Goal: Task Accomplishment & Management: Use online tool/utility

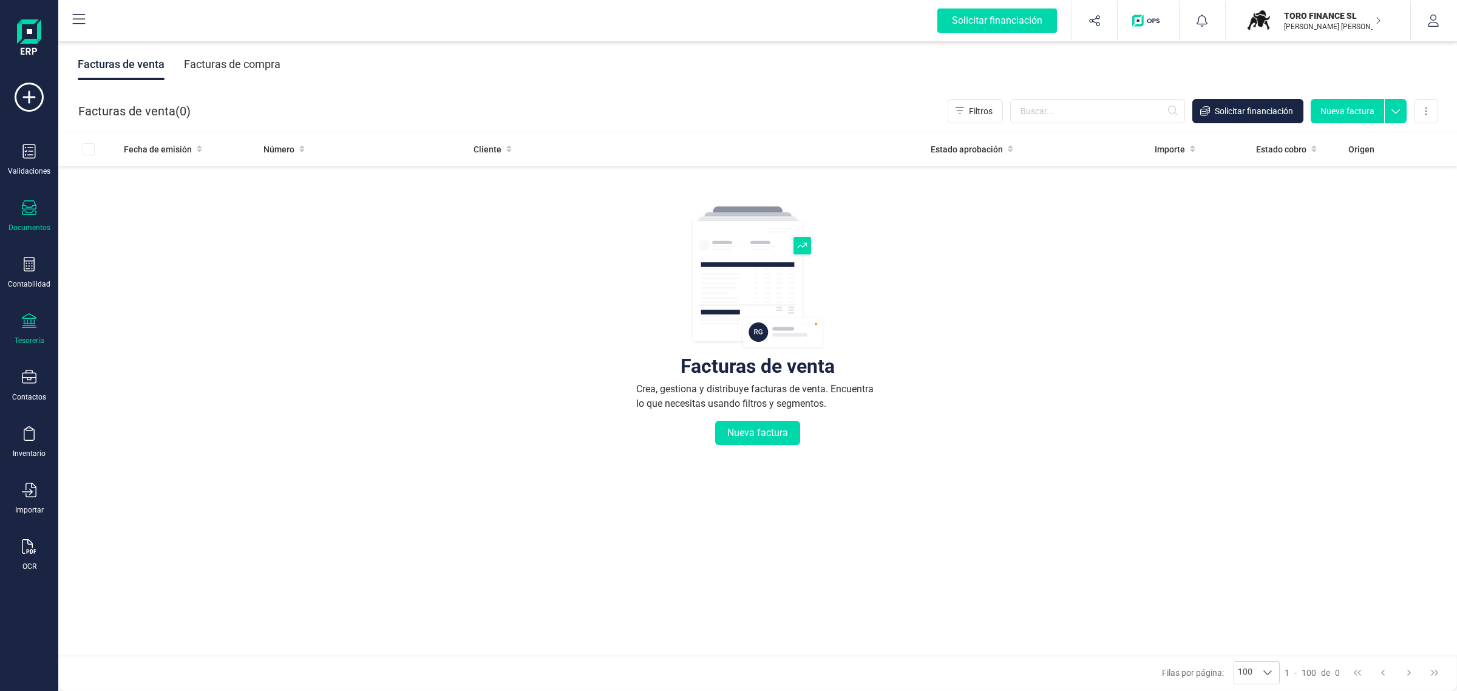
click at [17, 328] on div "Tesorería" at bounding box center [29, 329] width 49 height 32
click at [125, 208] on span "Cuentas bancarias" at bounding box center [148, 207] width 107 height 15
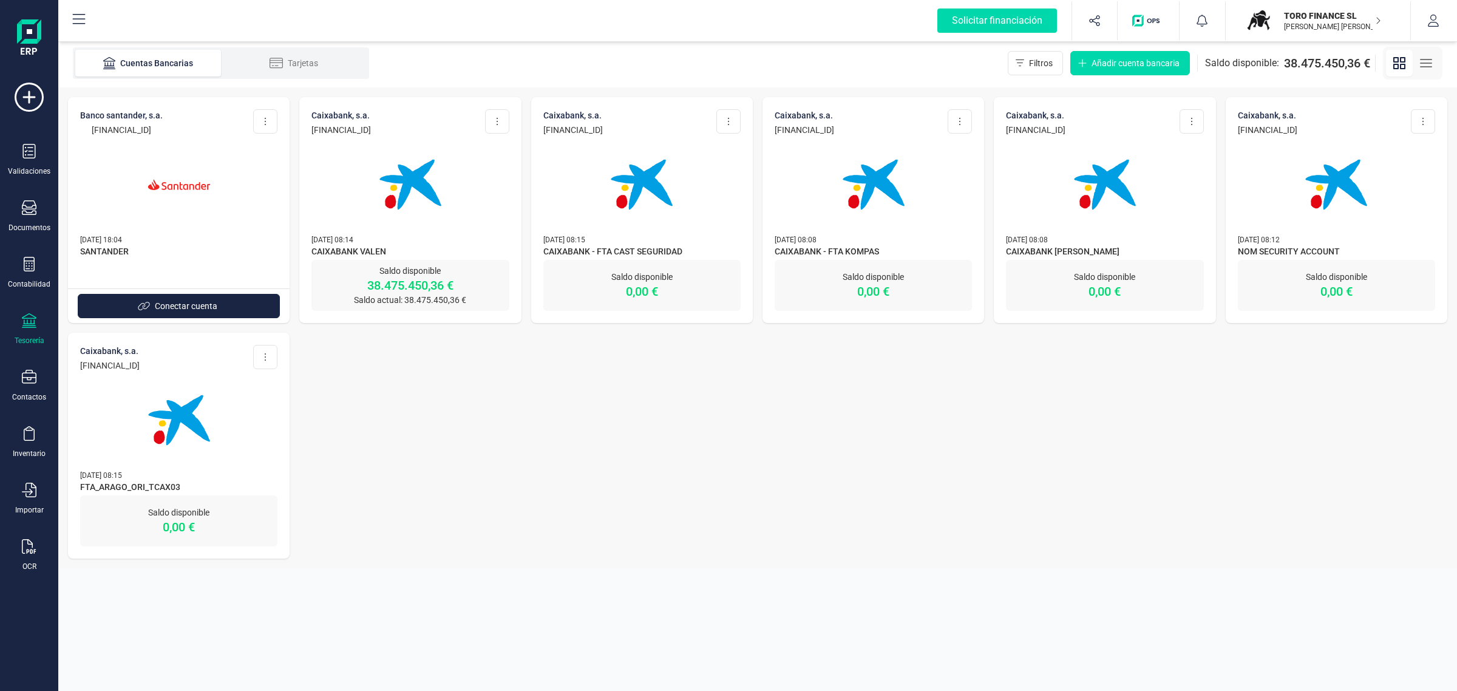
click at [359, 189] on img at bounding box center [410, 185] width 102 height 102
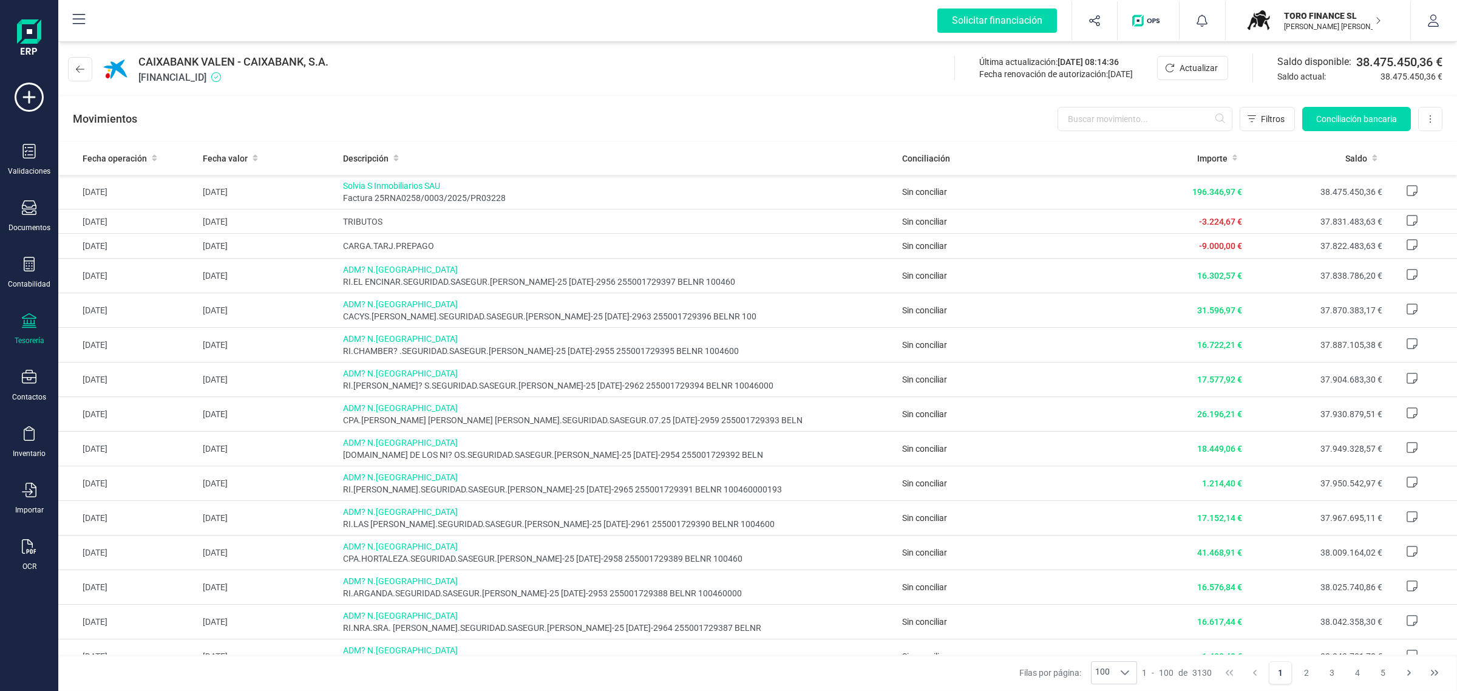
click at [1294, 26] on p "[PERSON_NAME] [PERSON_NAME]" at bounding box center [1332, 27] width 97 height 10
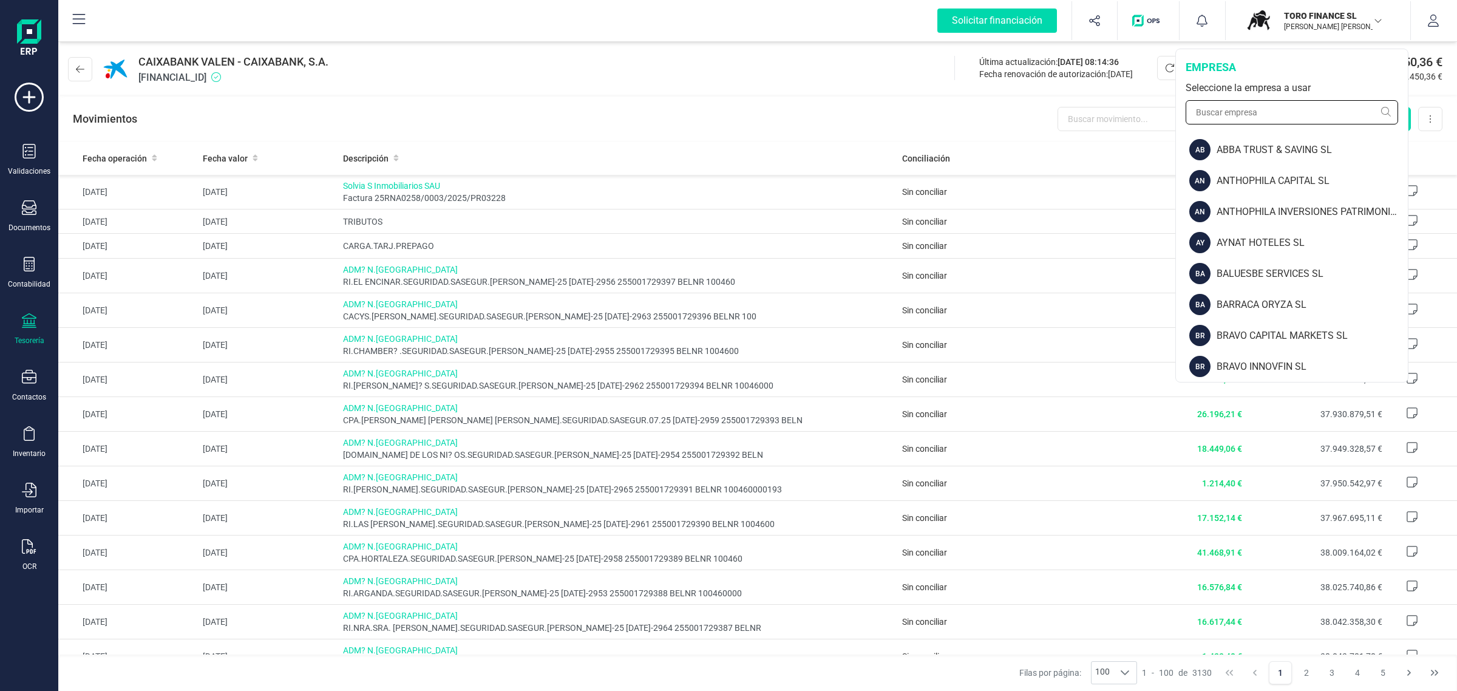
click at [1246, 117] on input "text" at bounding box center [1292, 112] width 212 height 24
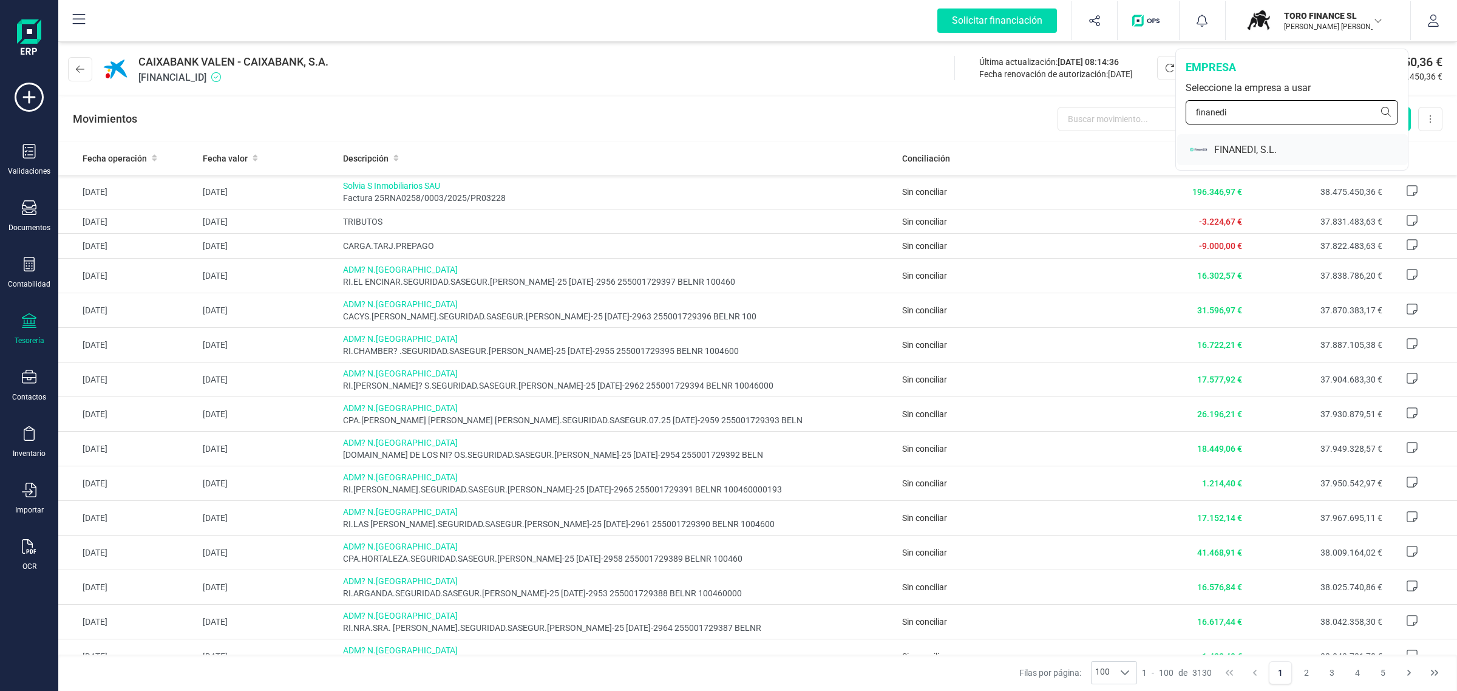
type input "finanedi"
click at [1228, 155] on div "FINANEDI, S.L." at bounding box center [1311, 150] width 194 height 15
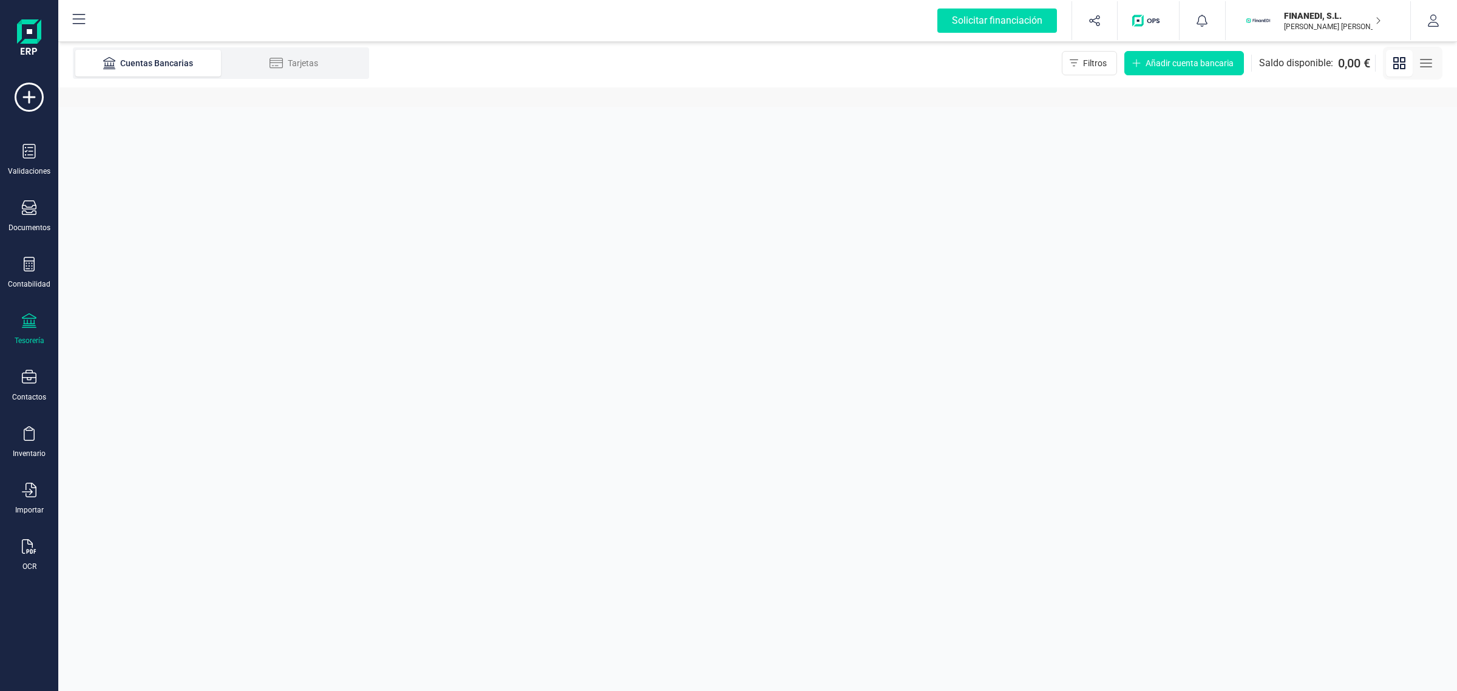
click at [1228, 155] on section "Cuentas Bancarias Tarjetas Filtros Añadir cuenta bancaria Saldo disponible: 0,0…" at bounding box center [757, 365] width 1399 height 652
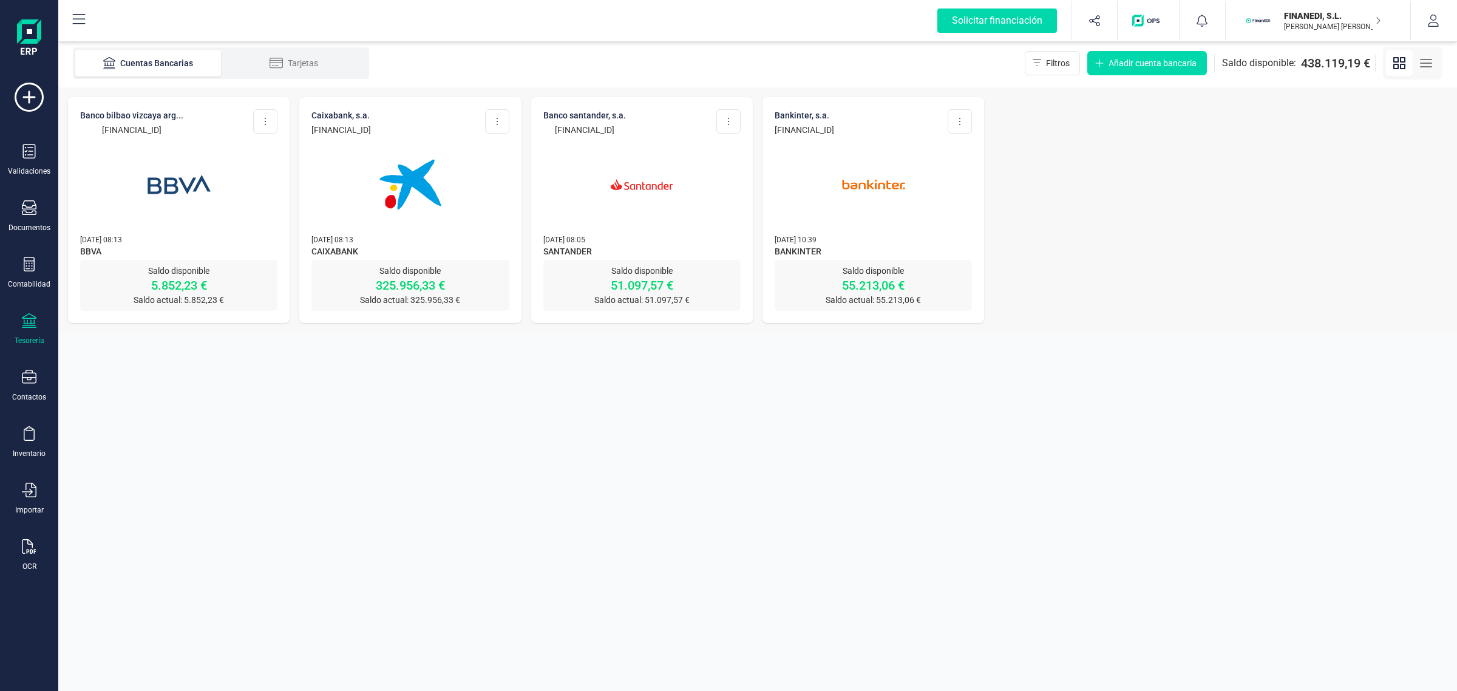
click at [202, 191] on img at bounding box center [179, 185] width 102 height 102
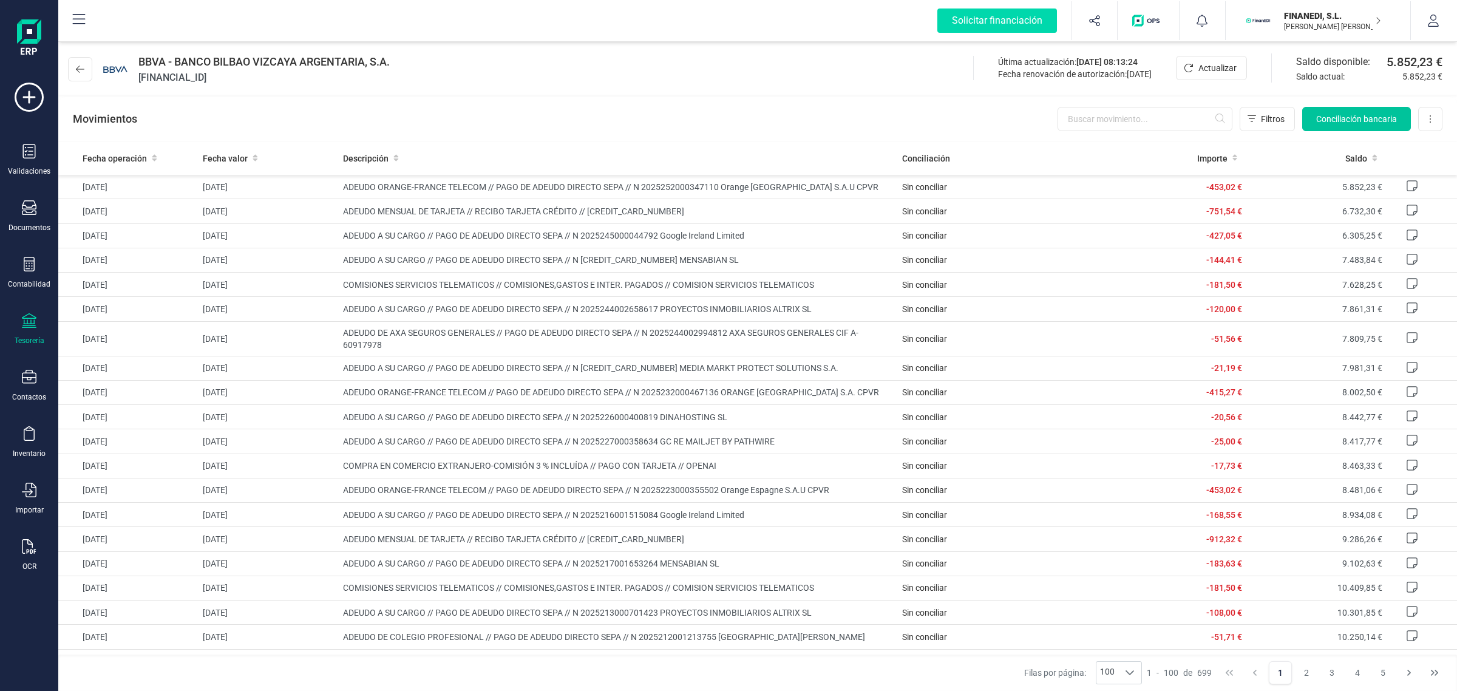
click at [1365, 114] on span "Conciliación bancaria" at bounding box center [1356, 119] width 81 height 12
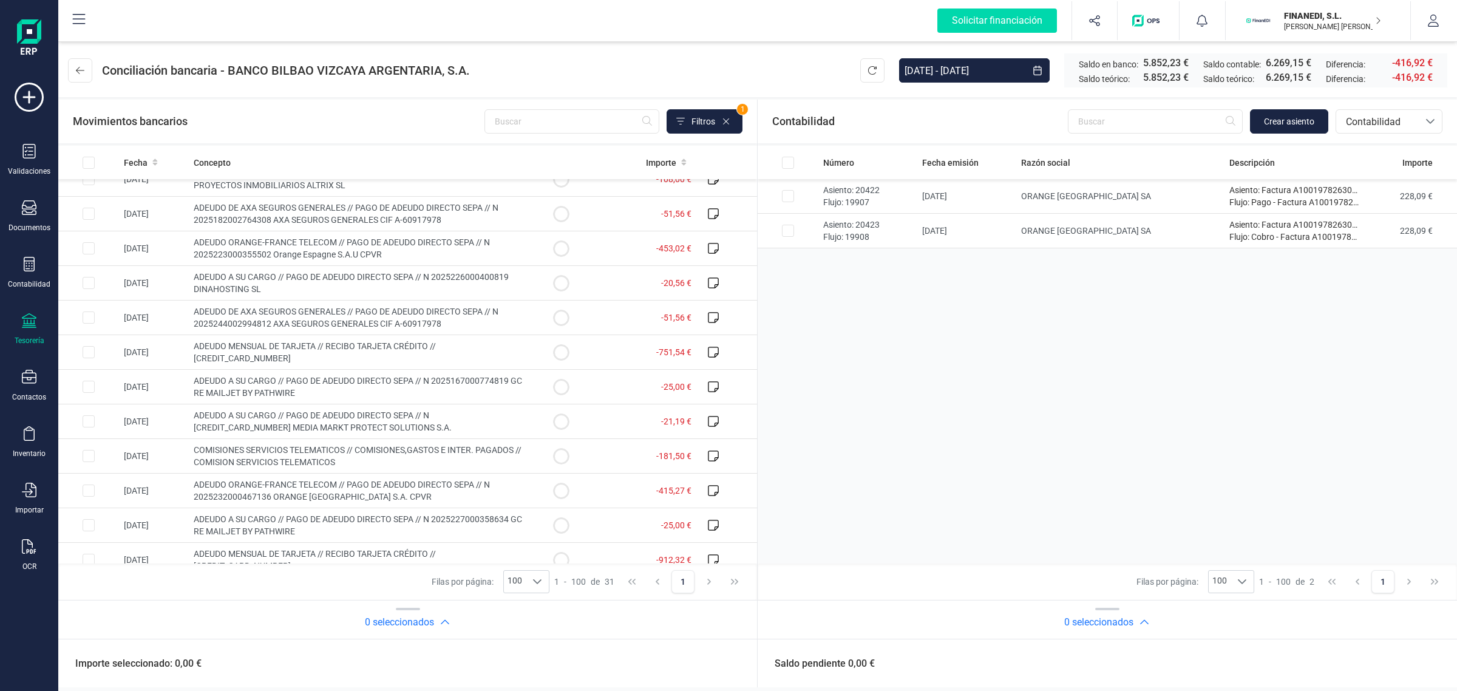
scroll to position [692, 0]
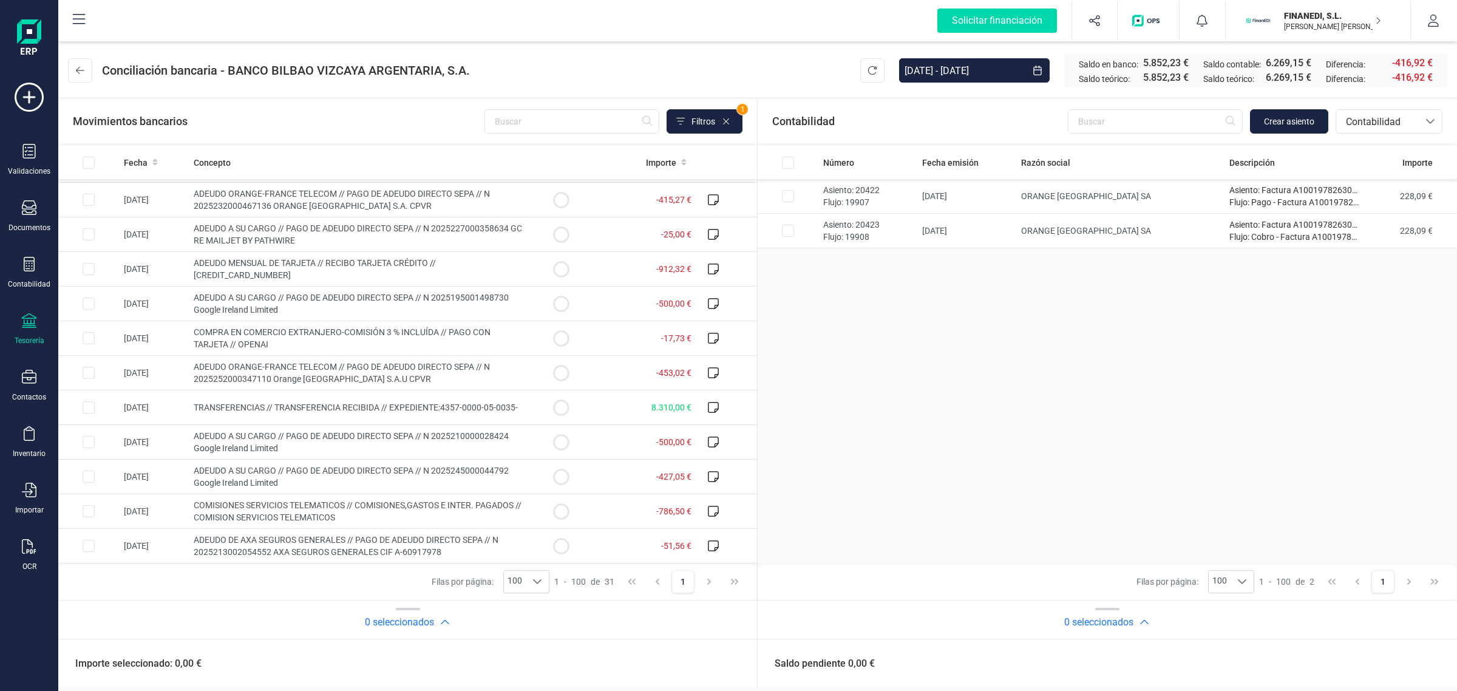
click at [1372, 453] on div "Número Fecha emisión Razón social Descripción Importe Asiento: 20422 Flujo: 199…" at bounding box center [1107, 355] width 699 height 418
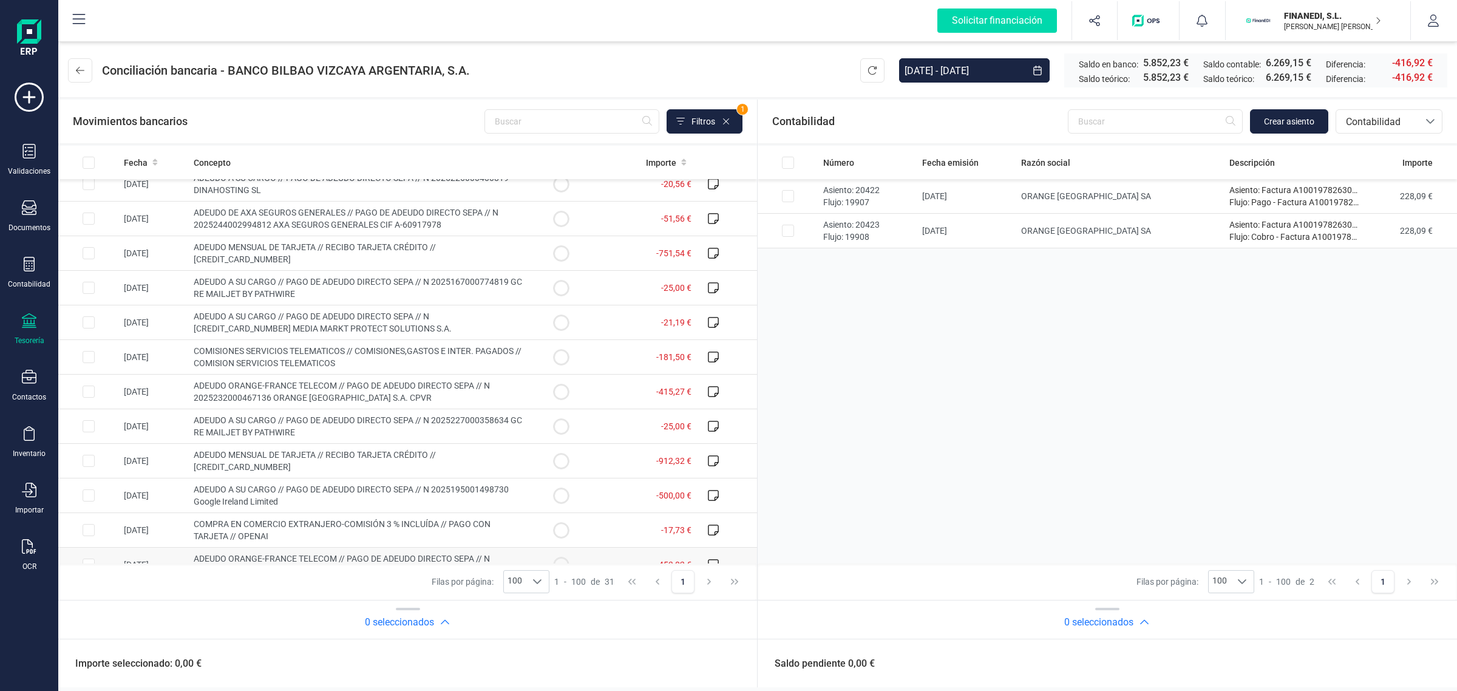
scroll to position [490, 0]
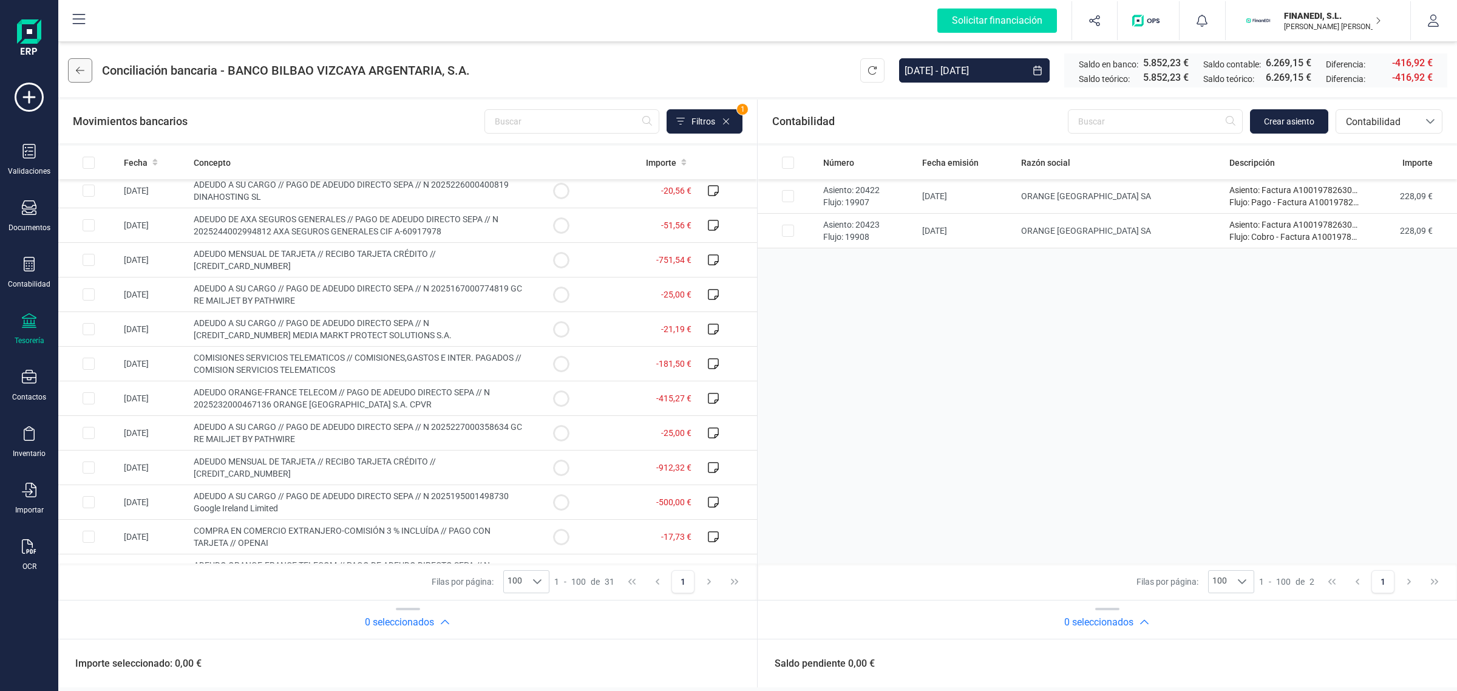
click at [84, 77] on button at bounding box center [80, 70] width 24 height 24
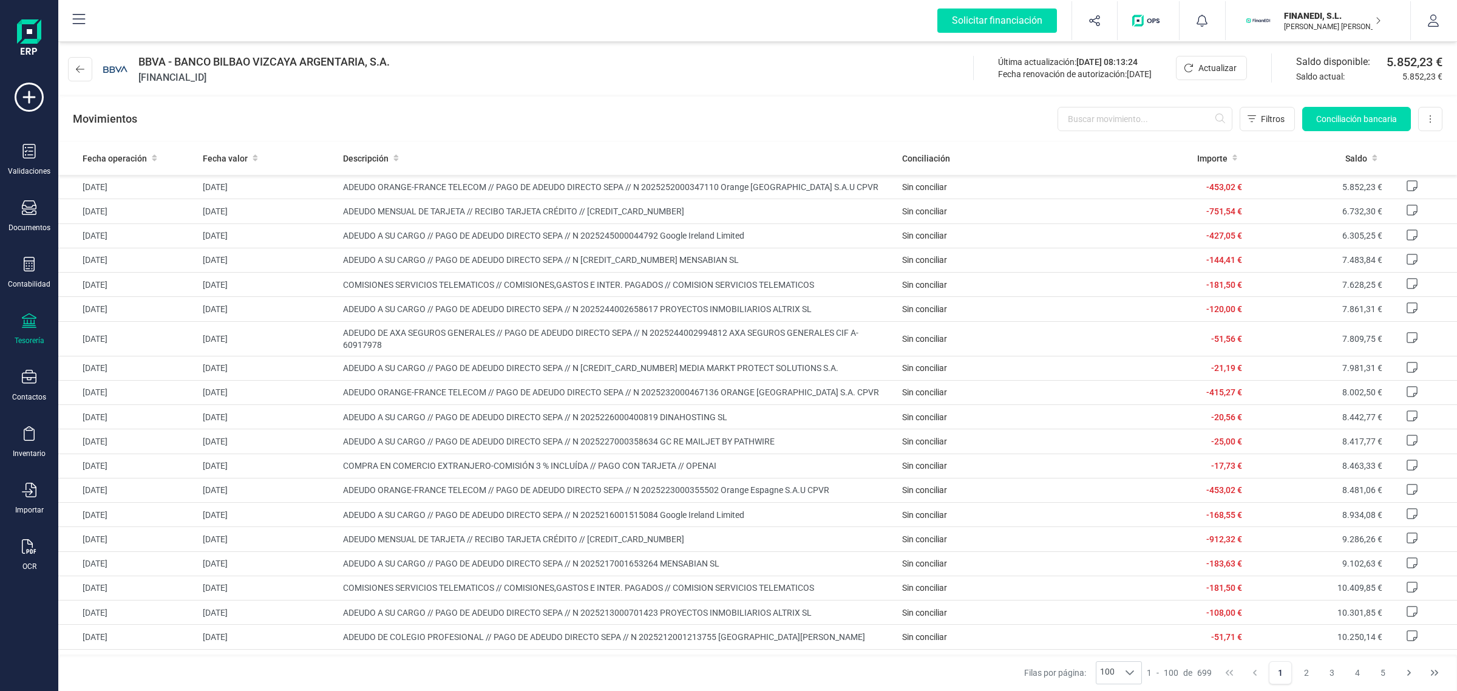
click at [1299, 22] on p "[PERSON_NAME] [PERSON_NAME]" at bounding box center [1332, 27] width 97 height 10
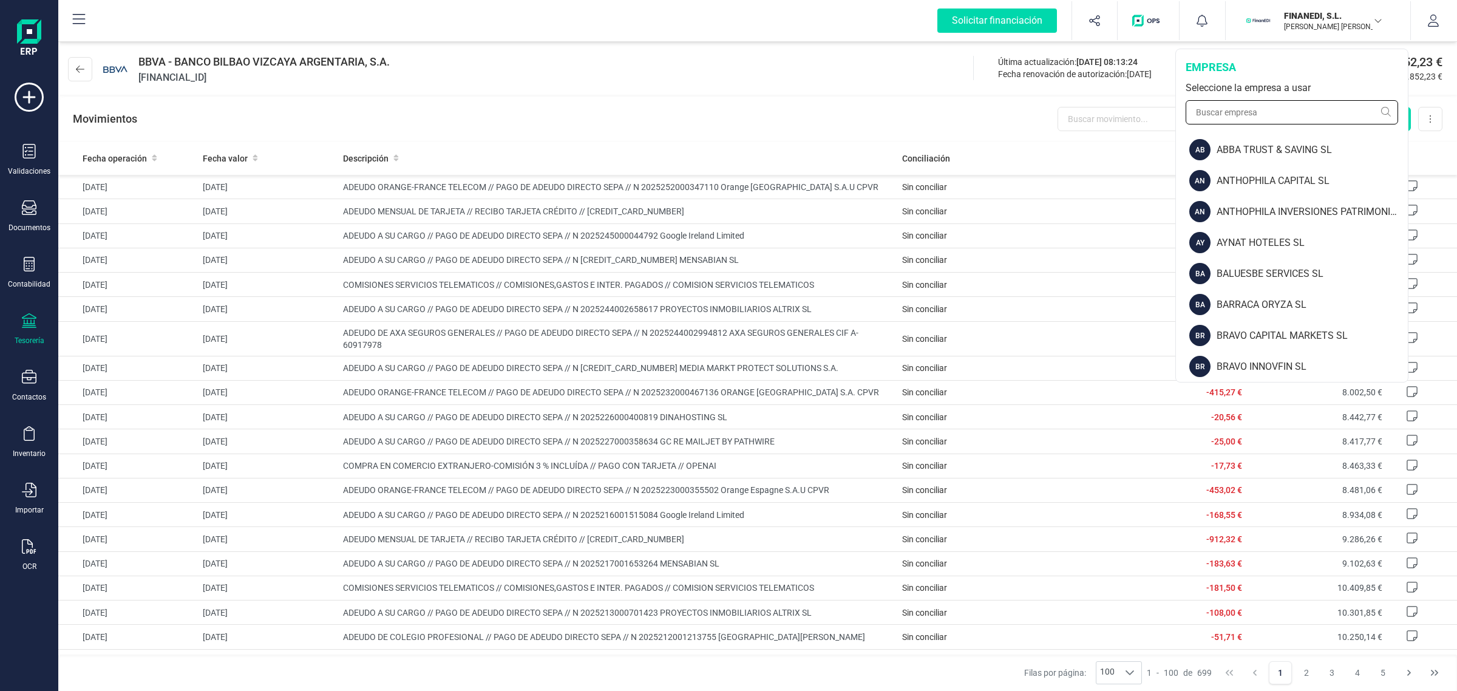
click at [1246, 101] on input "text" at bounding box center [1292, 112] width 212 height 24
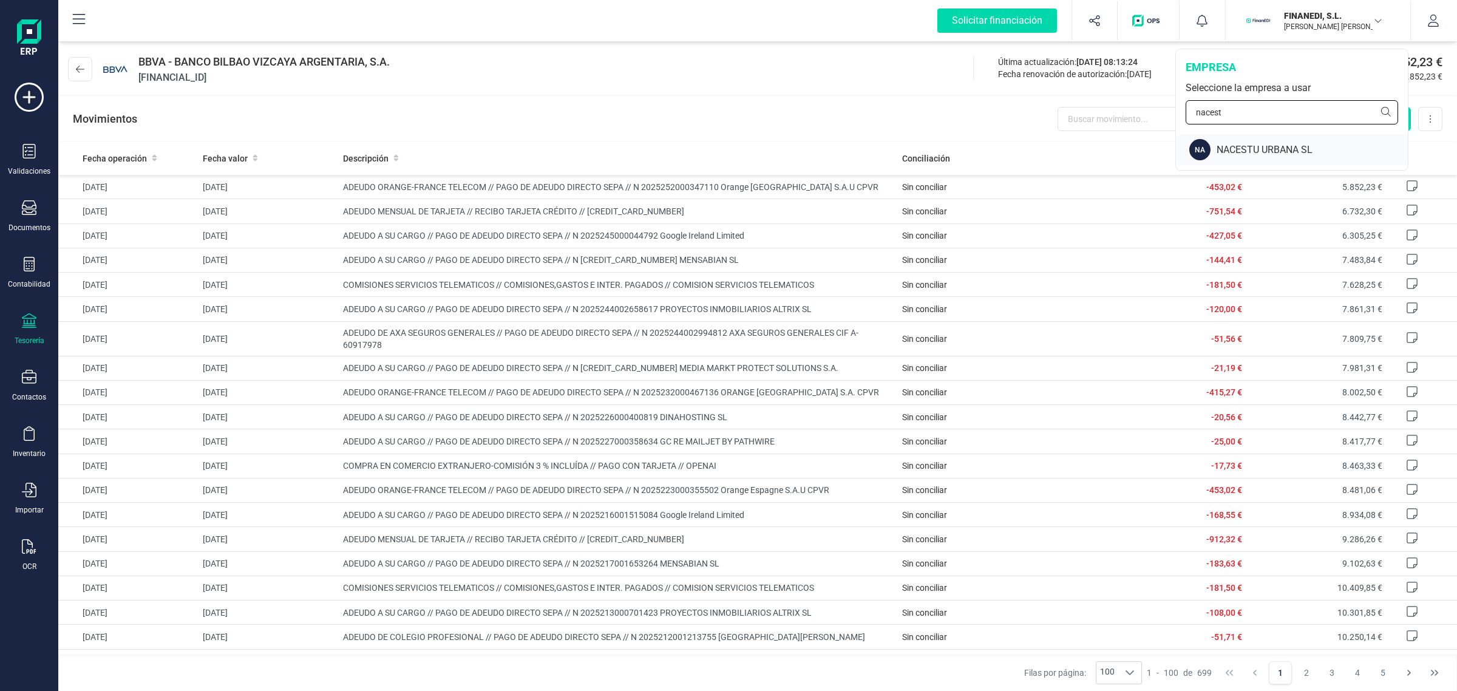
type input "nacest"
click at [1276, 149] on div "NACESTU URBANA SL" at bounding box center [1312, 150] width 191 height 15
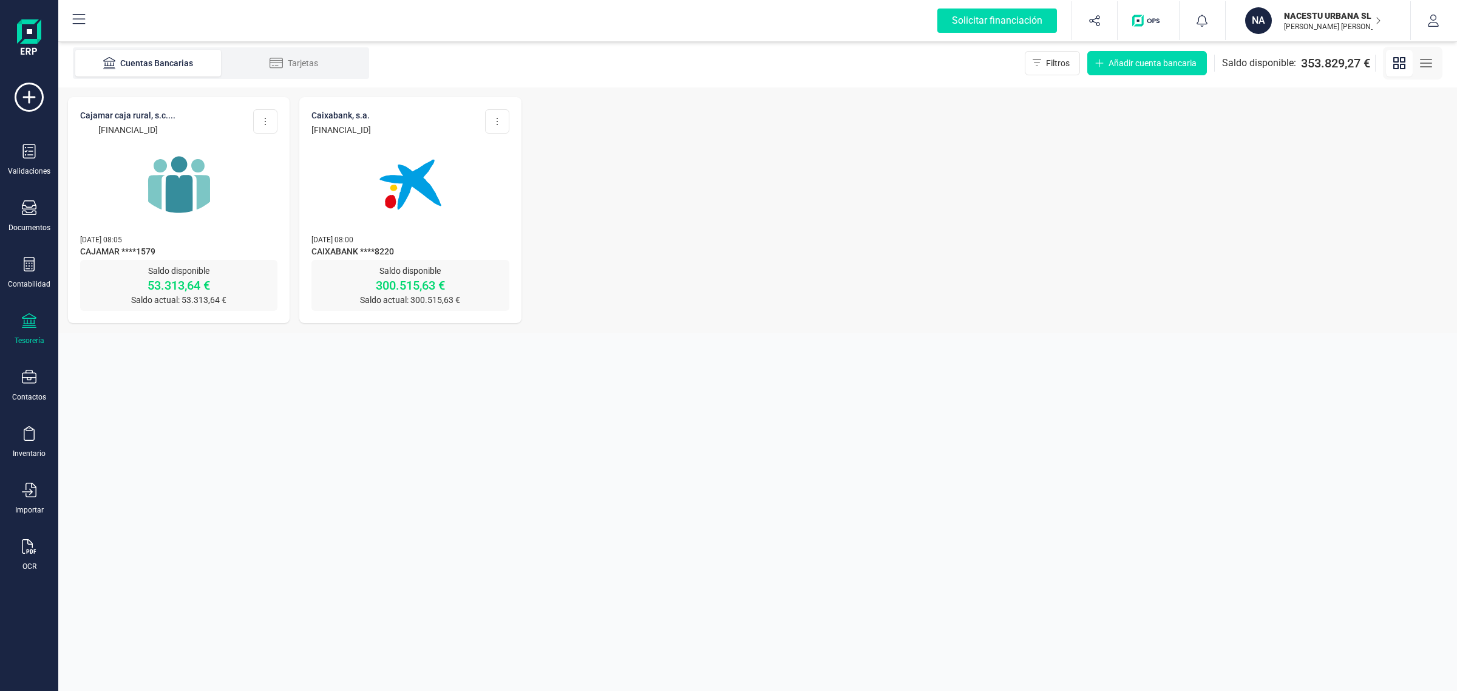
click at [171, 219] on img at bounding box center [179, 185] width 102 height 102
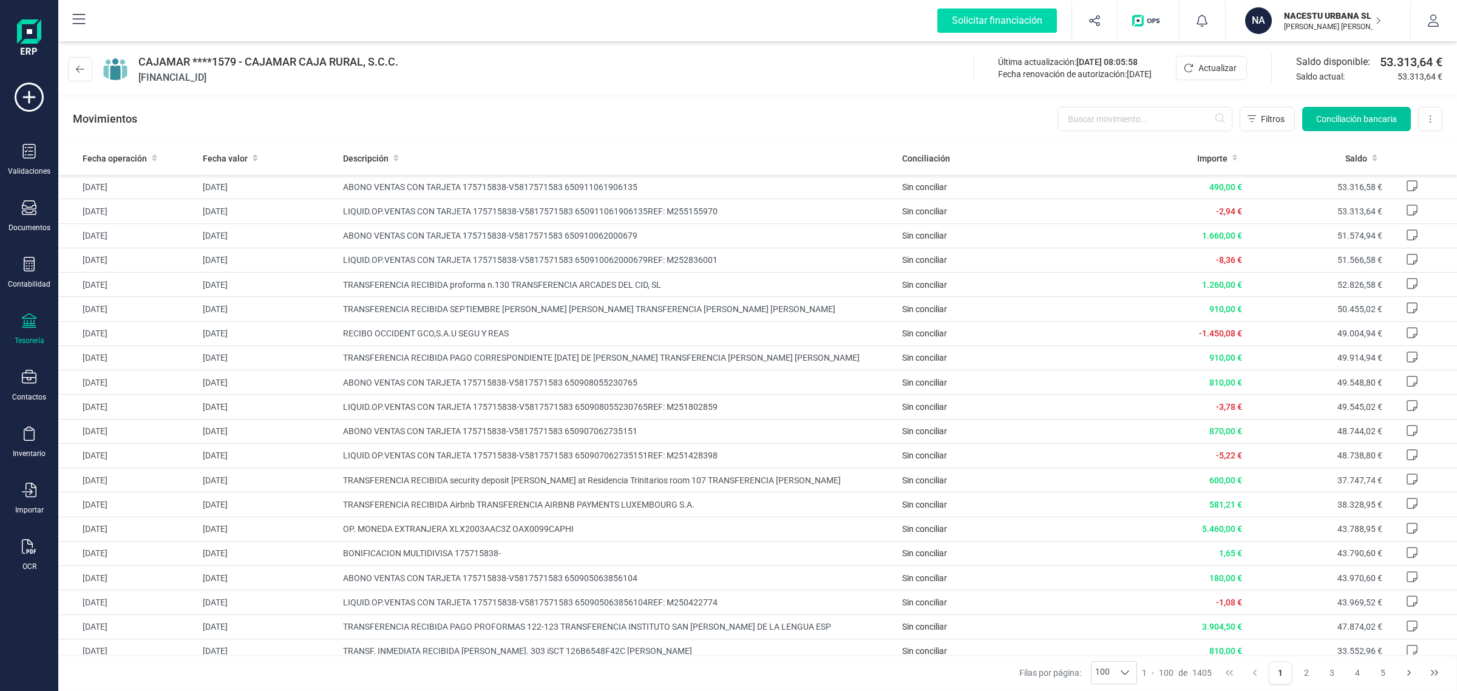
click at [1357, 119] on span "Conciliación bancaria" at bounding box center [1356, 119] width 81 height 12
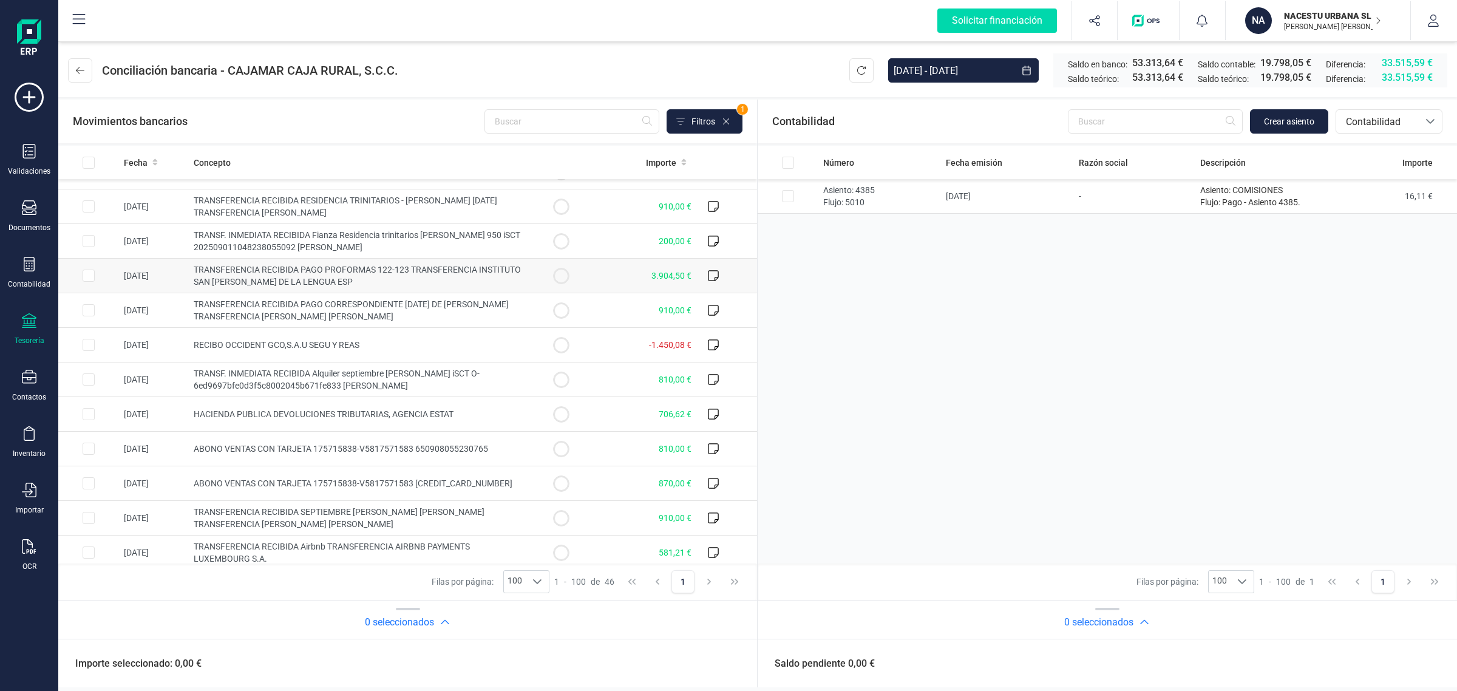
scroll to position [683, 0]
click at [715, 125] on button "Filtros" at bounding box center [705, 121] width 76 height 24
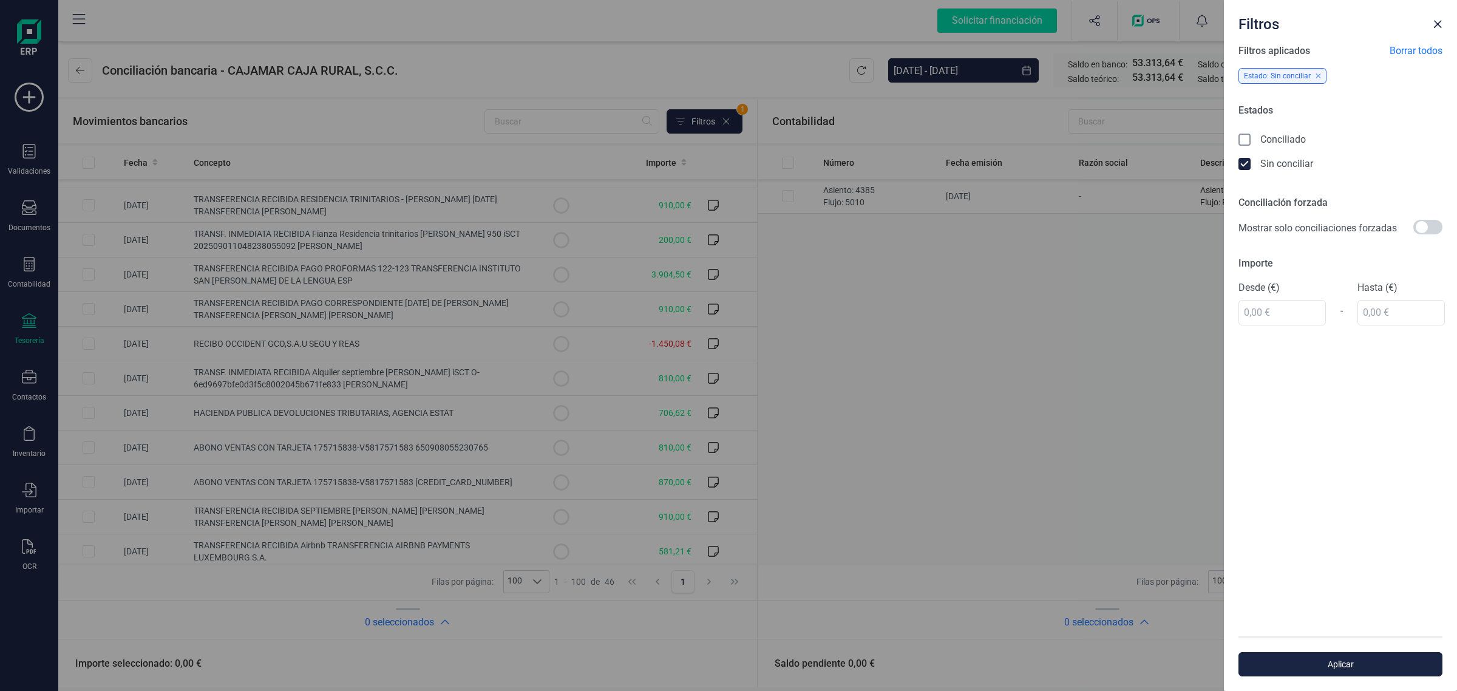
click at [1022, 70] on div "Filtros Filtros aplicados Borrar todos Estado: Sin conciliar Estados Conciliado…" at bounding box center [728, 345] width 1457 height 691
click at [1017, 75] on div "Filtros Filtros aplicados Borrar todos Estado: Sin conciliar Estados Conciliado…" at bounding box center [728, 345] width 1457 height 691
click at [1427, 20] on div "Filtros" at bounding box center [1331, 22] width 194 height 24
click at [1436, 19] on span "Close" at bounding box center [1438, 24] width 10 height 10
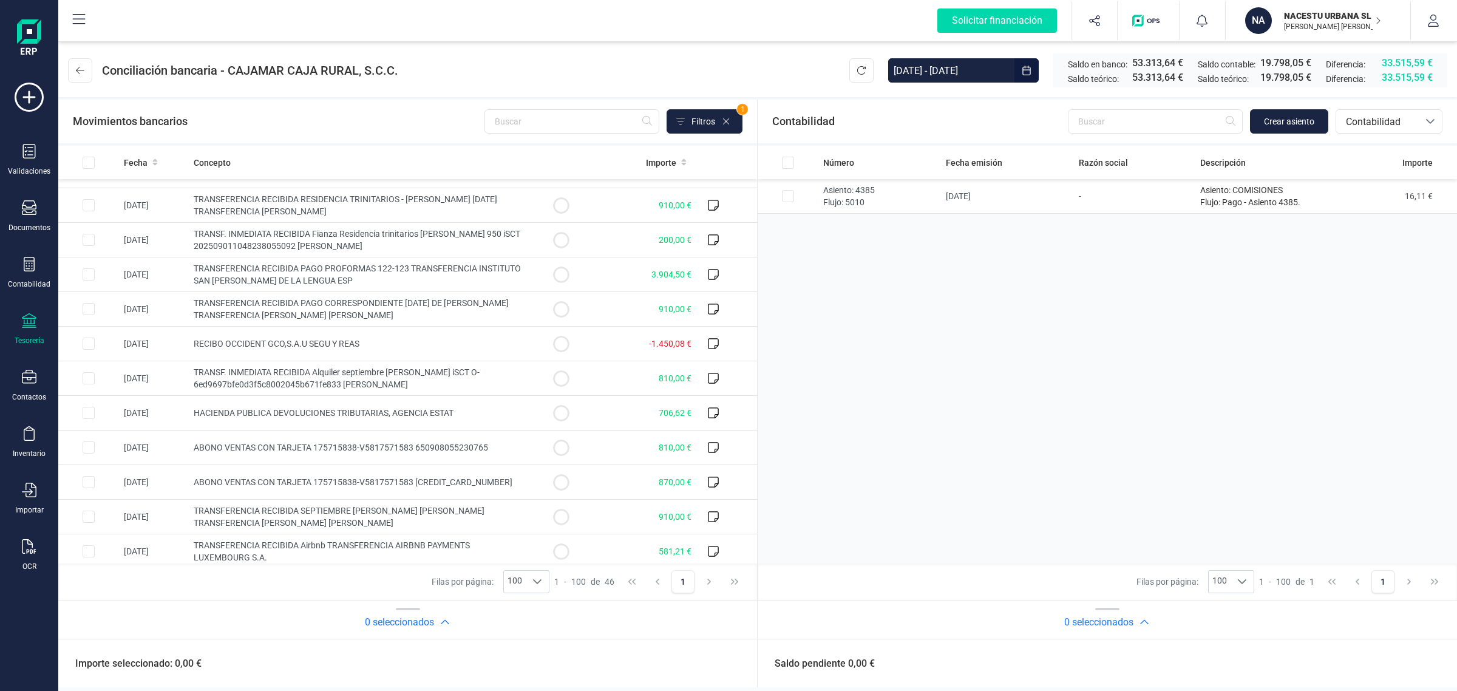
click at [1035, 72] on button "Choose Date" at bounding box center [1026, 70] width 24 height 24
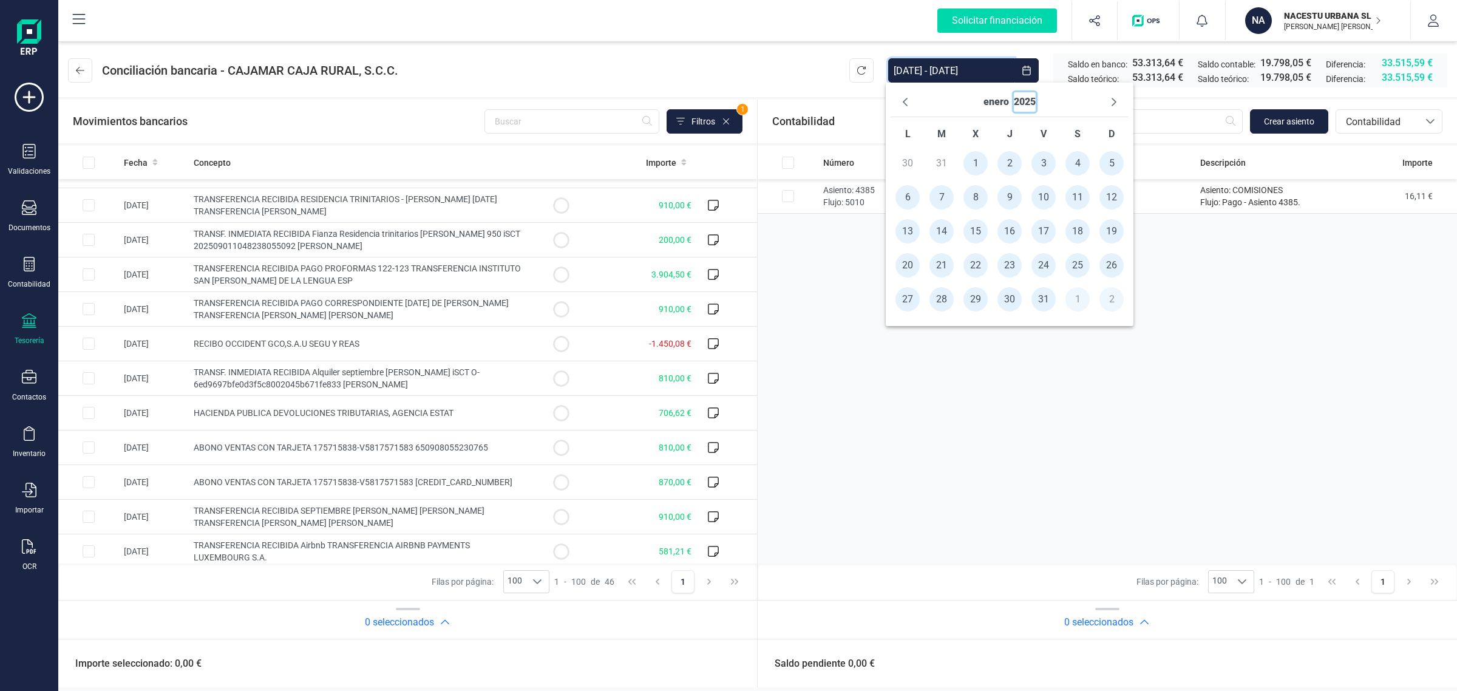
click at [1025, 101] on button "2025" at bounding box center [1025, 101] width 22 height 19
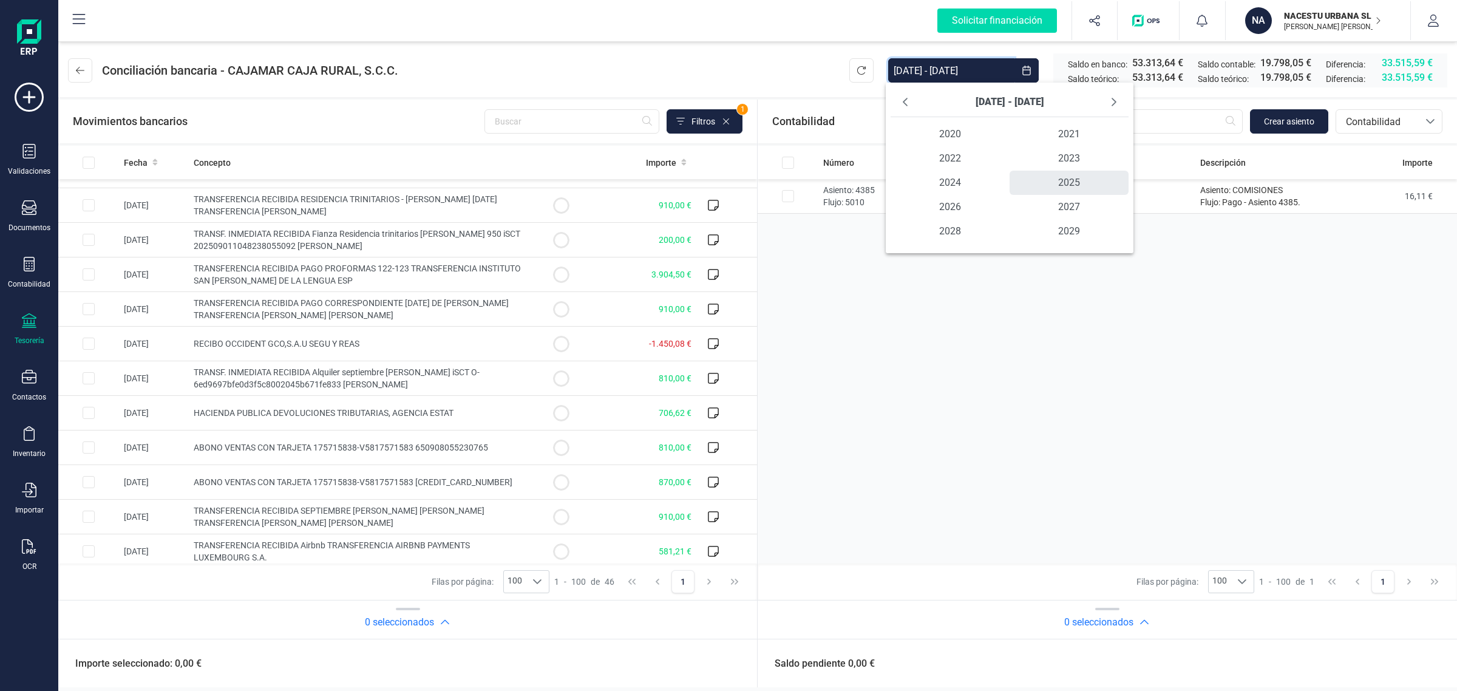
click at [1061, 174] on span "2025 2025" at bounding box center [1069, 183] width 119 height 24
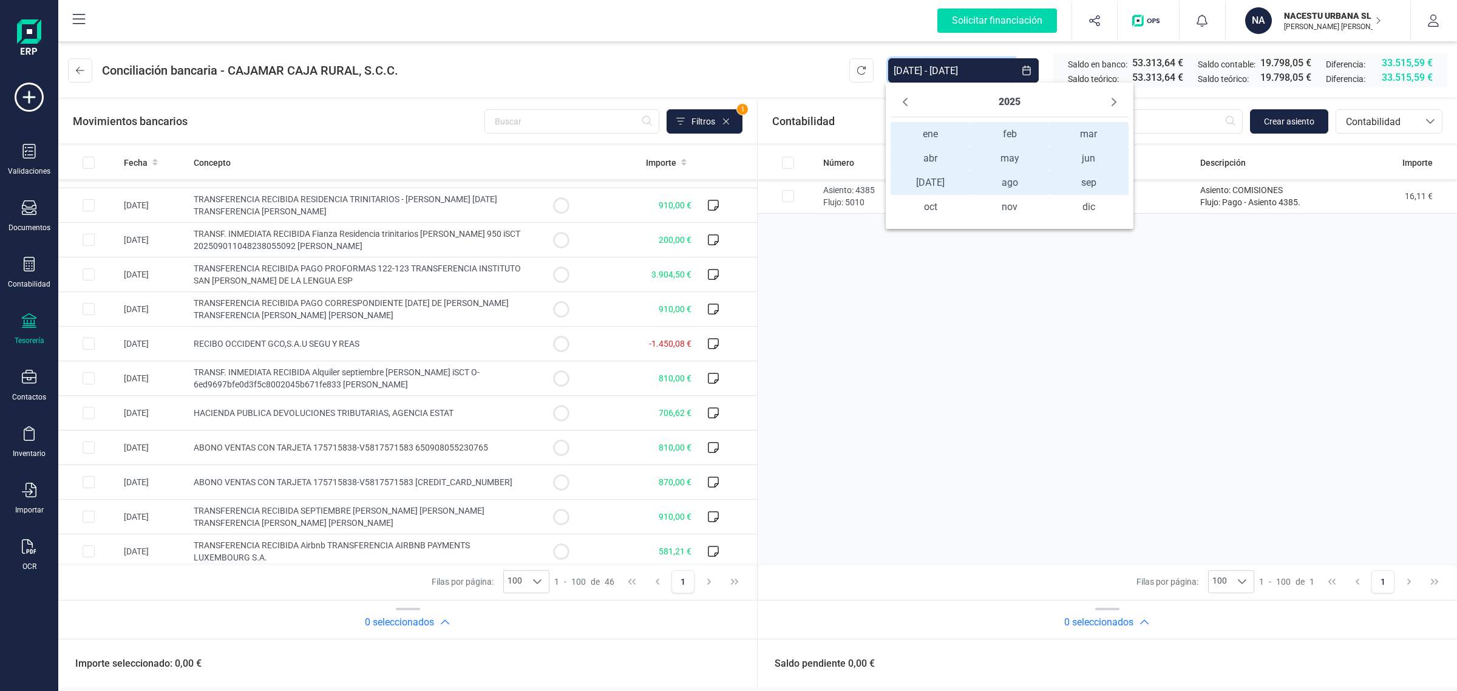
click at [929, 135] on span "ene ene" at bounding box center [930, 134] width 79 height 24
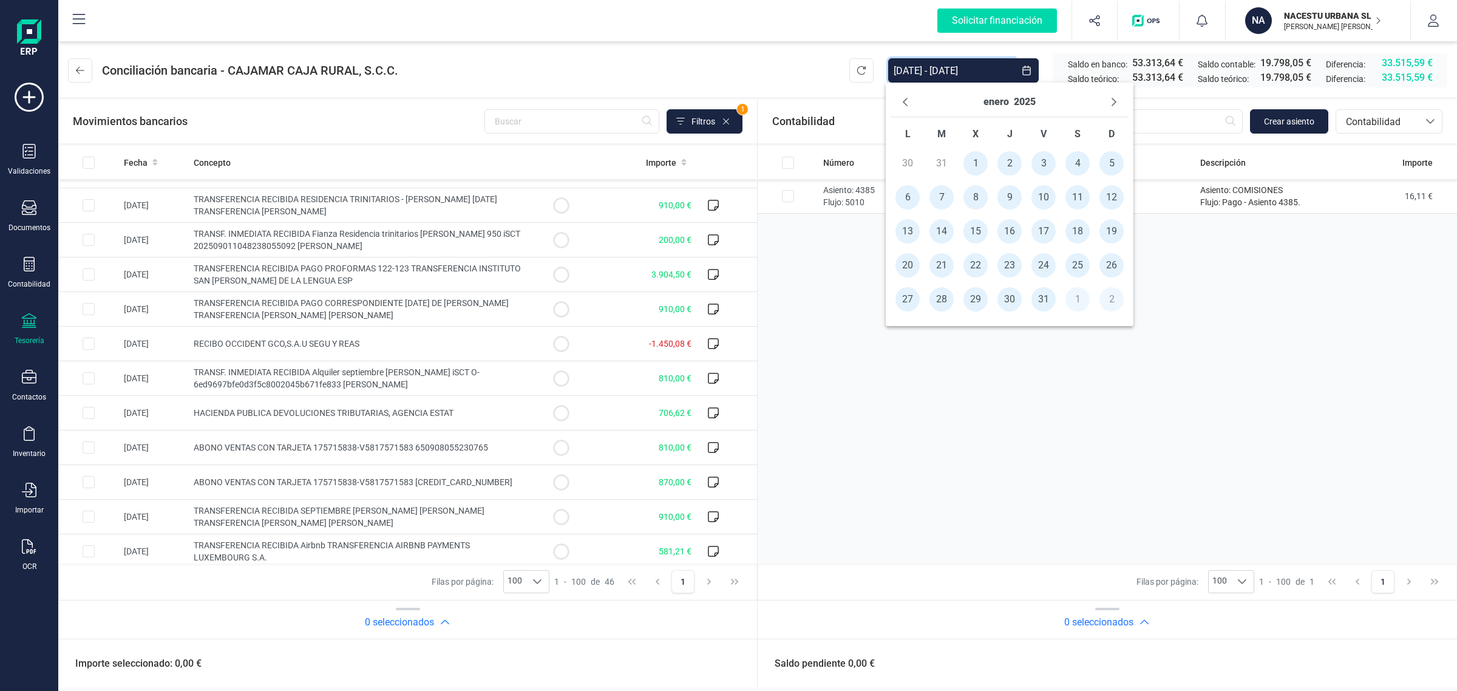
click at [1010, 106] on div "enero 2025" at bounding box center [1009, 101] width 52 height 19
click at [1019, 104] on button "2025" at bounding box center [1025, 101] width 22 height 19
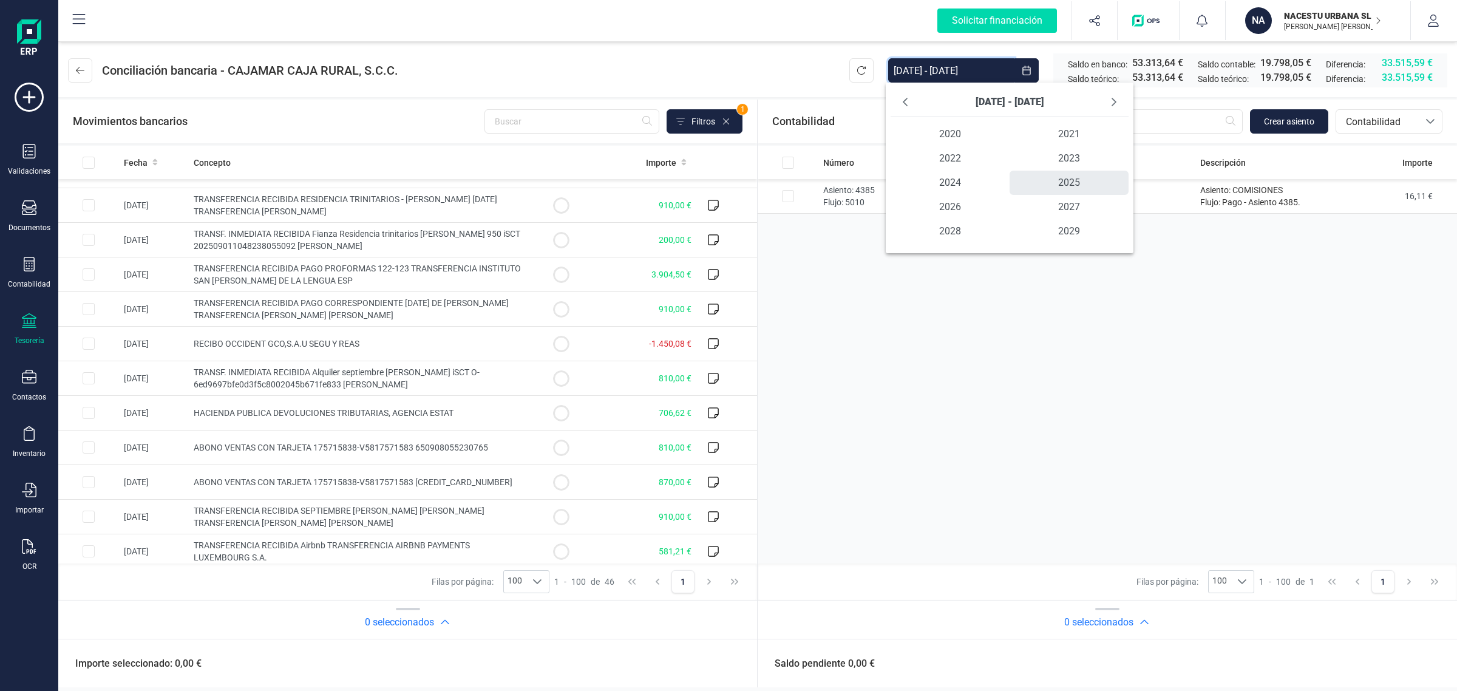
click at [1060, 187] on span "2025 2025" at bounding box center [1069, 183] width 119 height 24
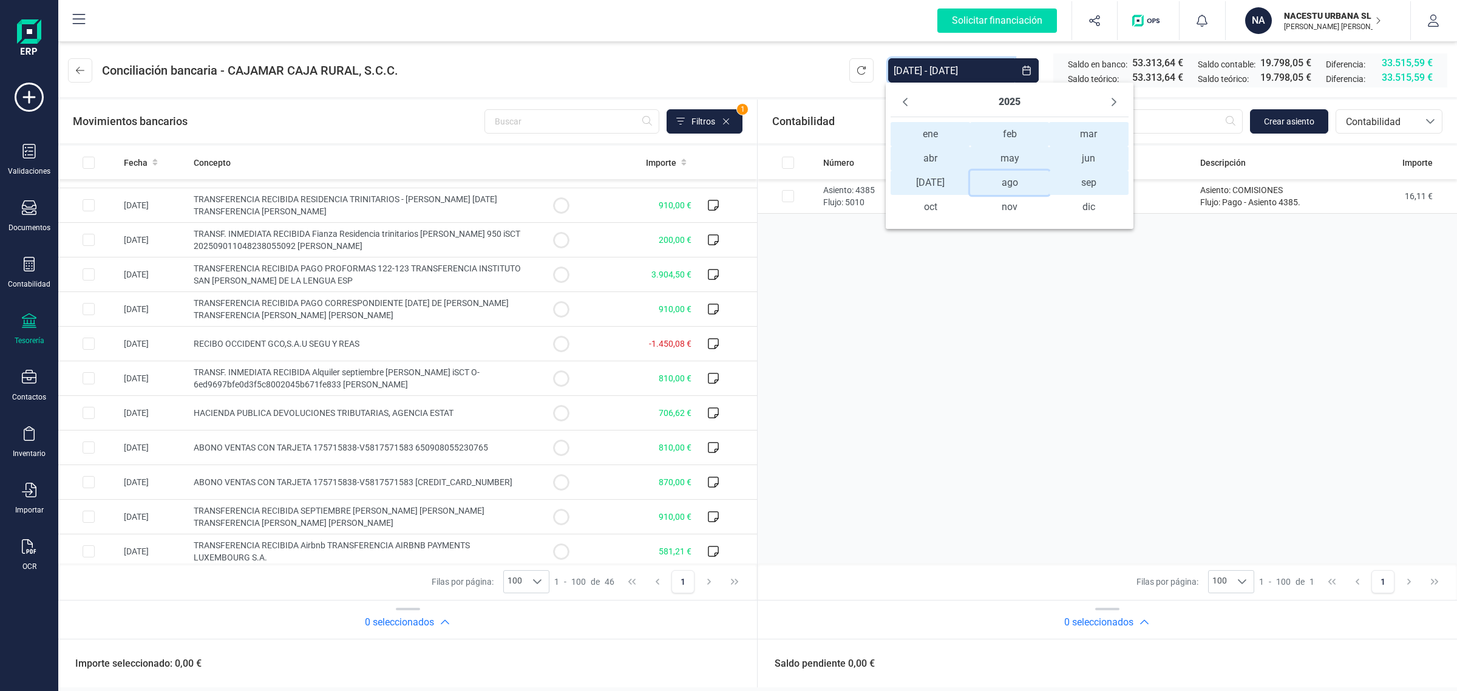
click at [1005, 186] on span "ago ago" at bounding box center [1009, 183] width 79 height 24
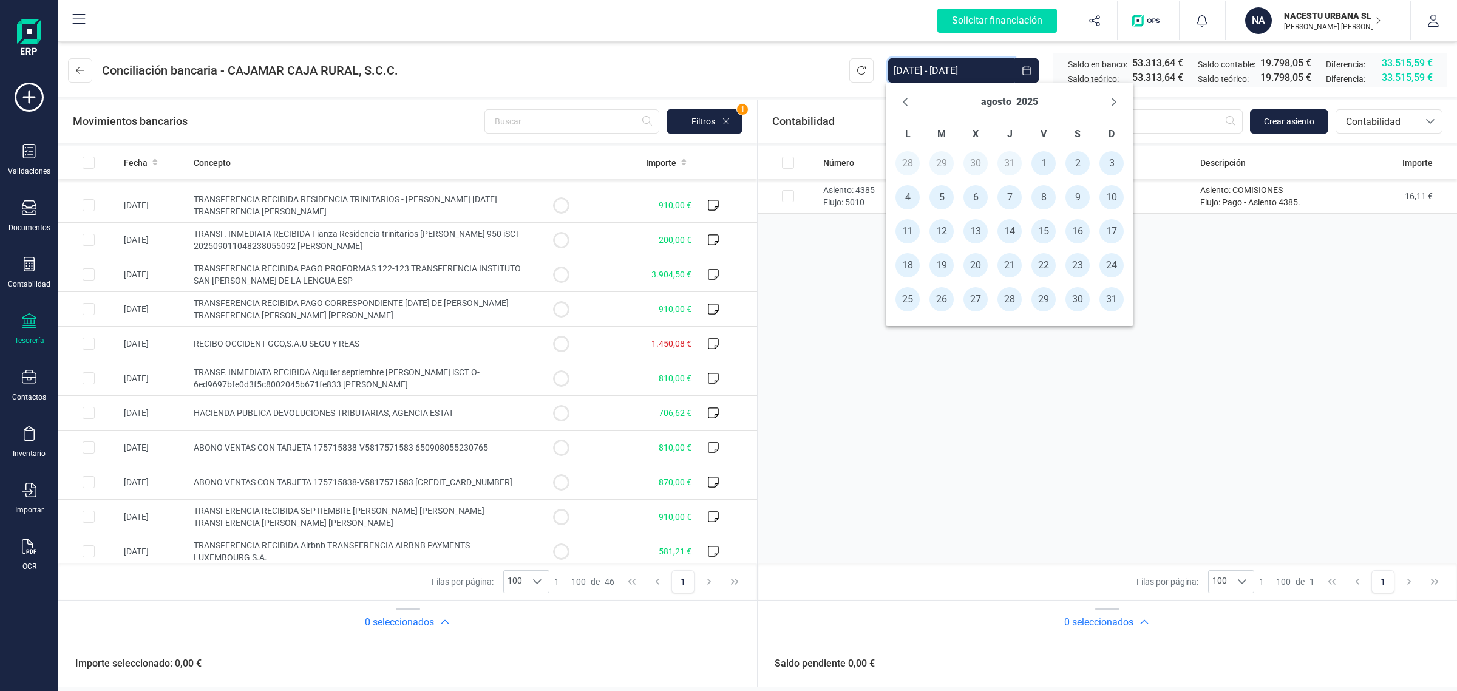
click at [1112, 301] on span "31" at bounding box center [1111, 299] width 24 height 24
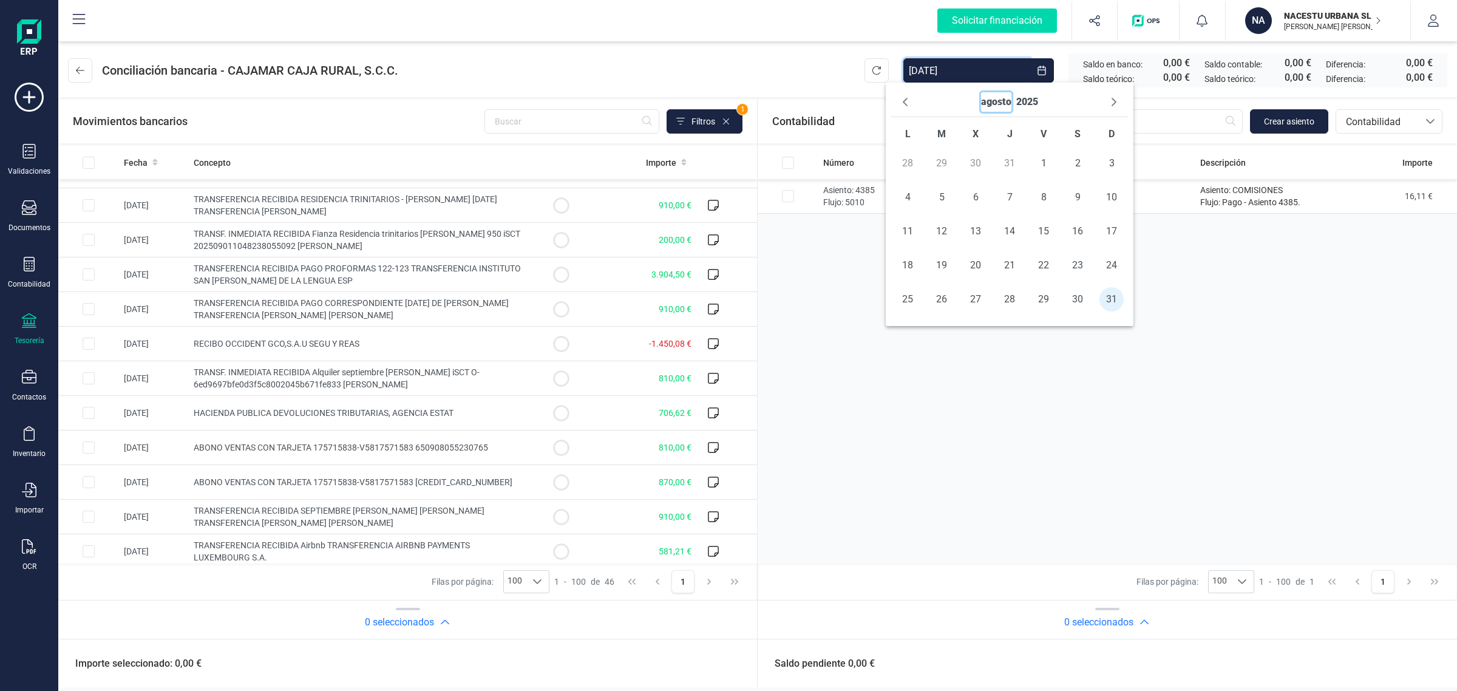
click at [999, 106] on button "agosto" at bounding box center [996, 101] width 30 height 19
click at [948, 135] on span "ene" at bounding box center [947, 134] width 79 height 24
click at [993, 167] on span "1" at bounding box center [993, 163] width 24 height 24
type input "[DATE] - [DATE]"
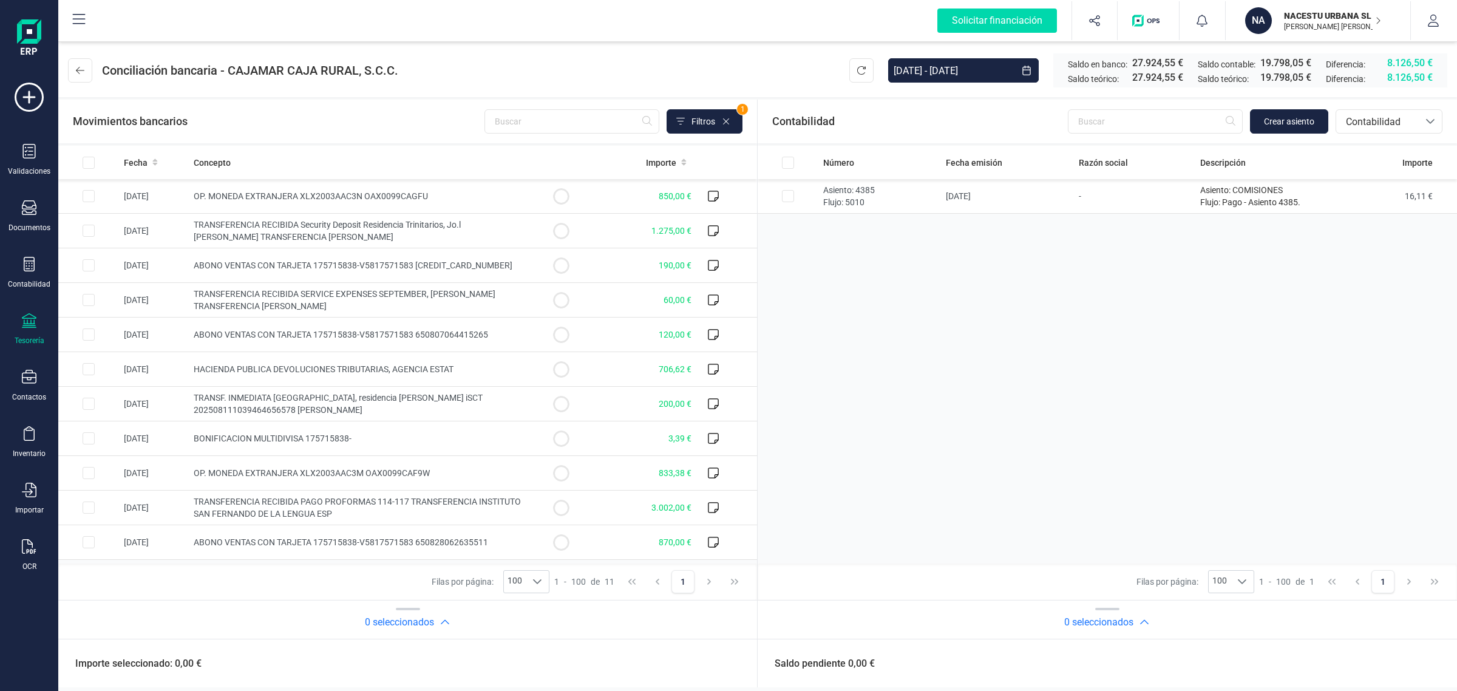
scroll to position [0, 0]
click at [749, 62] on header "Conciliación bancaria - CAJAMAR CAJA RURAL, S.C.C. 01/01/2025 - 31/08/2025 Sald…" at bounding box center [757, 68] width 1399 height 58
click at [88, 71] on button at bounding box center [80, 70] width 24 height 24
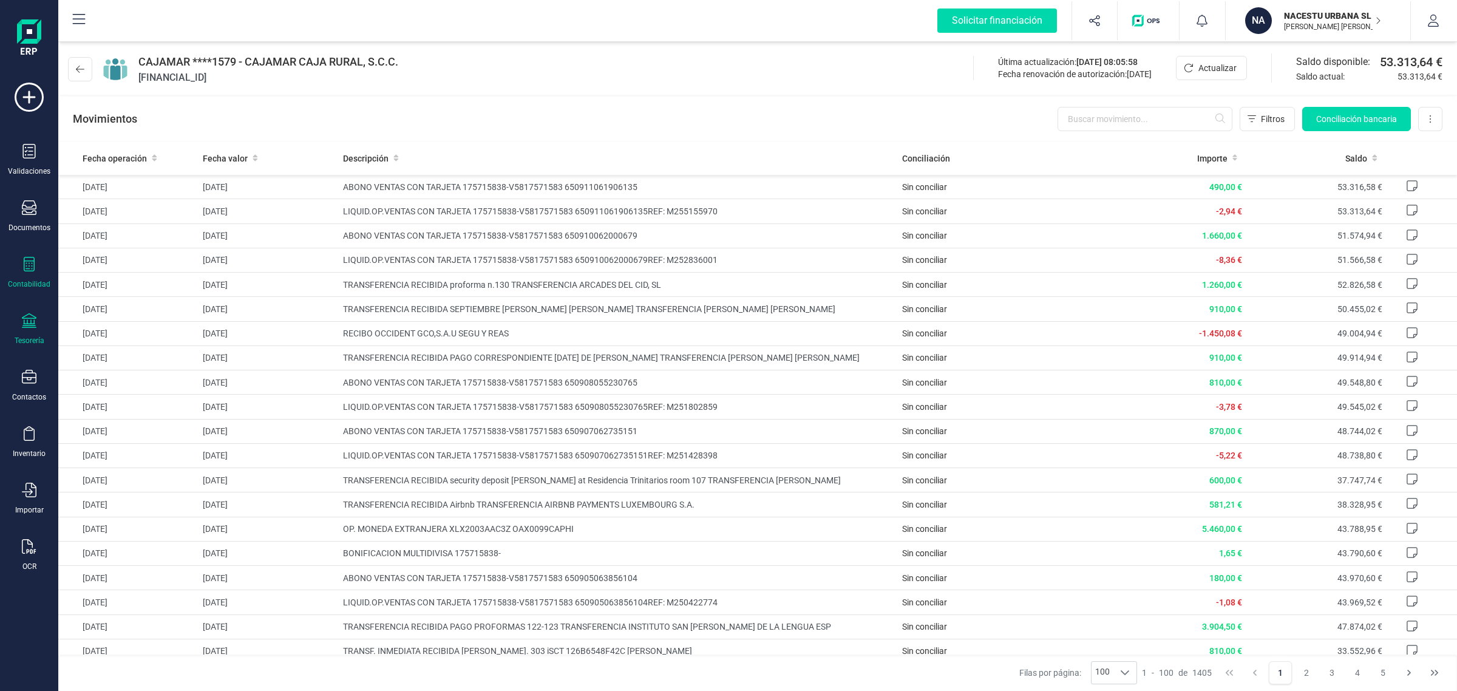
click at [30, 262] on icon at bounding box center [29, 264] width 15 height 15
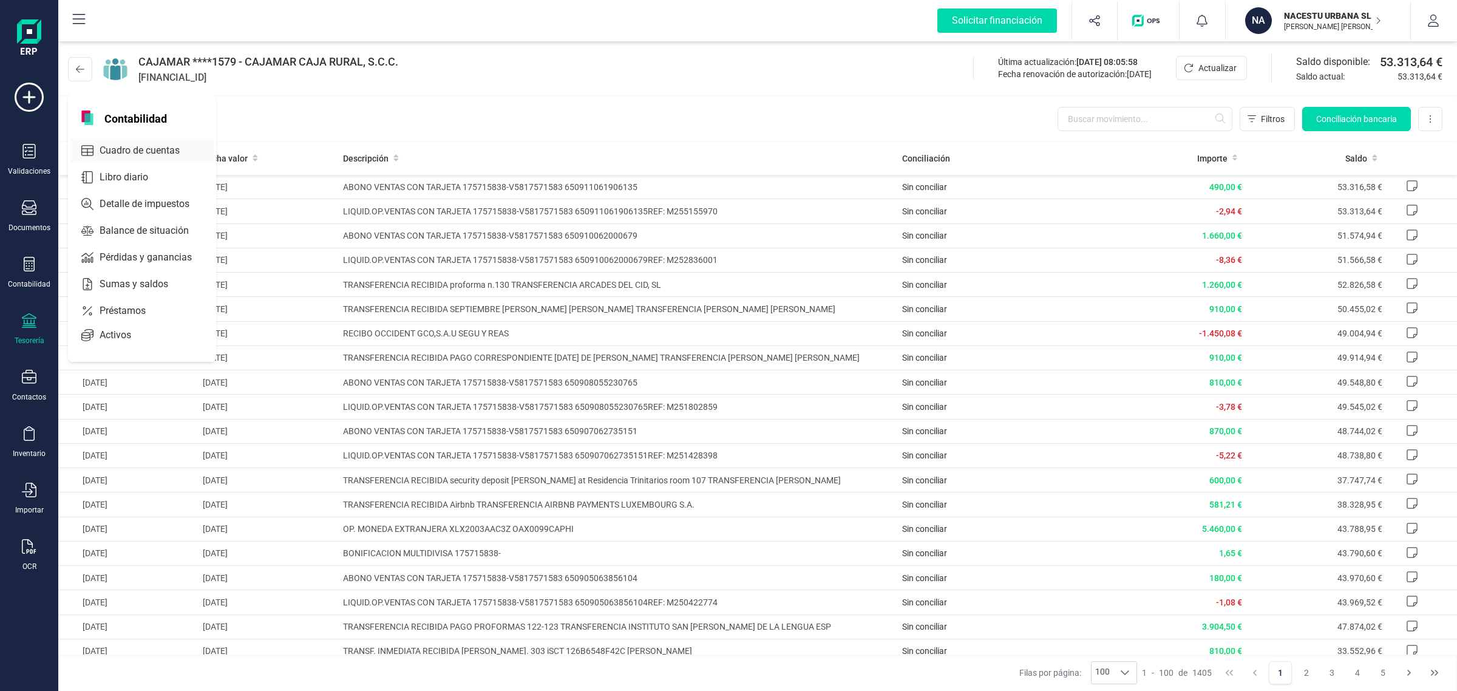
click at [150, 146] on span "Cuadro de cuentas" at bounding box center [148, 150] width 107 height 15
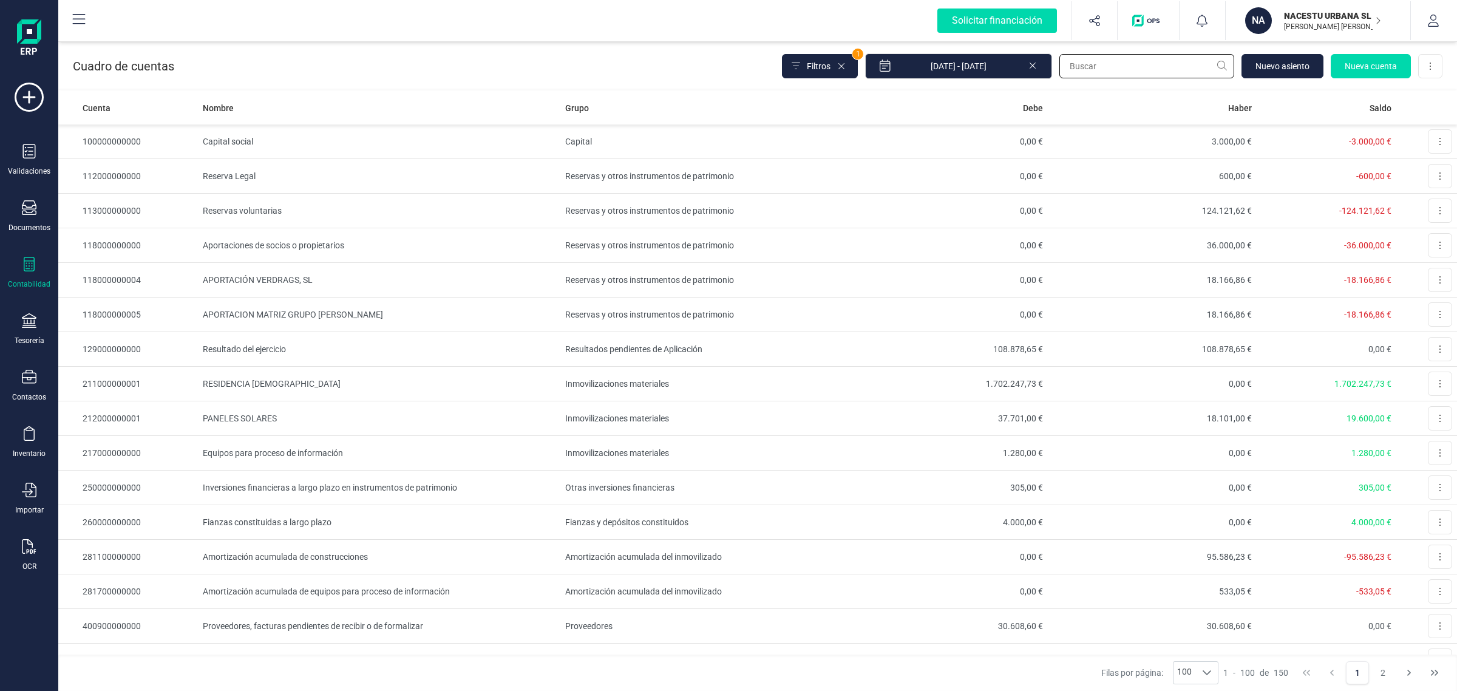
click at [1094, 61] on input "text" at bounding box center [1146, 66] width 175 height 24
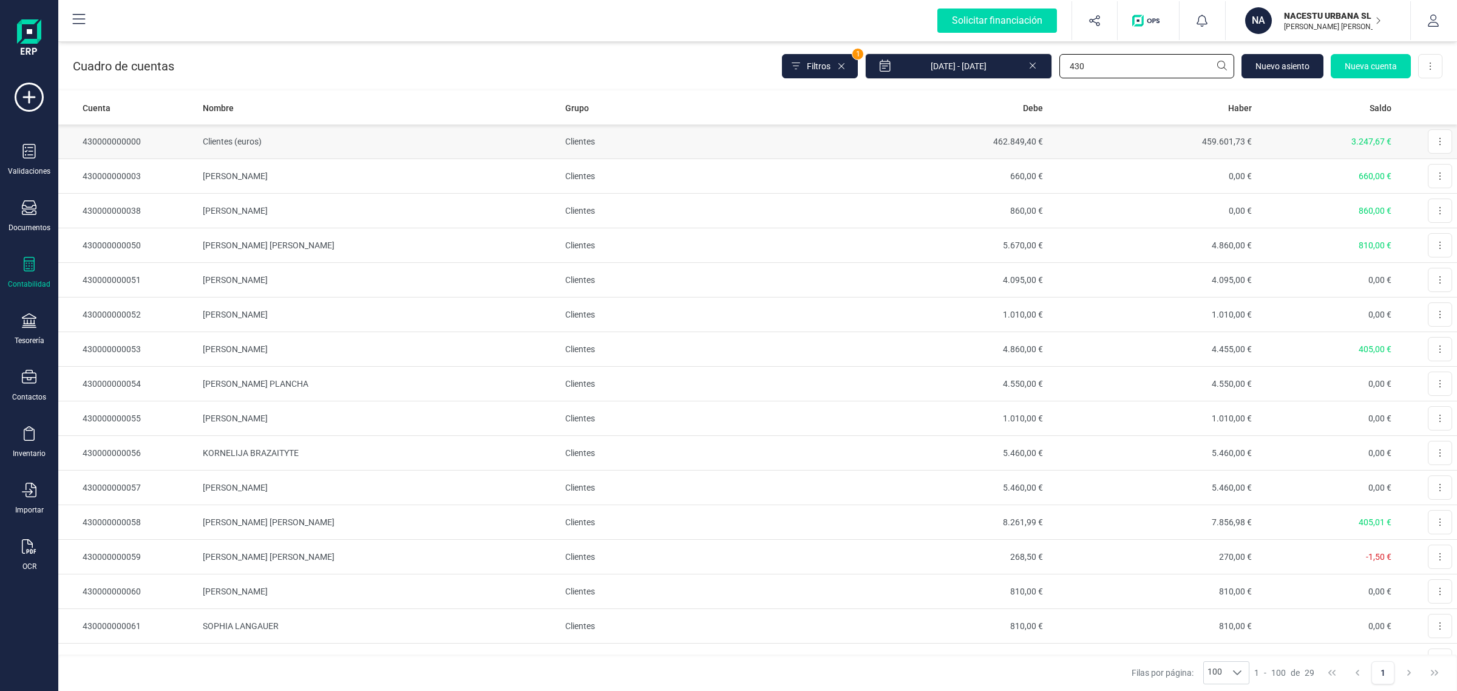
type input "430"
click at [305, 137] on td "Clientes (euros)" at bounding box center [379, 141] width 362 height 35
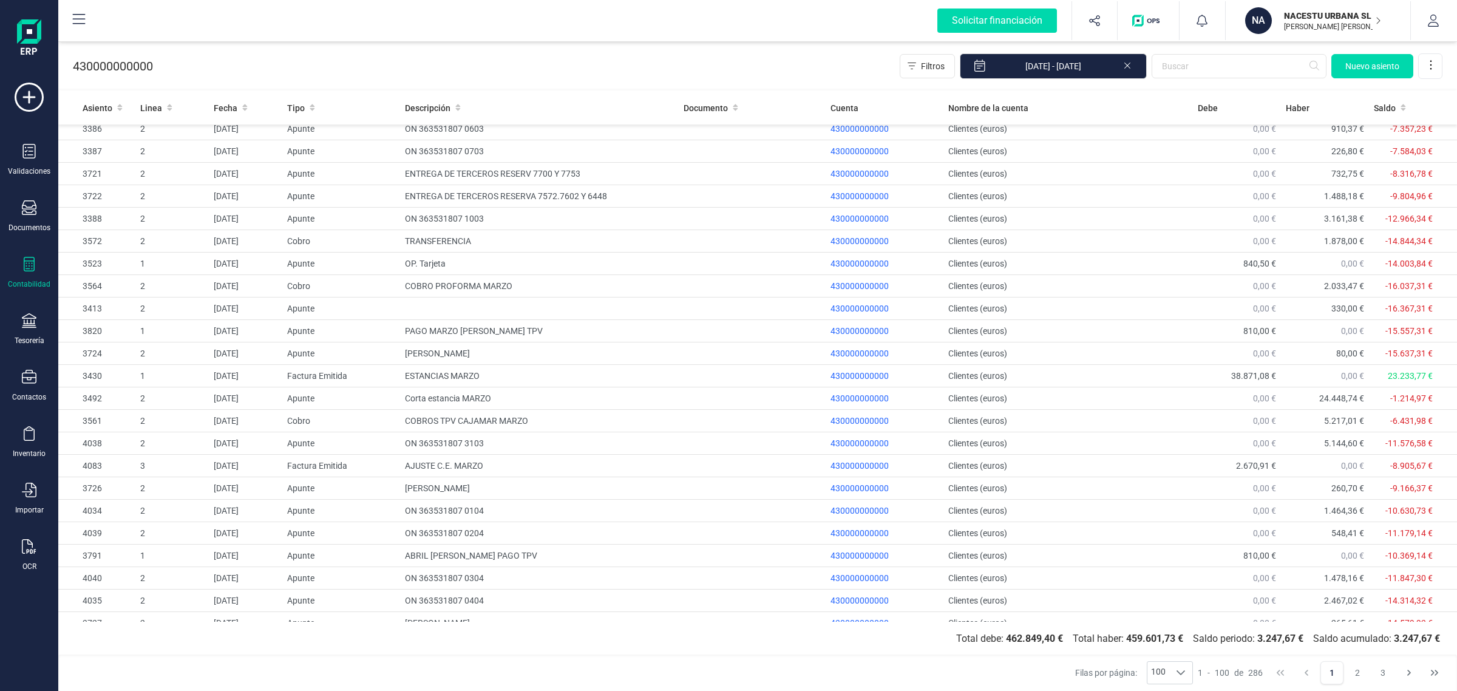
scroll to position [1762, 0]
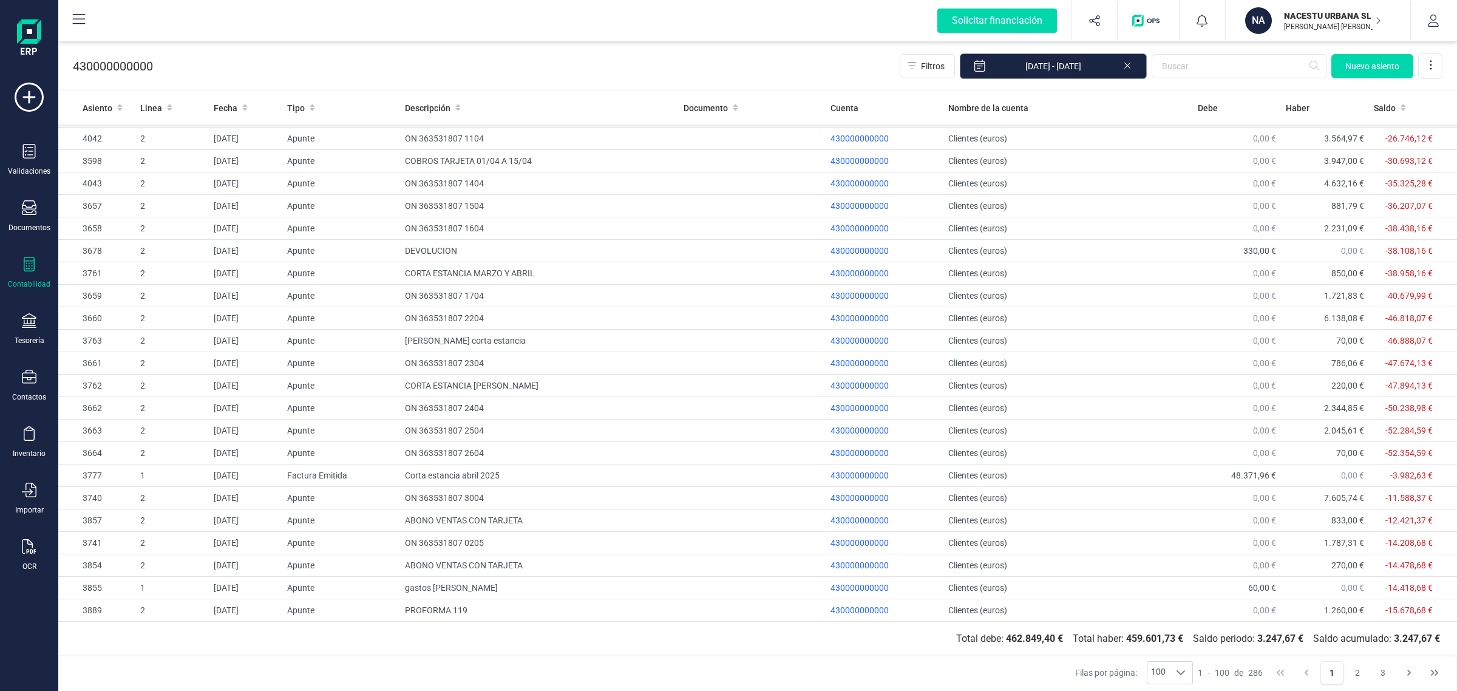
click at [1068, 72] on input "[DATE] - [DATE]" at bounding box center [1053, 65] width 187 height 25
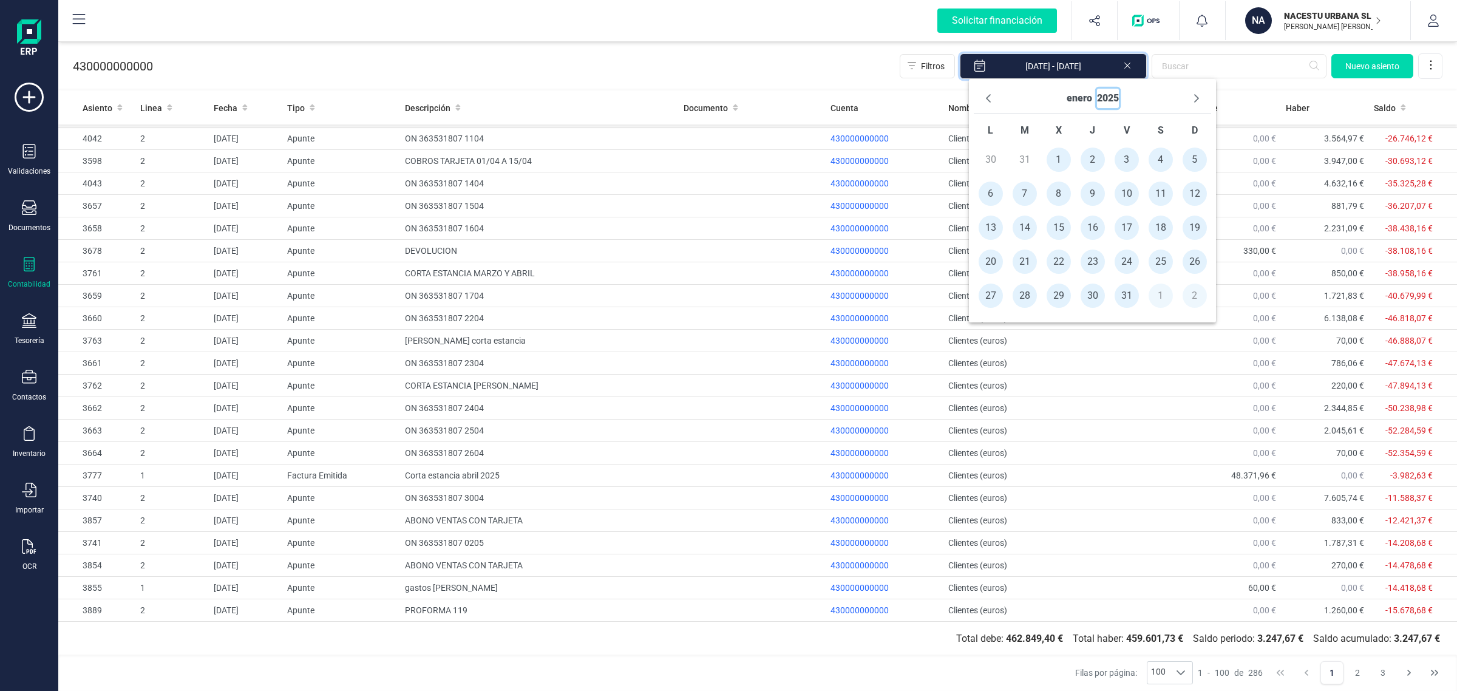
click at [1087, 110] on div "enero 2025" at bounding box center [1093, 99] width 238 height 30
click at [1097, 103] on button "2025" at bounding box center [1108, 98] width 22 height 19
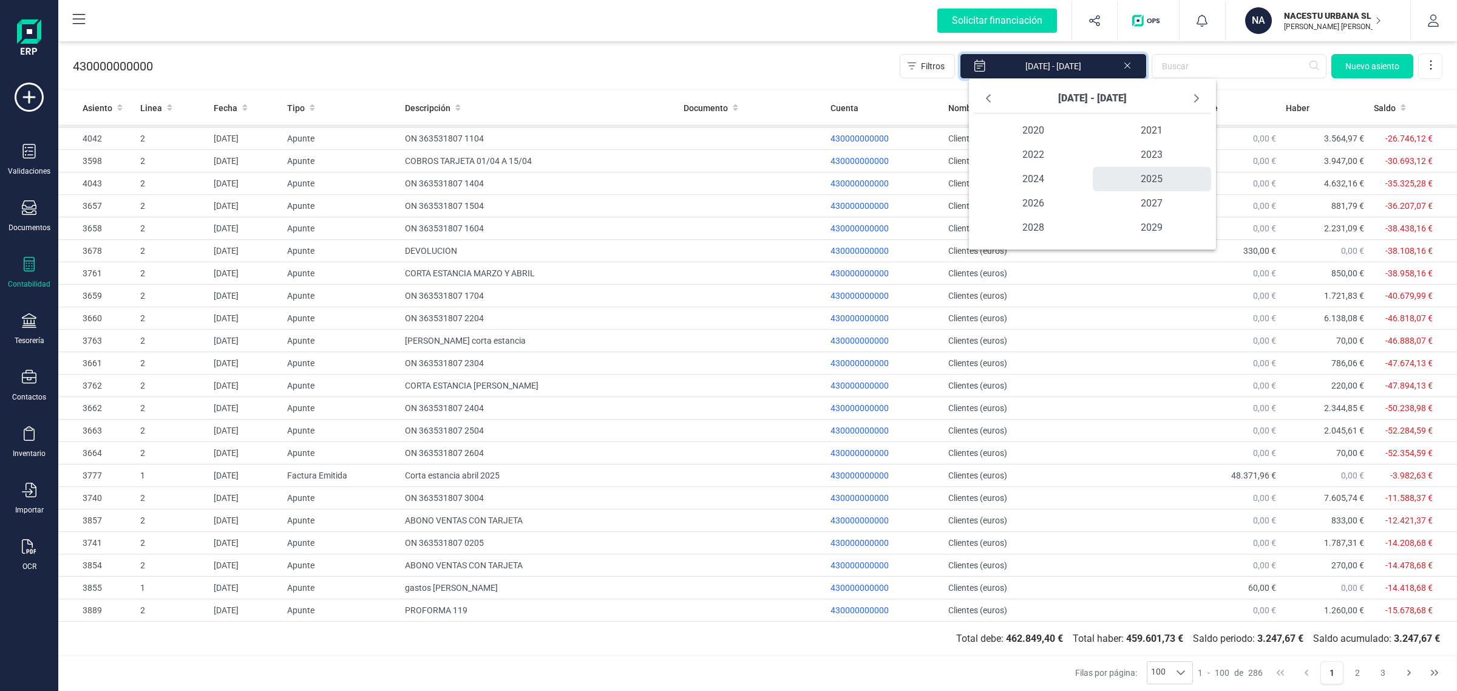
click at [1160, 180] on span "2025 2025" at bounding box center [1152, 179] width 119 height 24
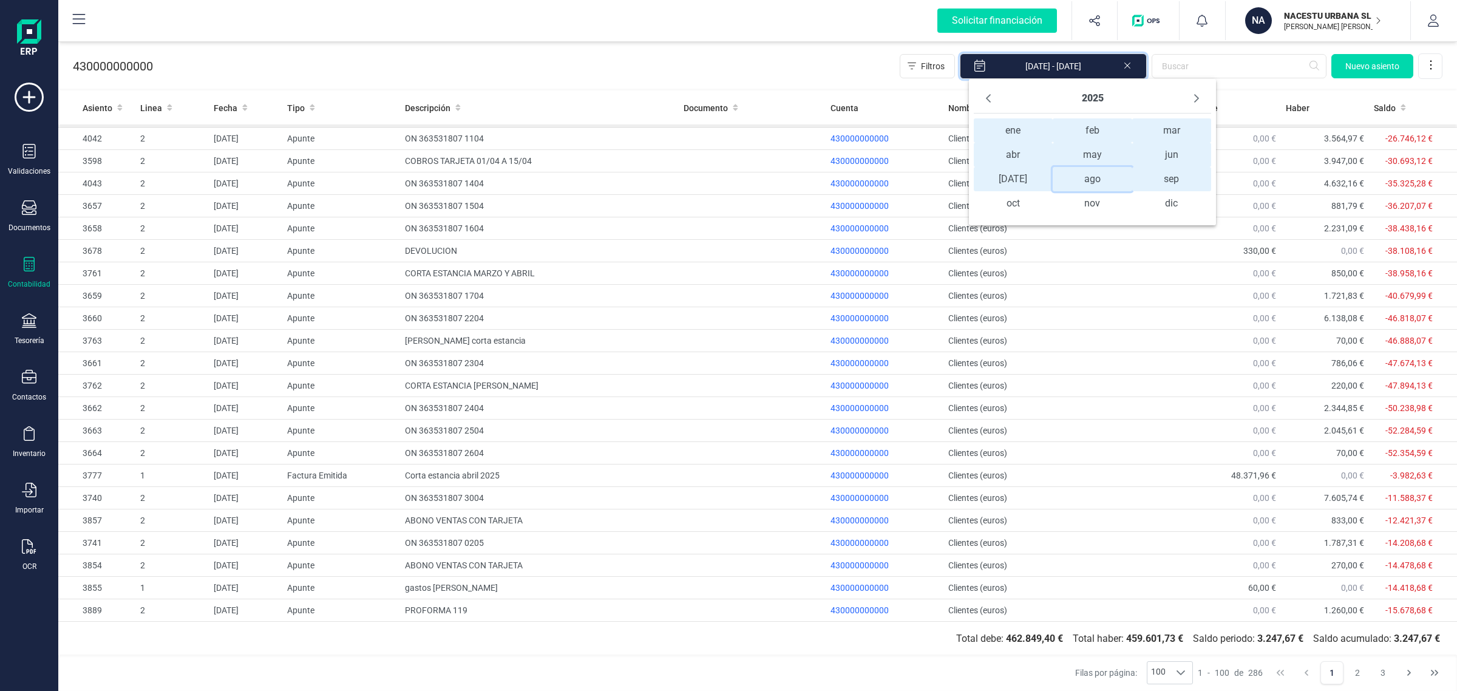
click at [1093, 183] on span "ago ago" at bounding box center [1092, 179] width 79 height 24
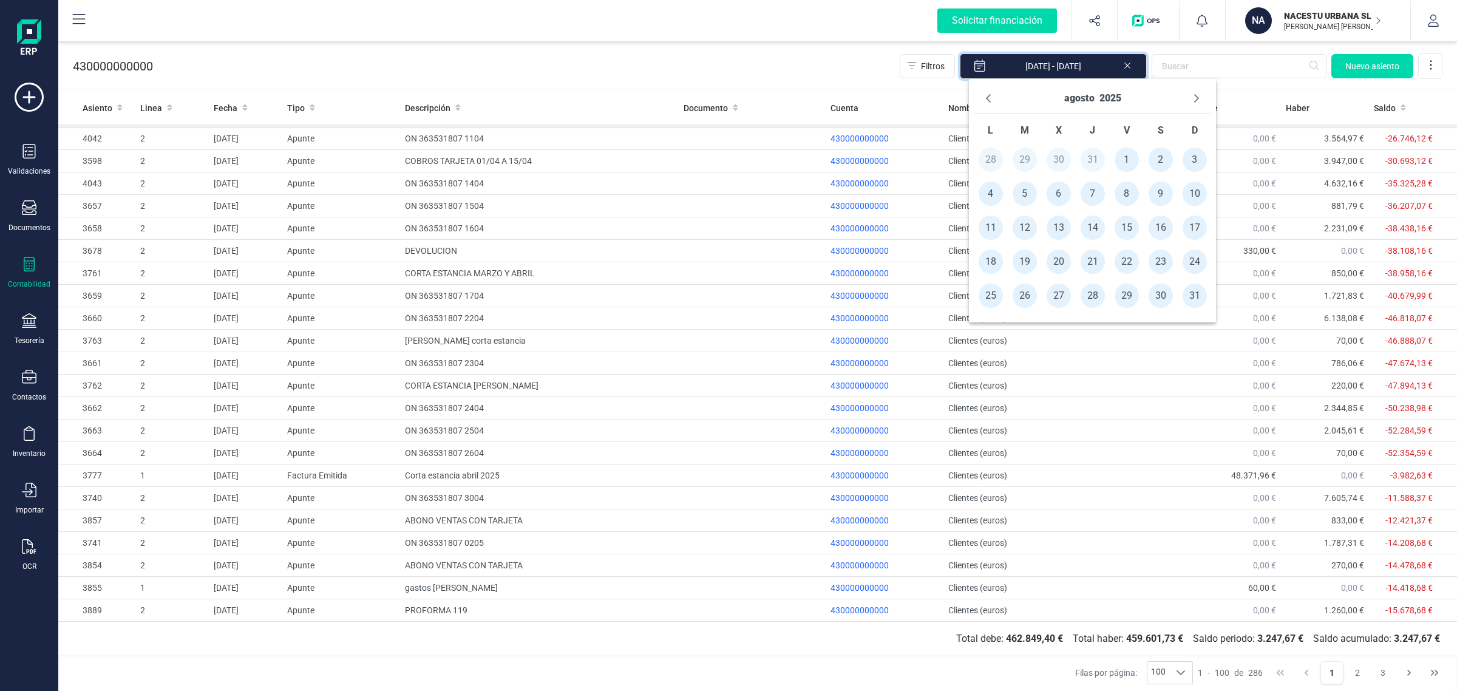
click at [1192, 293] on span "31" at bounding box center [1195, 296] width 24 height 24
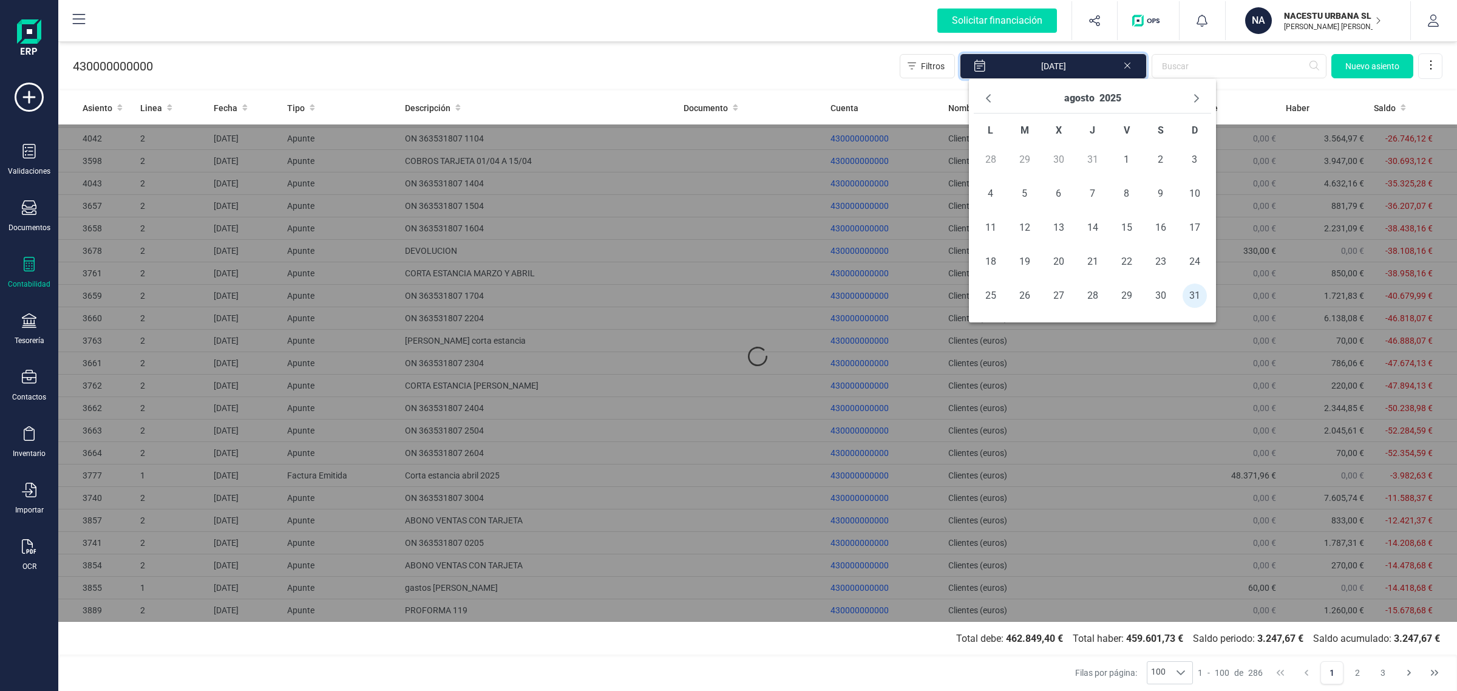
scroll to position [0, 0]
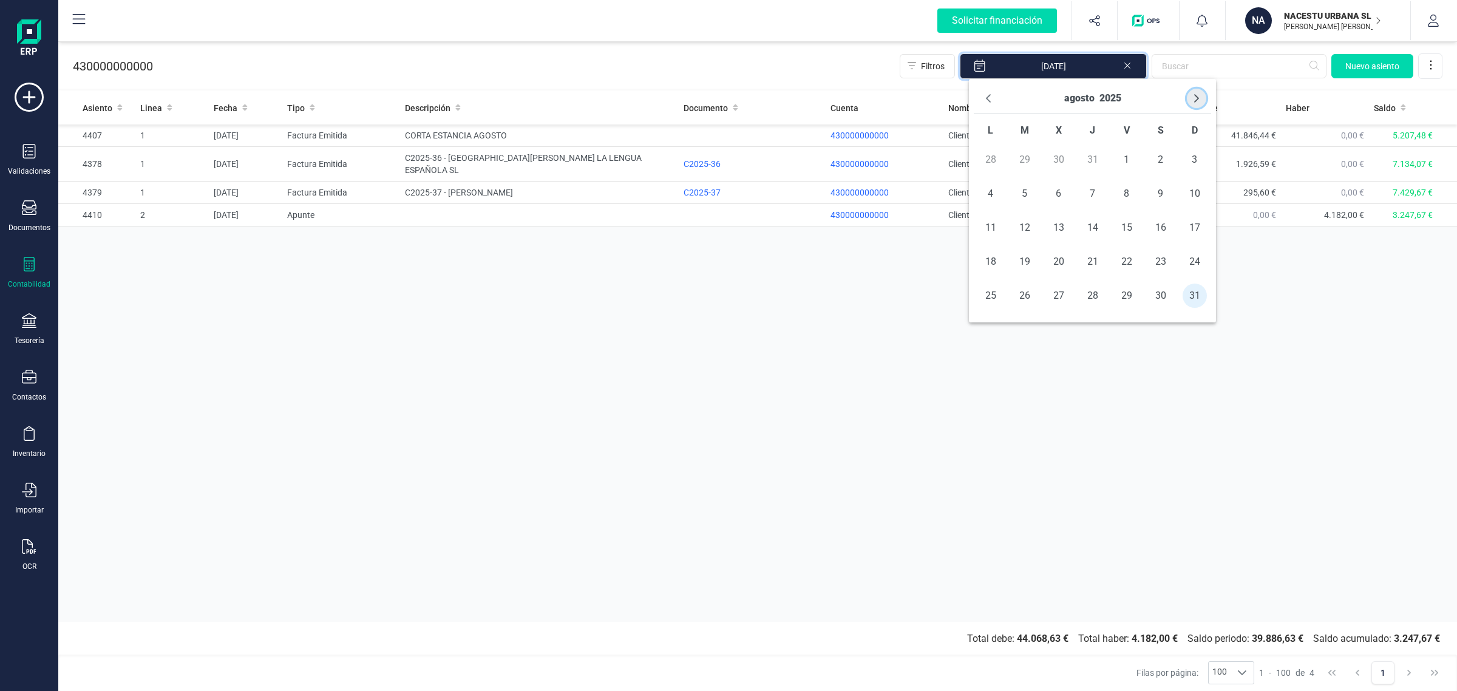
click at [1192, 100] on icon "Next Month" at bounding box center [1197, 98] width 10 height 10
click at [1094, 198] on span "11" at bounding box center [1093, 194] width 24 height 24
type input "31/08/2025 - 11/09/2025"
click at [1117, 403] on div "Asiento Linea Fecha Tipo Descripción Documento Cuenta Nombre de la cuenta Debe …" at bounding box center [757, 356] width 1399 height 531
click at [1064, 393] on div "Asiento Linea Fecha Tipo Descripción Documento Cuenta Nombre de la cuenta Debe …" at bounding box center [757, 356] width 1399 height 531
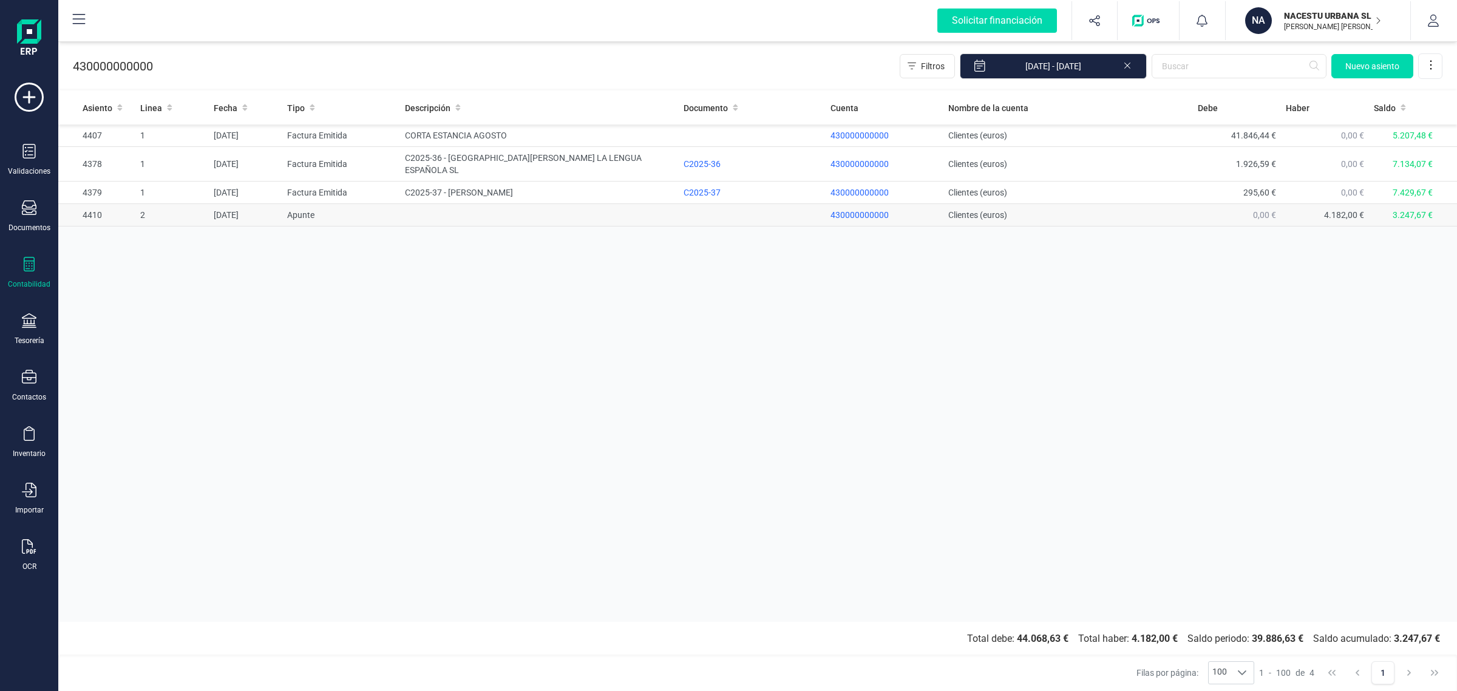
click at [406, 206] on td at bounding box center [539, 215] width 279 height 22
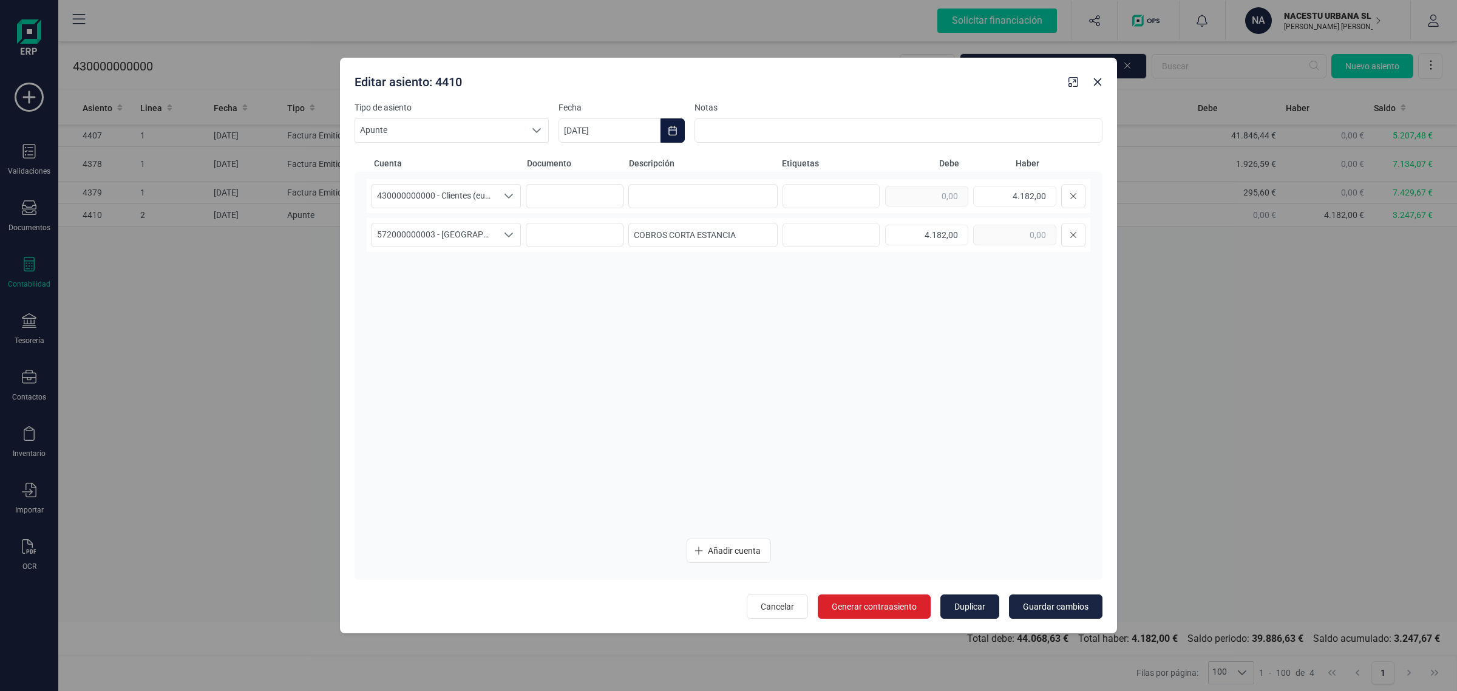
click at [672, 135] on icon "Choose Date" at bounding box center [672, 131] width 8 height 10
click at [575, 170] on button "Previous Month" at bounding box center [582, 166] width 19 height 19
click at [891, 373] on span "31" at bounding box center [888, 374] width 24 height 24
click at [1073, 604] on span "Guardar cambios" at bounding box center [1056, 606] width 66 height 12
type input "[DATE]"
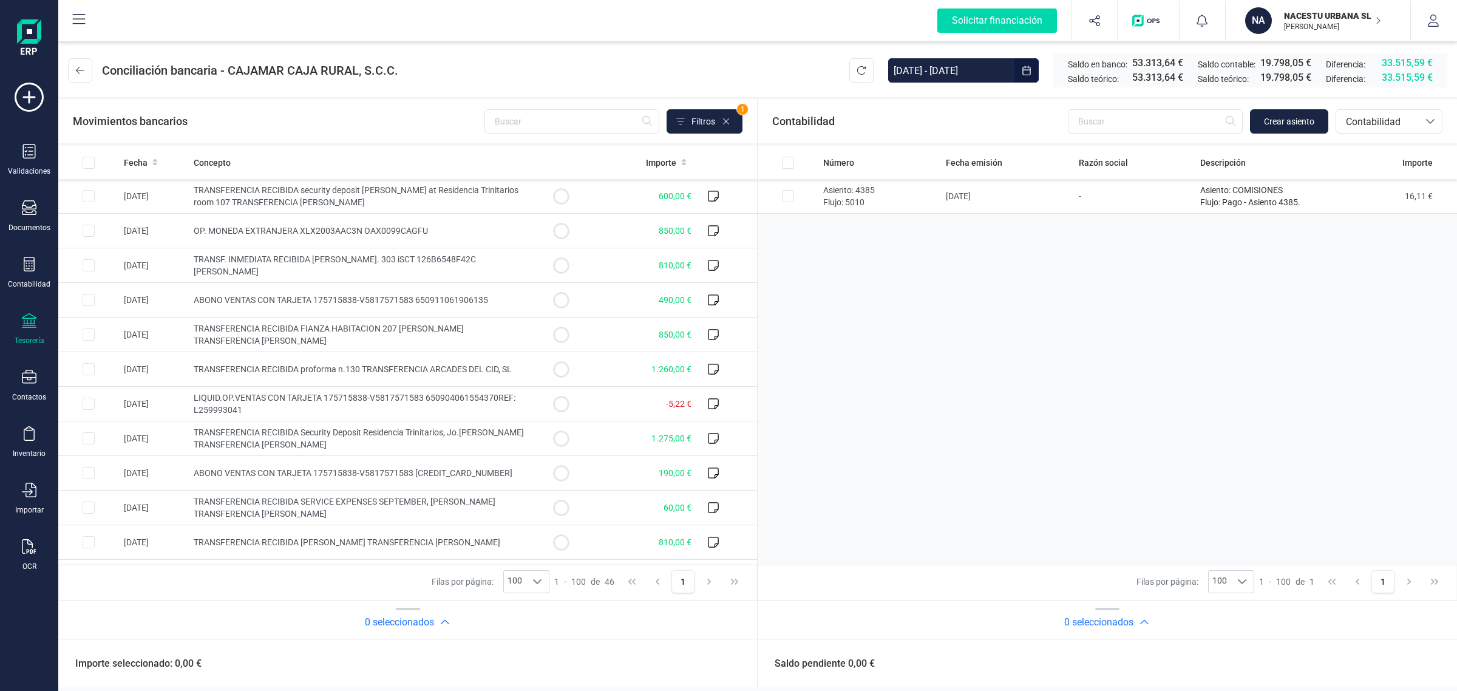
click at [1005, 61] on input "[DATE] - [DATE]" at bounding box center [951, 70] width 126 height 24
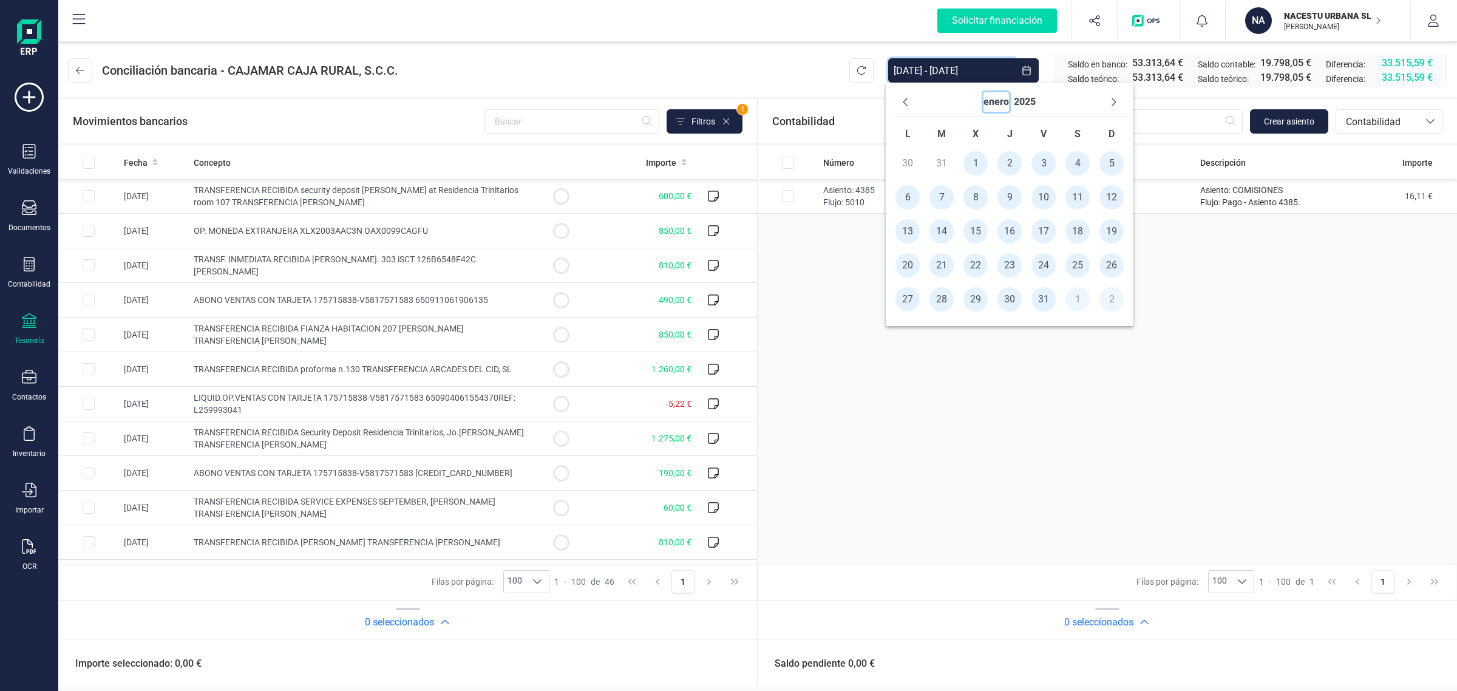
click at [1006, 105] on button "enero" at bounding box center [995, 101] width 25 height 19
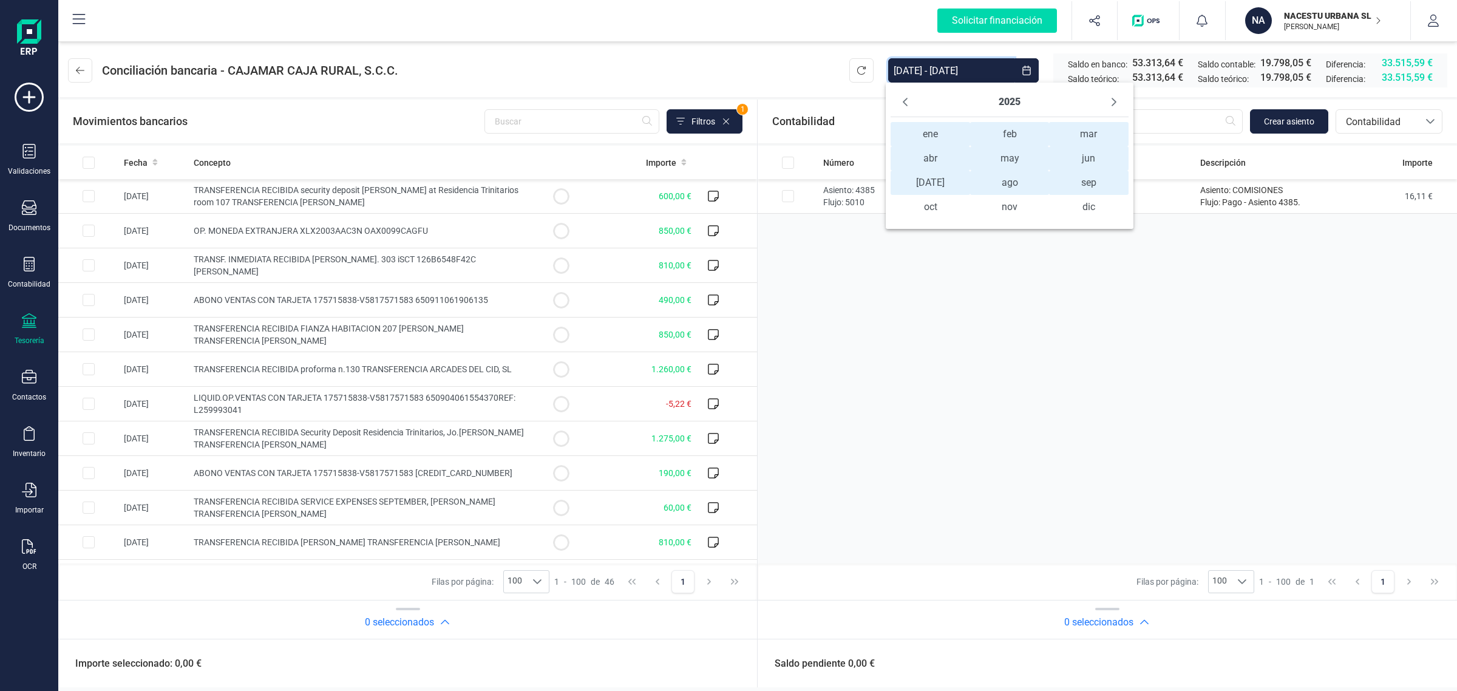
click at [931, 123] on span "ene ene" at bounding box center [930, 134] width 79 height 24
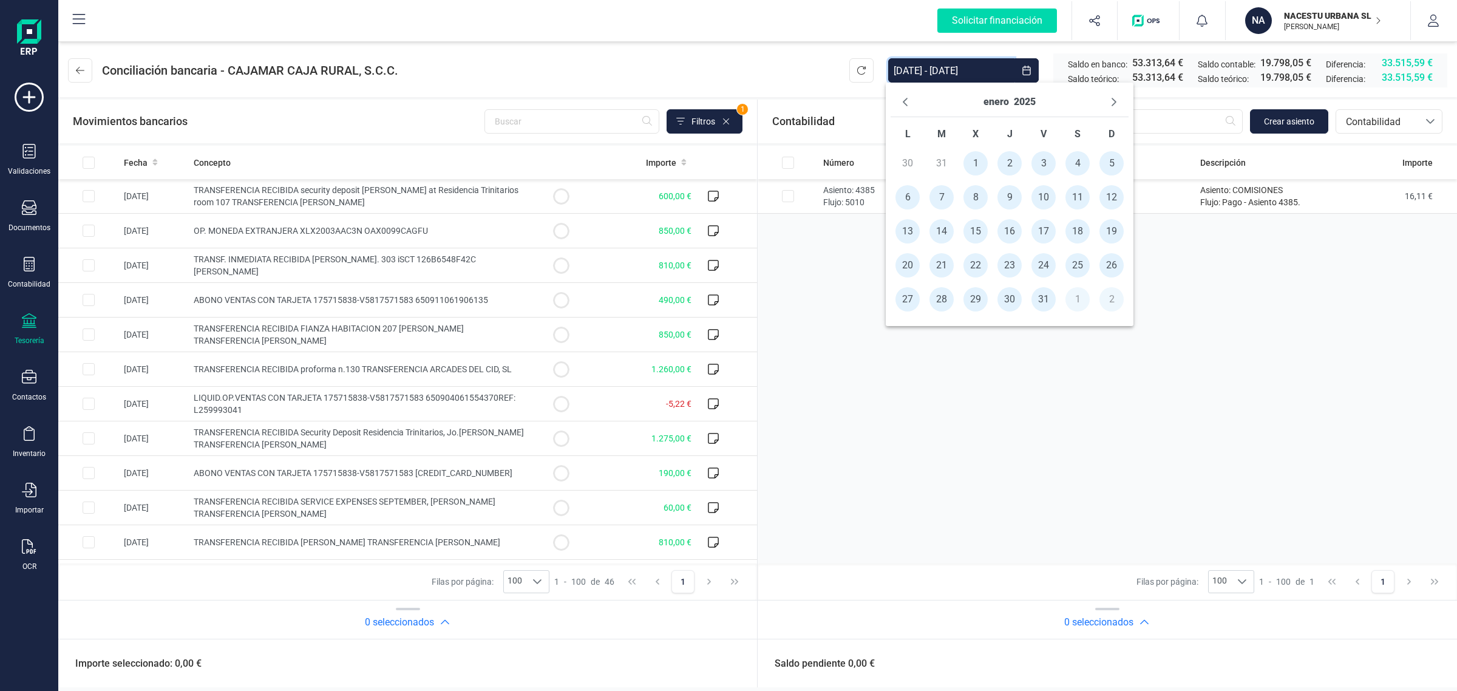
click at [974, 161] on span "1" at bounding box center [975, 163] width 24 height 24
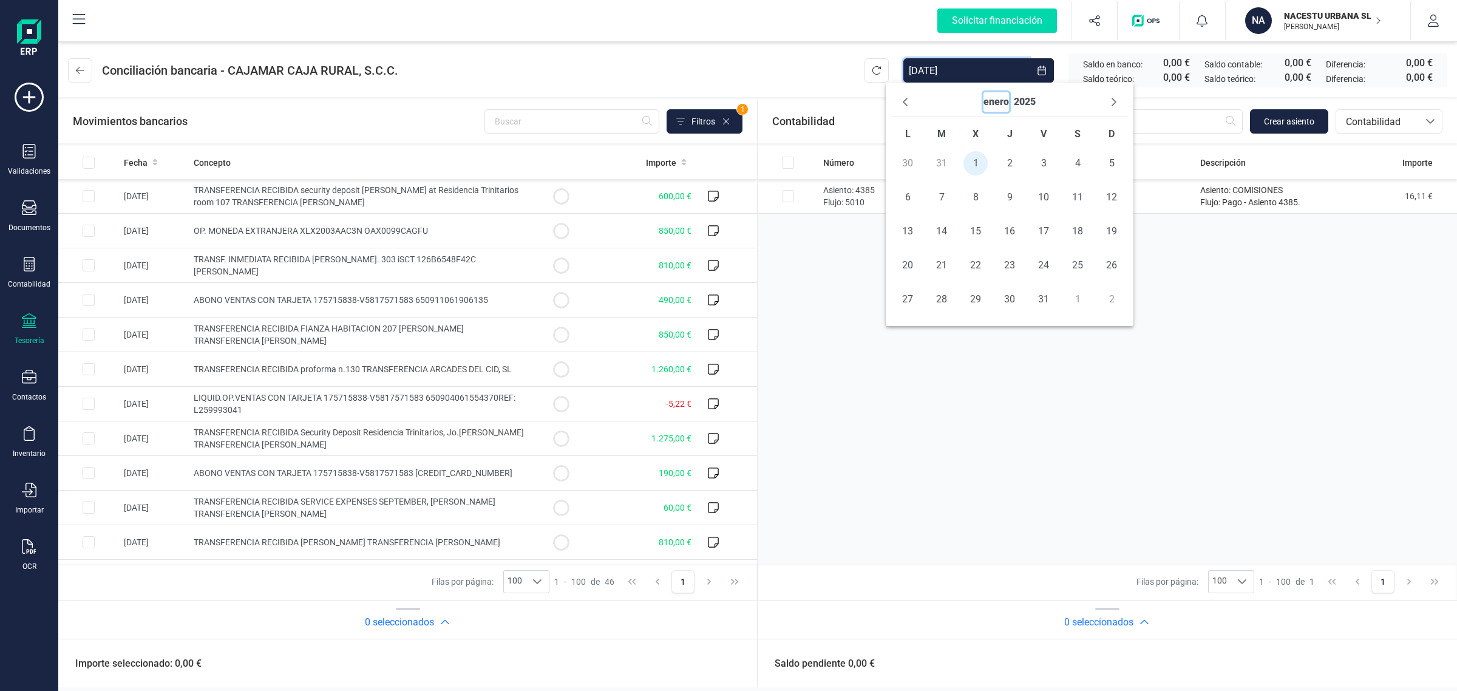
click at [990, 107] on button "enero" at bounding box center [995, 101] width 25 height 19
click at [1033, 184] on span "ago" at bounding box center [1027, 183] width 79 height 24
click at [1121, 296] on span "31" at bounding box center [1129, 299] width 24 height 24
type input "[DATE] - [DATE]"
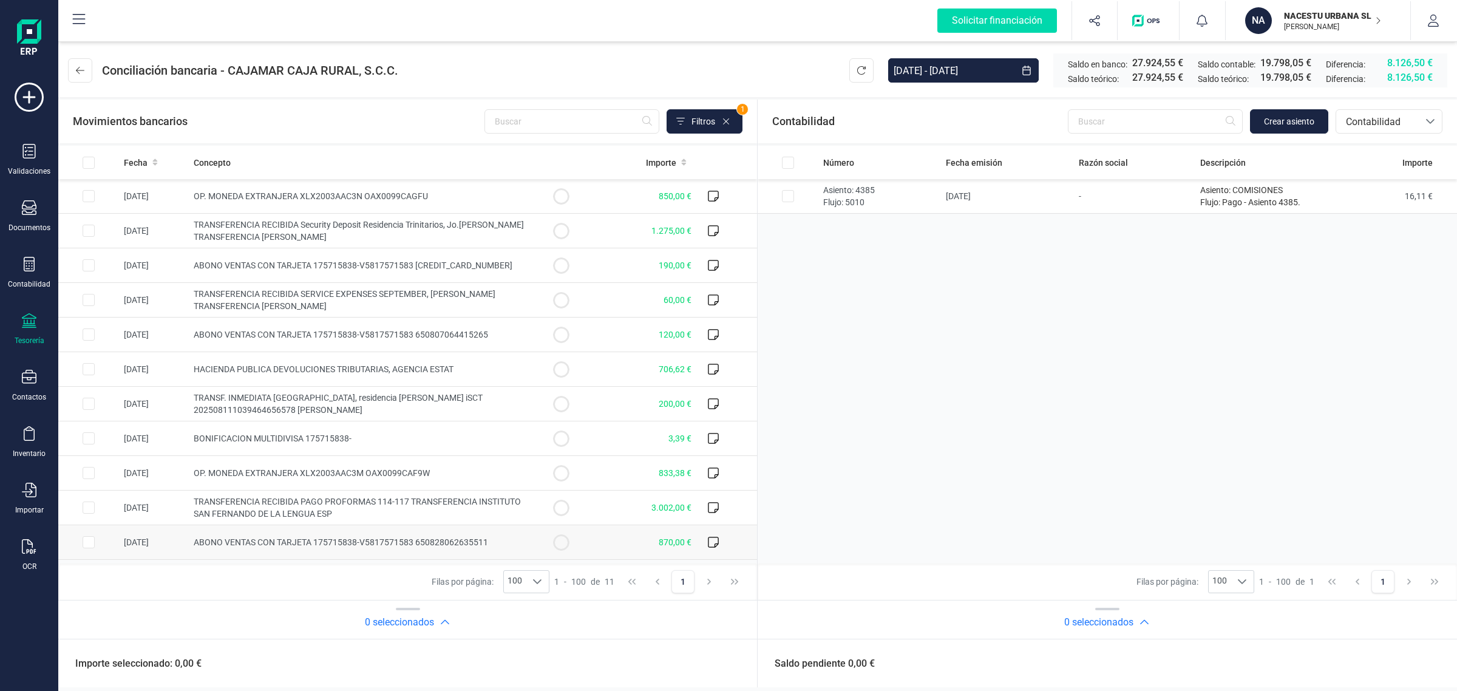
click at [559, 548] on circle at bounding box center [561, 542] width 15 height 15
checkbox input "true"
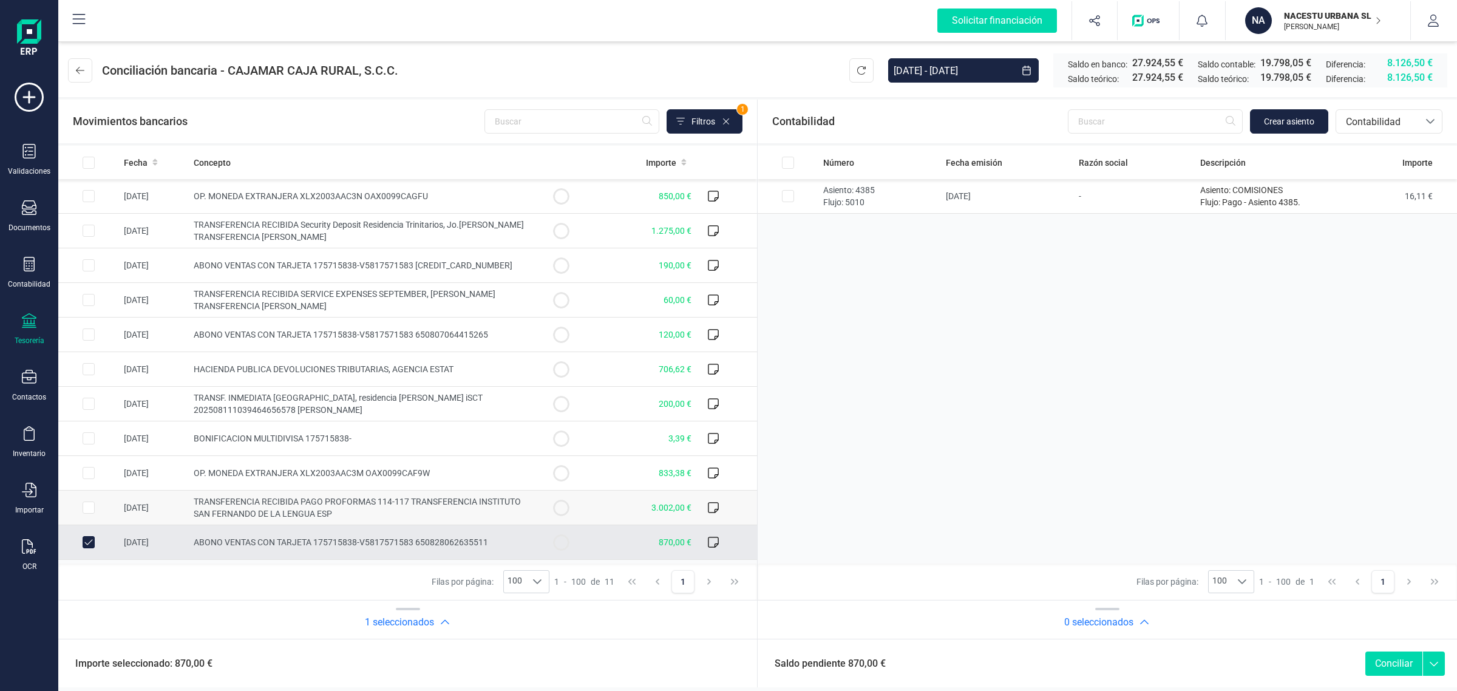
click at [565, 511] on circle at bounding box center [561, 507] width 15 height 15
checkbox input "true"
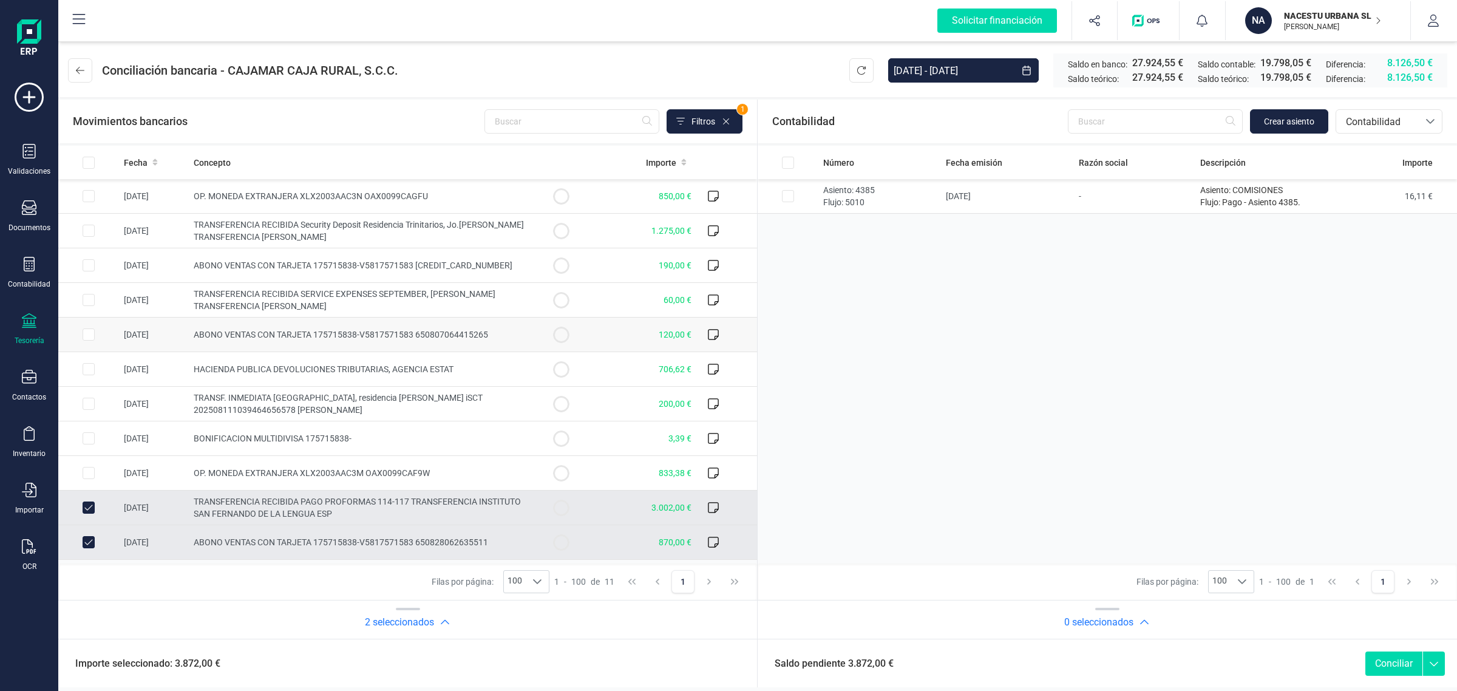
click at [560, 331] on circle at bounding box center [561, 334] width 15 height 15
checkbox input "true"
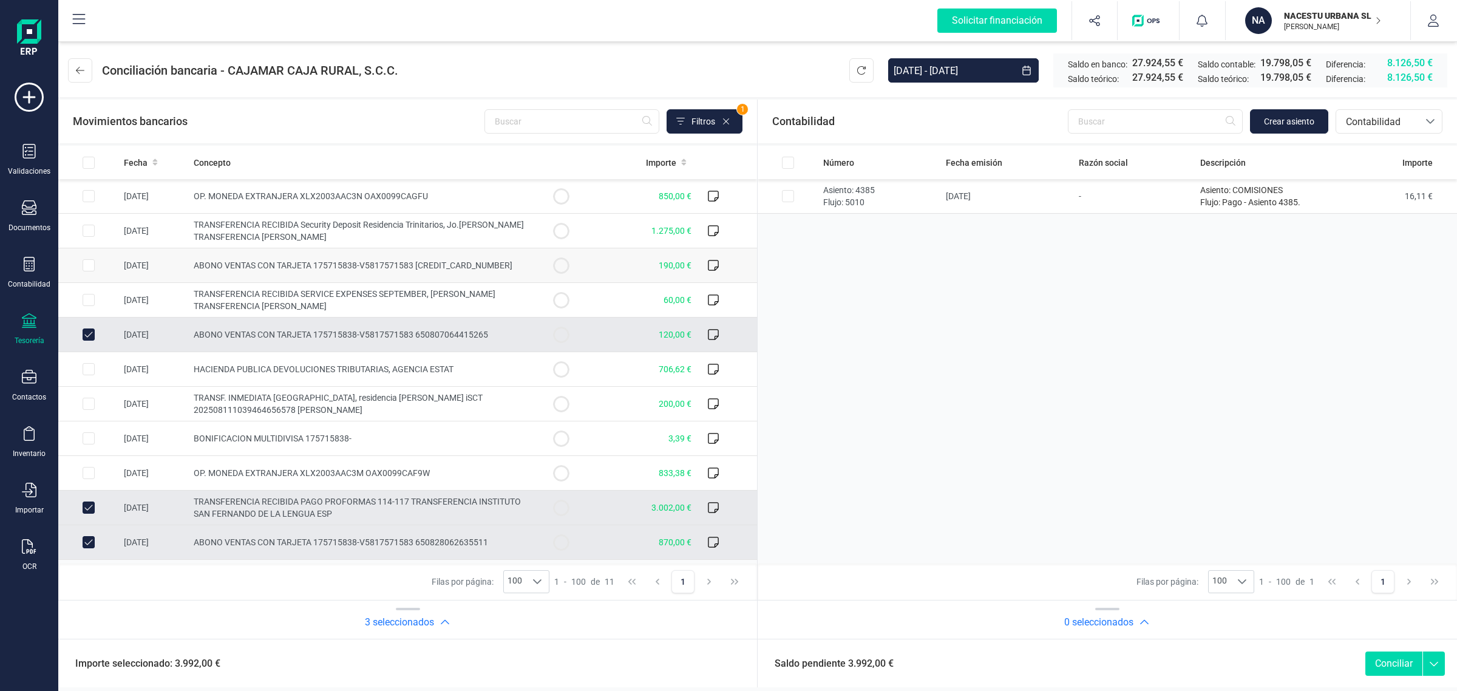
click at [563, 260] on circle at bounding box center [561, 265] width 15 height 15
checkbox input "true"
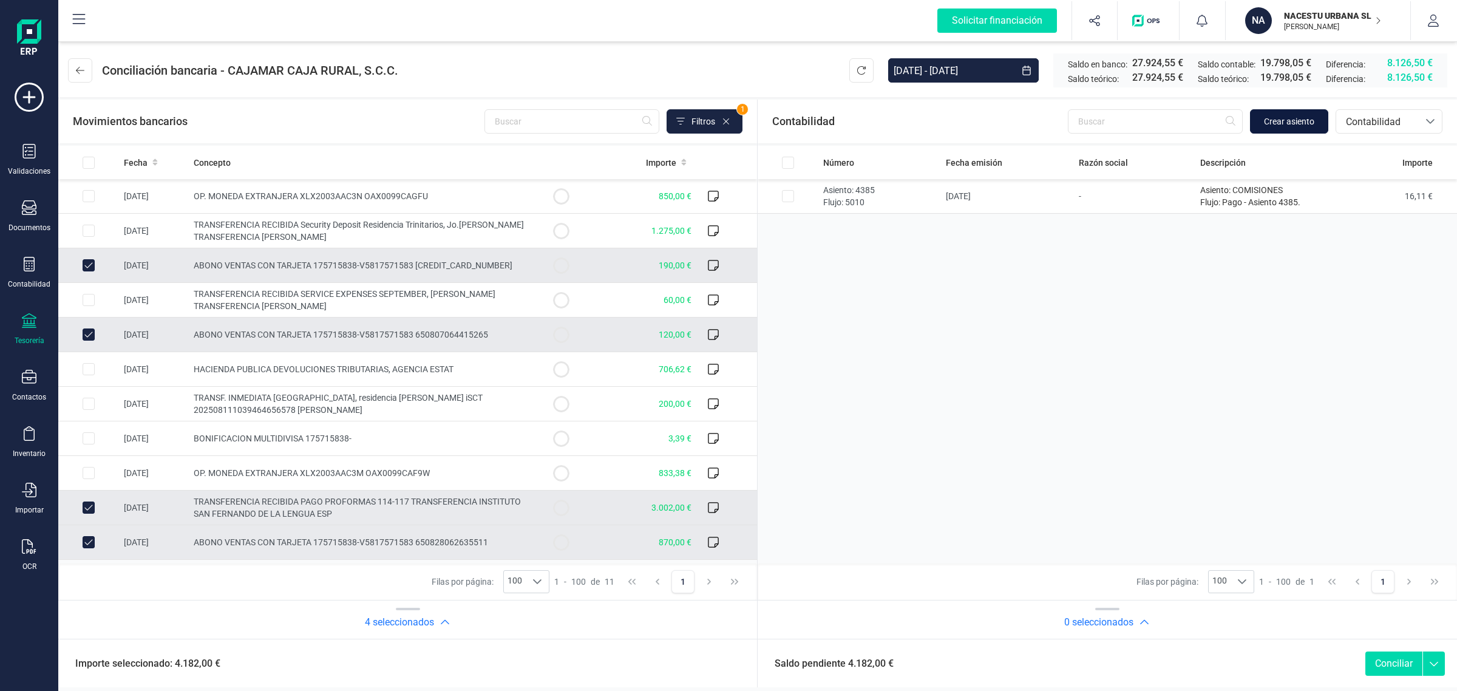
click at [1270, 123] on span "Crear asiento" at bounding box center [1289, 121] width 50 height 12
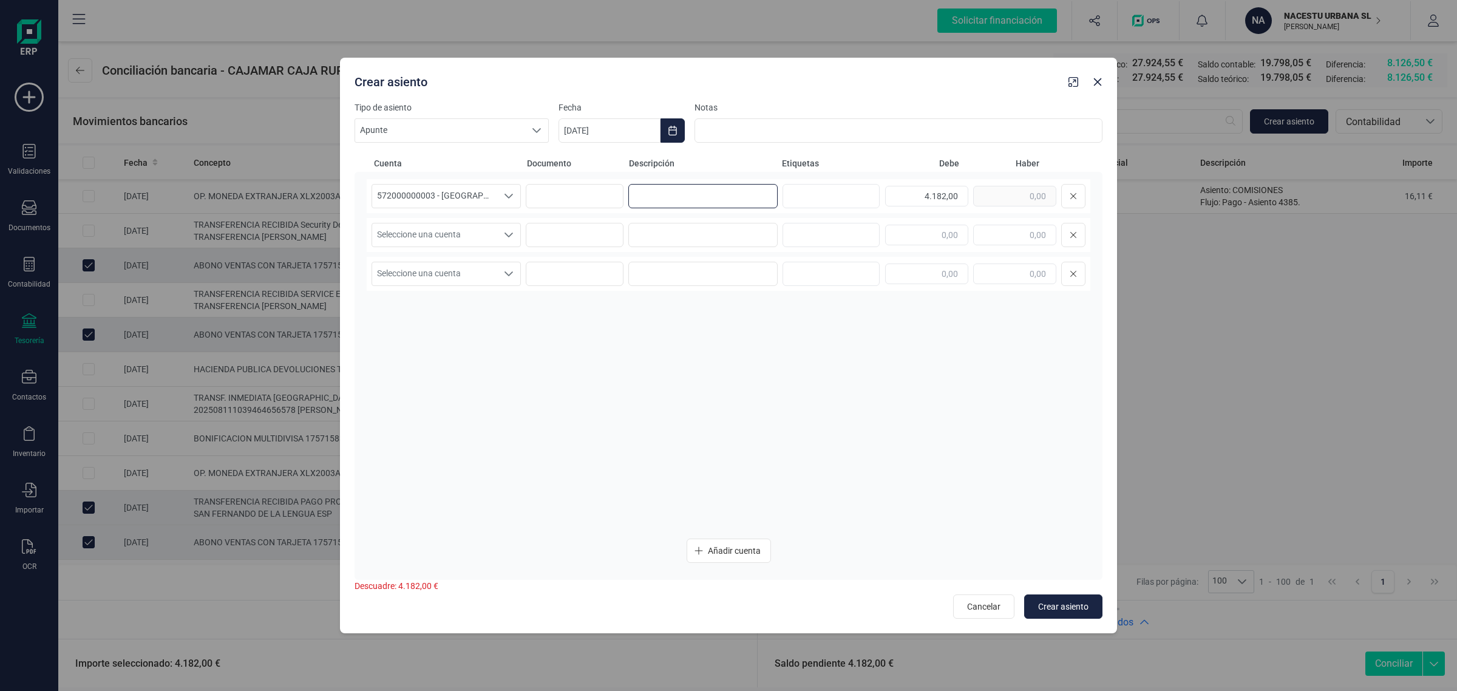
click at [662, 190] on input at bounding box center [702, 196] width 149 height 24
type input "COBROS CORTA ESTANCIA"
click at [432, 240] on span "Seleccione una cuenta" at bounding box center [434, 234] width 125 height 23
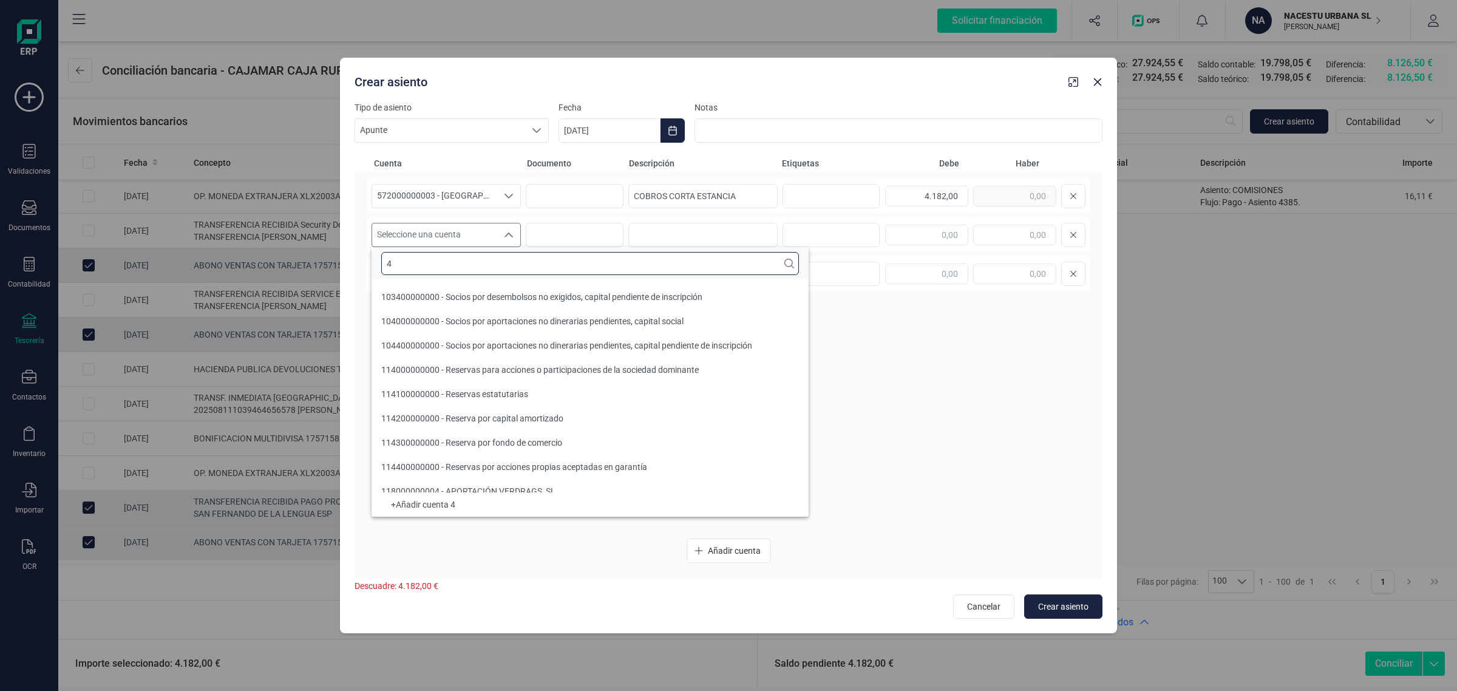
scroll to position [4, 0]
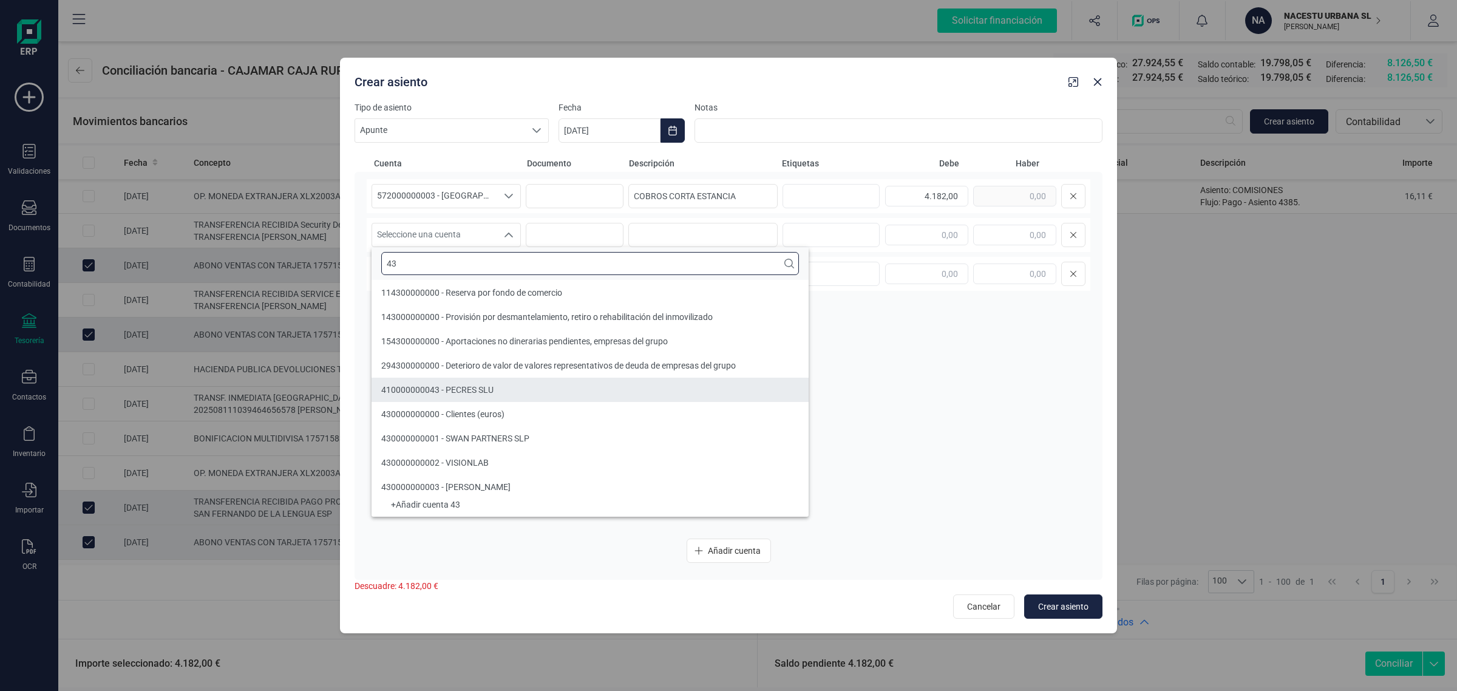
type input "43"
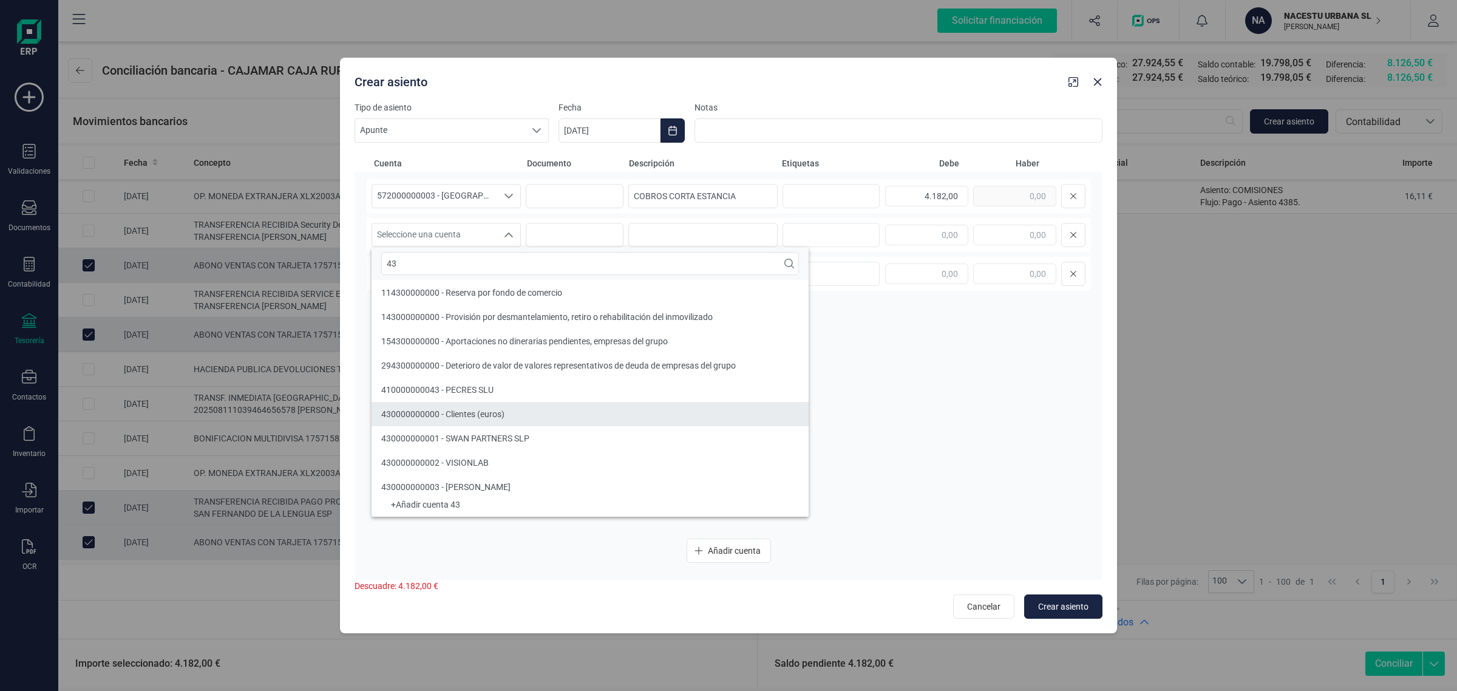
click at [460, 413] on span "430000000000 - Clientes (euros)" at bounding box center [442, 414] width 123 height 10
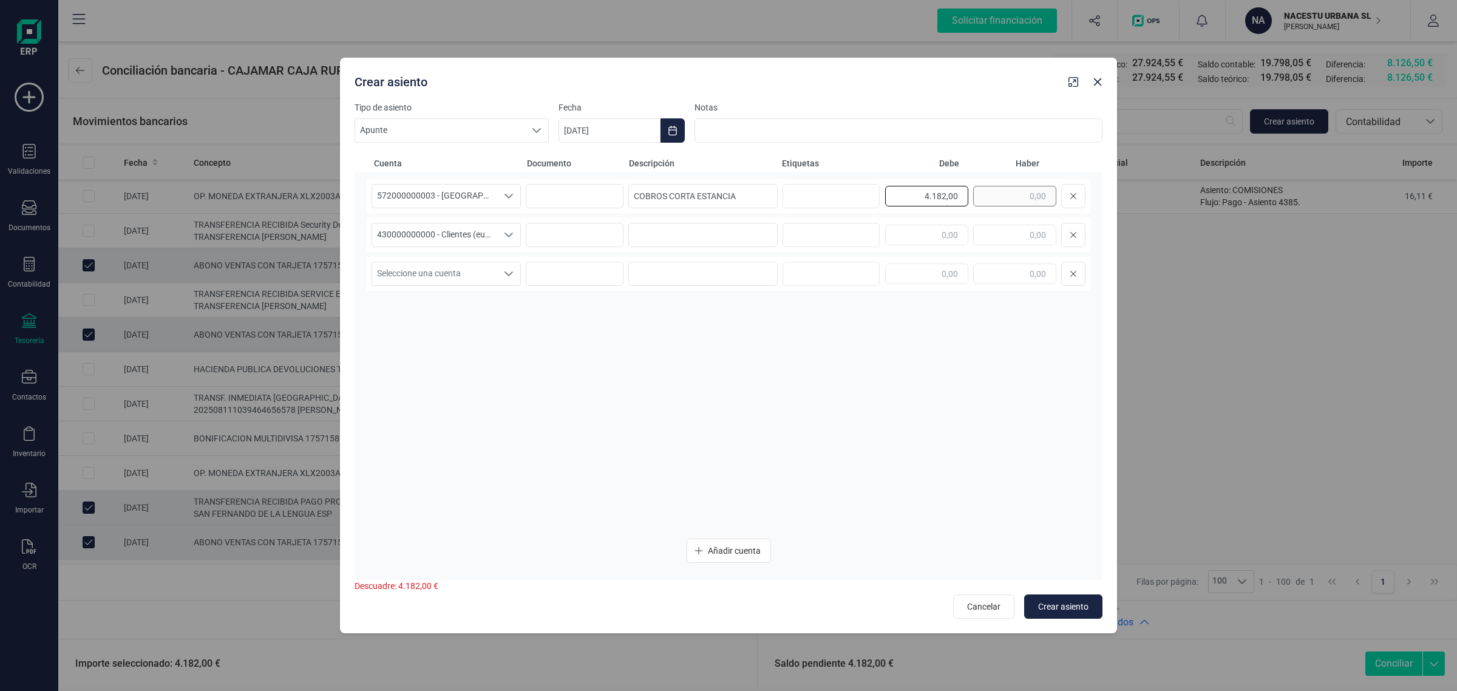
click at [985, 192] on div "4.182,00" at bounding box center [985, 196] width 200 height 24
click at [988, 229] on input "text" at bounding box center [1014, 235] width 83 height 21
paste input "4.182,00"
type input "4.182,00"
click at [1048, 611] on span "Crear asiento" at bounding box center [1063, 606] width 50 height 12
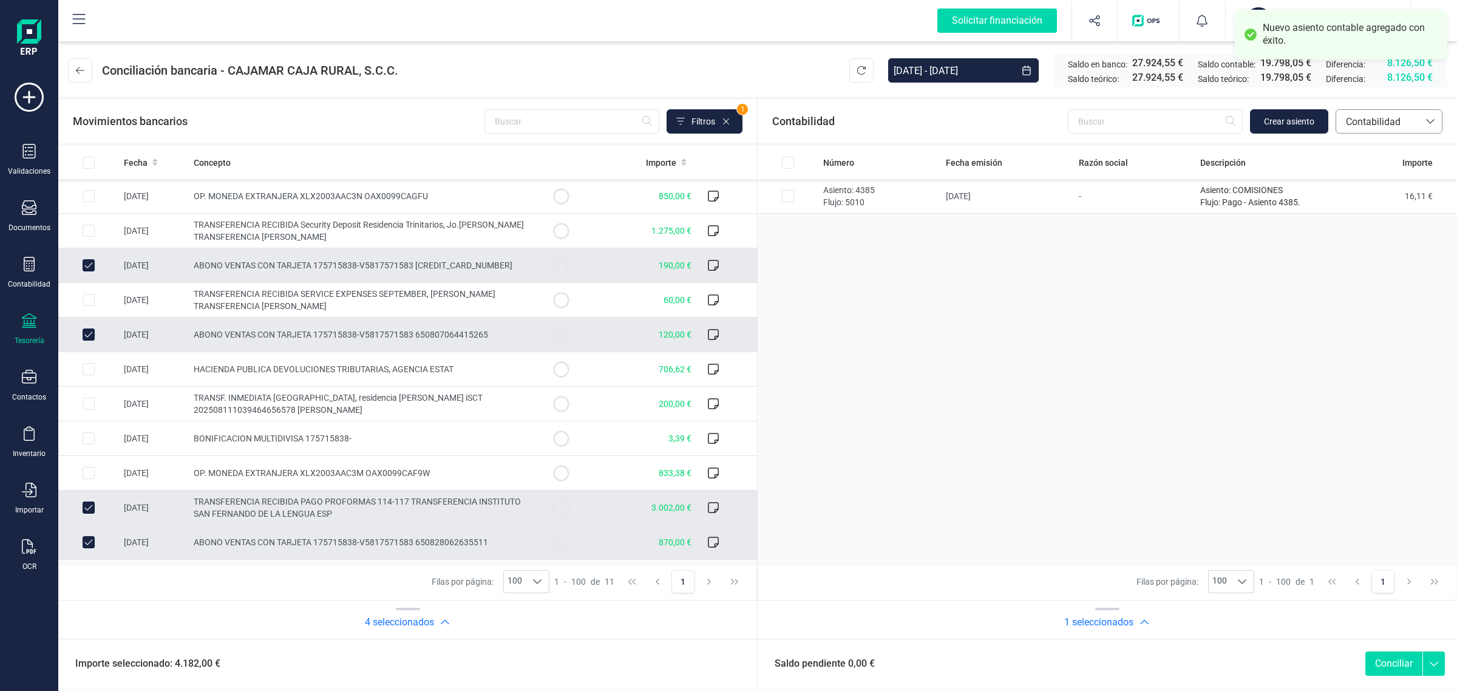
click at [1378, 118] on span "Contabilidad" at bounding box center [1377, 122] width 73 height 15
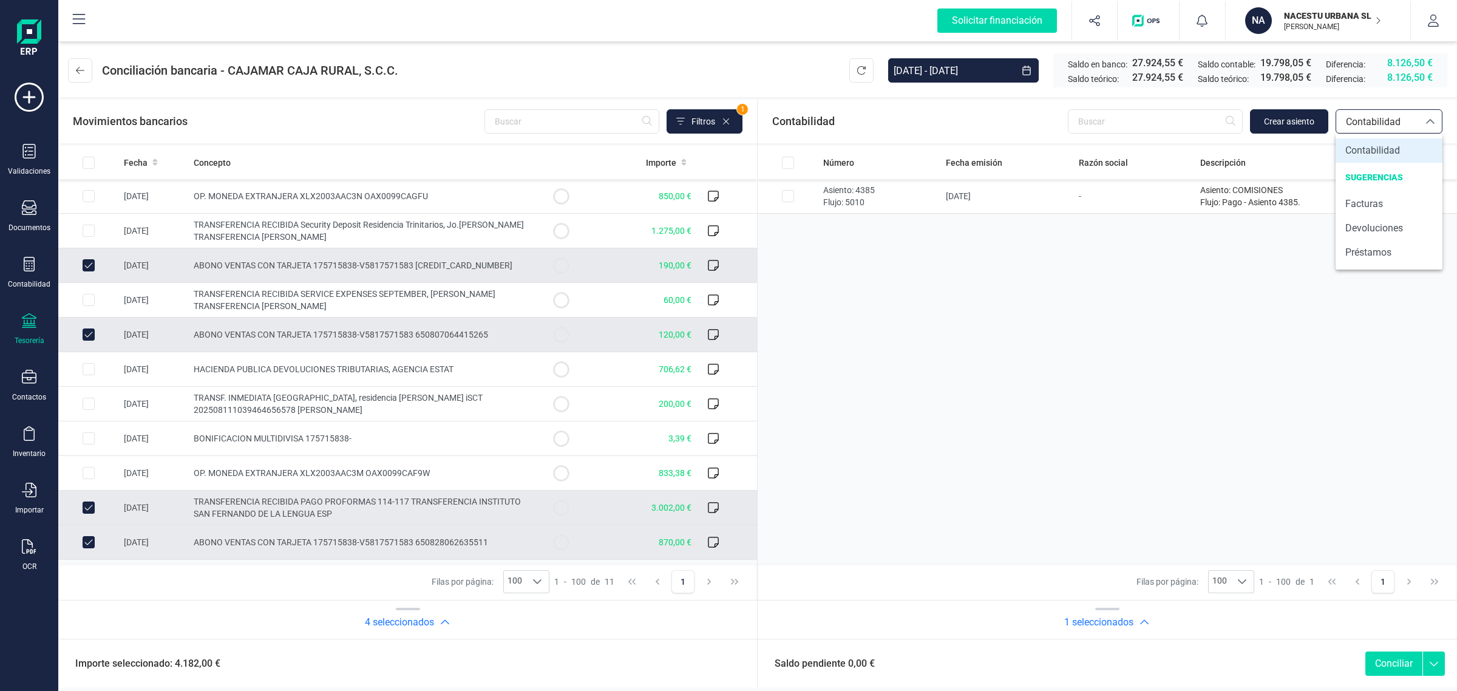
click at [1378, 120] on span "Contabilidad" at bounding box center [1377, 122] width 73 height 15
click at [1196, 328] on div "Número Fecha emisión Razón social Descripción Importe Asiento: 4385 Flujo: 5010…" at bounding box center [1107, 355] width 699 height 418
click at [862, 80] on button at bounding box center [861, 70] width 24 height 24
click at [1399, 119] on span "Contabilidad" at bounding box center [1377, 122] width 73 height 15
click at [1398, 119] on span "Contabilidad" at bounding box center [1377, 122] width 73 height 15
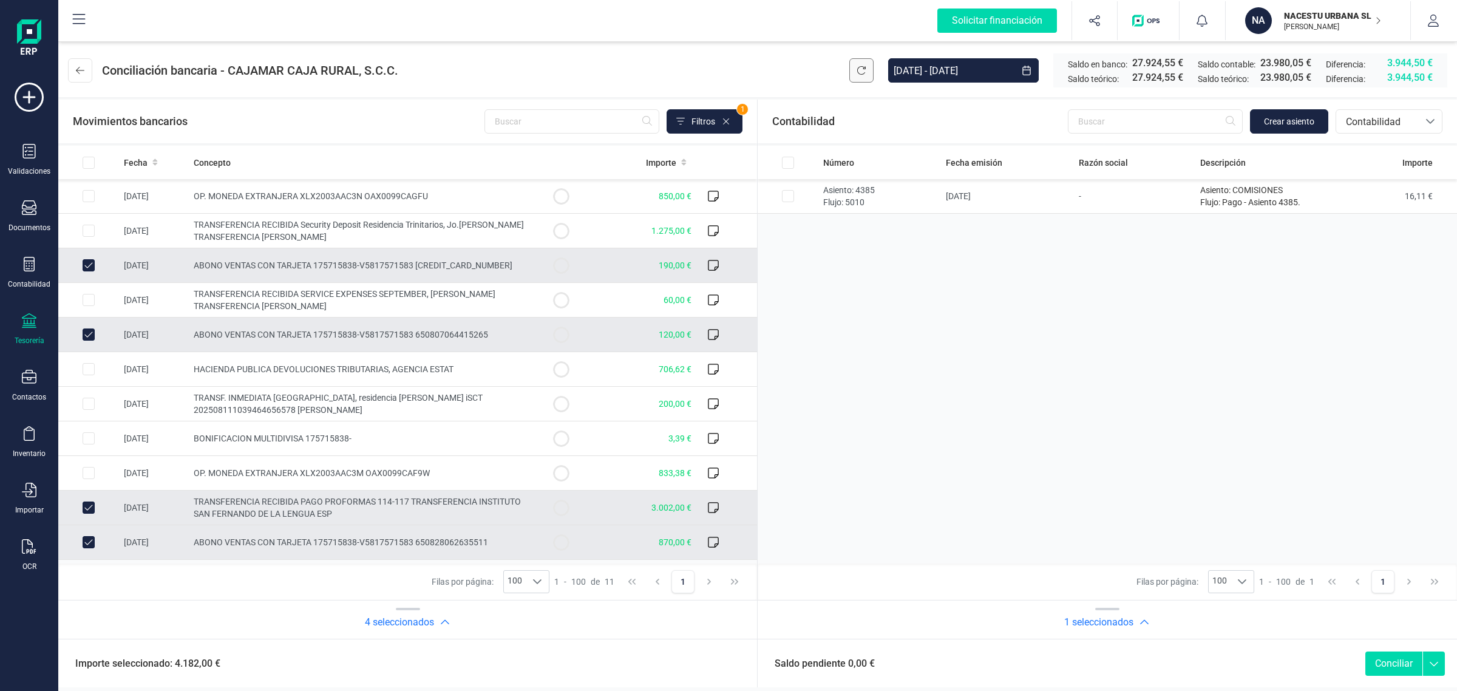
click at [857, 67] on icon at bounding box center [862, 71] width 10 height 10
click at [857, 72] on icon at bounding box center [862, 71] width 10 height 10
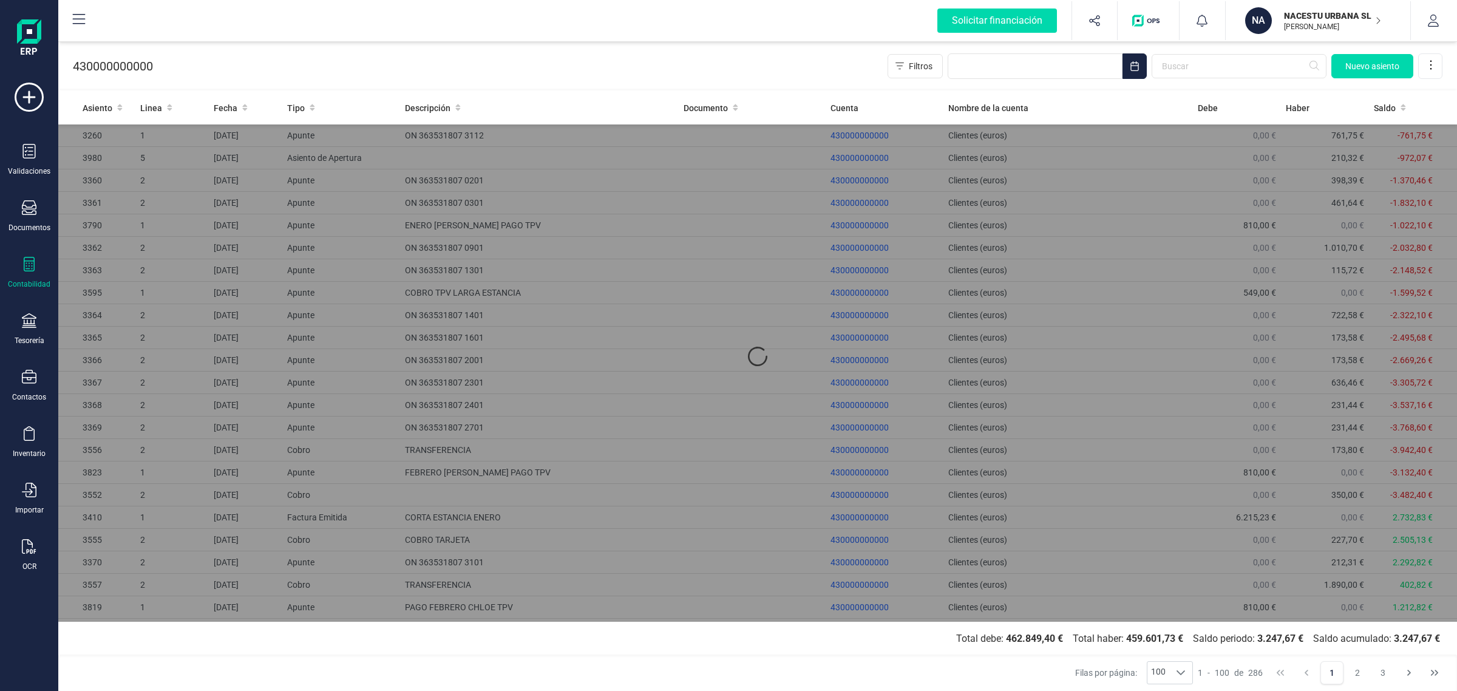
click at [1130, 64] on icon "Choose Date" at bounding box center [1135, 66] width 10 height 10
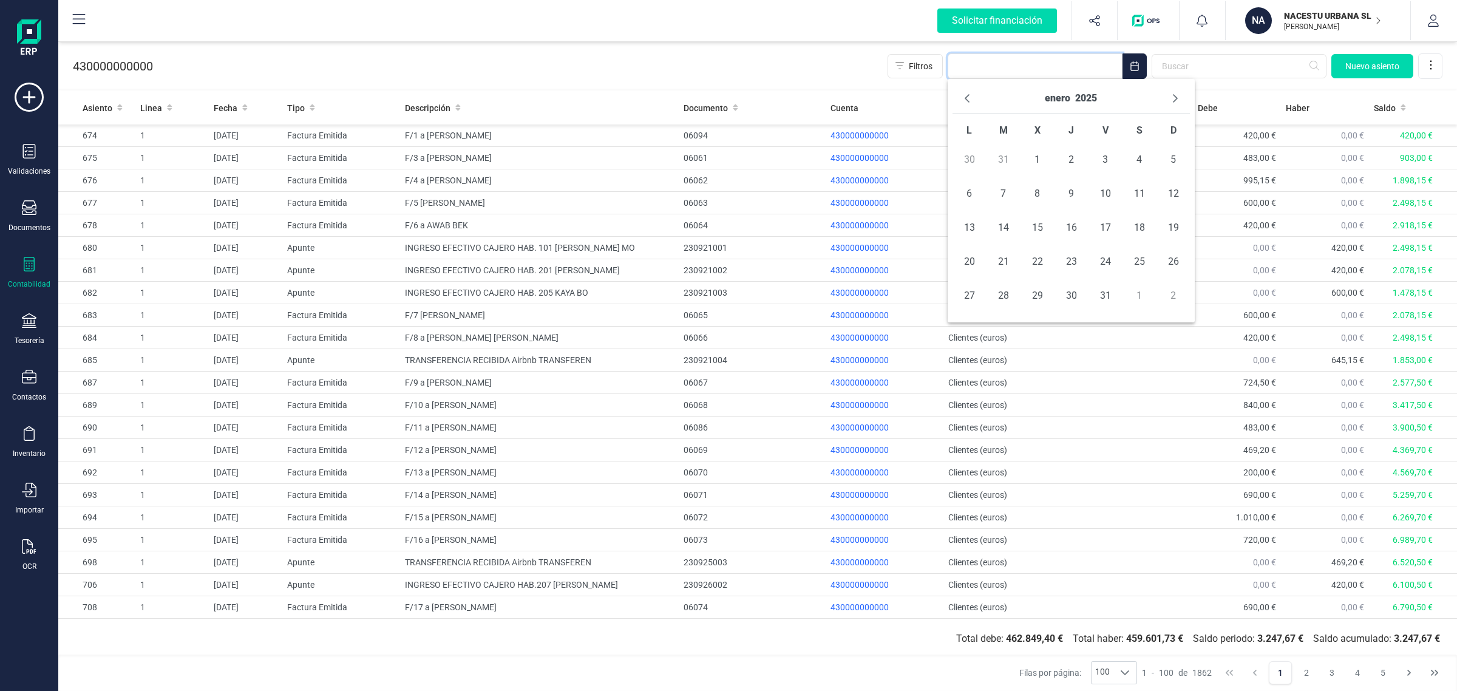
click at [1089, 94] on button "2025" at bounding box center [1086, 98] width 22 height 19
click at [1129, 179] on span "2025" at bounding box center [1130, 179] width 119 height 24
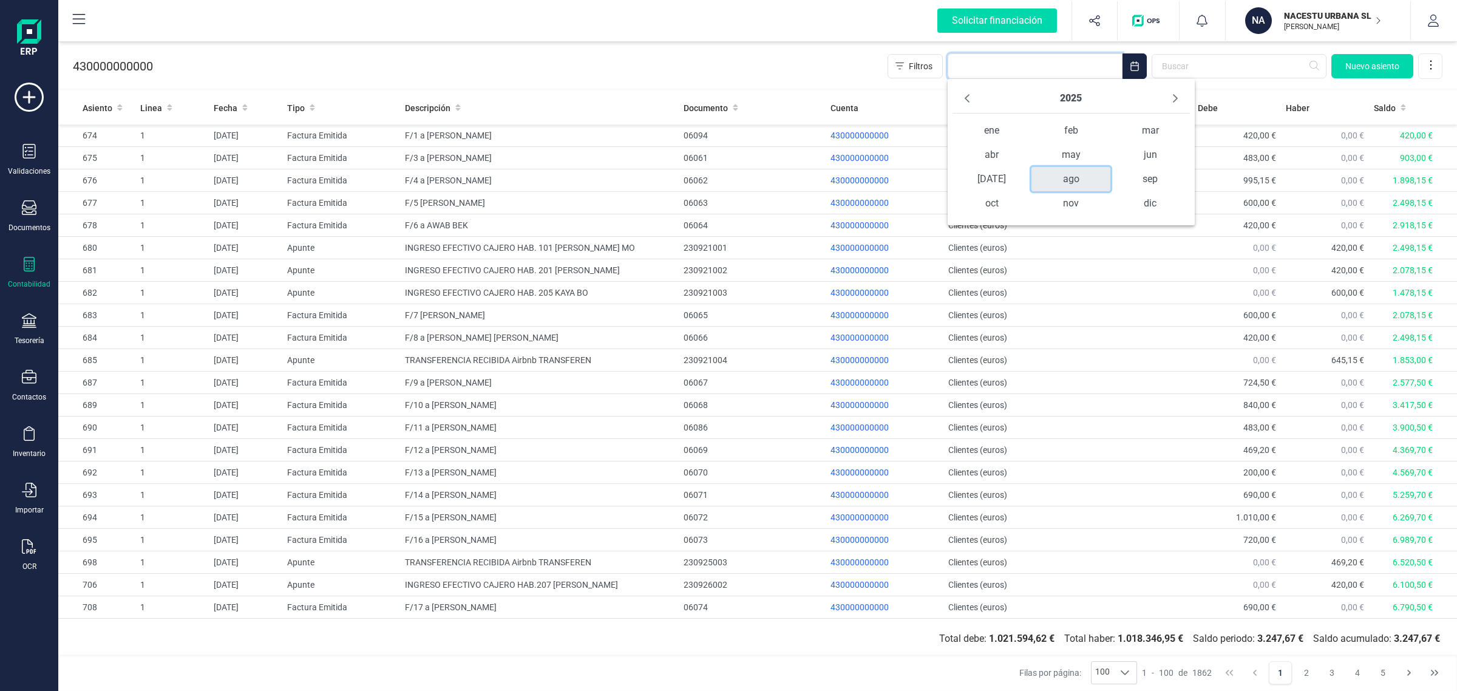
click at [1075, 183] on span "ago" at bounding box center [1070, 179] width 79 height 24
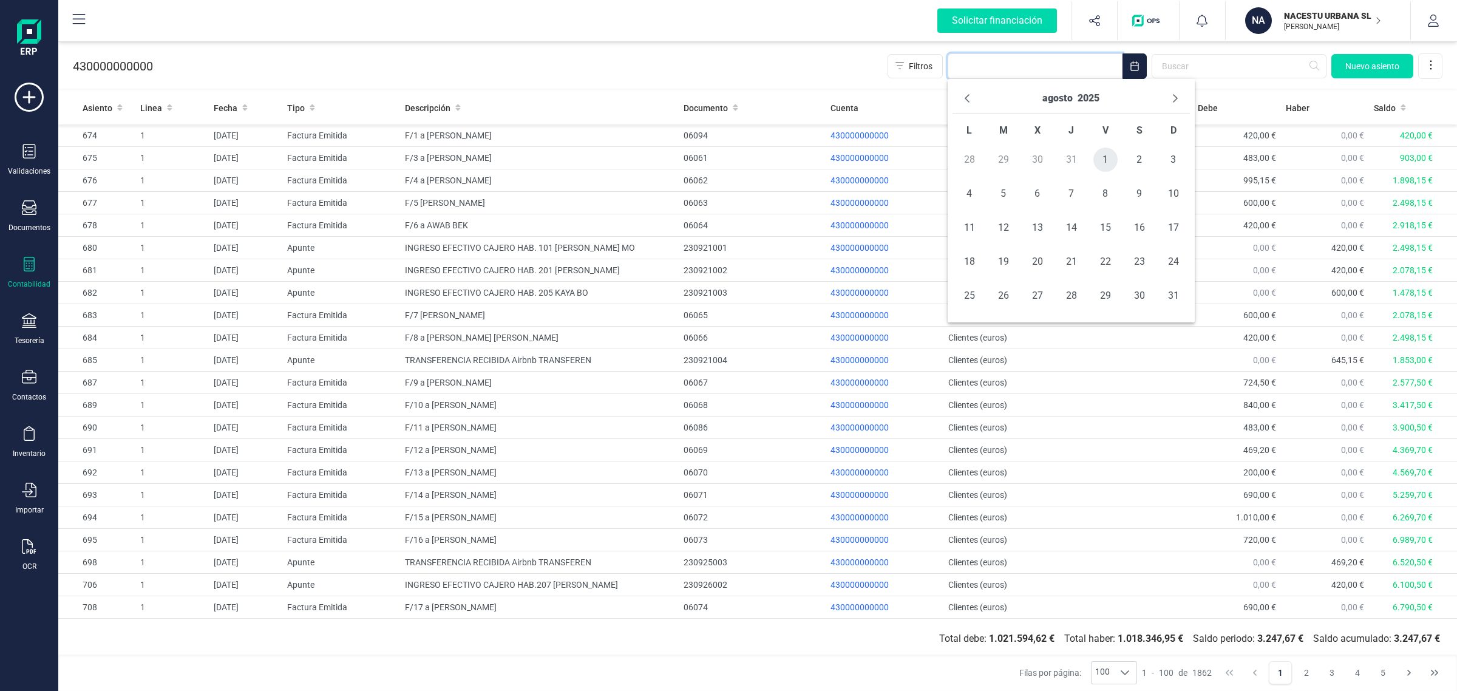
click at [1100, 157] on span "1" at bounding box center [1105, 160] width 24 height 24
click at [1170, 101] on icon "Next Month" at bounding box center [1175, 98] width 10 height 10
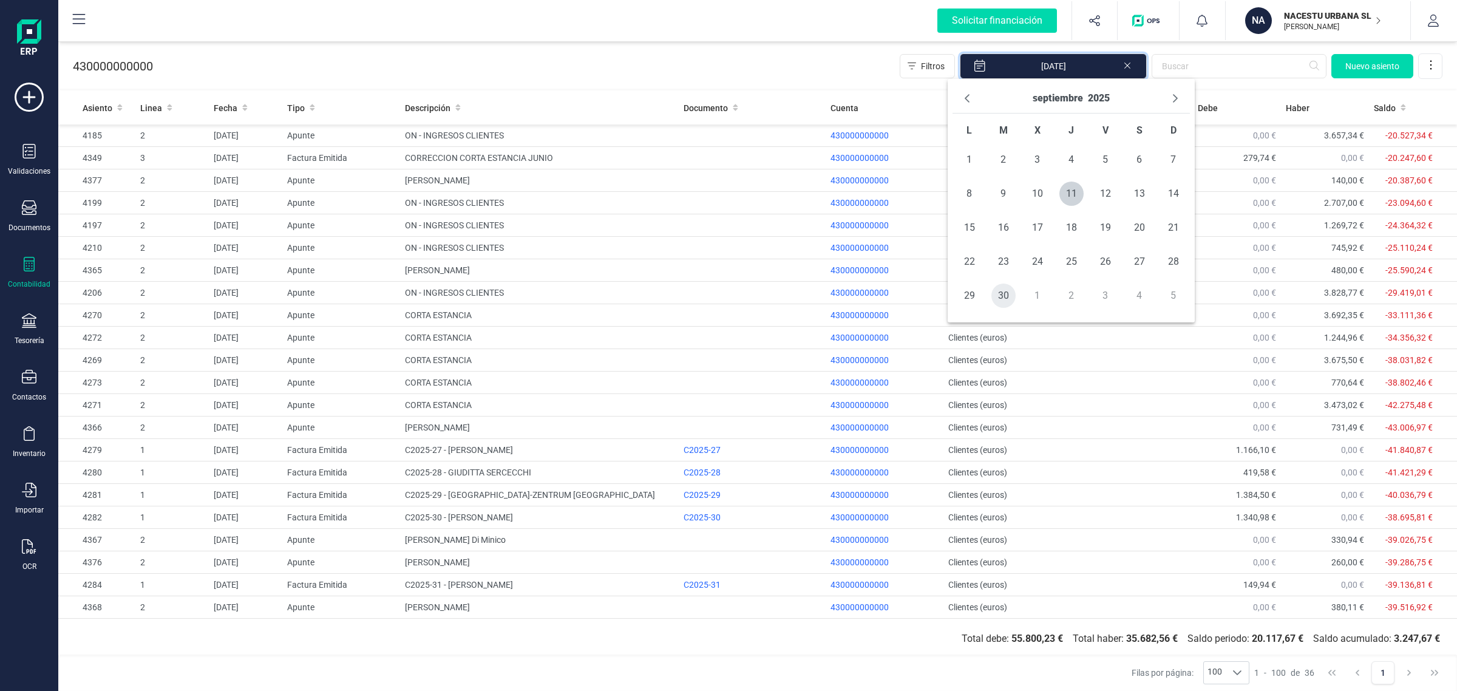
click at [1008, 301] on span "30" at bounding box center [1003, 296] width 24 height 24
type input "01/08/2025 - 30/09/2025"
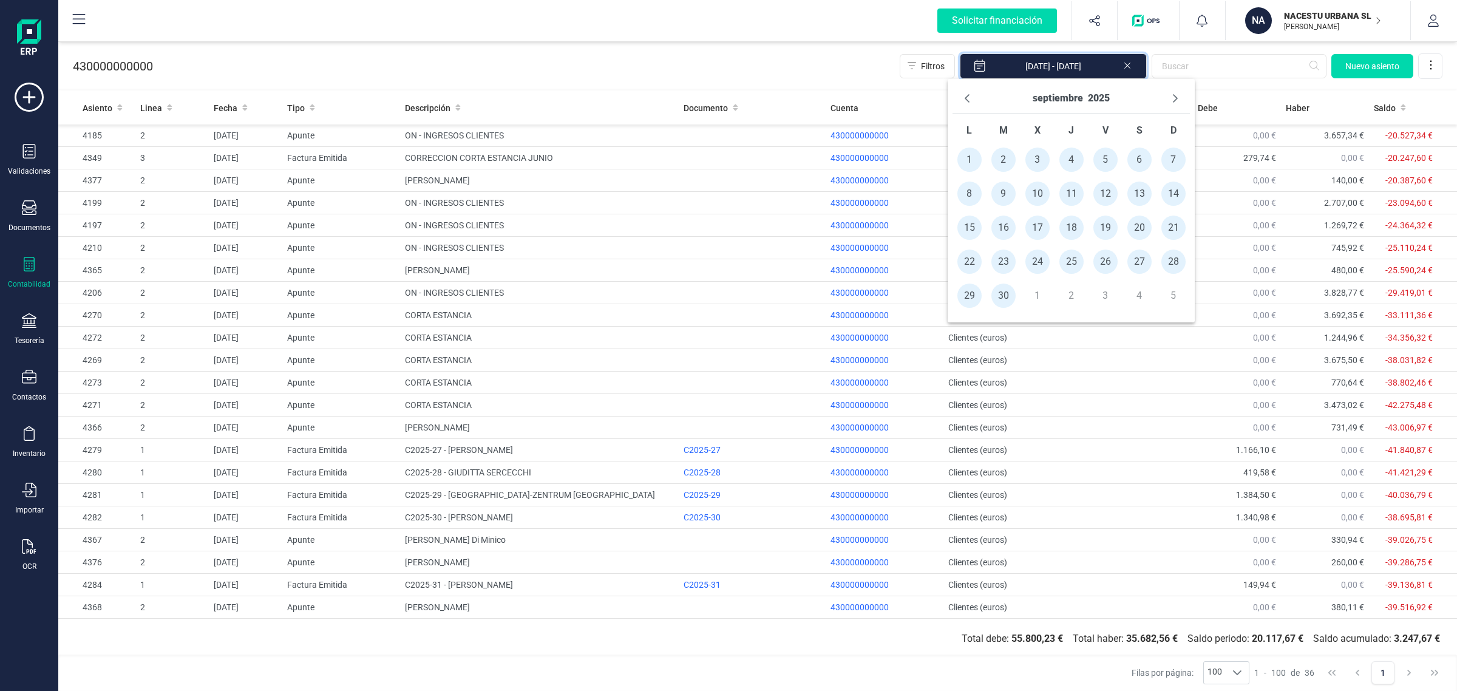
click at [815, 55] on div "430000000000 Filtros 01/08/2025 - 30/09/2025 Nuevo asiento" at bounding box center [757, 64] width 1399 height 50
click at [1201, 58] on input "text" at bounding box center [1239, 66] width 175 height 24
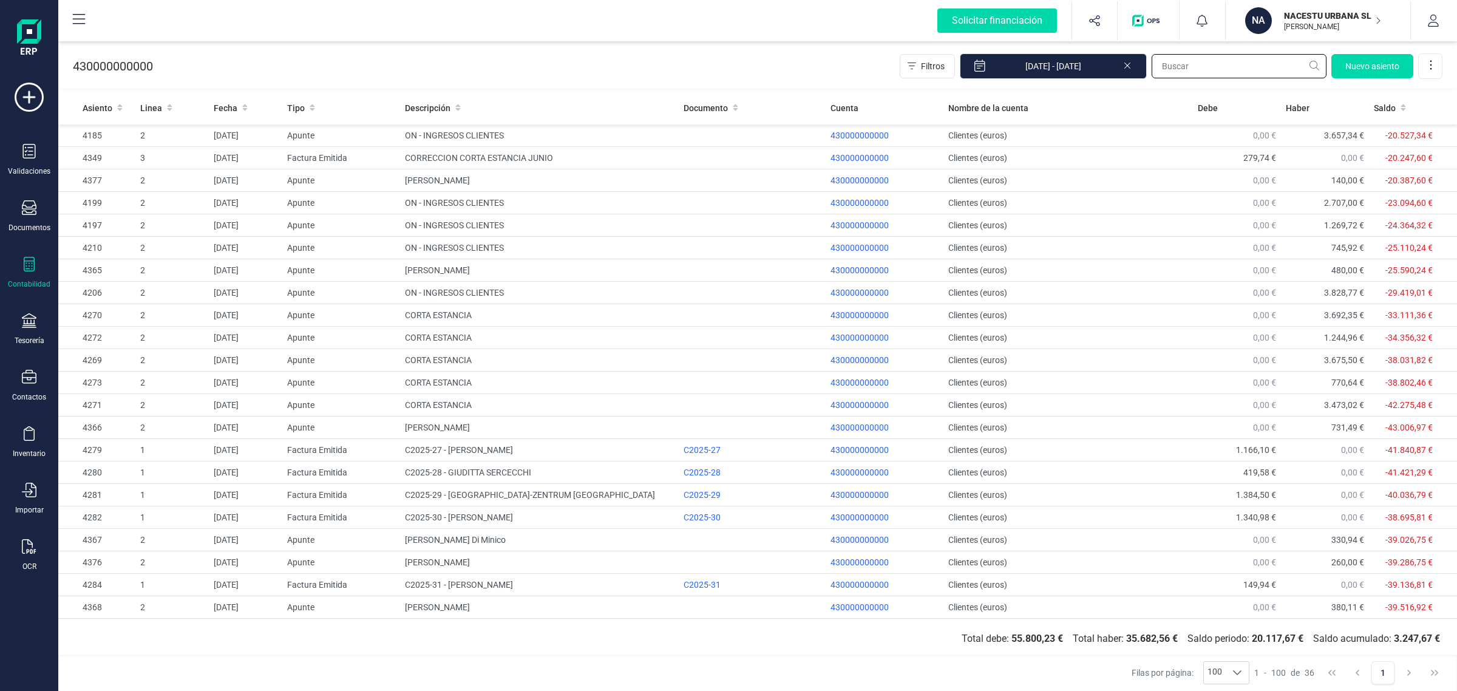
click at [1234, 67] on input "text" at bounding box center [1239, 66] width 175 height 24
type input "FIANZA"
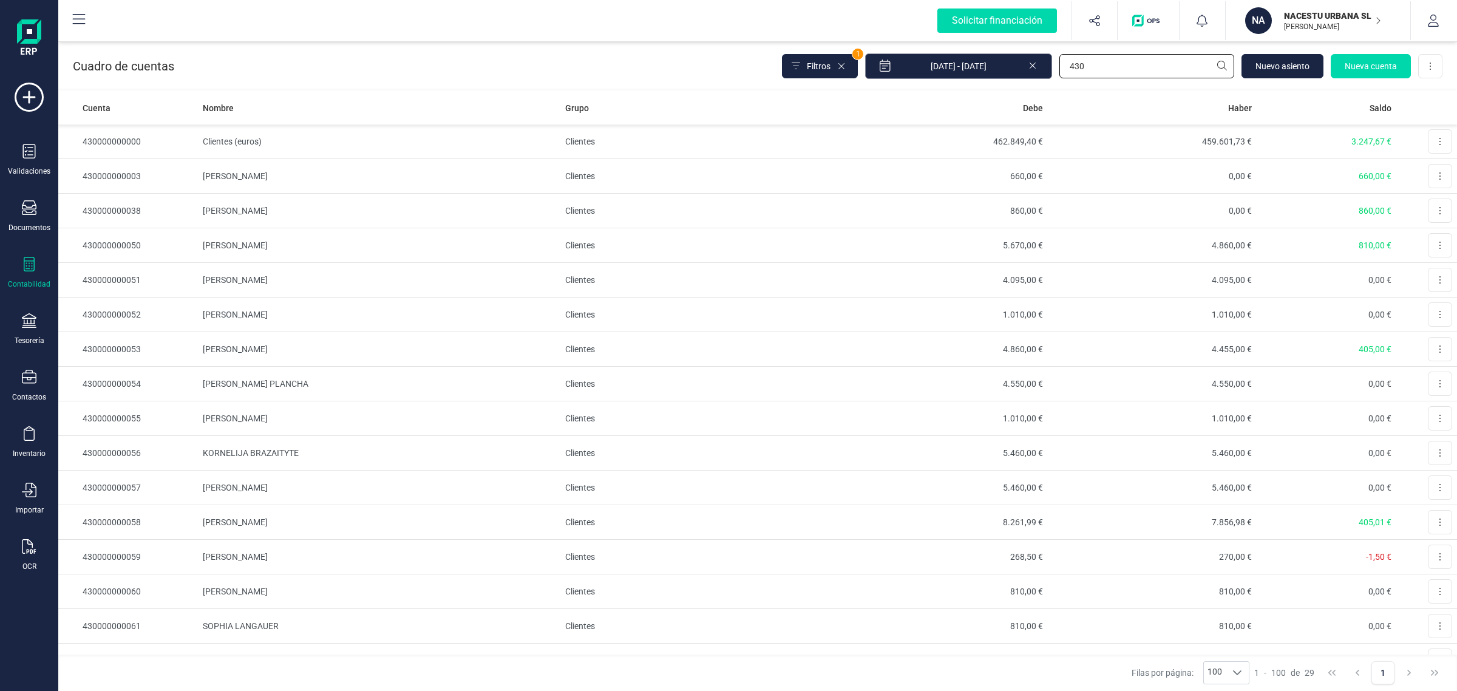
click at [1027, 64] on div "Filtros 1 01/01/2025 - 11/09/2025 430 Nuevo asiento Nueva cuenta Descargar Excel" at bounding box center [1112, 65] width 661 height 25
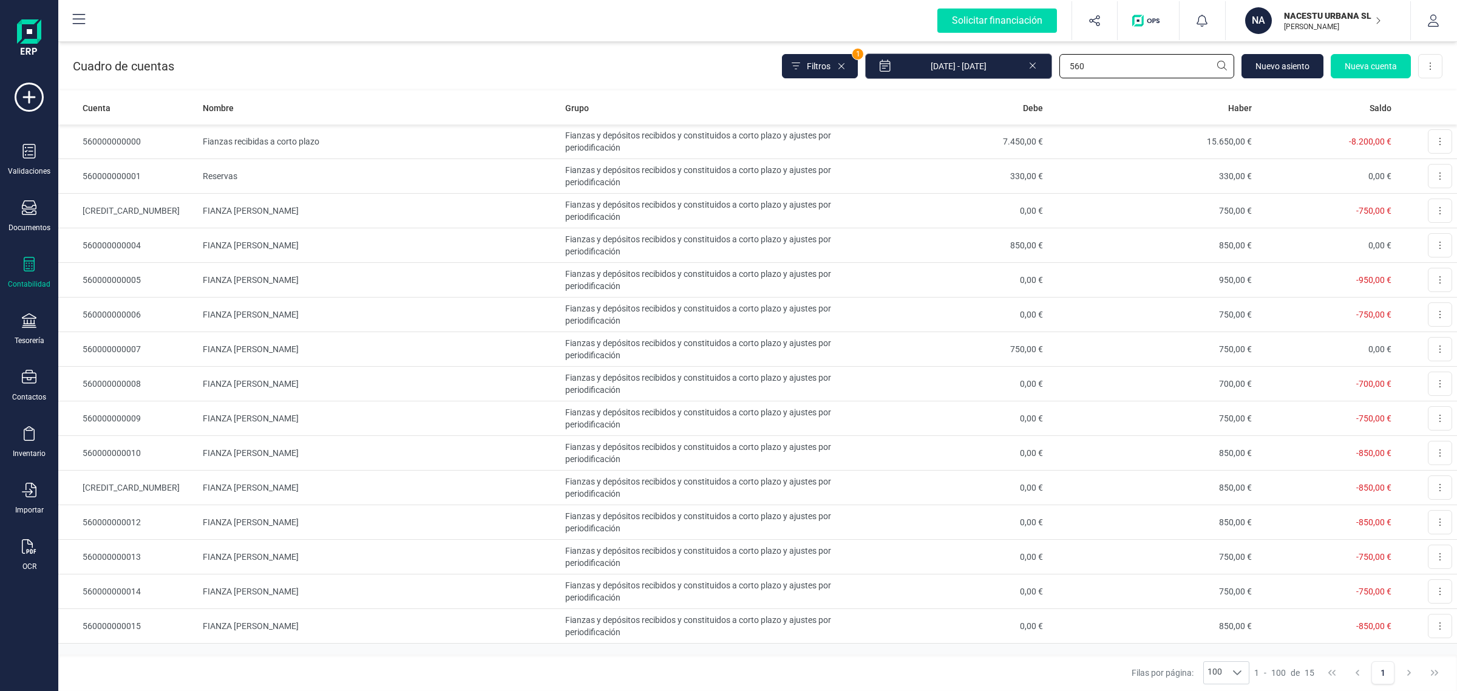
drag, startPoint x: 1095, startPoint y: 64, endPoint x: 1048, endPoint y: 67, distance: 46.8
click at [1048, 67] on div "Filtros 1 01/01/2025 - 11/09/2025 560 Nuevo asiento Nueva cuenta Descargar Excel" at bounding box center [1112, 65] width 661 height 25
type input "43"
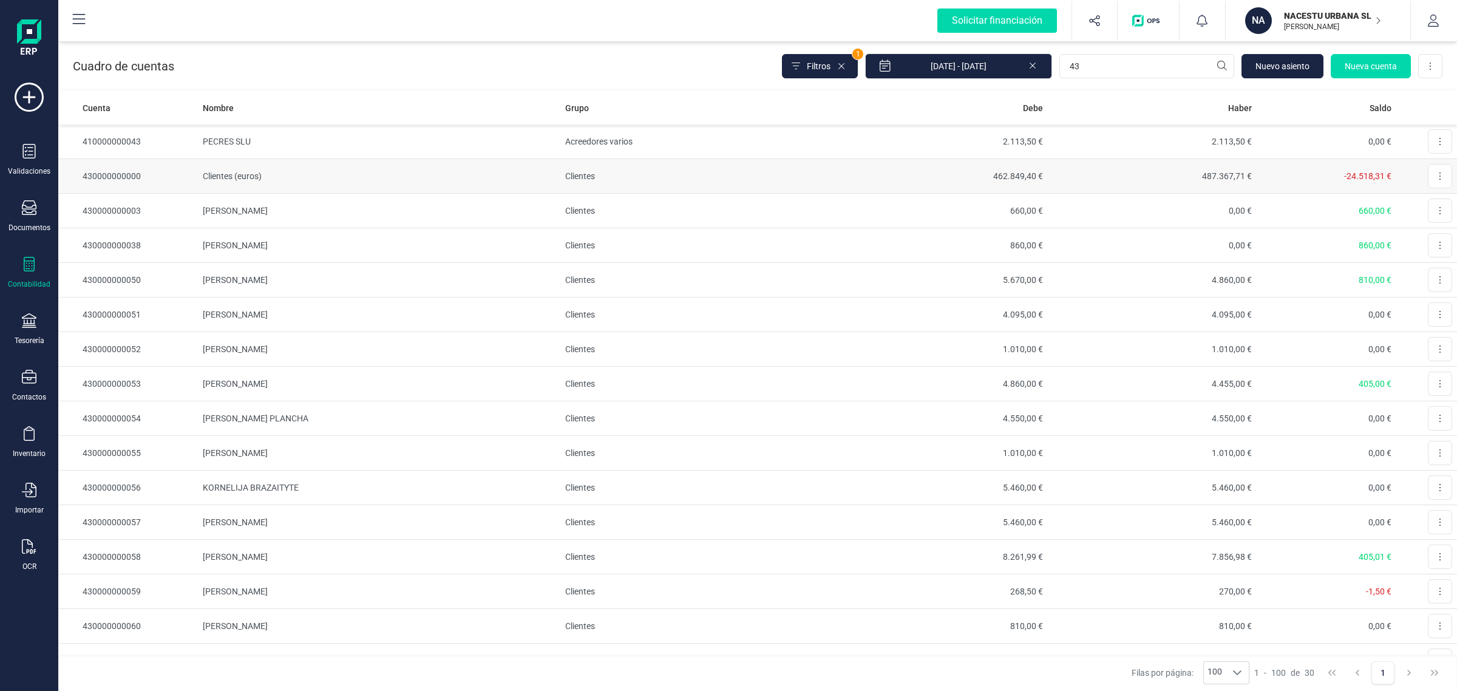
click at [205, 177] on td "Clientes (euros)" at bounding box center [379, 176] width 362 height 35
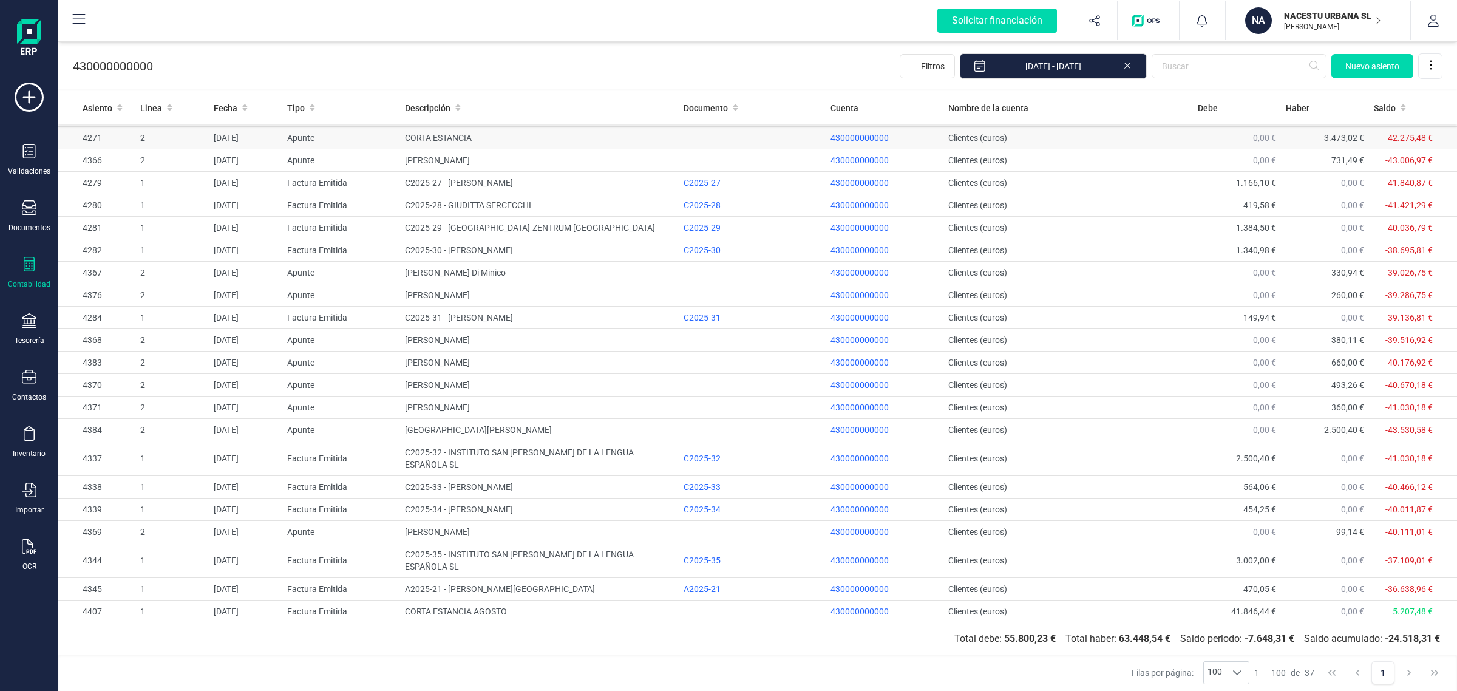
scroll to position [338, 0]
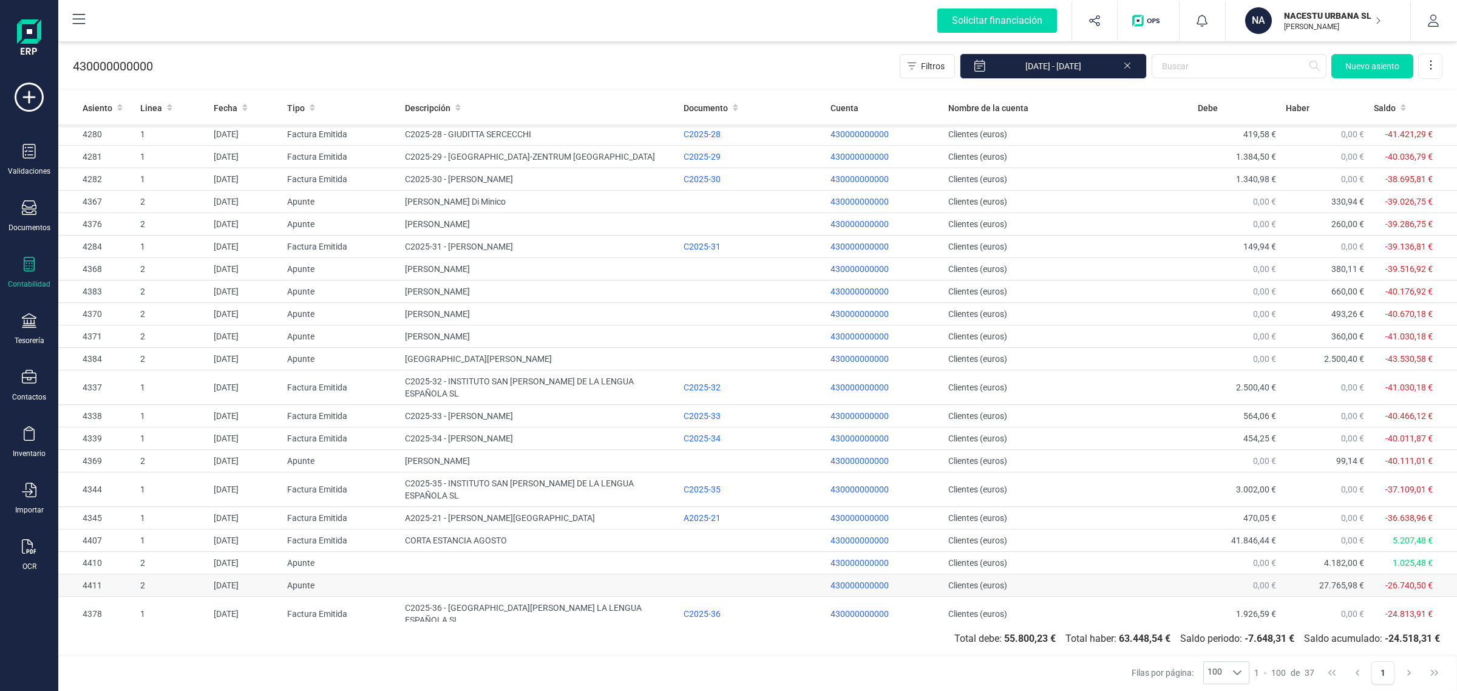
click at [1268, 574] on td "0,00 €" at bounding box center [1237, 585] width 88 height 22
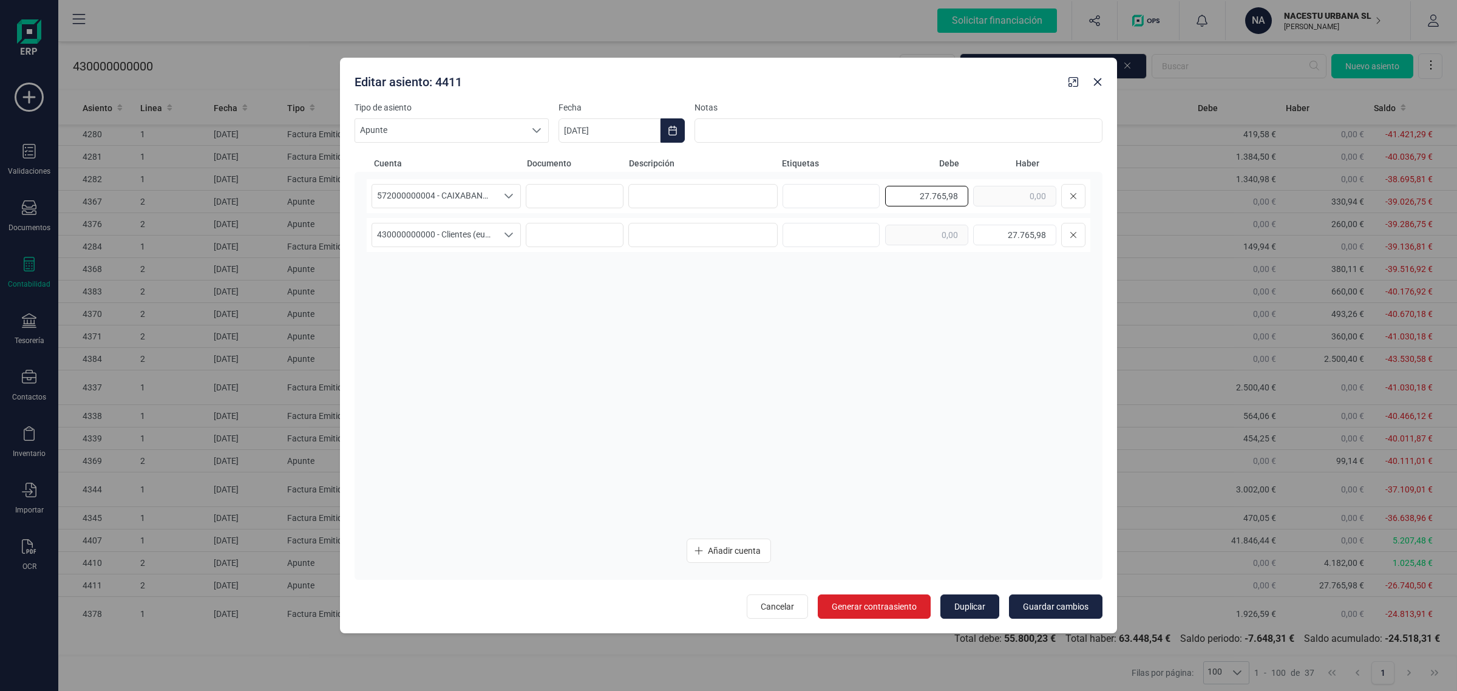
drag, startPoint x: 954, startPoint y: 192, endPoint x: 965, endPoint y: 193, distance: 11.6
click at [965, 193] on input "27.765,98" at bounding box center [926, 196] width 83 height 21
type input "27.765,99"
drag, startPoint x: 1041, startPoint y: 234, endPoint x: 1059, endPoint y: 233, distance: 18.3
click at [1059, 233] on div "27.765,98" at bounding box center [985, 235] width 200 height 24
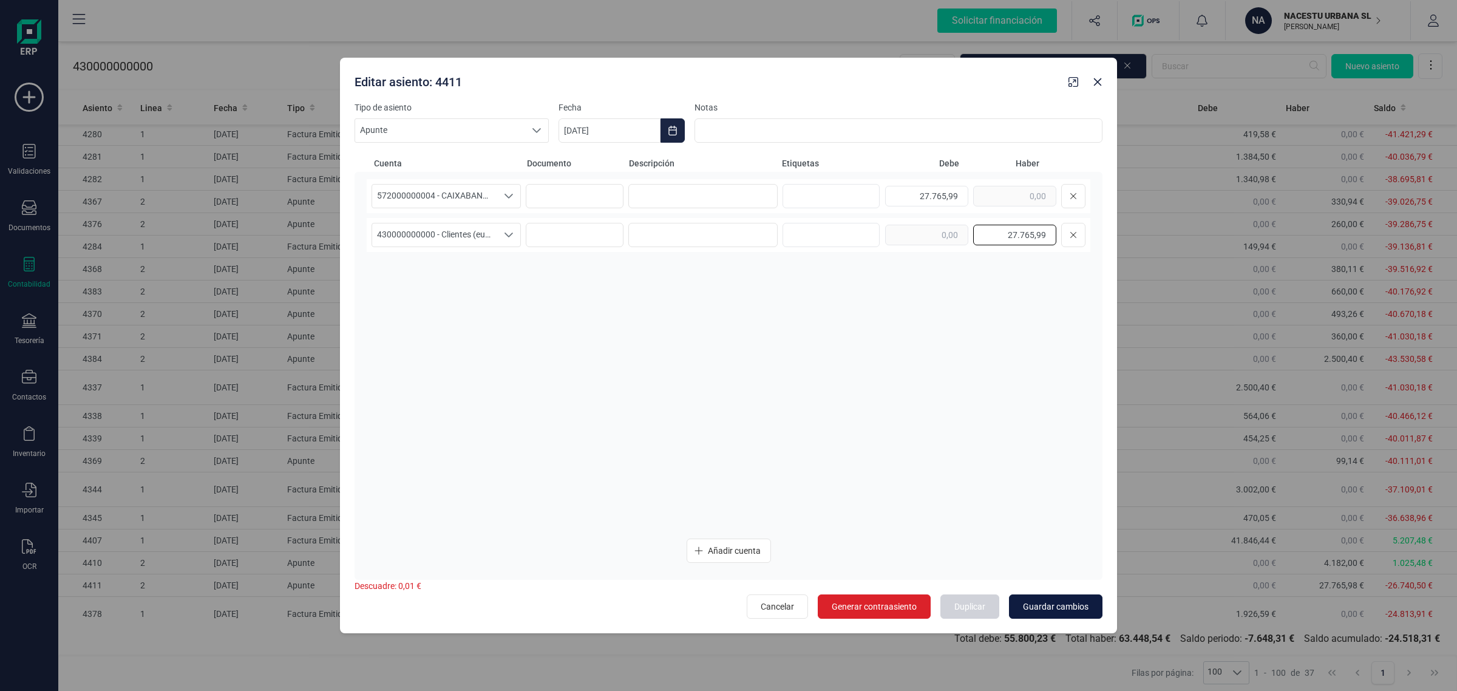
type input "27.765,99"
click at [1048, 608] on span "Guardar cambios" at bounding box center [1056, 606] width 66 height 12
click at [1062, 610] on span "Guardar cambios" at bounding box center [1056, 606] width 66 height 12
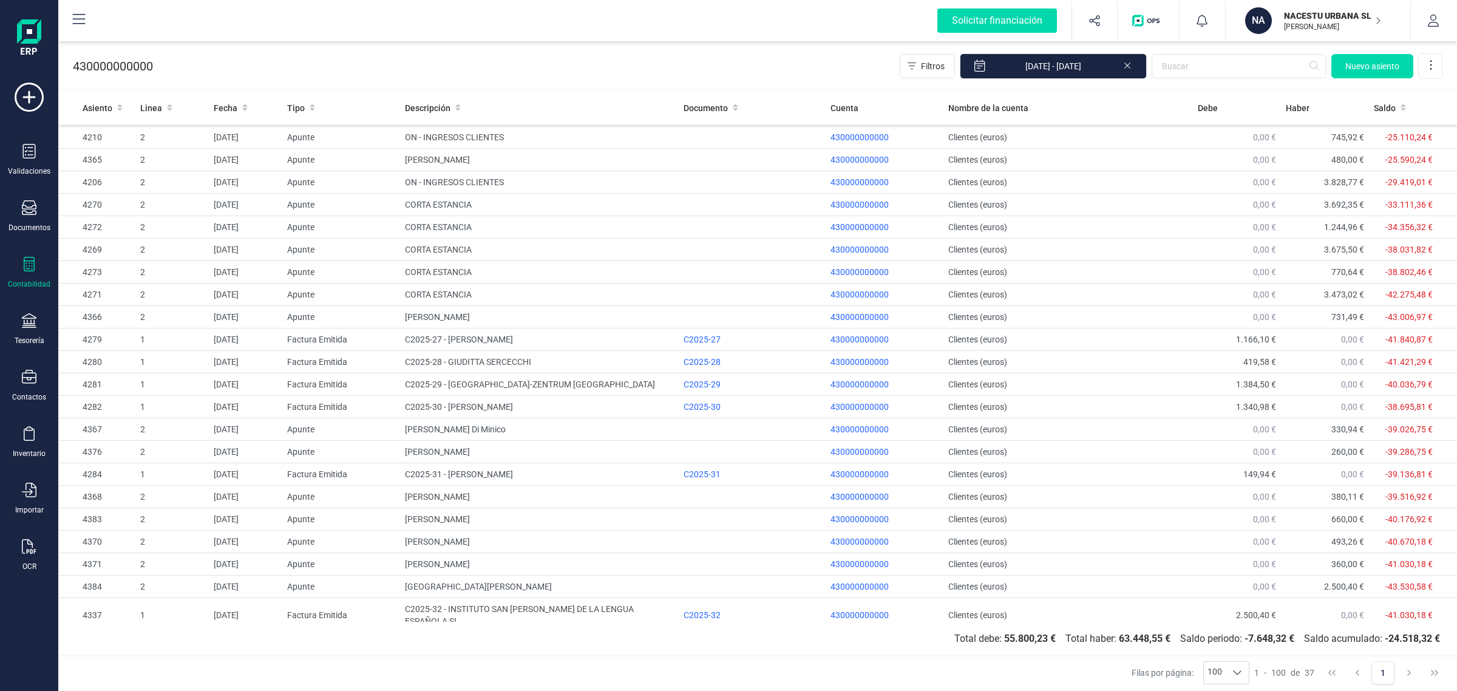
scroll to position [0, 0]
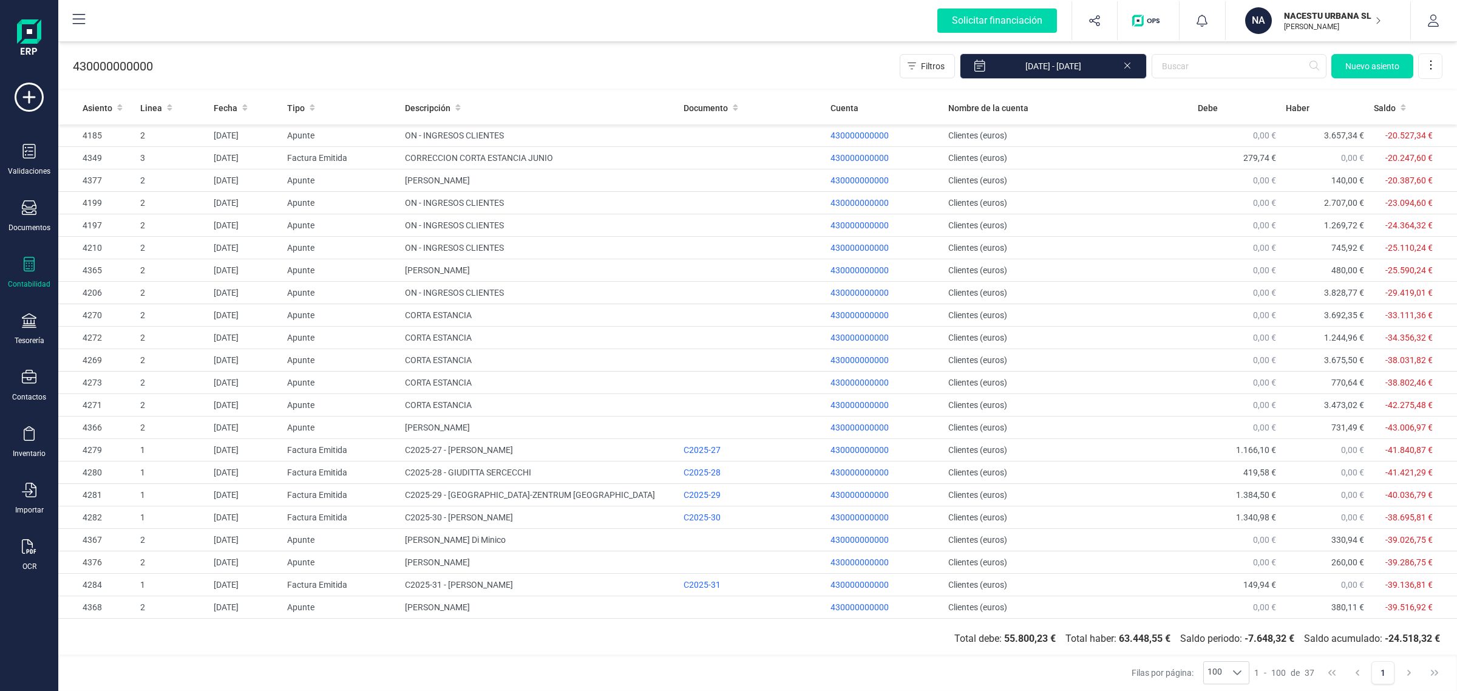
click at [1285, 29] on p "[PERSON_NAME] [PERSON_NAME]" at bounding box center [1332, 27] width 97 height 10
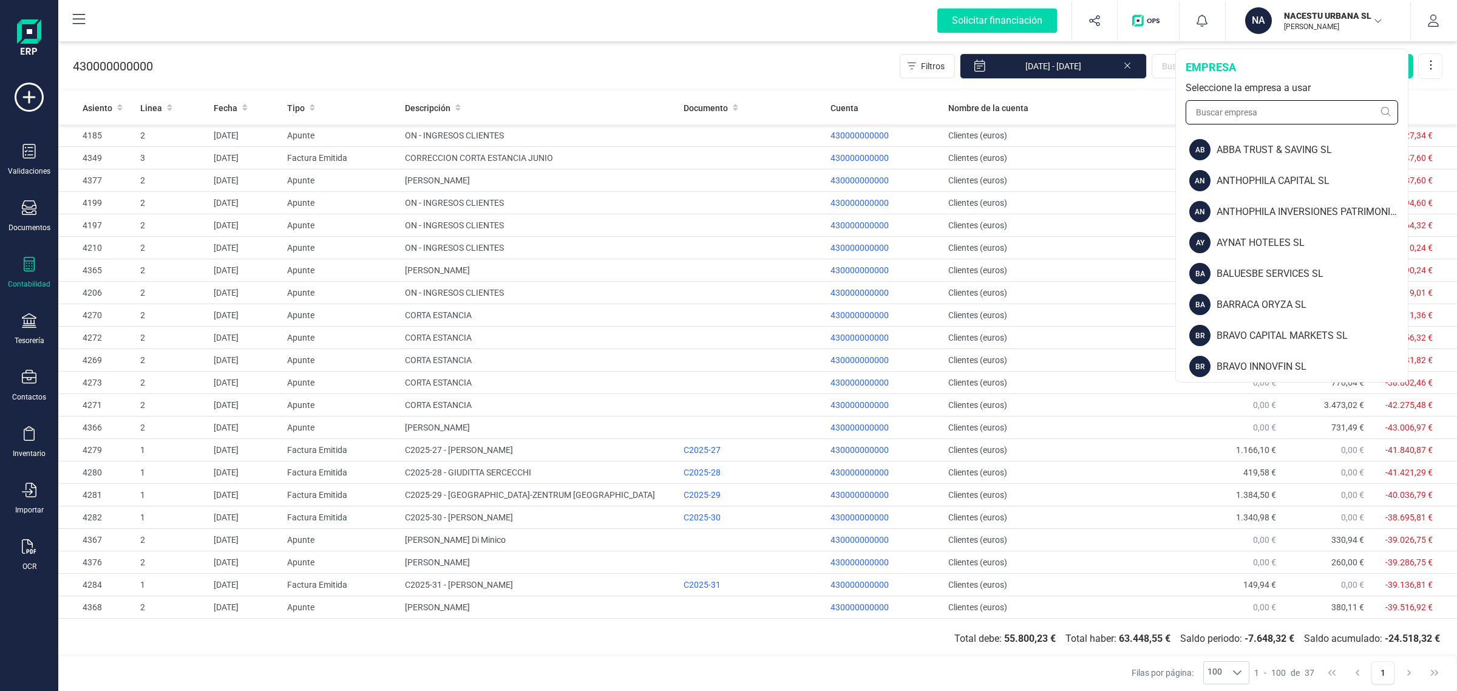
click at [1234, 109] on input "text" at bounding box center [1292, 112] width 212 height 24
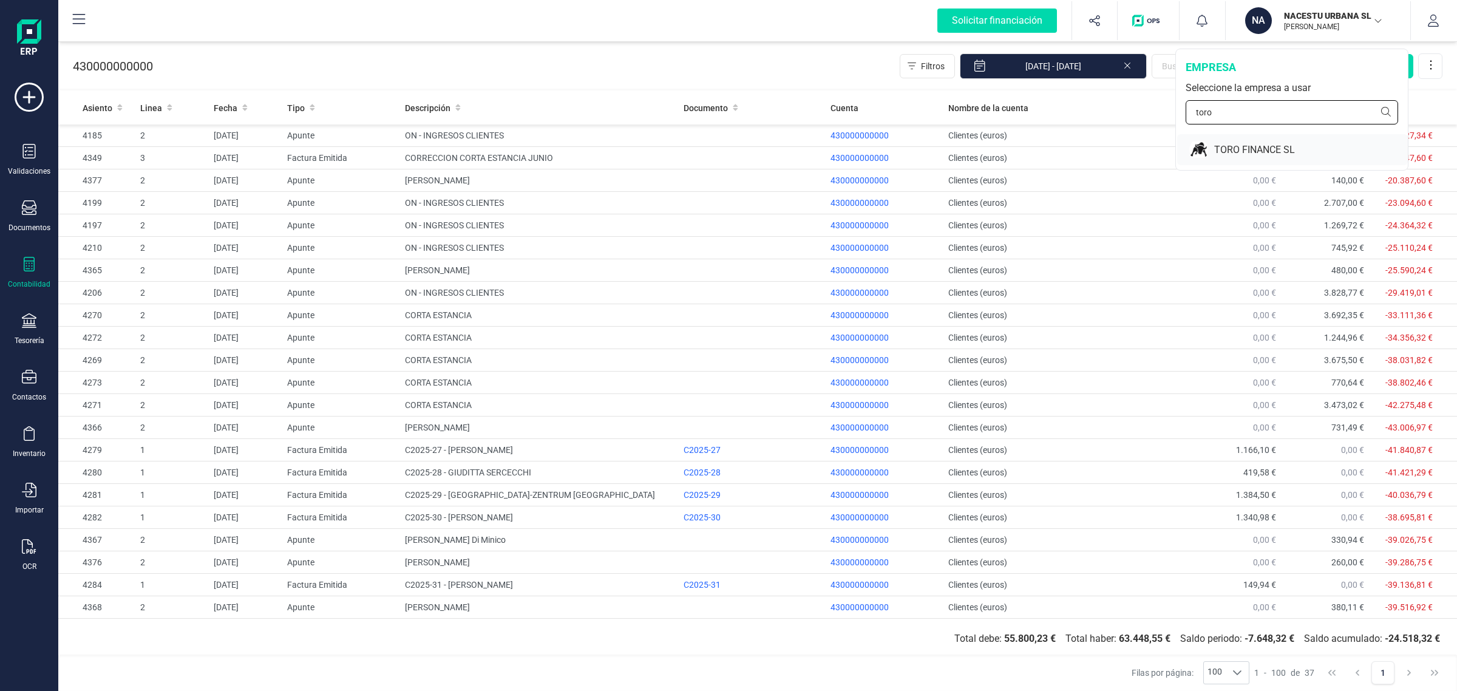
type input "toro"
click at [1265, 141] on div "TORO FINANCE SL" at bounding box center [1292, 149] width 231 height 31
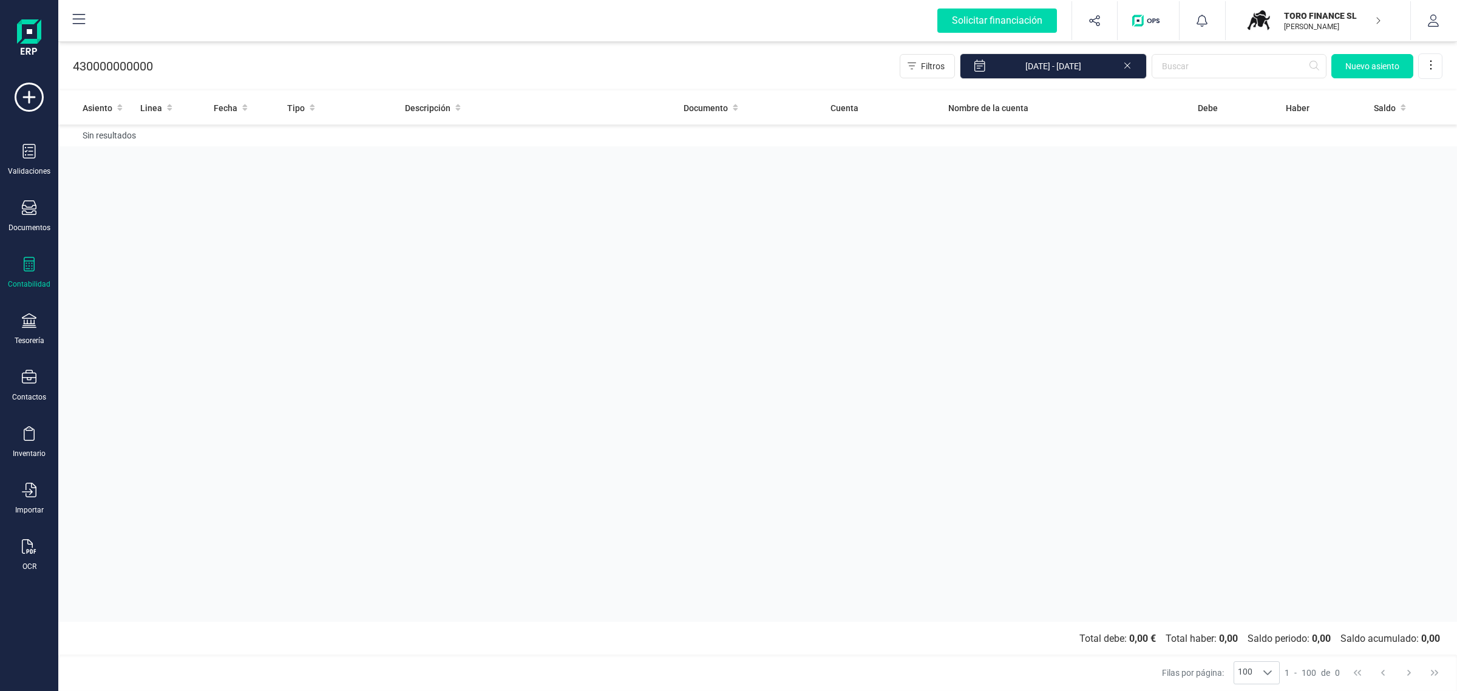
click at [30, 271] on div at bounding box center [29, 266] width 15 height 18
click at [36, 321] on div "Tesorería" at bounding box center [29, 329] width 49 height 32
click at [129, 202] on span "Cuentas bancarias" at bounding box center [148, 207] width 107 height 15
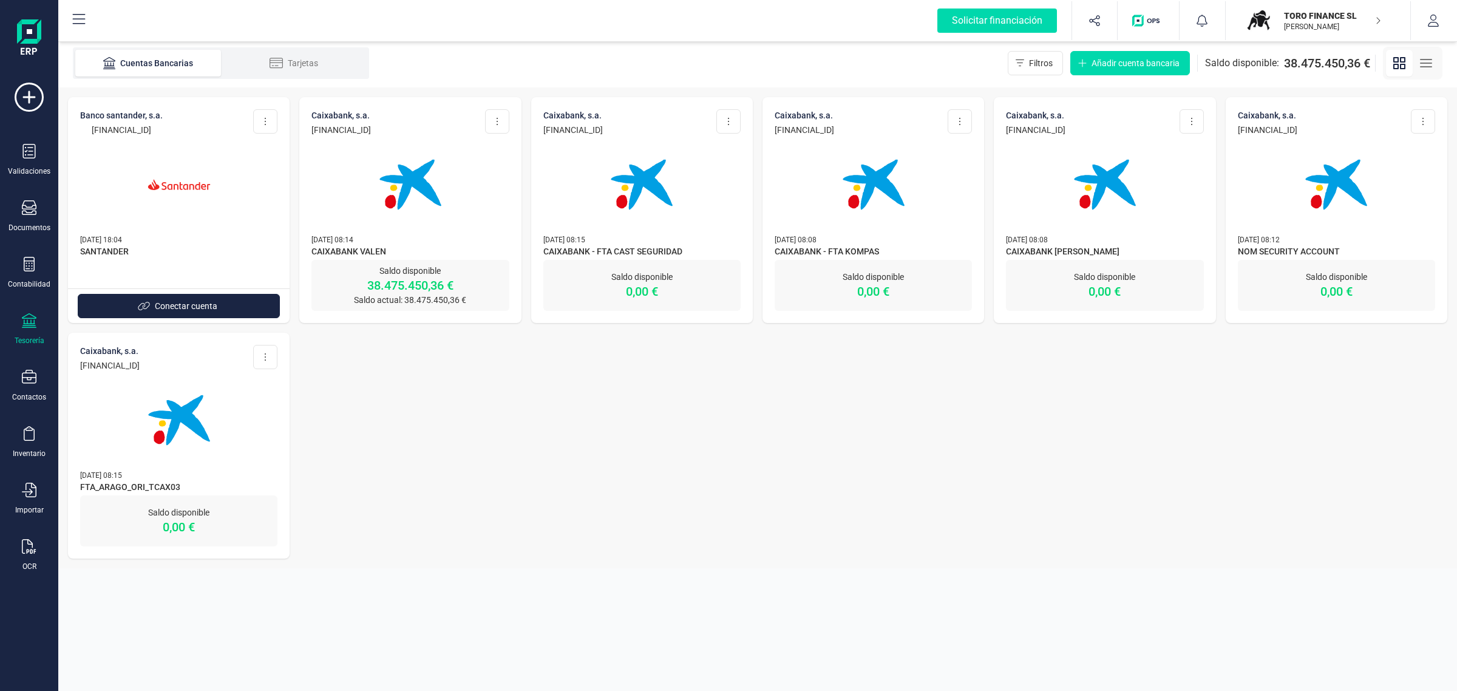
click at [431, 188] on img at bounding box center [410, 185] width 102 height 102
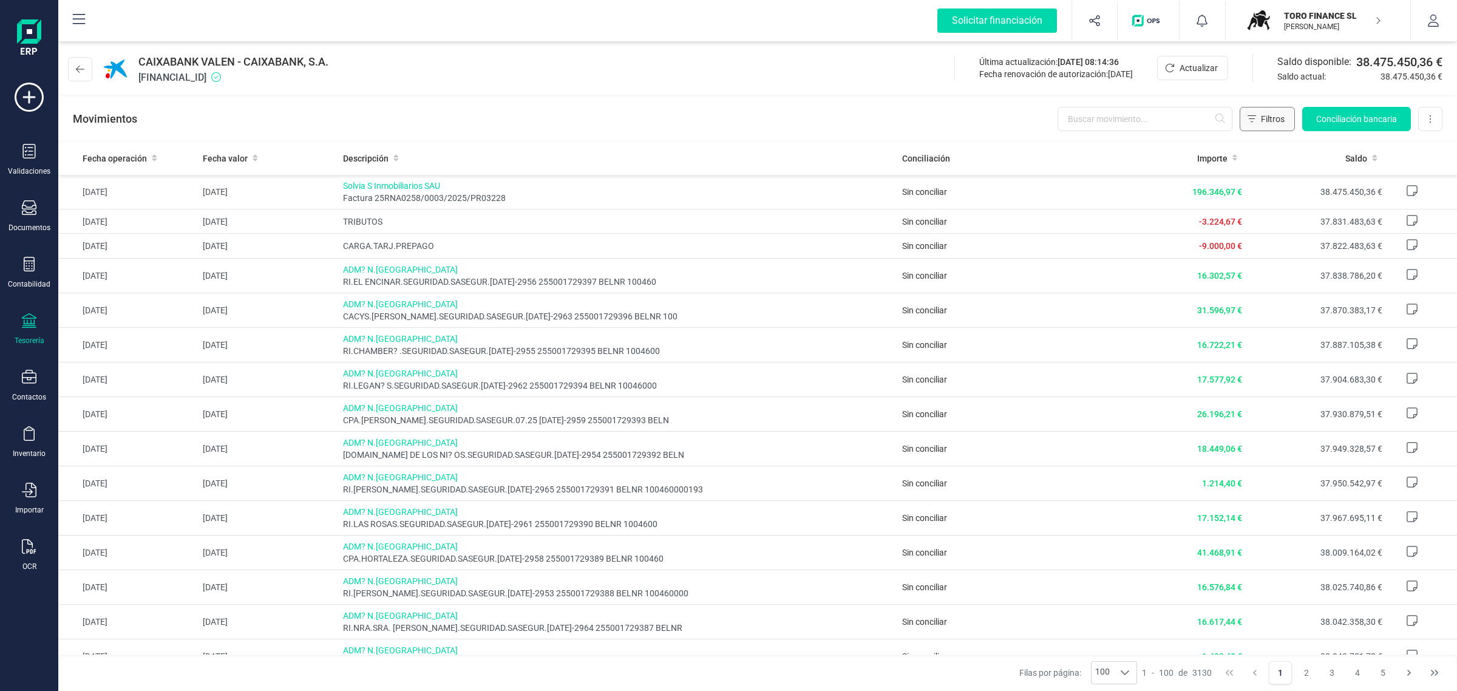
click at [1254, 121] on icon "Filtros" at bounding box center [1252, 119] width 8 height 10
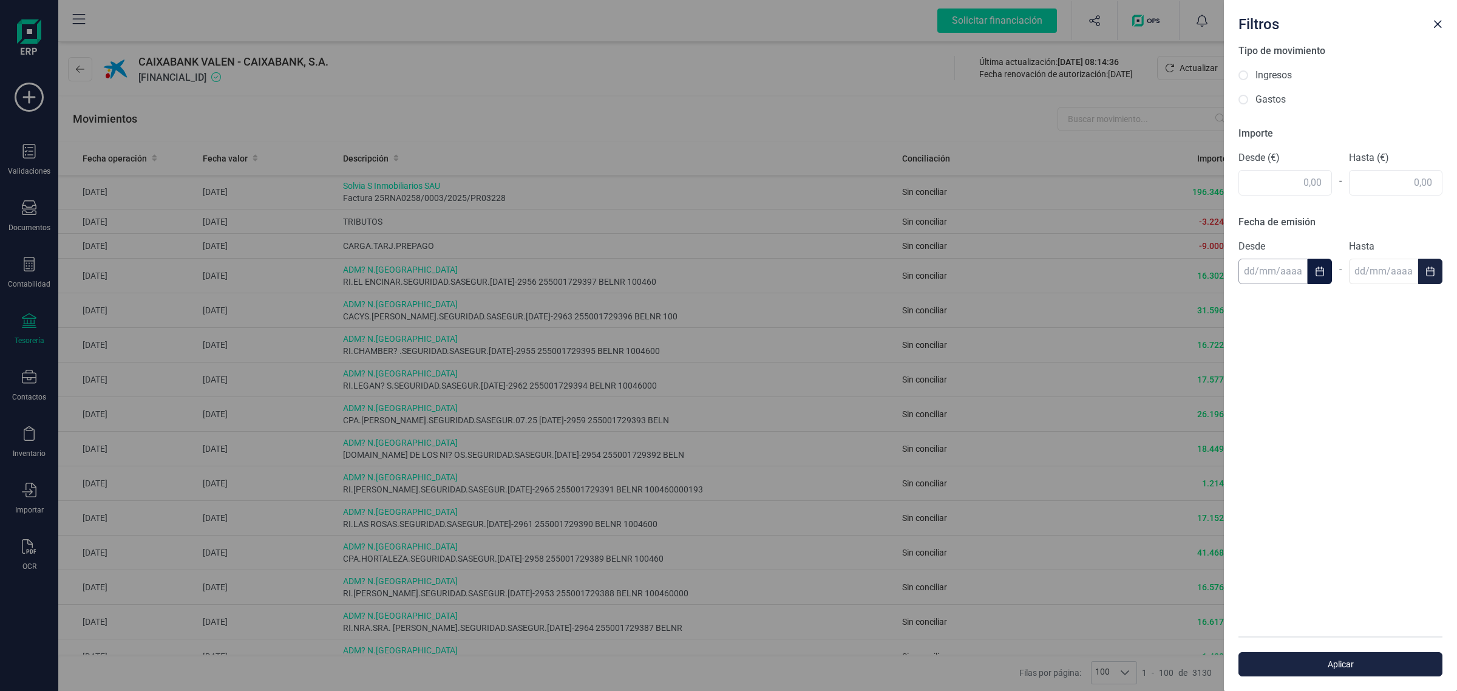
click at [1279, 277] on input "text" at bounding box center [1272, 271] width 69 height 25
click at [1251, 189] on input "text" at bounding box center [1284, 182] width 93 height 25
drag, startPoint x: 1251, startPoint y: 189, endPoint x: 1342, endPoint y: 177, distance: 91.9
click at [1342, 177] on div "Desde (€) 302.777,78 - Hasta (€)" at bounding box center [1340, 173] width 204 height 45
type input "302.777,78"
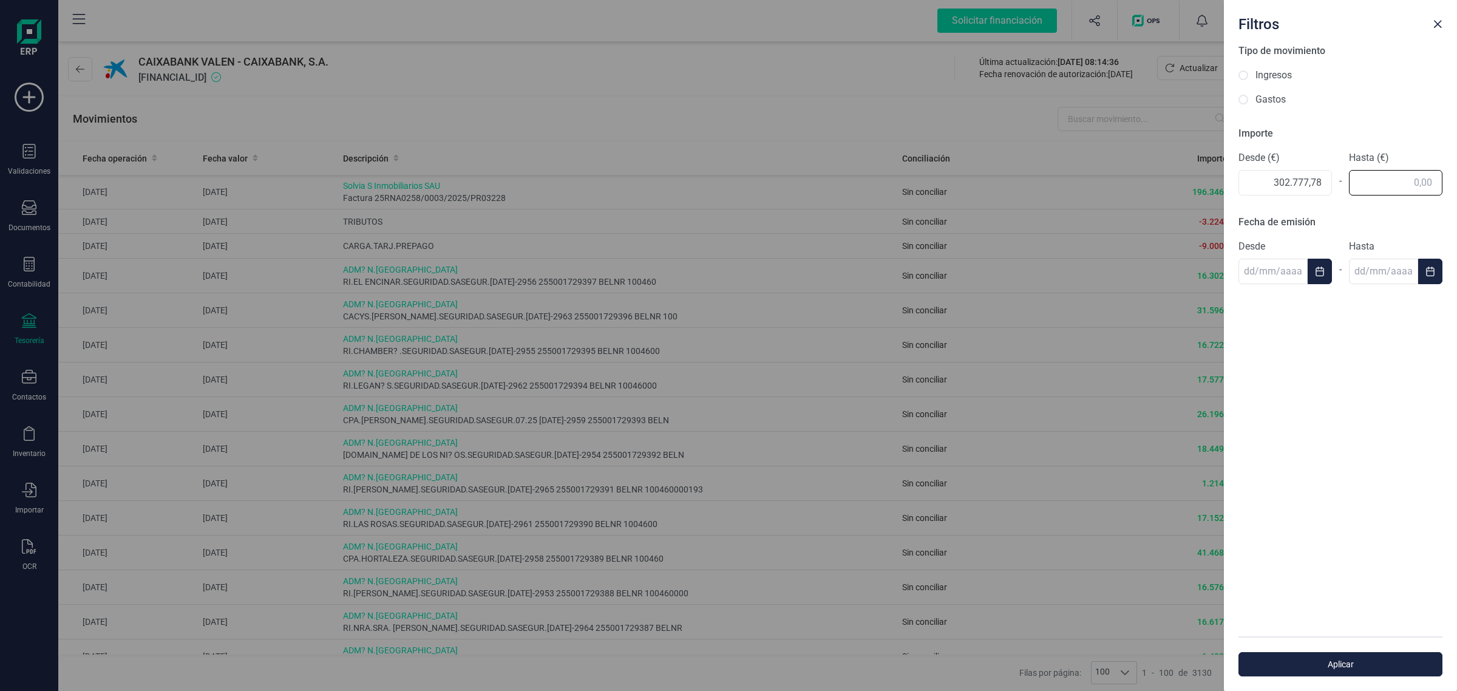
click at [1374, 173] on div "Tipo de movimiento Ingresos Gastos Importe Desde (€) 302.777,78 - Hasta (€) Fec…" at bounding box center [1340, 340] width 233 height 593
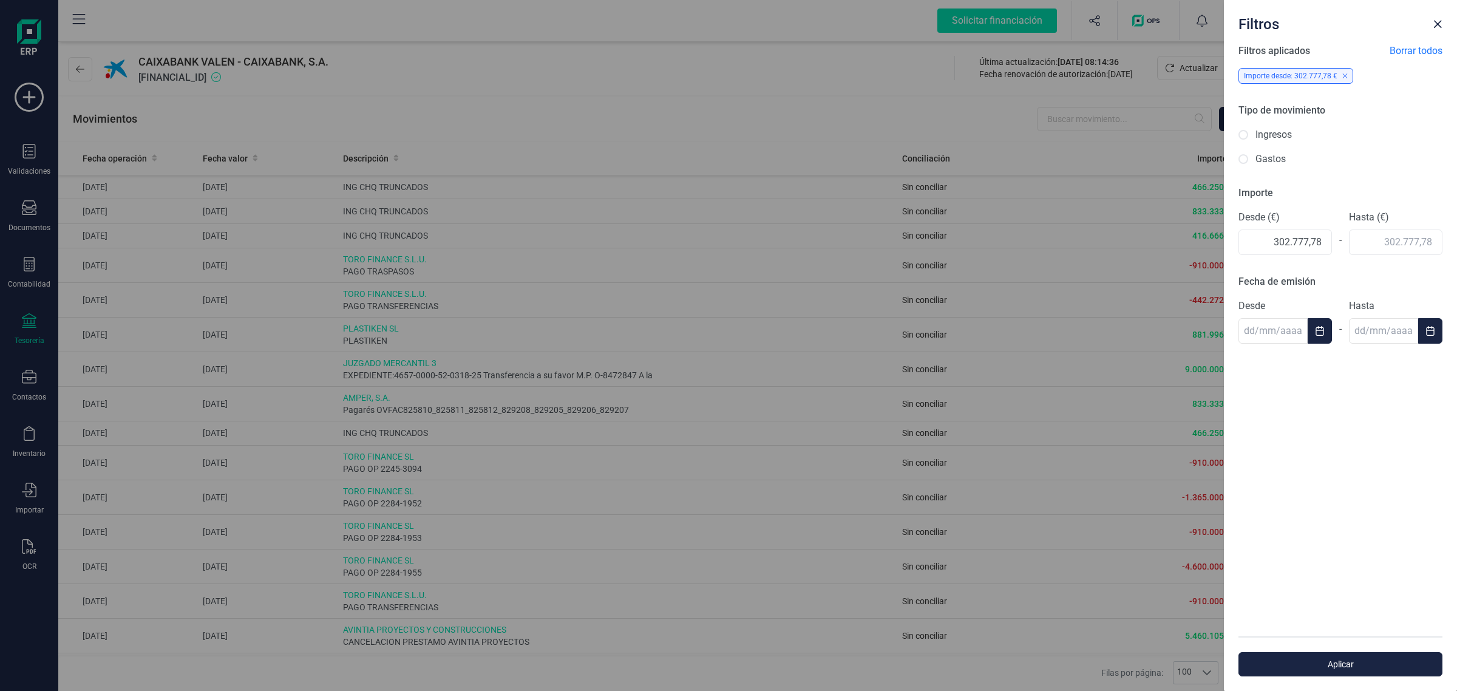
click at [1342, 677] on div "Aplicar" at bounding box center [1340, 663] width 233 height 55
click at [1328, 666] on span "Aplicar" at bounding box center [1340, 664] width 176 height 12
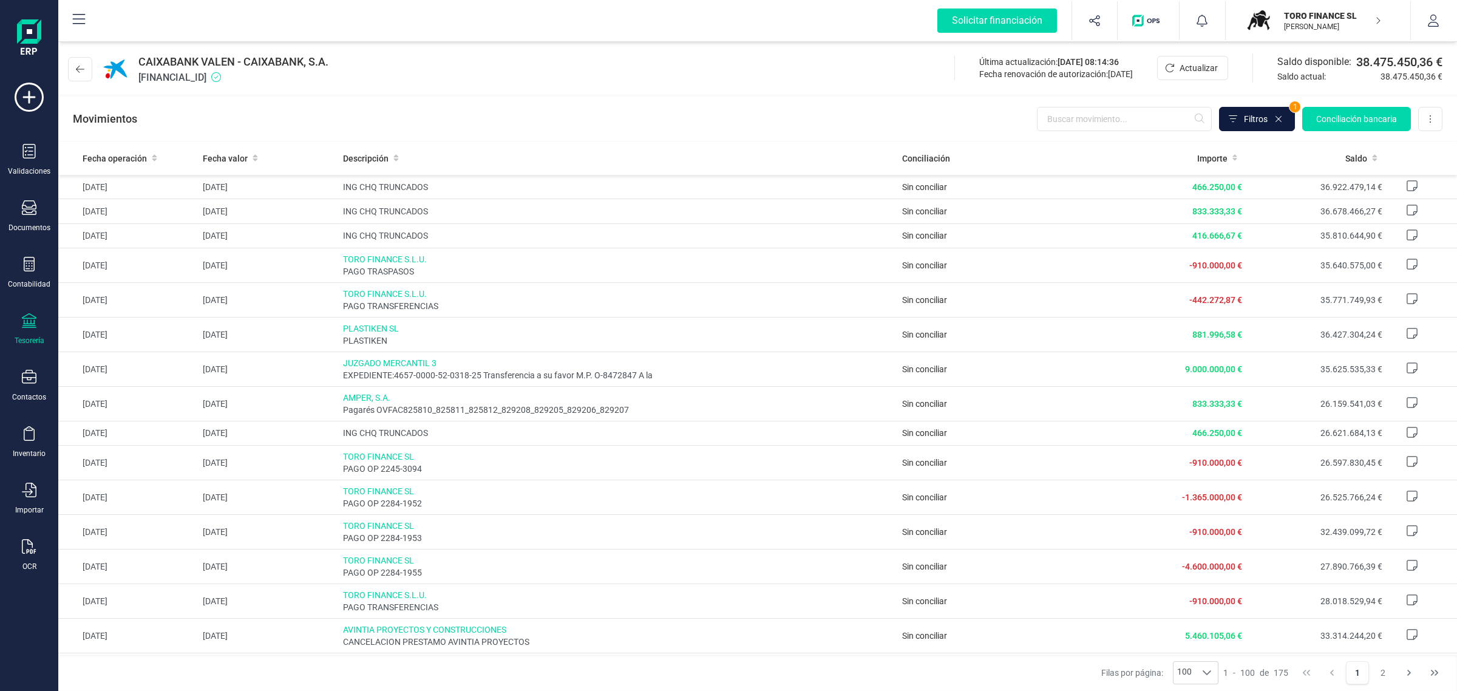
click at [1245, 120] on span "Filtros" at bounding box center [1256, 119] width 24 height 12
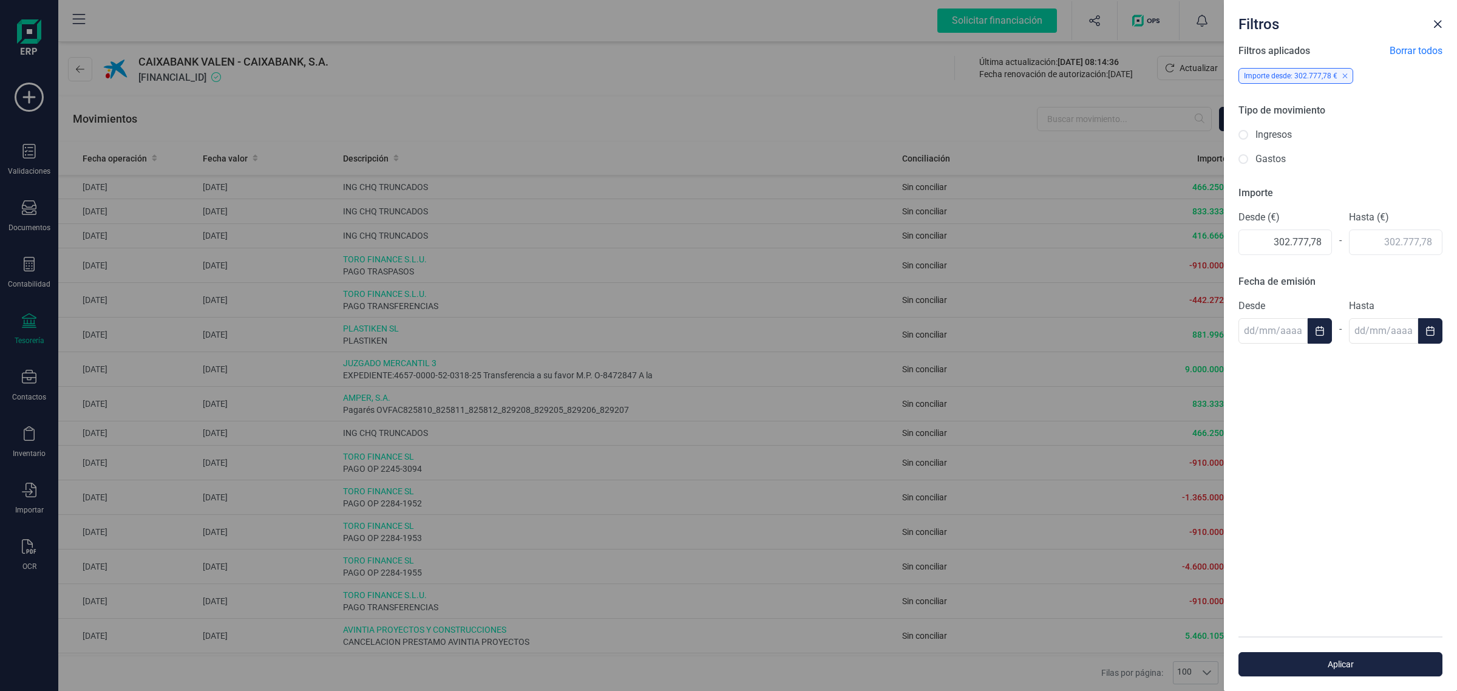
click at [1354, 258] on div "Filtros aplicados Borrar todos Importe desde: 302.777,78 € Tipo de movimiento I…" at bounding box center [1340, 340] width 233 height 593
drag, startPoint x: 1261, startPoint y: 244, endPoint x: 1368, endPoint y: 236, distance: 107.2
click at [1368, 236] on div "Desde (€) 302.777,78 - Hasta (€)" at bounding box center [1340, 232] width 204 height 45
drag, startPoint x: 1373, startPoint y: 229, endPoint x: 1379, endPoint y: 238, distance: 10.9
click at [1376, 236] on input "text" at bounding box center [1395, 241] width 93 height 25
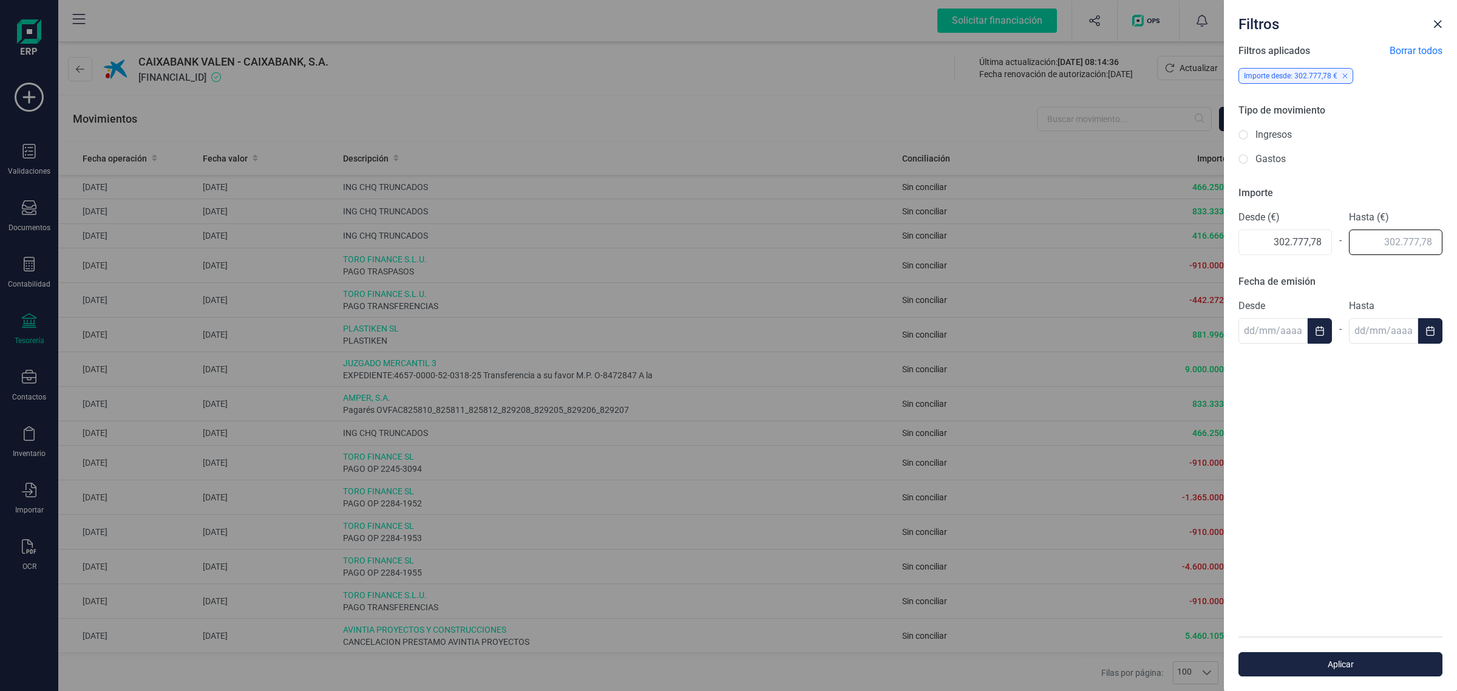
drag, startPoint x: 1375, startPoint y: 247, endPoint x: 1424, endPoint y: 238, distance: 50.0
click at [1424, 238] on input "text" at bounding box center [1395, 241] width 93 height 25
paste input "302.777,78"
type input "302.777,78"
click at [1360, 659] on span "Aplicar" at bounding box center [1340, 664] width 176 height 12
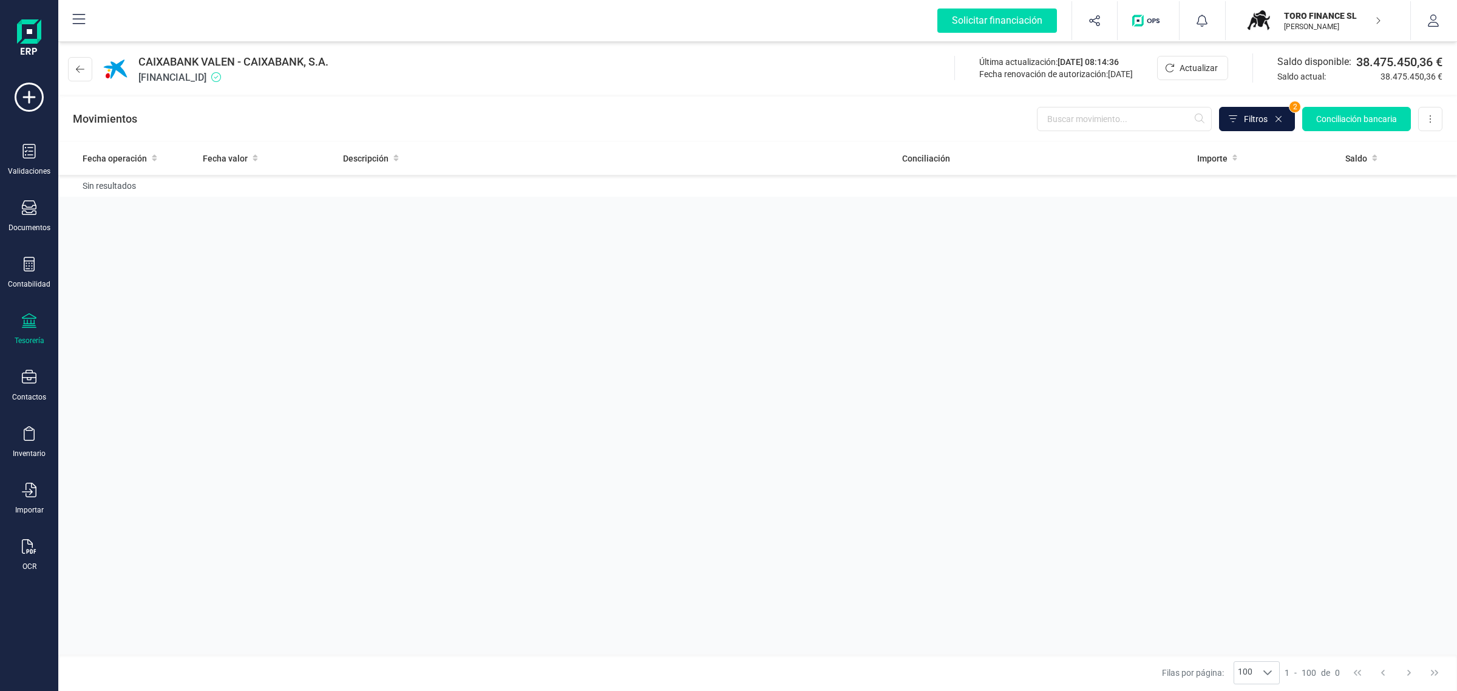
click at [1259, 122] on span "Filtros" at bounding box center [1256, 119] width 24 height 12
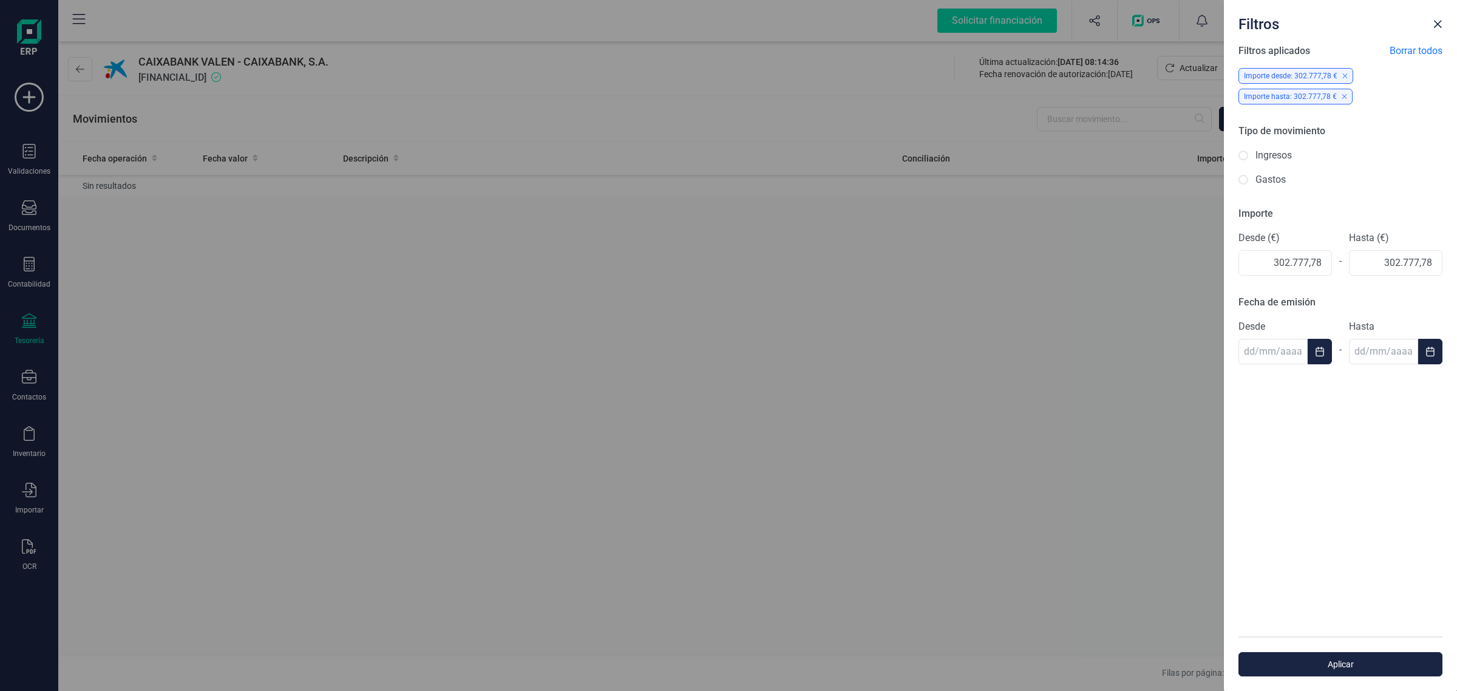
click at [993, 366] on div "Filtros Filtros aplicados Borrar todos Importe desde: 302.777,78 € Importe hast…" at bounding box center [728, 345] width 1457 height 691
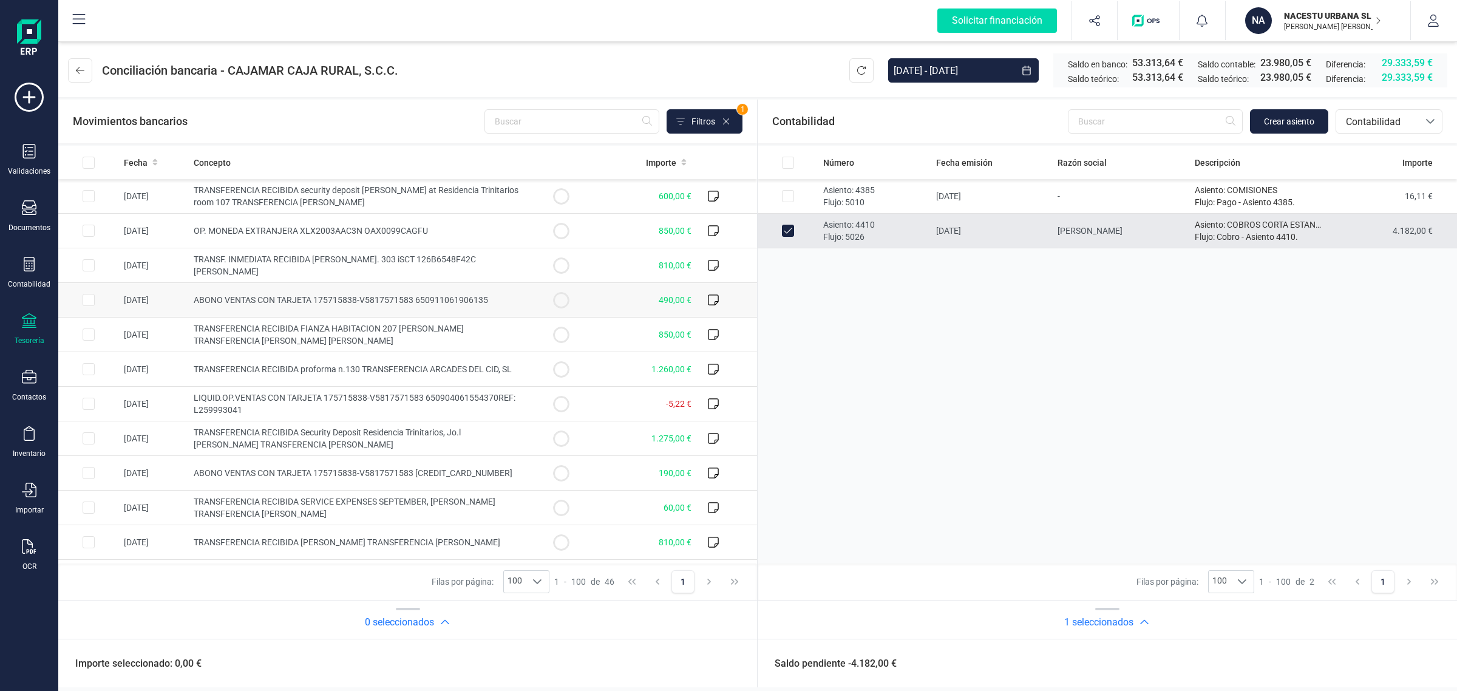
click at [92, 299] on input "Row Selected 7aac7cdc-de7f-4ad3-ae74-1736e8dbd804" at bounding box center [89, 300] width 12 height 12
checkbox input "true"
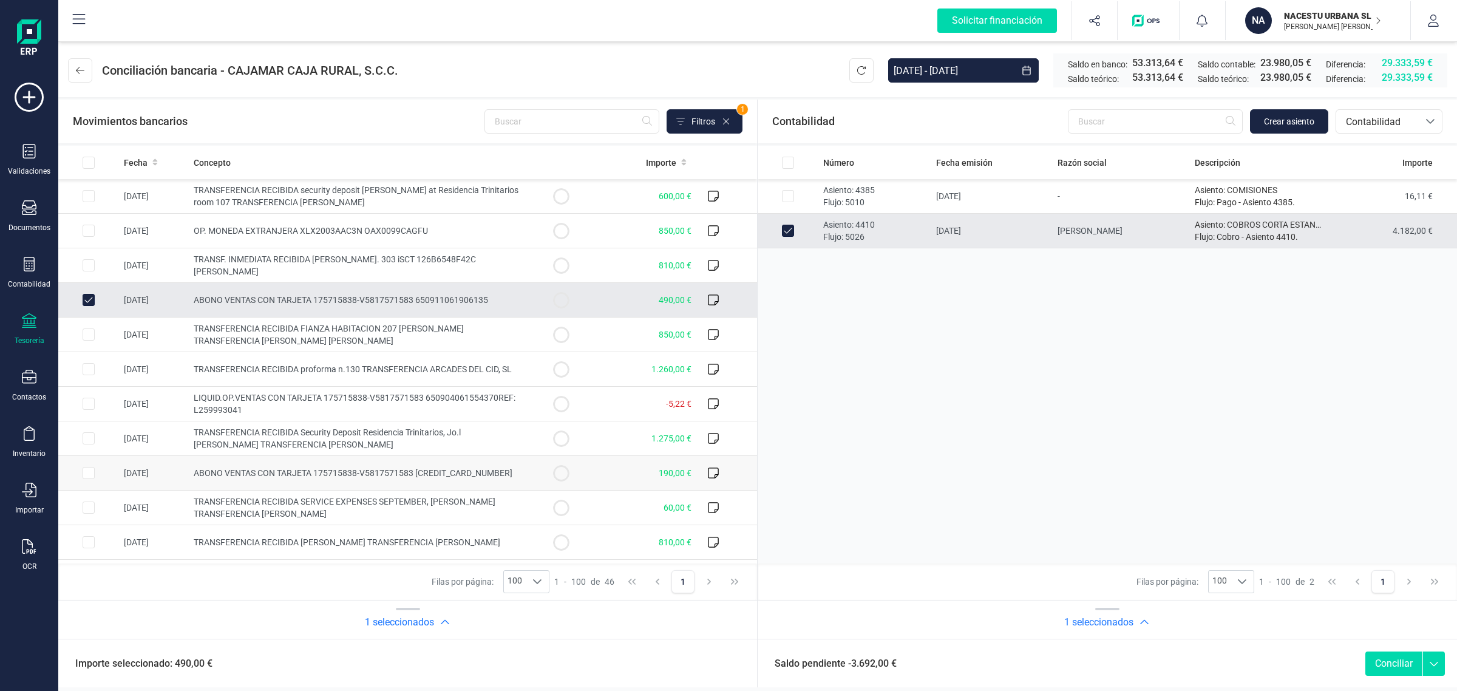
click at [92, 474] on input "Row Selected 0b46fb38-c843-4dbf-b481-38fd6f8d1a30" at bounding box center [89, 473] width 12 height 12
checkbox input "true"
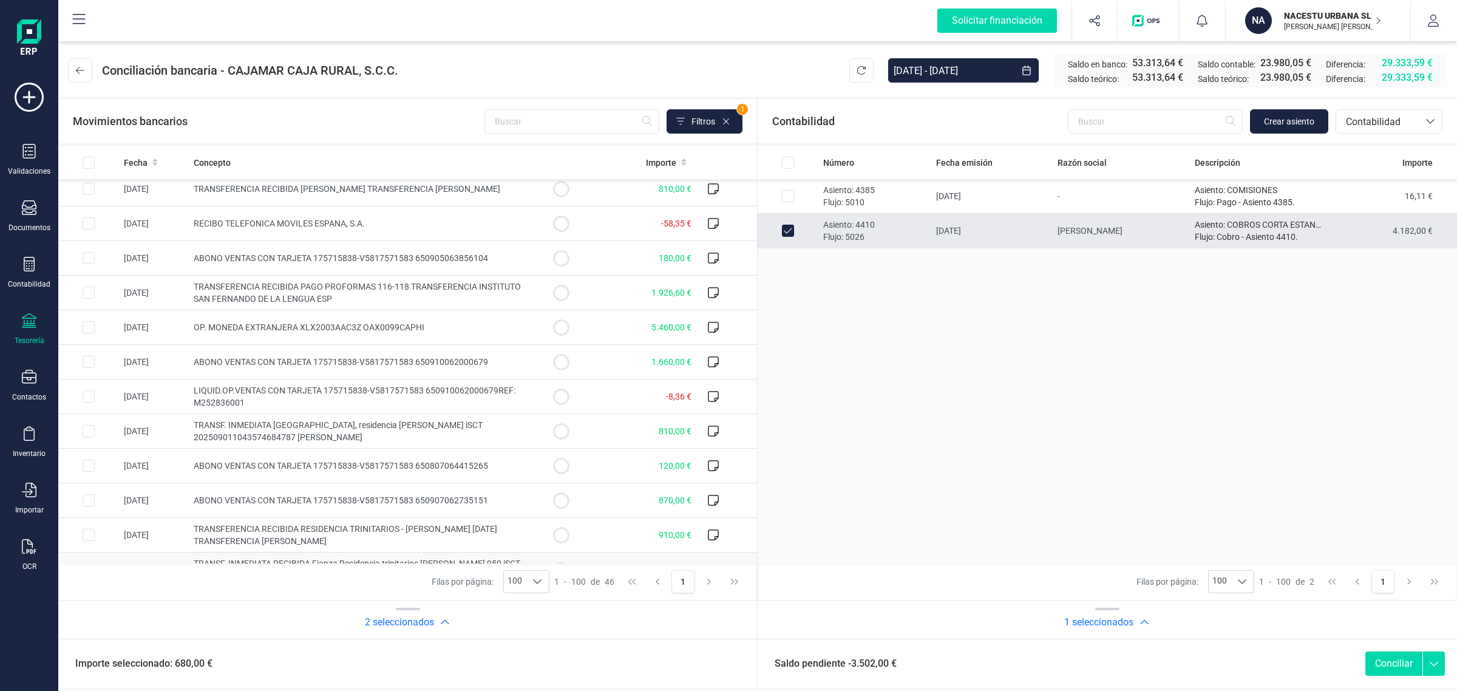
scroll to position [379, 0]
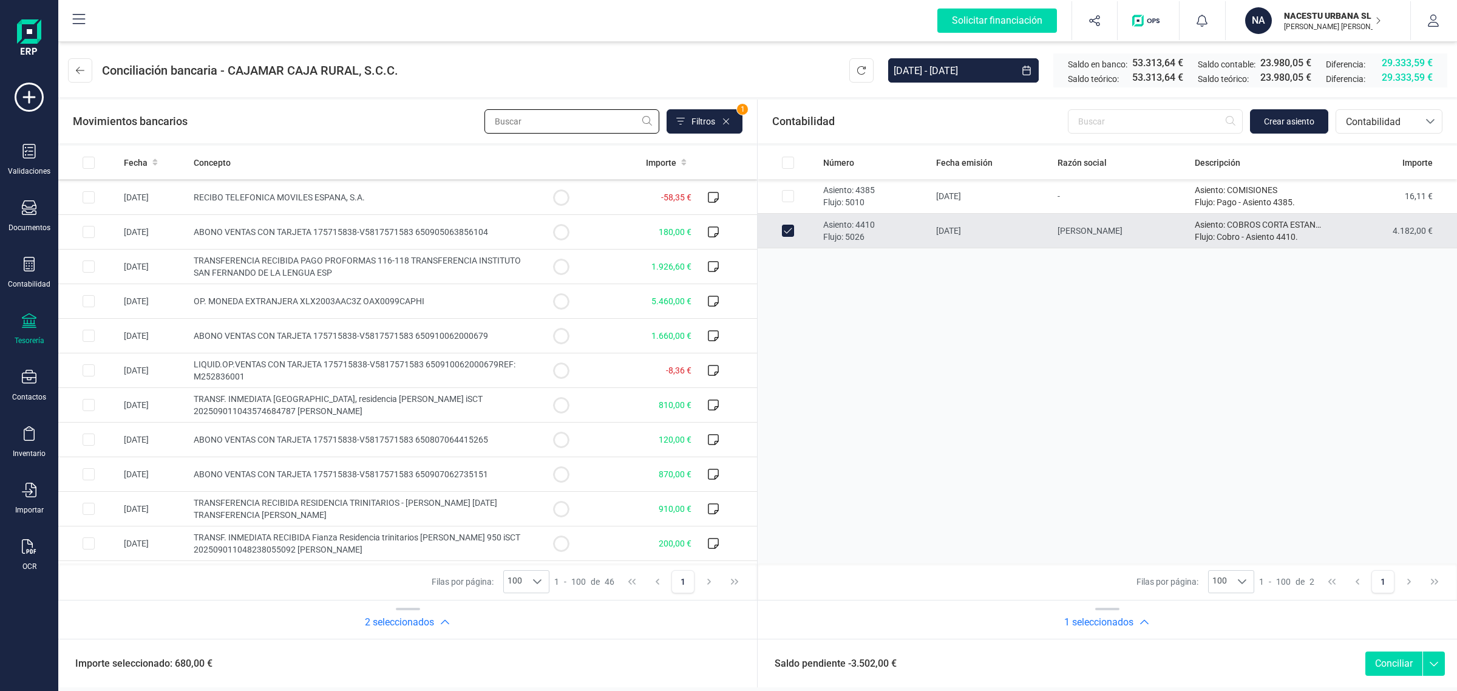
click at [539, 120] on input "text" at bounding box center [571, 121] width 175 height 24
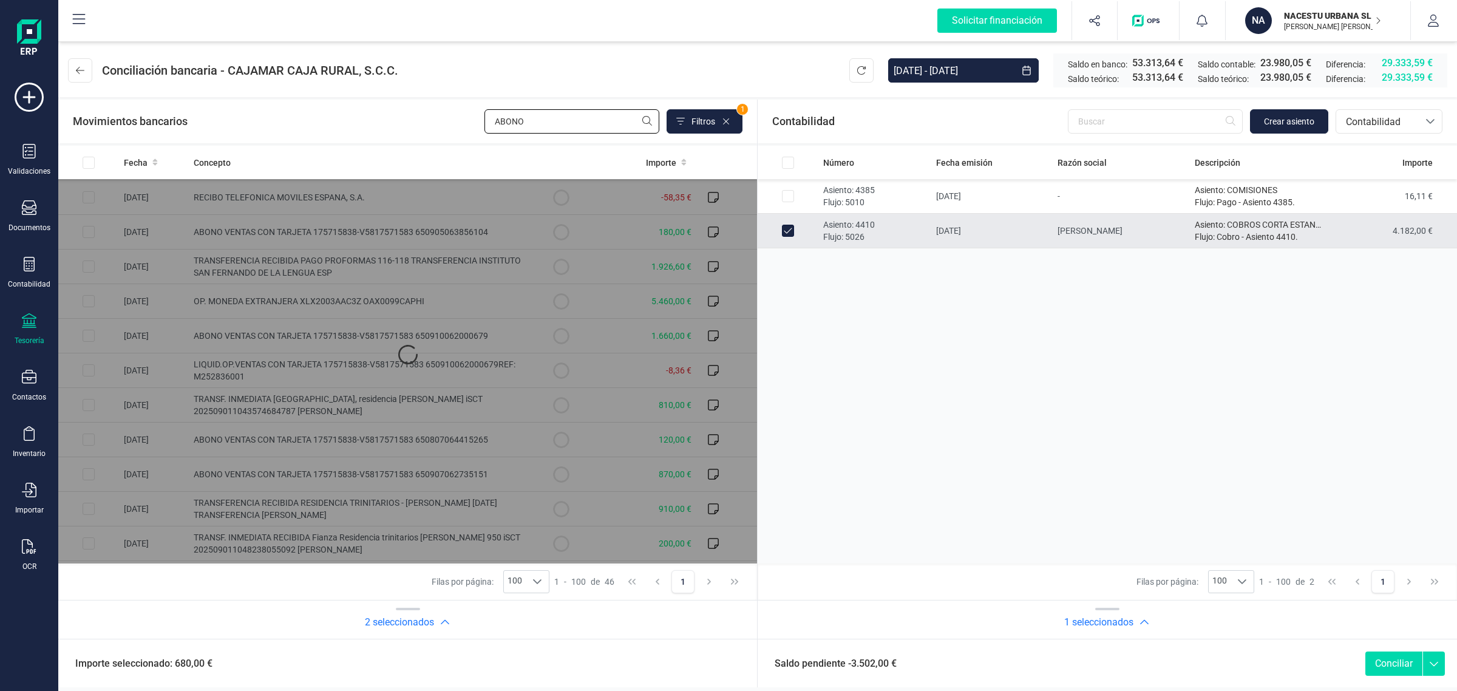
scroll to position [0, 0]
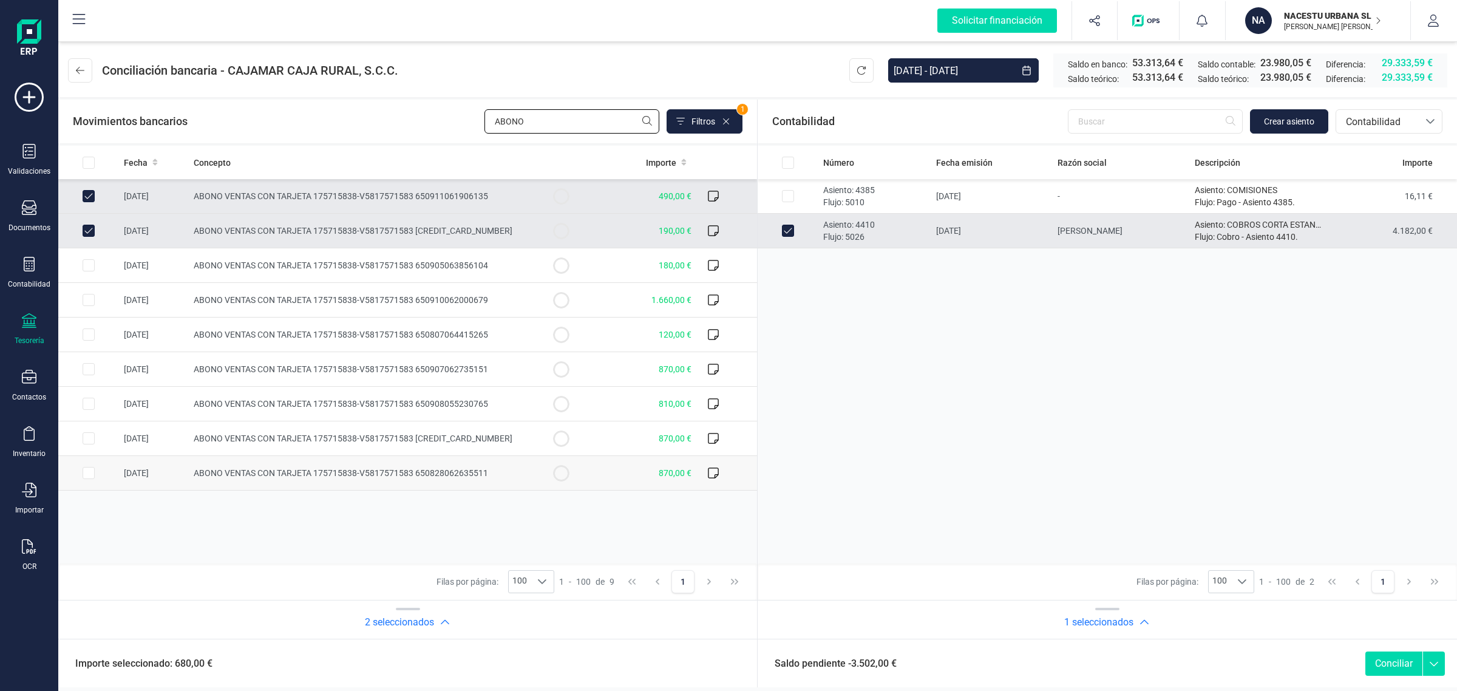
type input "ABONO"
click at [83, 479] on input "Row Selected 4189cc27-4dad-4f14-a82d-fbf09782e8e7" at bounding box center [89, 473] width 12 height 12
checkbox input "true"
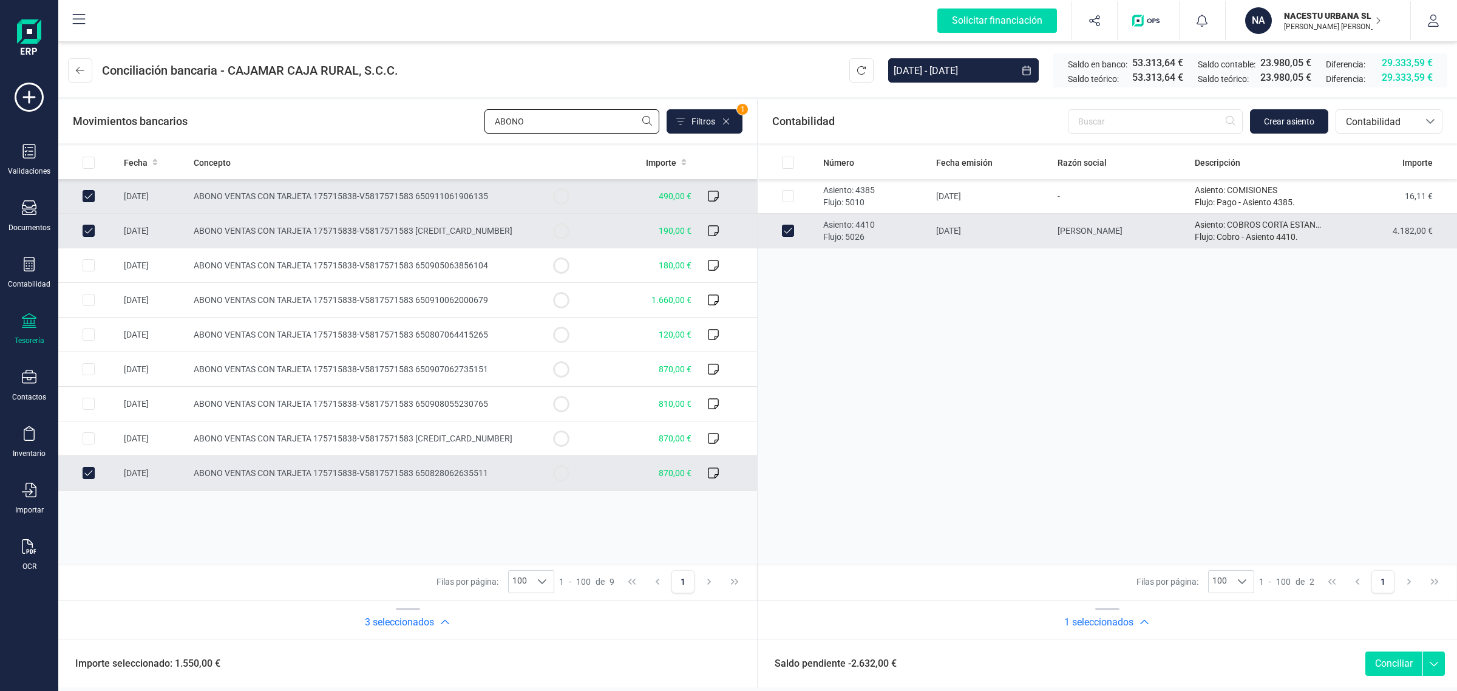
drag, startPoint x: 466, startPoint y: 117, endPoint x: 449, endPoint y: 114, distance: 16.7
click at [449, 114] on div "Movimientos bancarios ABONO Filtros 1" at bounding box center [408, 121] width 670 height 24
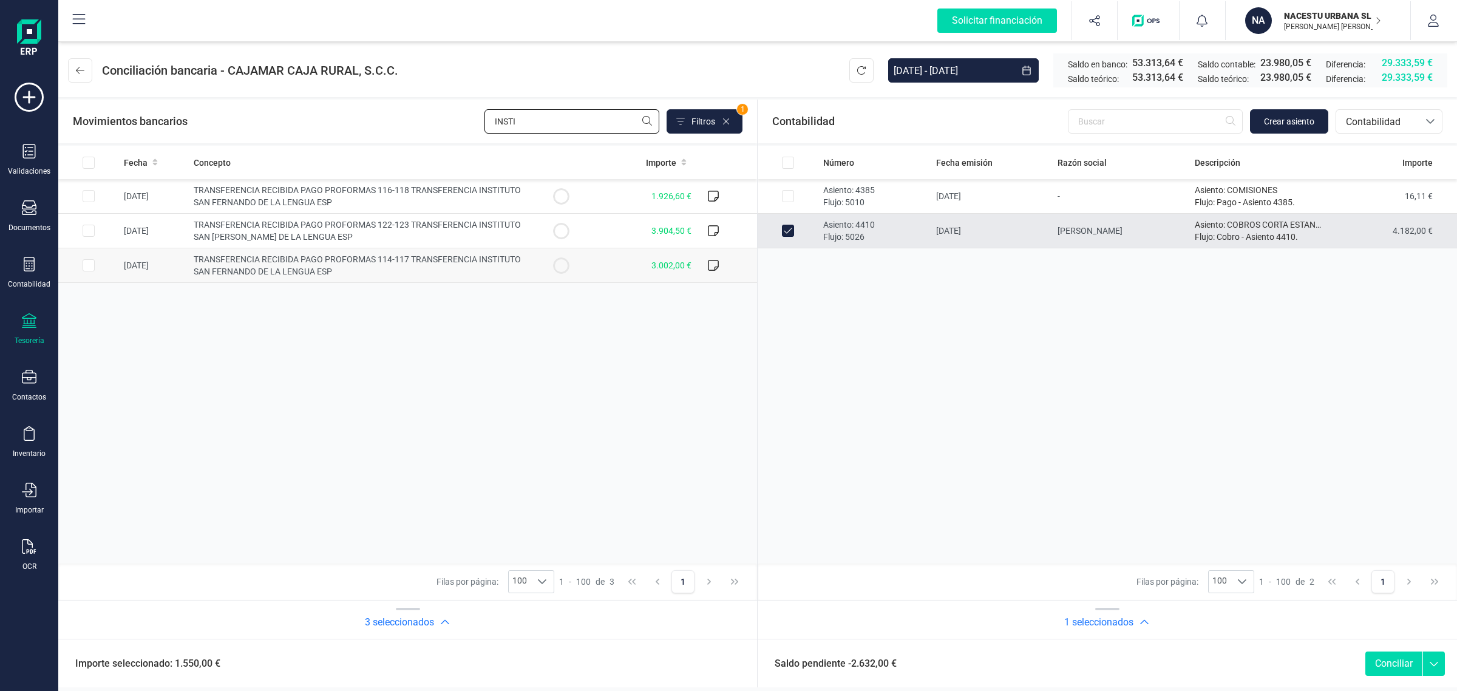
type input "INSTI"
click at [86, 265] on input "Row Selected 4ca4f8fd-37f6-4829-bab5-f083b75ad806" at bounding box center [89, 265] width 12 height 12
checkbox input "true"
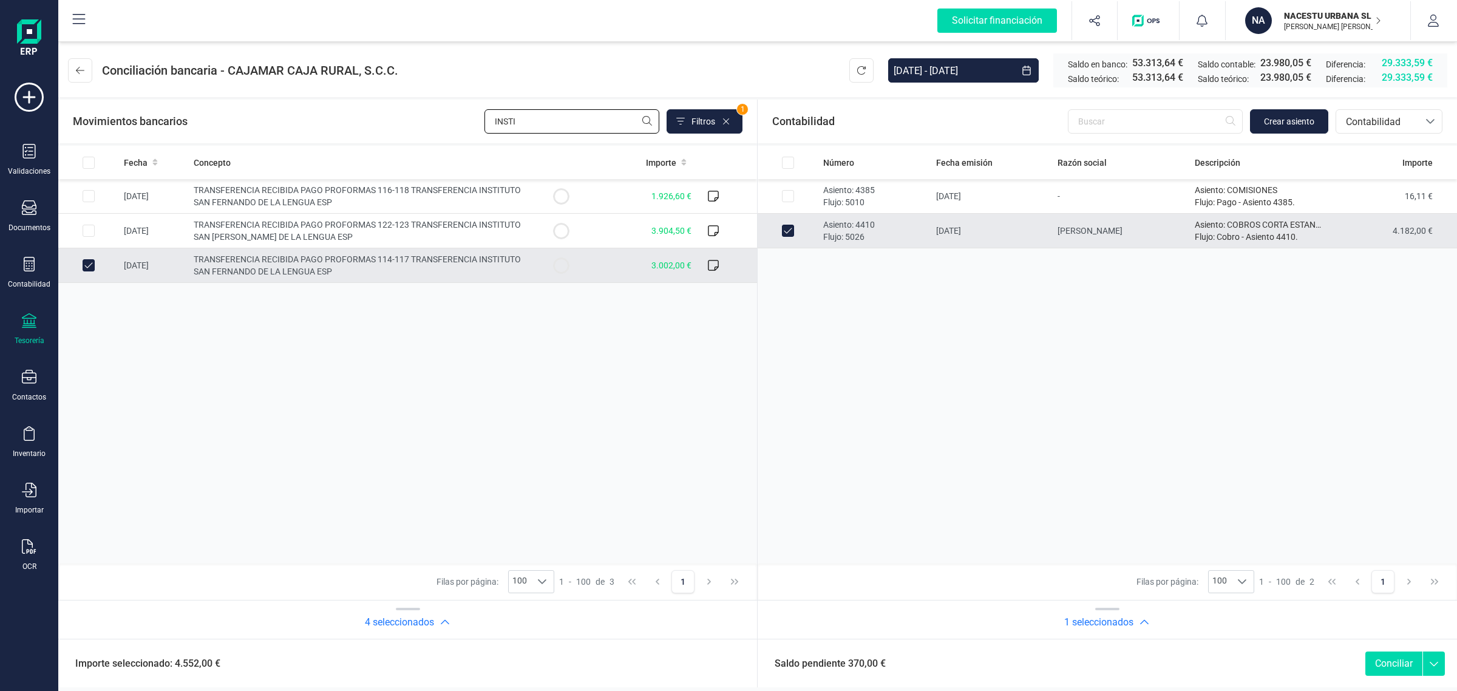
drag, startPoint x: 508, startPoint y: 118, endPoint x: 439, endPoint y: 123, distance: 69.3
click at [439, 123] on div "Movimientos bancarios INSTI Filtros 1" at bounding box center [408, 121] width 670 height 24
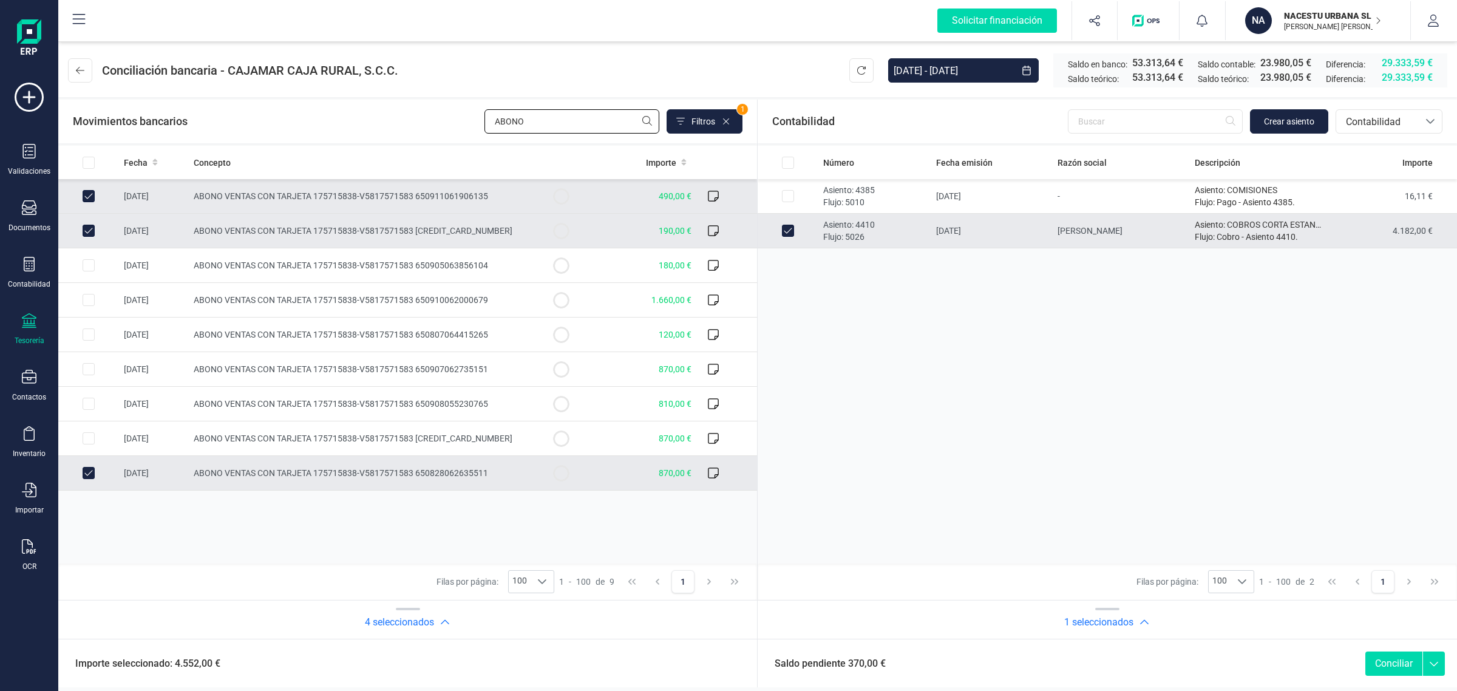
type input "ABONO"
click at [86, 190] on input "Row Unselected 7aac7cdc-de7f-4ad3-ae74-1736e8dbd804" at bounding box center [89, 196] width 12 height 12
checkbox input "false"
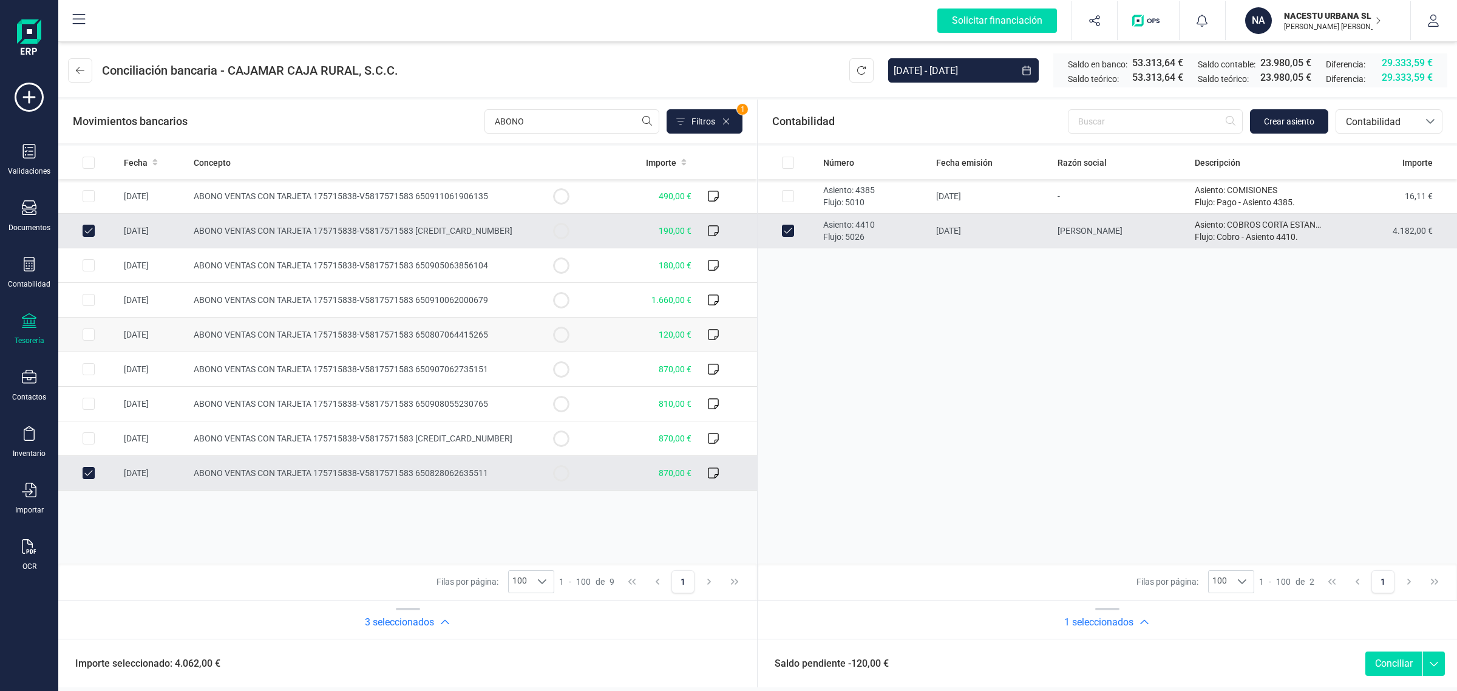
click at [89, 343] on td at bounding box center [88, 335] width 61 height 35
checkbox input "true"
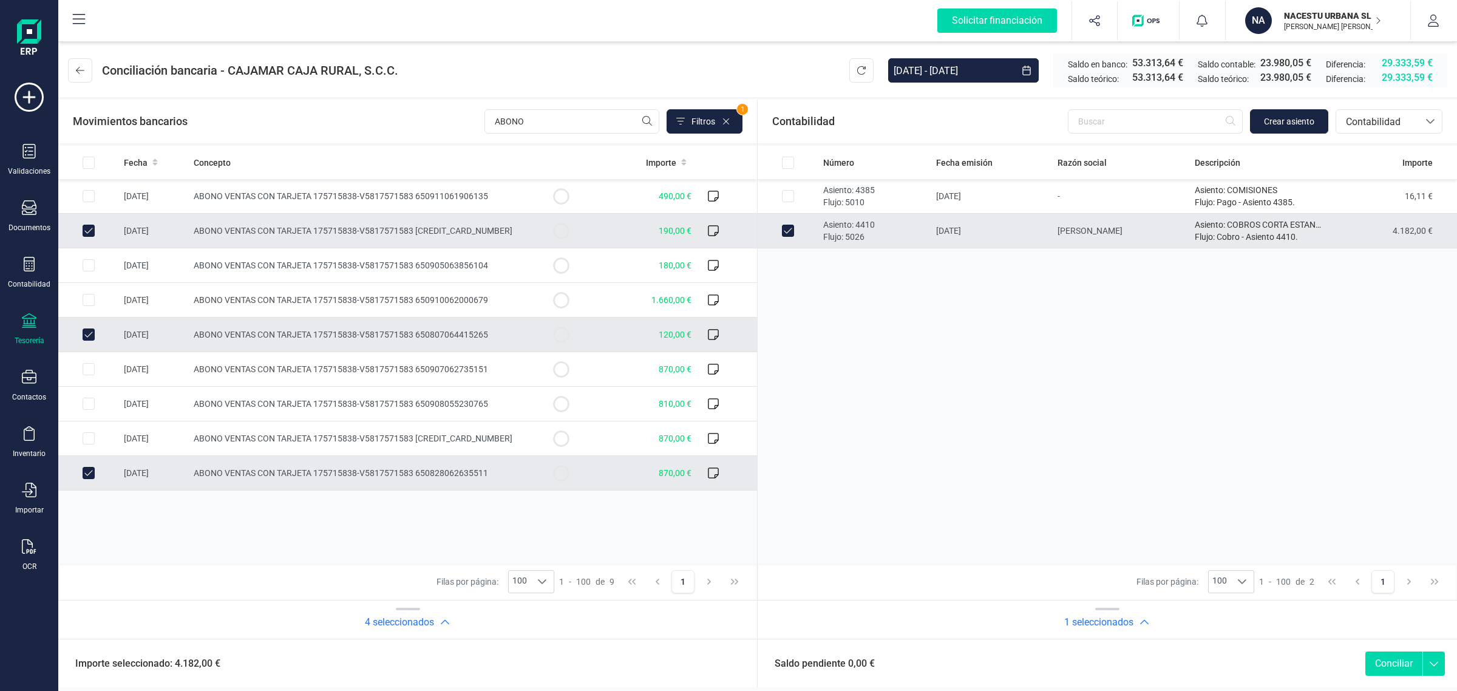
click at [1388, 656] on button "Conciliar" at bounding box center [1393, 663] width 57 height 24
checkbox input "false"
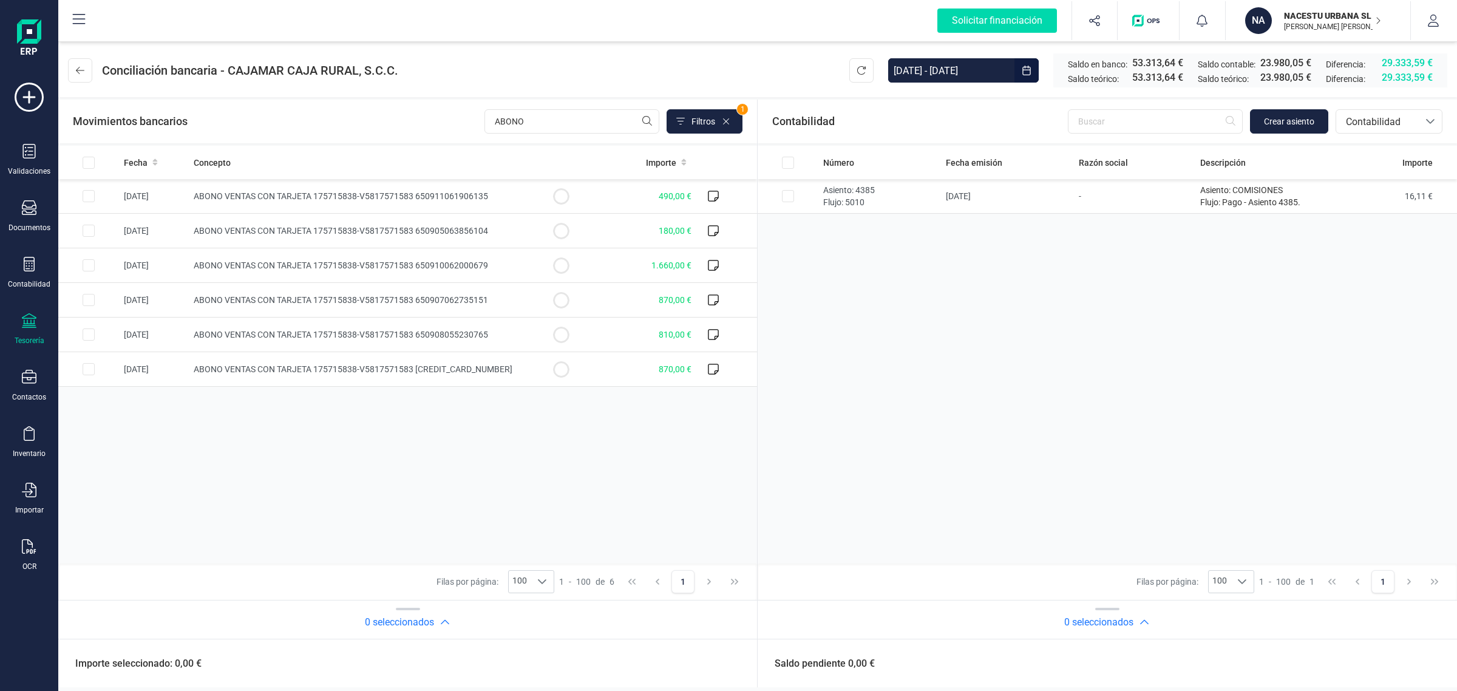
click at [1032, 68] on button "Choose Date" at bounding box center [1026, 70] width 24 height 24
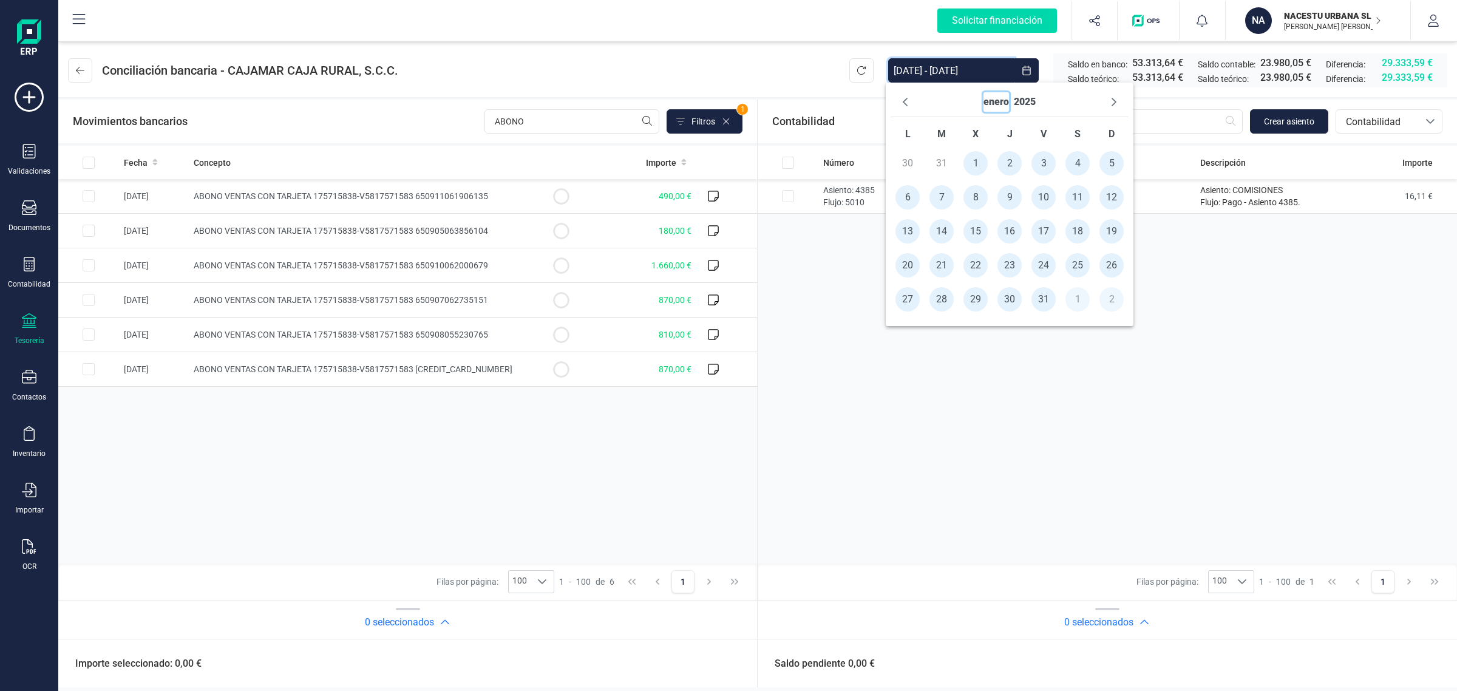
click at [1003, 104] on button "enero" at bounding box center [995, 101] width 25 height 19
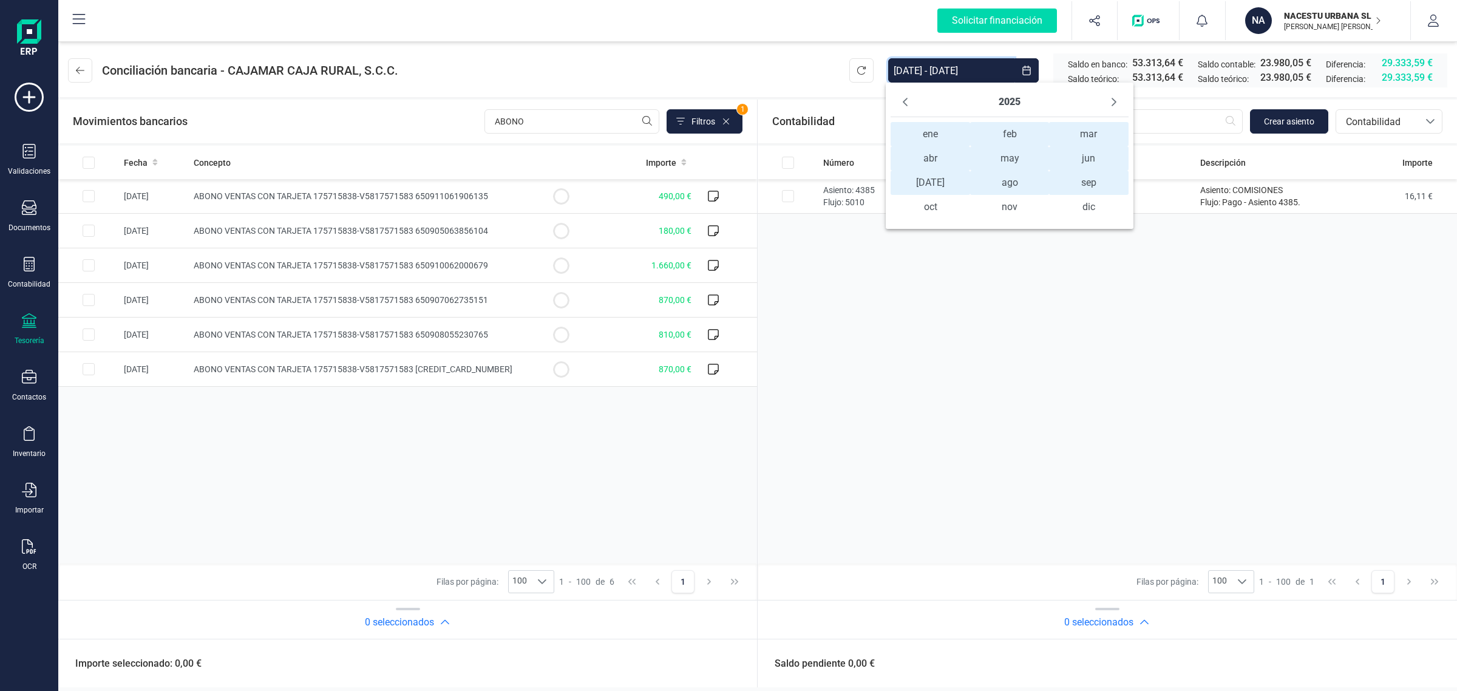
click at [927, 129] on span "ene ene" at bounding box center [930, 134] width 79 height 24
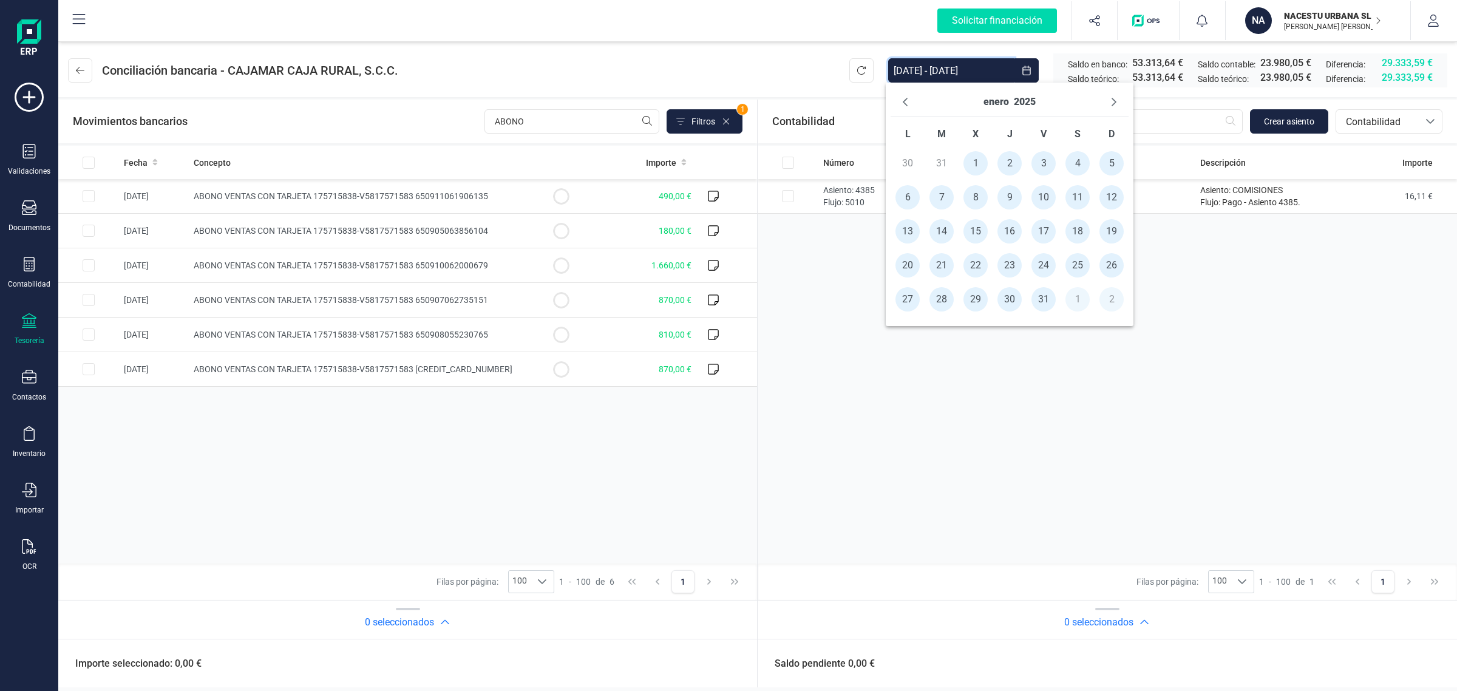
click at [972, 165] on span "1" at bounding box center [975, 163] width 24 height 24
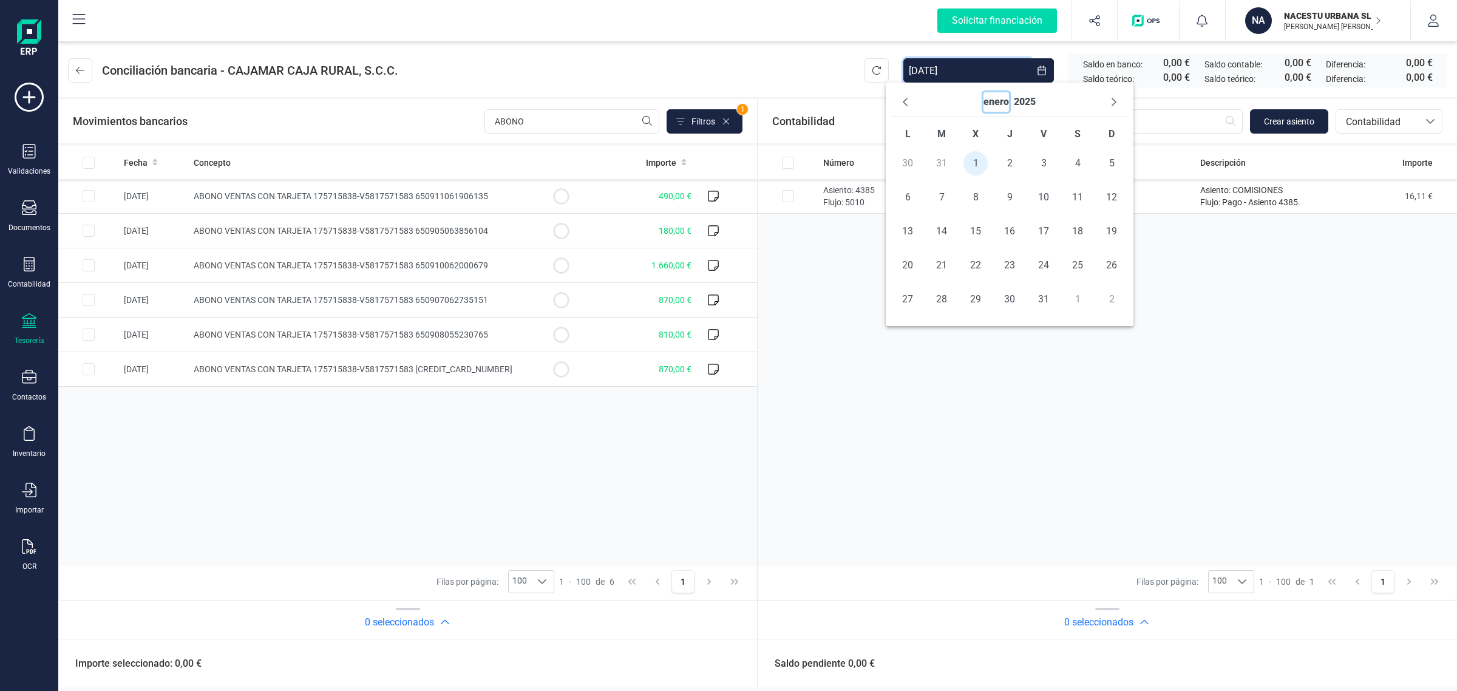
click at [994, 101] on button "enero" at bounding box center [995, 101] width 25 height 19
click at [1023, 188] on span "ago" at bounding box center [1027, 183] width 79 height 24
click at [1124, 301] on span "31" at bounding box center [1129, 299] width 24 height 24
type input "[DATE] - [DATE]"
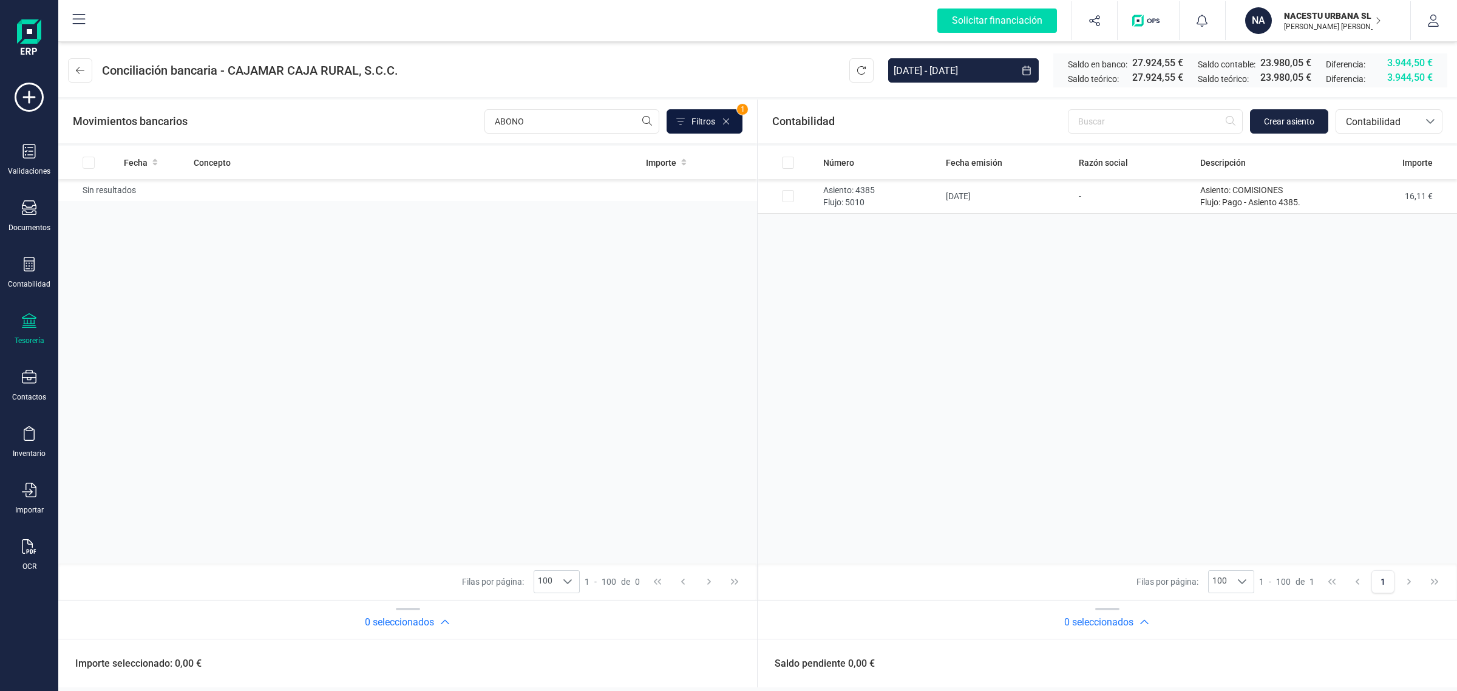
click at [732, 120] on button "Filtros" at bounding box center [705, 121] width 76 height 24
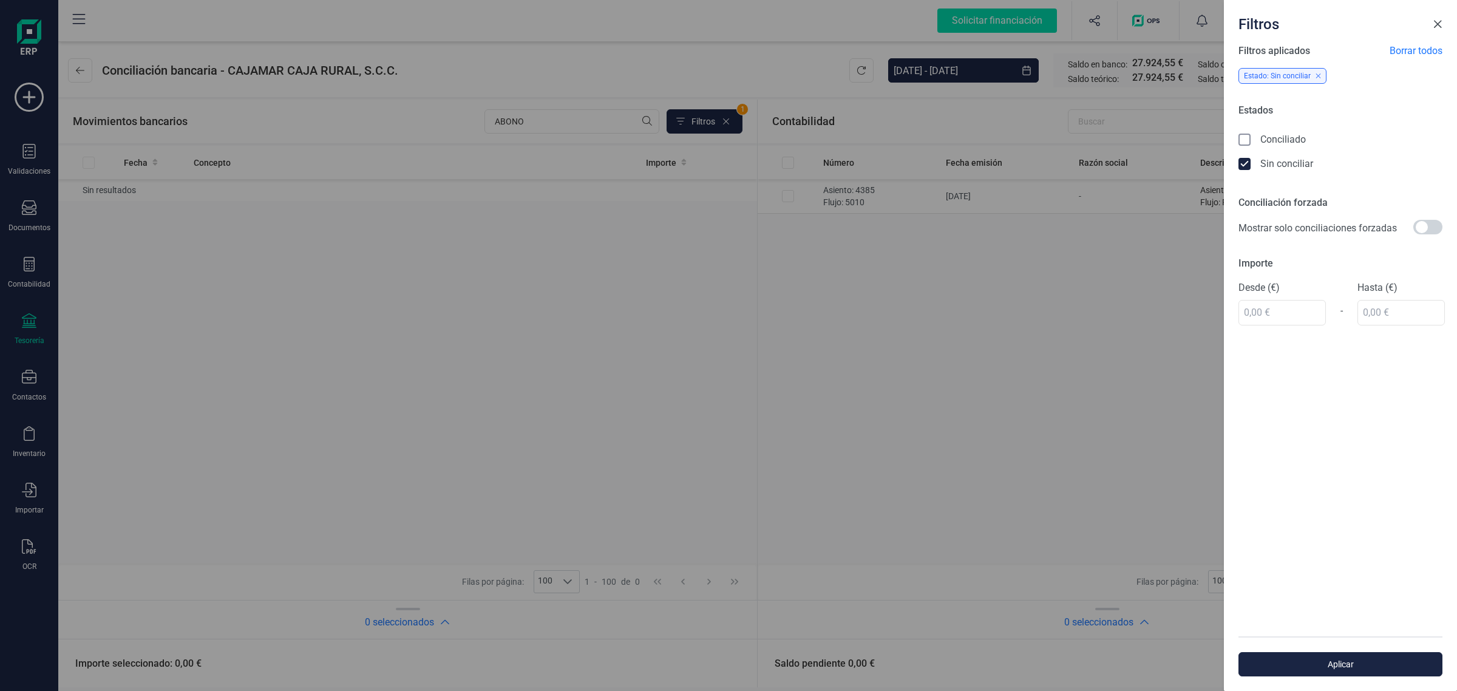
click at [1431, 18] on button "Close" at bounding box center [1437, 24] width 19 height 19
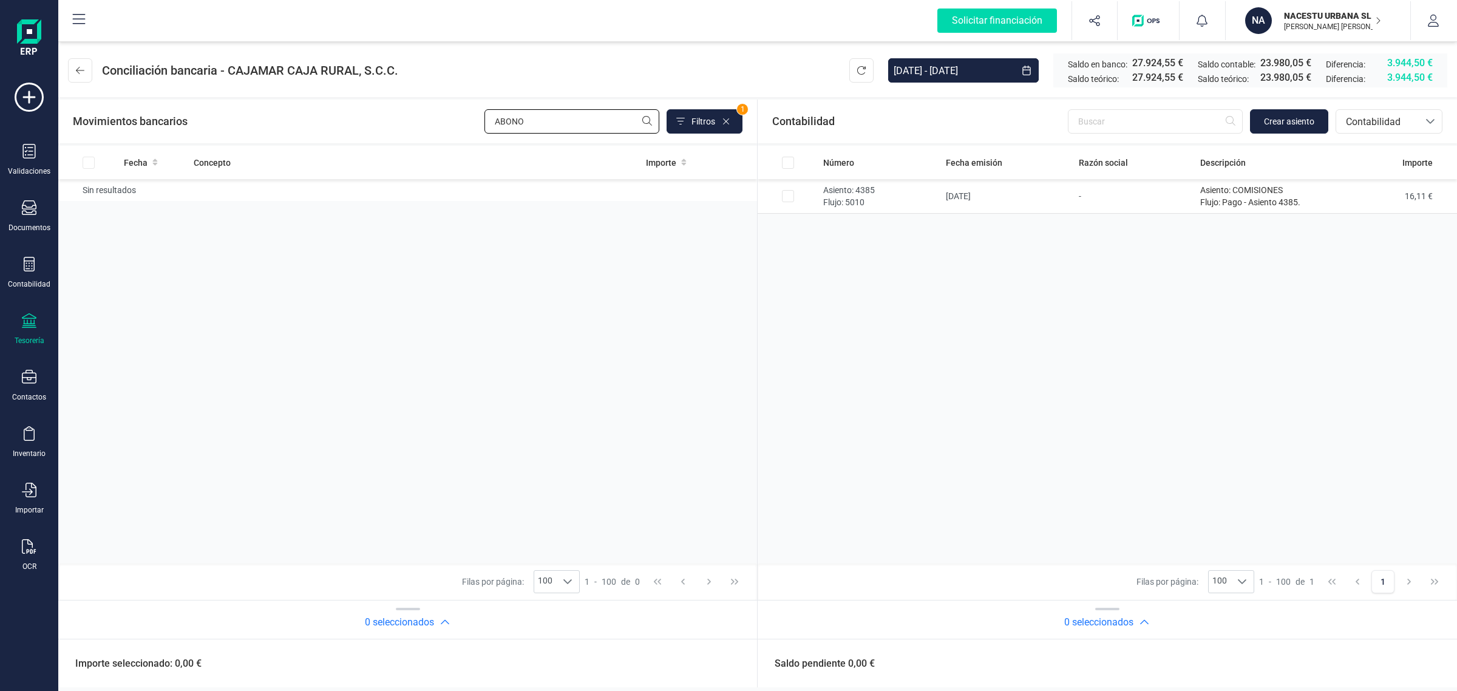
drag, startPoint x: 574, startPoint y: 120, endPoint x: 478, endPoint y: 120, distance: 95.9
click at [478, 120] on div "Movimientos bancarios ABONO Filtros 1" at bounding box center [408, 121] width 670 height 24
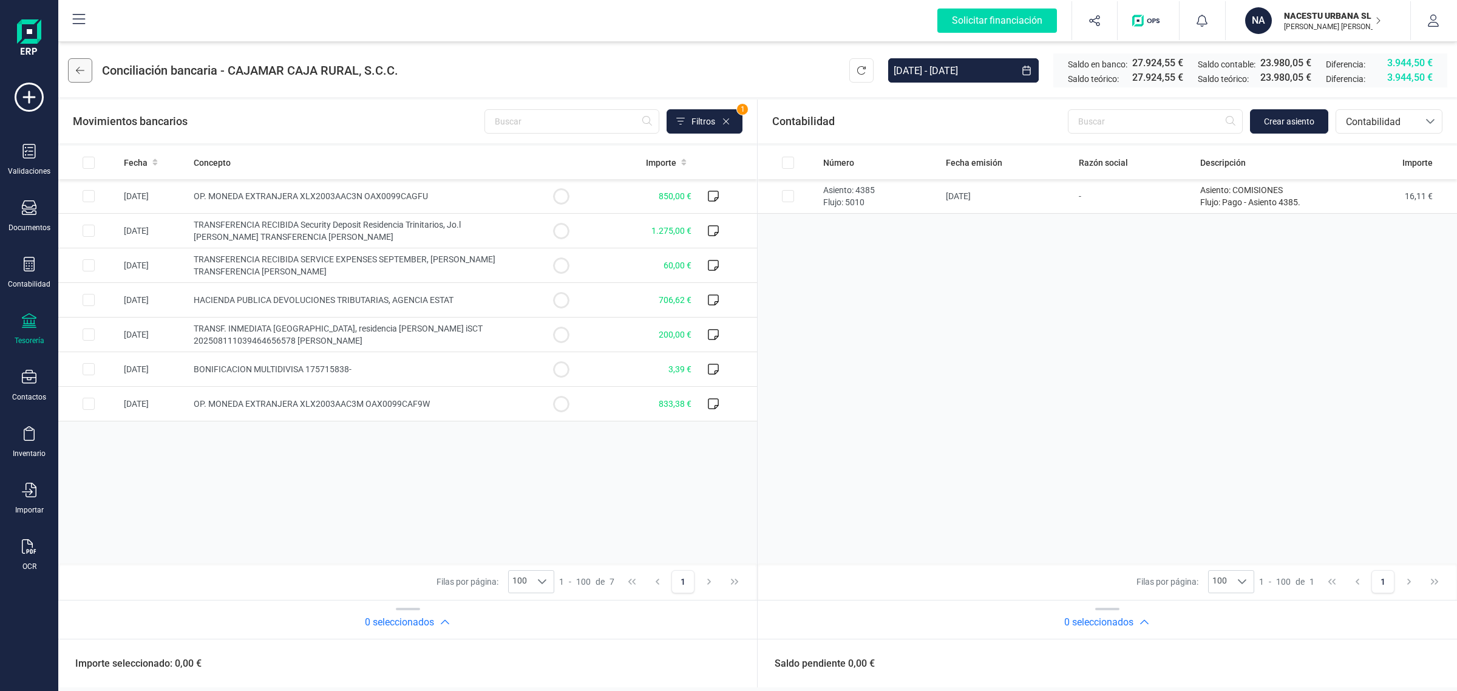
click at [84, 61] on button at bounding box center [80, 70] width 24 height 24
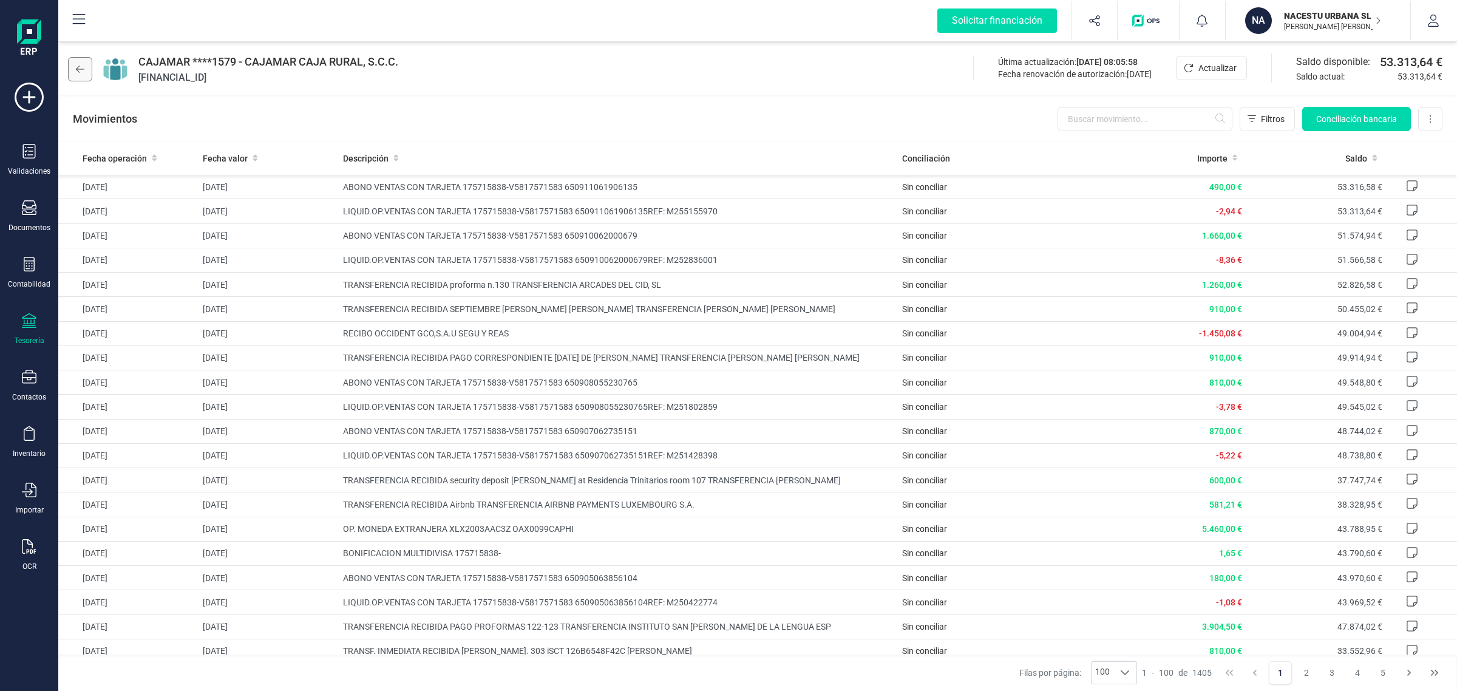
click at [69, 70] on button at bounding box center [80, 69] width 24 height 24
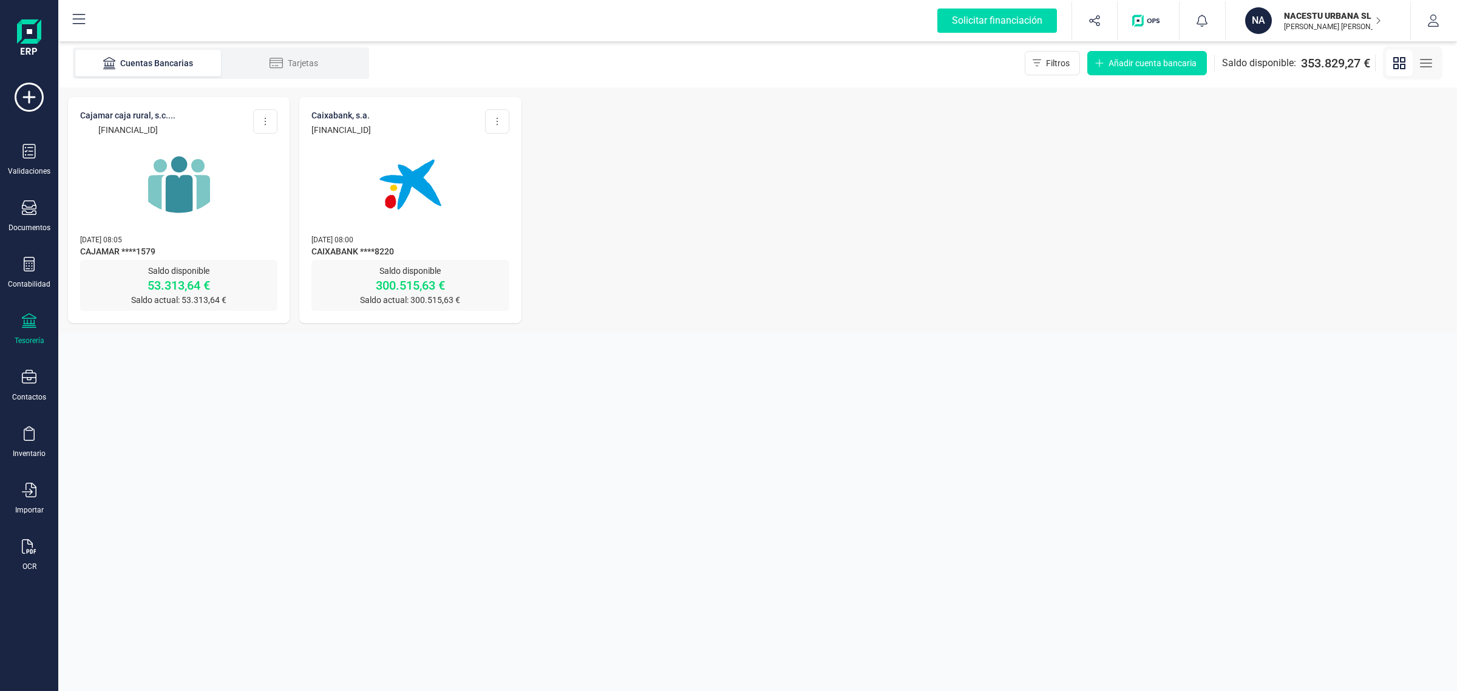
click at [386, 195] on img at bounding box center [410, 185] width 102 height 102
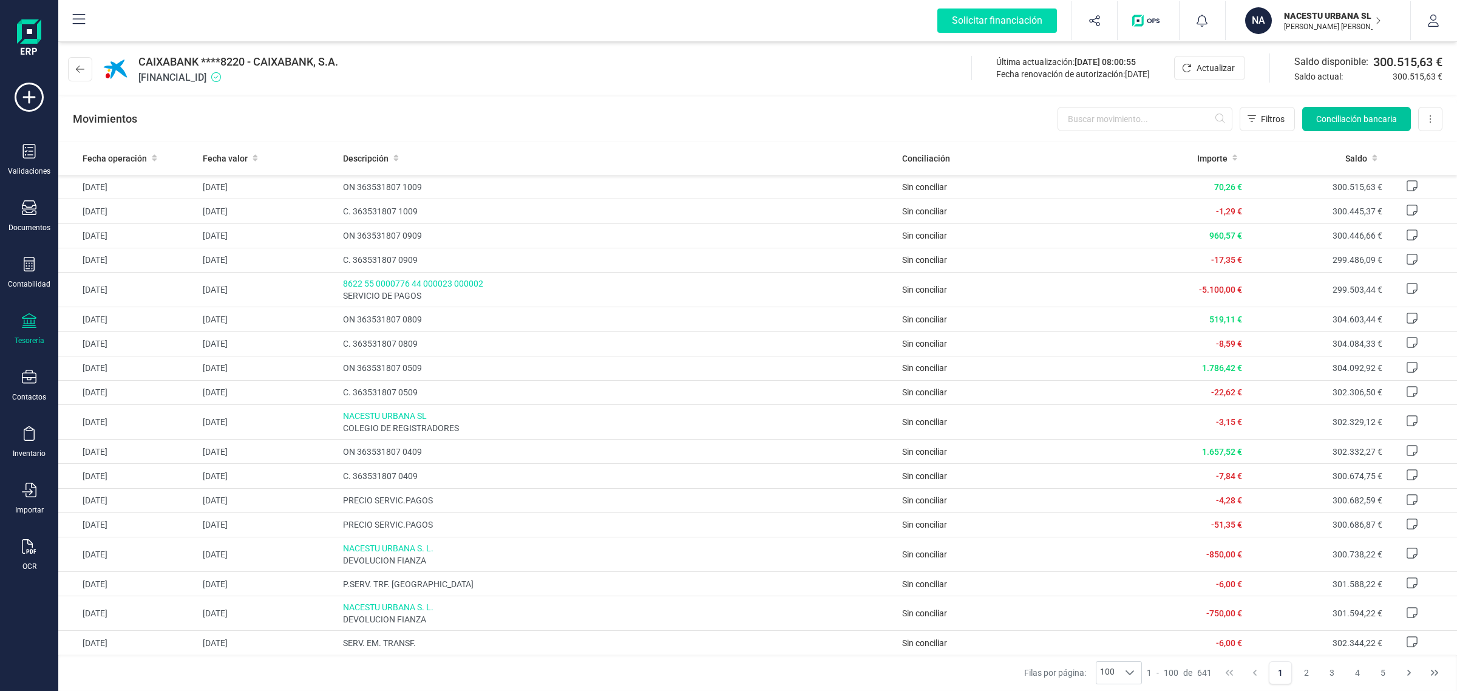
click at [1322, 120] on span "Conciliación bancaria" at bounding box center [1356, 119] width 81 height 12
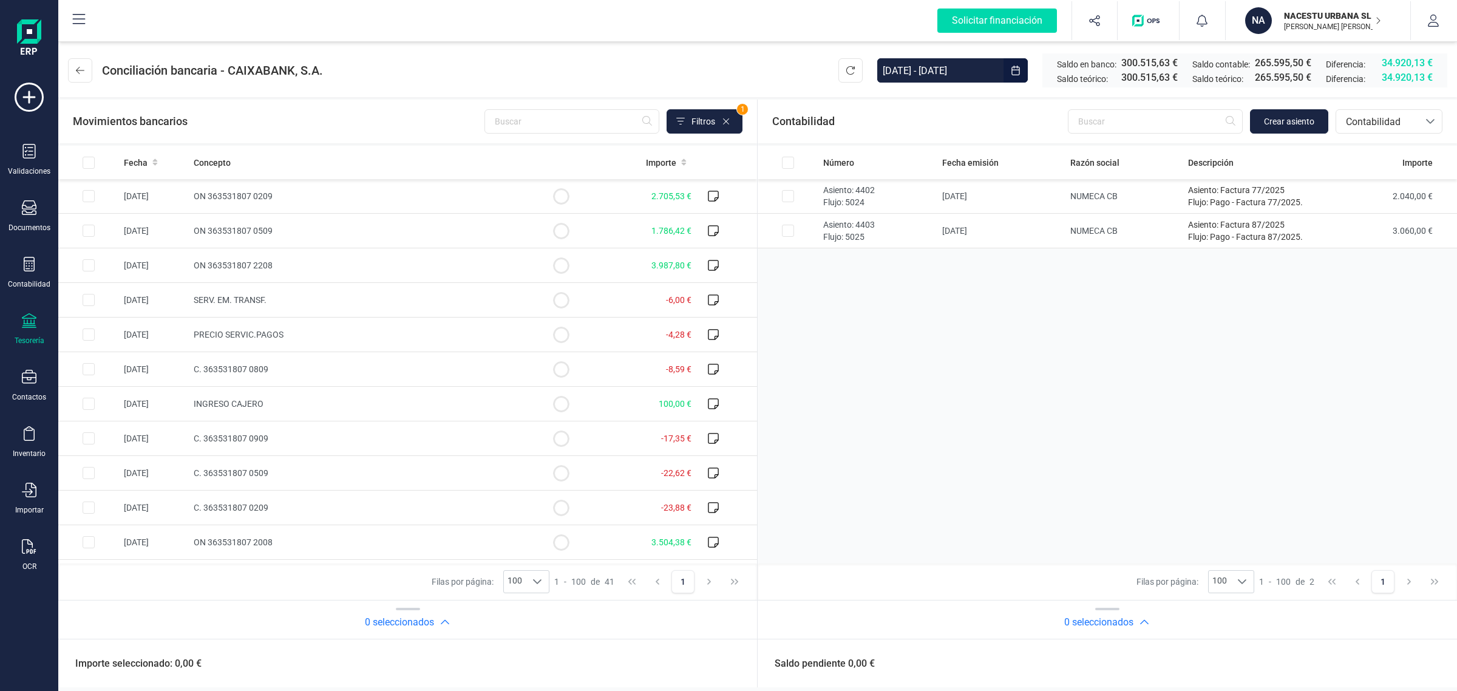
click at [1011, 62] on button "Choose Date" at bounding box center [1016, 70] width 24 height 24
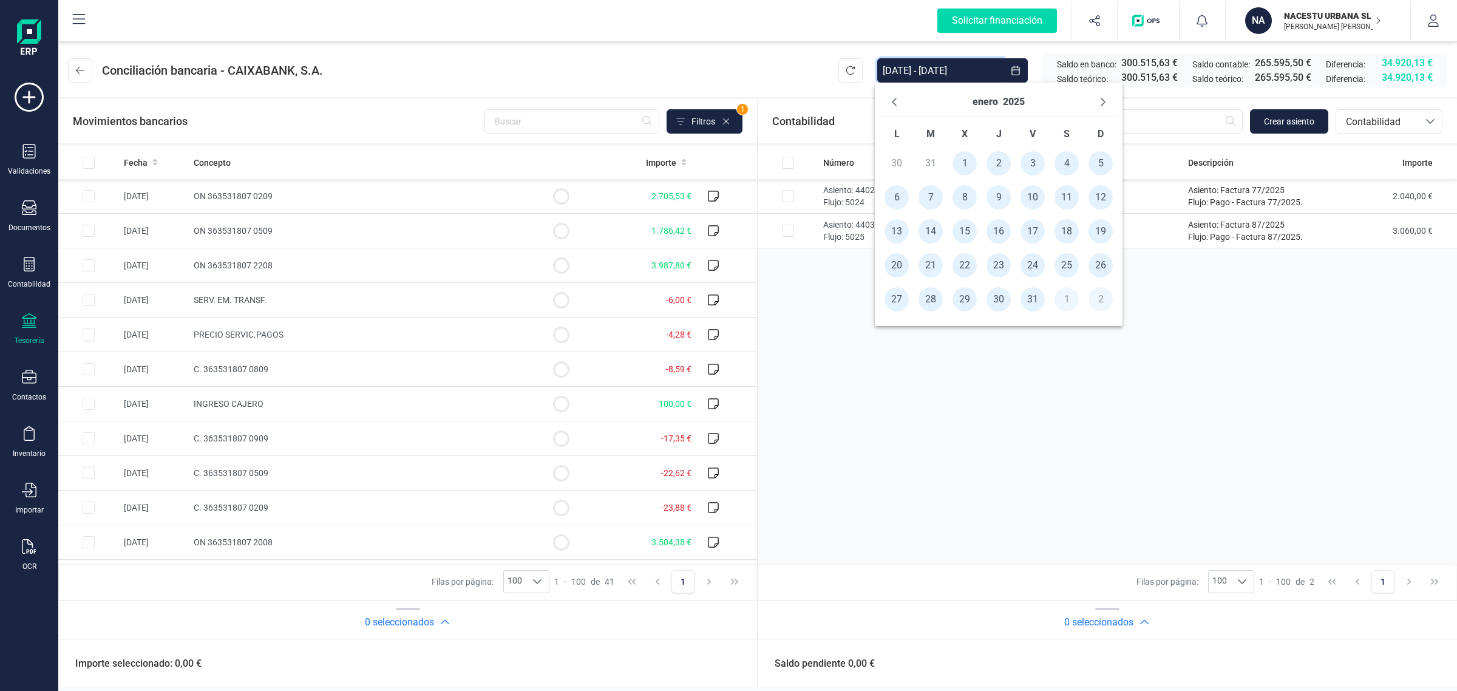
click at [964, 159] on span "1" at bounding box center [965, 163] width 24 height 24
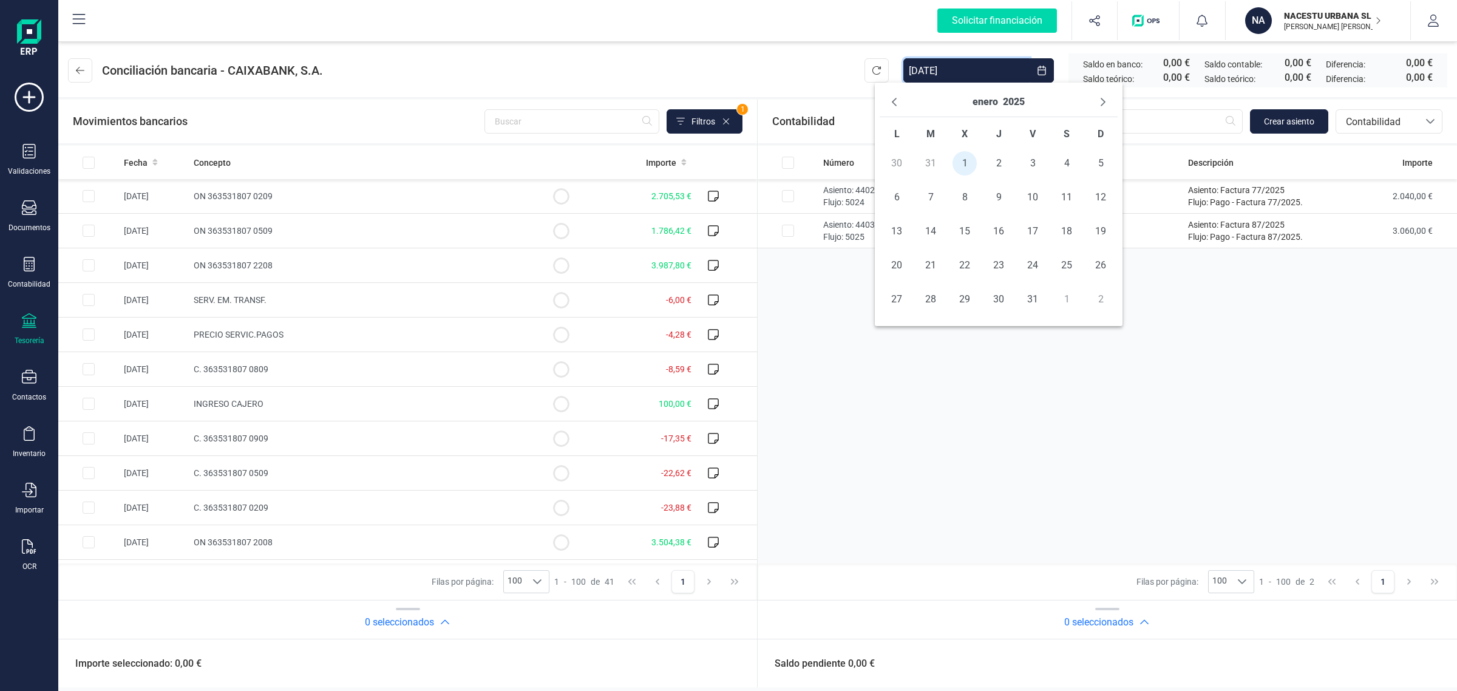
click at [991, 89] on div "enero 2025" at bounding box center [999, 102] width 238 height 30
click at [990, 103] on button "enero" at bounding box center [985, 101] width 25 height 19
click at [1042, 187] on span "ago" at bounding box center [1027, 183] width 79 height 24
click at [1130, 299] on span "31" at bounding box center [1129, 299] width 24 height 24
type input "[DATE] - [DATE]"
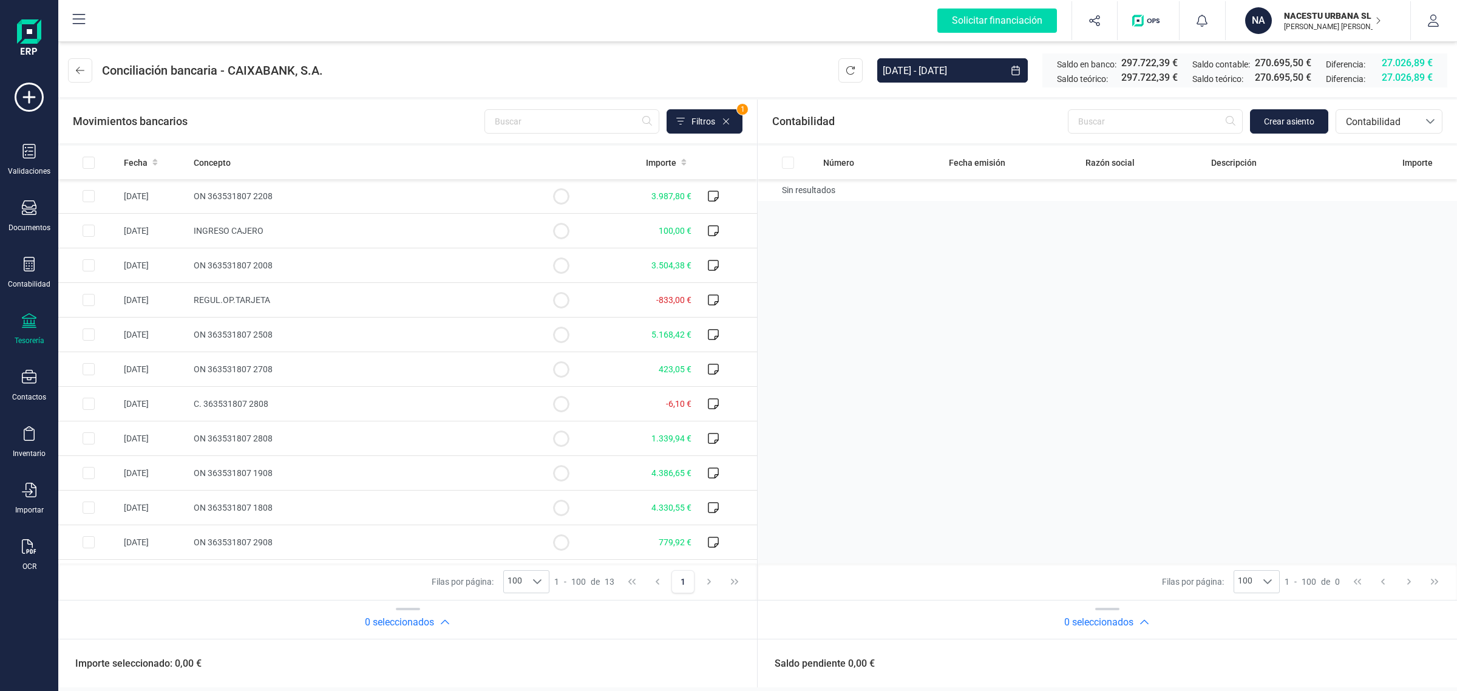
drag, startPoint x: 888, startPoint y: 337, endPoint x: 894, endPoint y: 342, distance: 7.8
click at [891, 340] on div "Número Fecha emisión Razón social Descripción Importe Sin resultados" at bounding box center [1107, 355] width 699 height 418
click at [87, 196] on input "Row Selected 9f19b2cc-73bb-47f5-b452-1139431c497a" at bounding box center [89, 196] width 12 height 12
checkbox input "true"
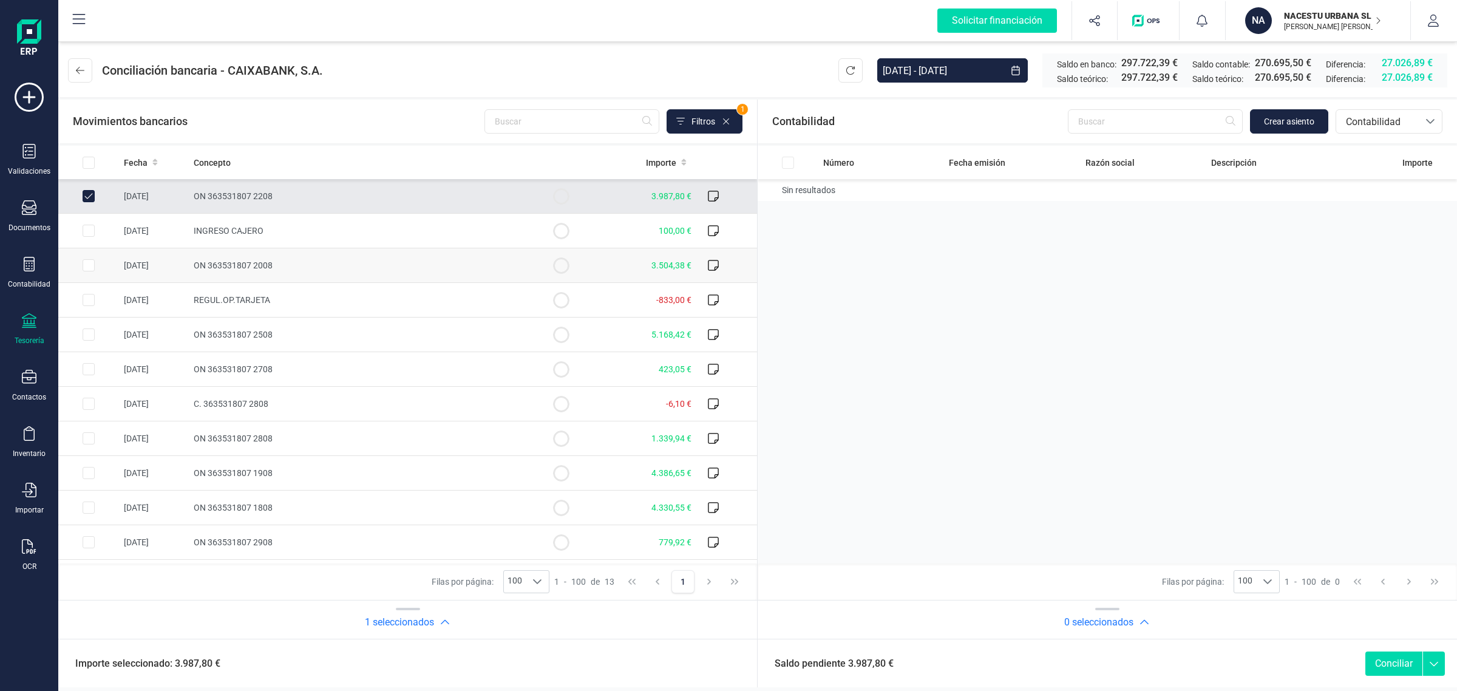
click at [88, 267] on input "Row Selected 4b0b024f-de8b-4fd3-acb7-44dd2c382d85" at bounding box center [89, 265] width 12 height 12
checkbox input "true"
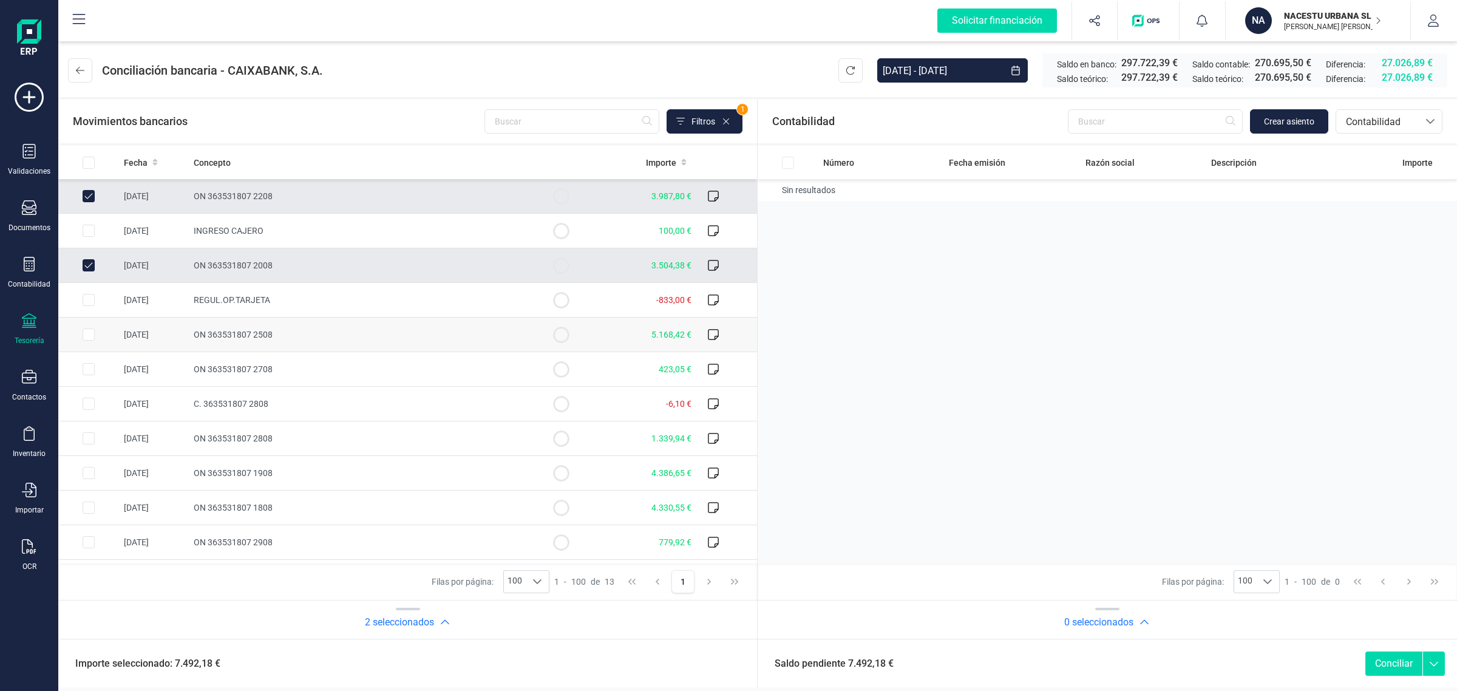
click at [92, 333] on input "Row Selected 3e0fa536-bca4-4a88-8ba3-5d15b7c39c01" at bounding box center [89, 334] width 12 height 12
checkbox input "true"
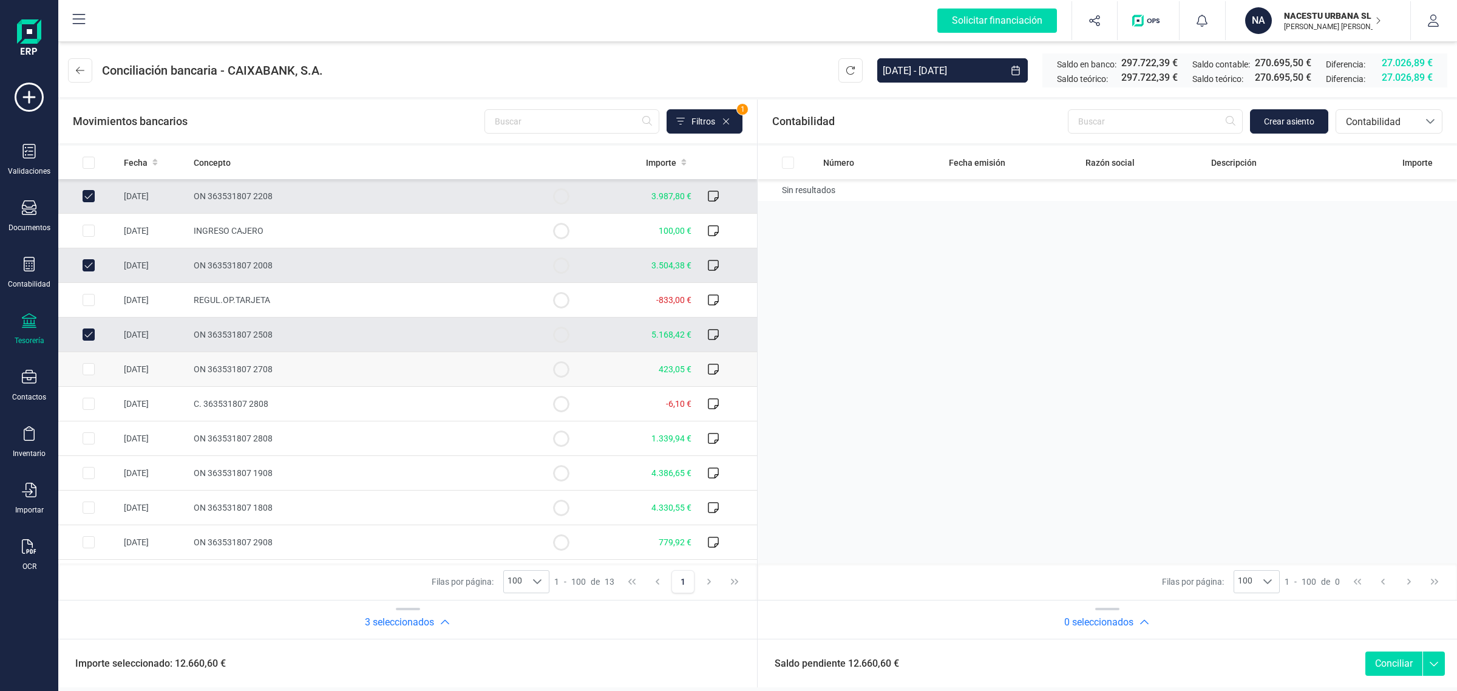
click at [93, 376] on td at bounding box center [88, 369] width 61 height 35
checkbox input "true"
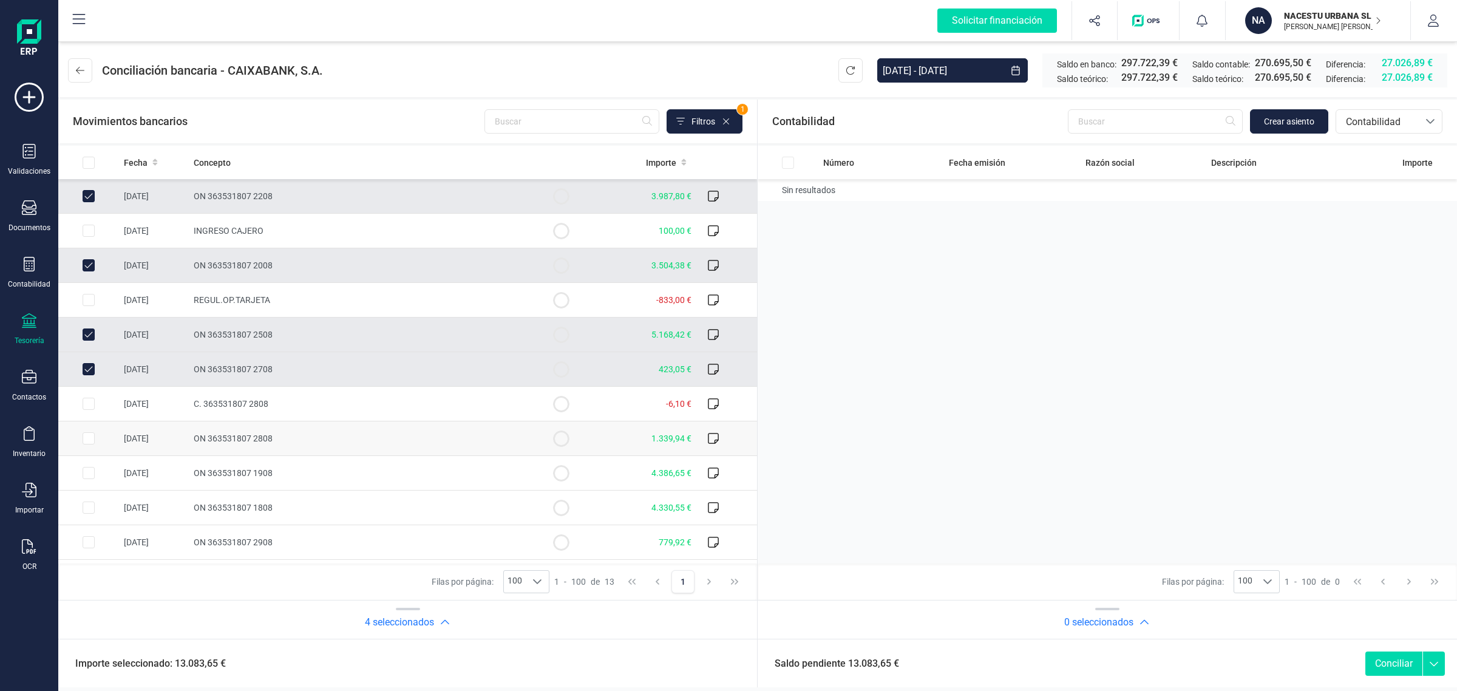
click at [96, 438] on td at bounding box center [88, 438] width 61 height 35
checkbox input "true"
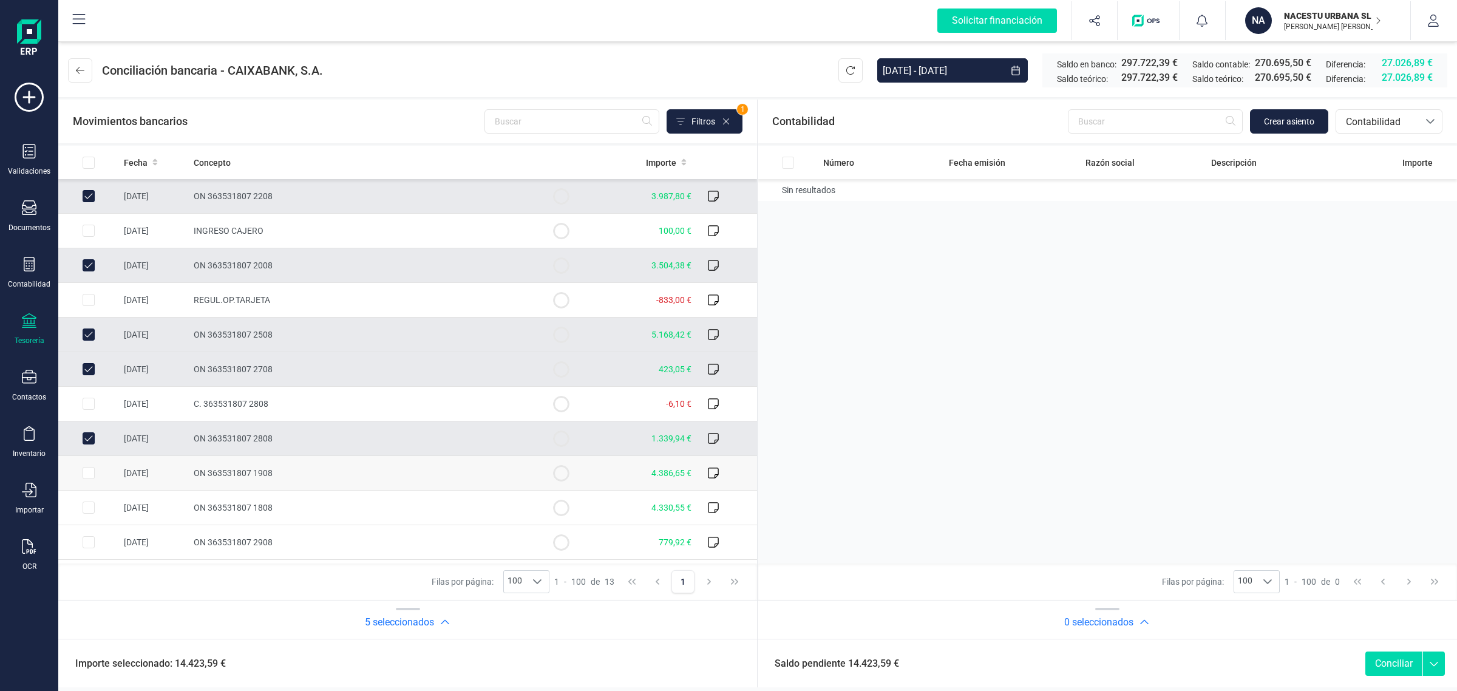
click at [91, 478] on input "Row Selected 6cb5af39-dc35-4855-82b5-9f61d6492b62" at bounding box center [89, 473] width 12 height 12
checkbox input "true"
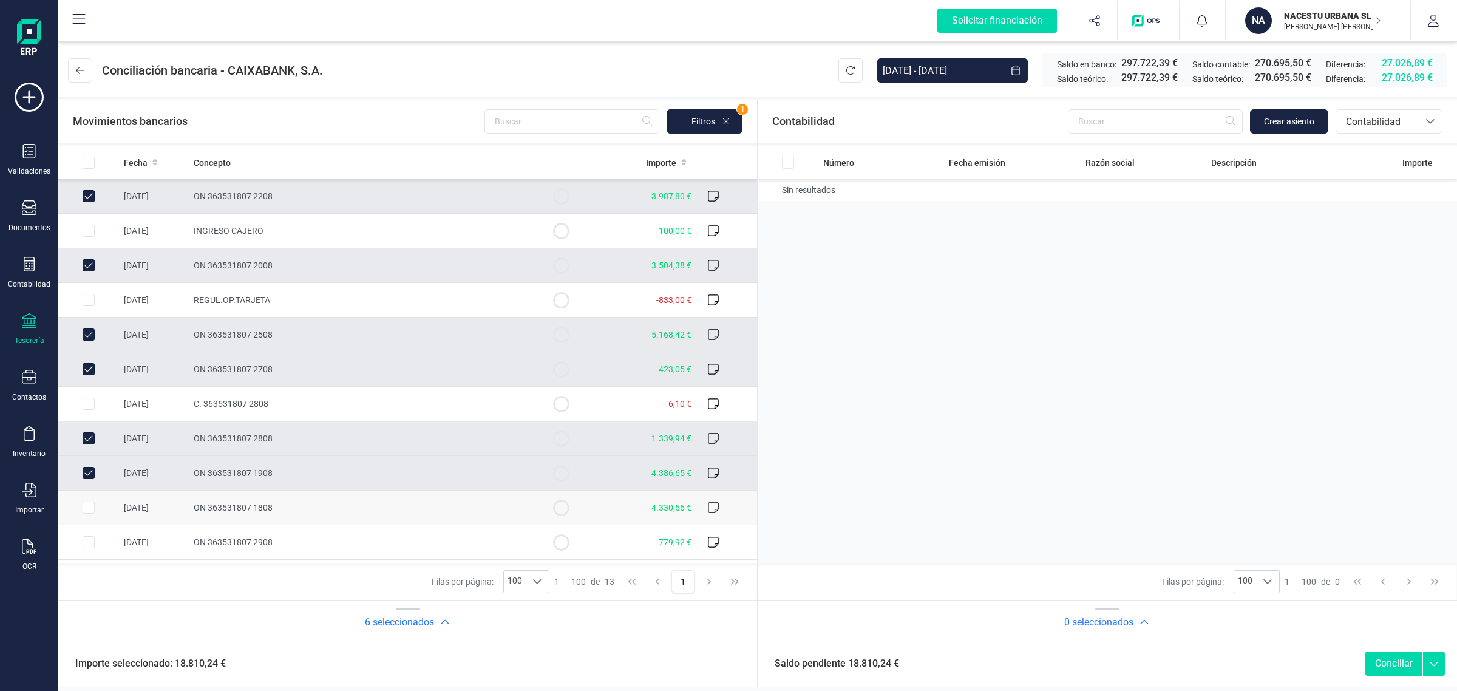
click at [91, 509] on input "Row Selected e7edbece-d8b5-4b00-a7c7-a6008d6f4253" at bounding box center [89, 507] width 12 height 12
checkbox input "true"
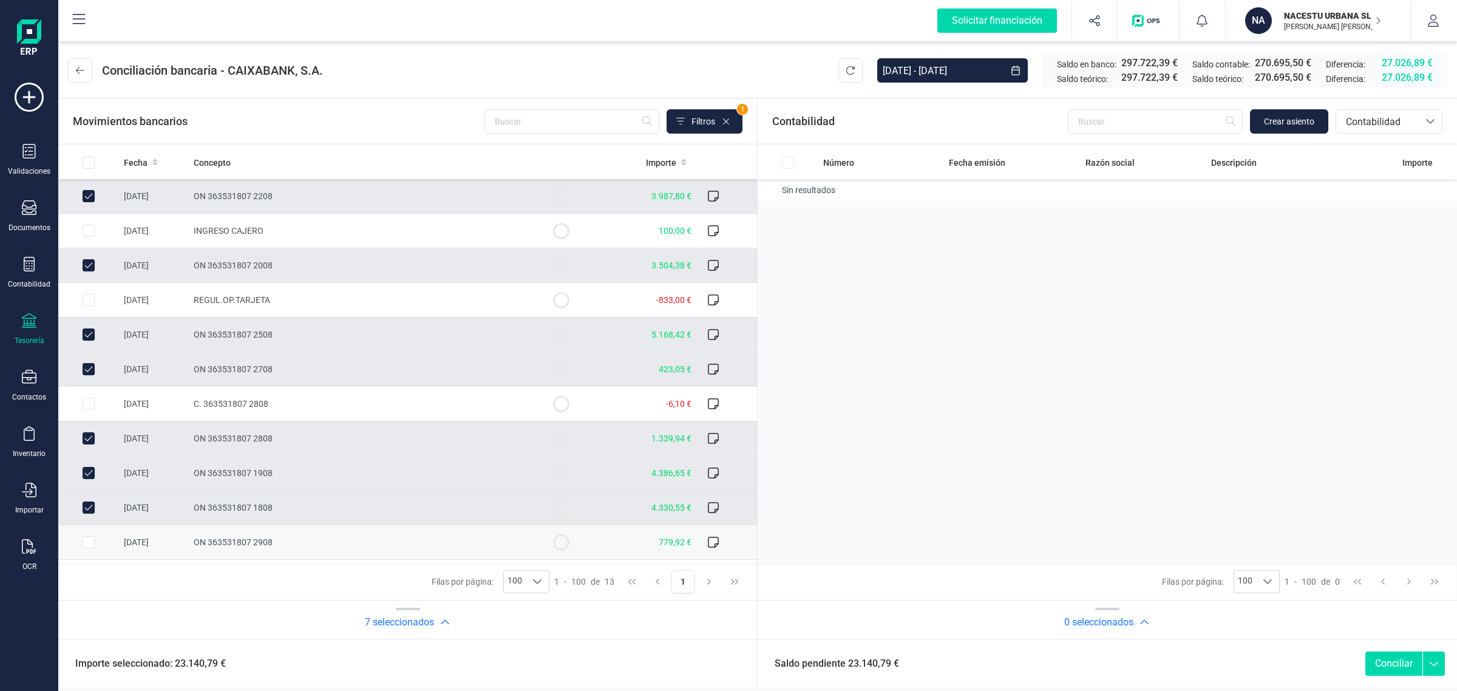
drag, startPoint x: 86, startPoint y: 547, endPoint x: 90, endPoint y: 540, distance: 7.6
click at [87, 547] on input "Row Selected a7eeafbb-744b-46d2-a9c5-ebaf1e36ca2f" at bounding box center [89, 542] width 12 height 12
checkbox input "true"
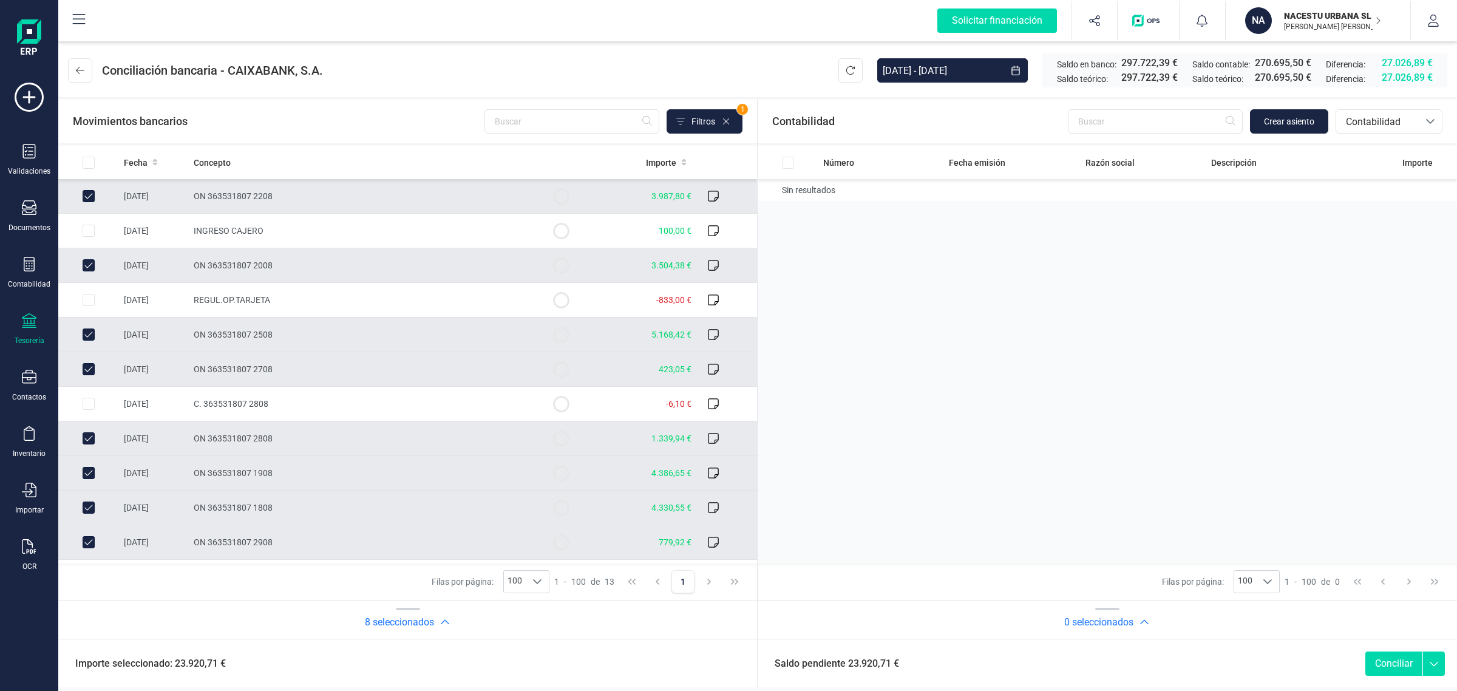
scroll to position [67, 0]
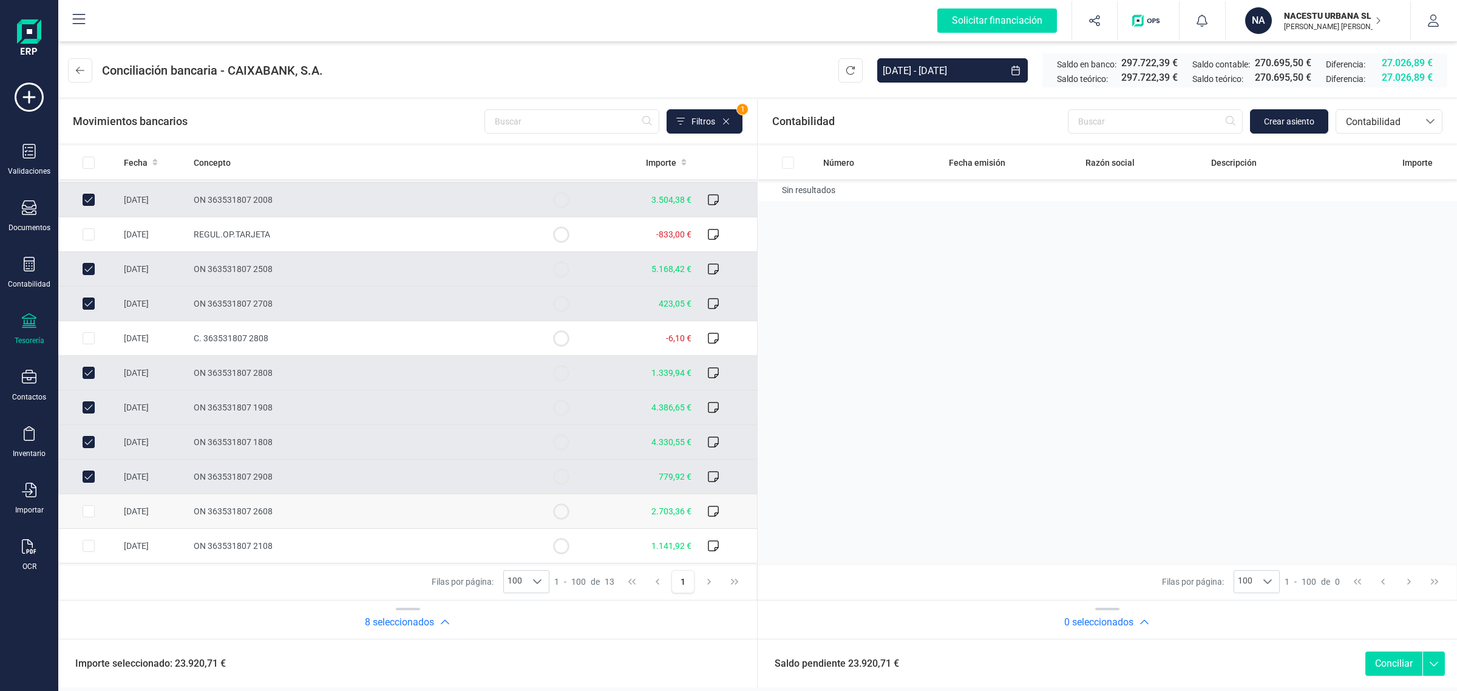
drag, startPoint x: 87, startPoint y: 511, endPoint x: 87, endPoint y: 537, distance: 26.7
click at [88, 511] on input "Row Selected f50db427-9be1-41f3-9e42-f0ae001b85a1" at bounding box center [89, 511] width 12 height 12
checkbox input "true"
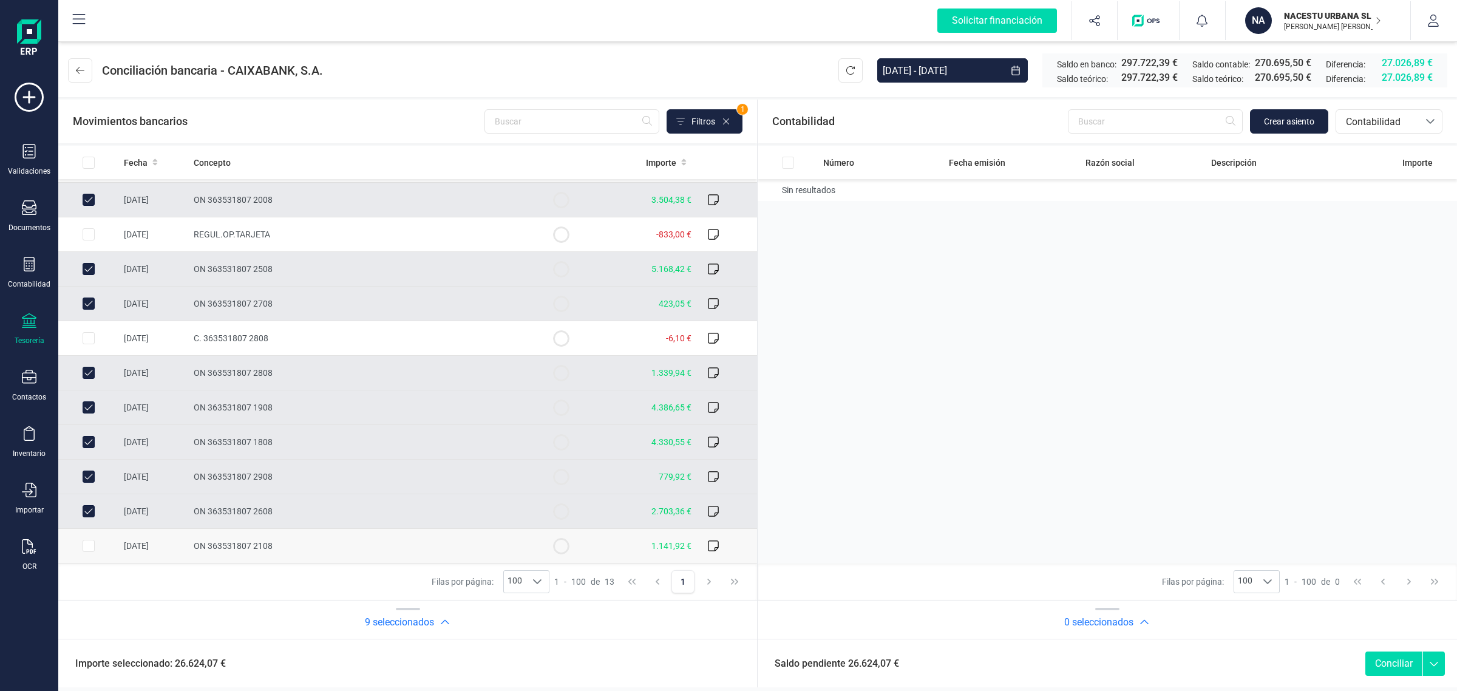
click at [89, 550] on input "Row Selected dcdde647-0f75-4e9e-acd4-fda084322f74" at bounding box center [89, 546] width 12 height 12
checkbox input "true"
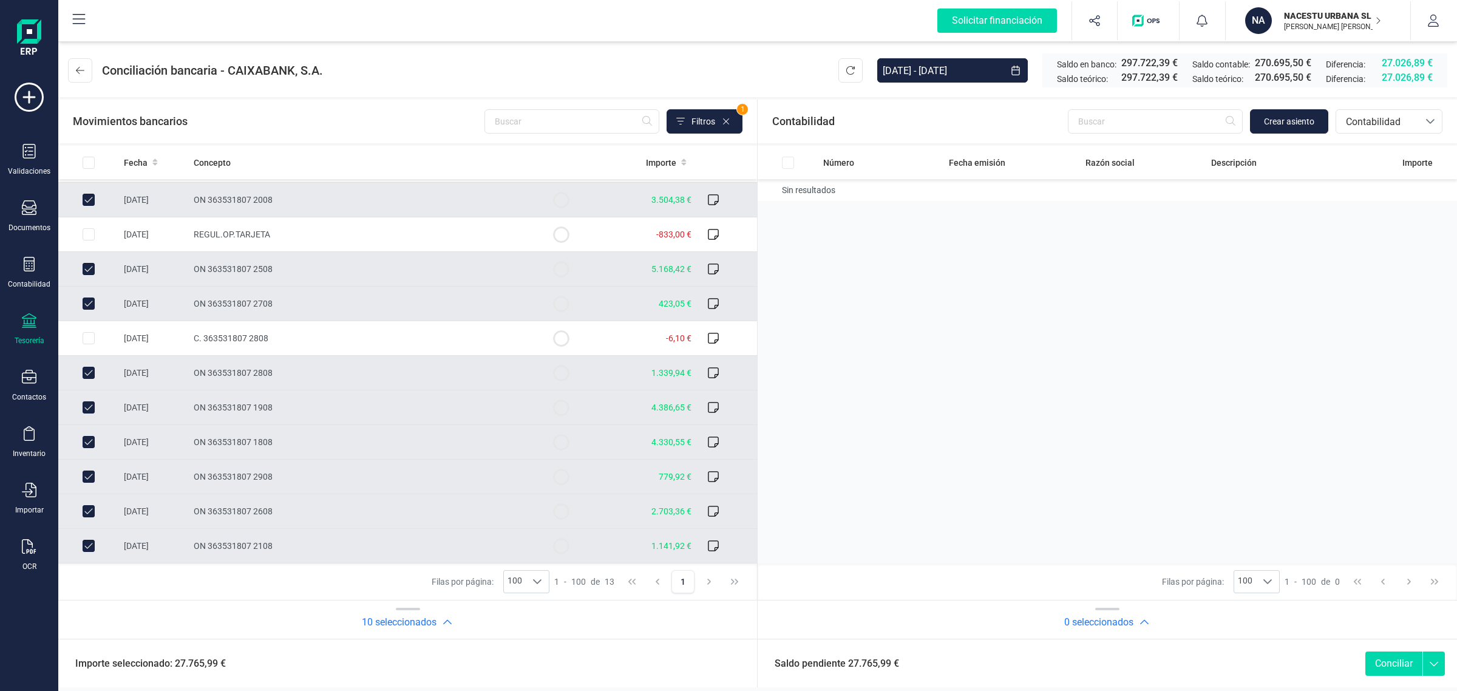
scroll to position [0, 0]
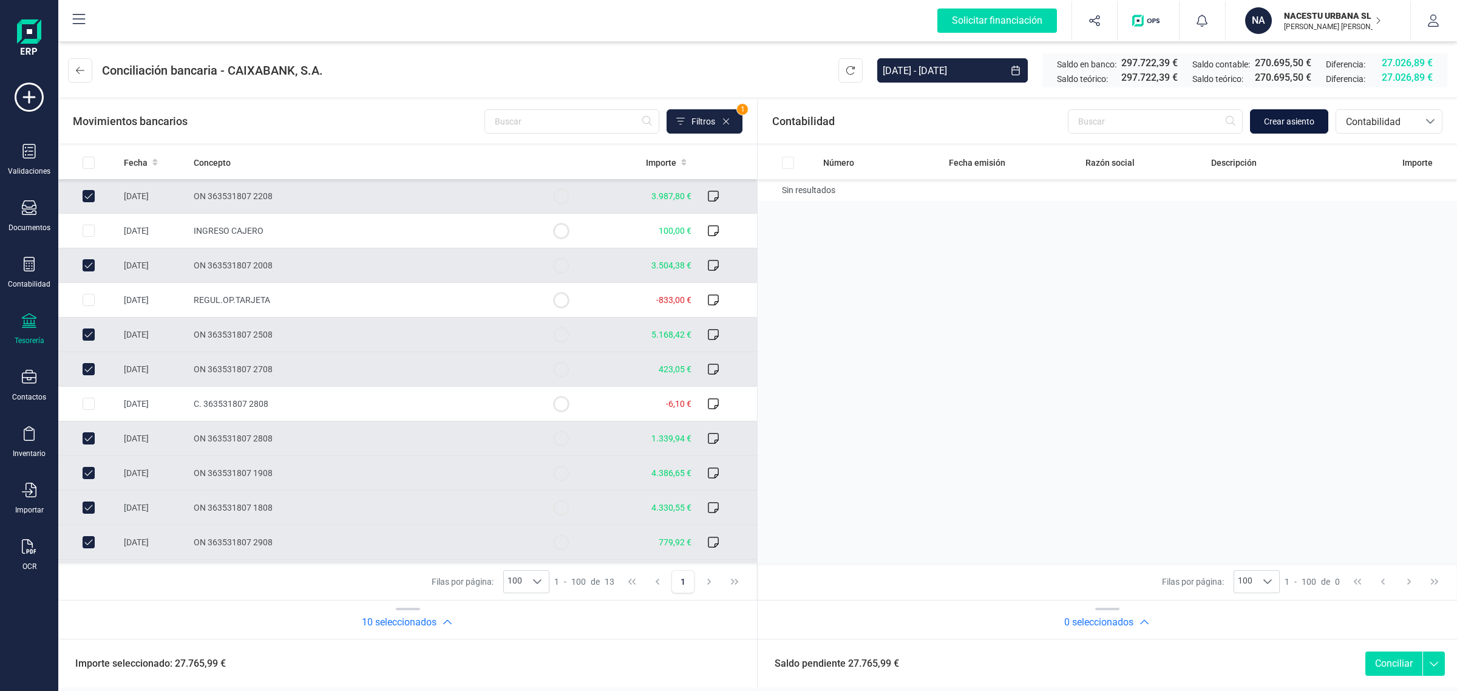
click at [1303, 112] on button "Crear asiento" at bounding box center [1289, 121] width 78 height 24
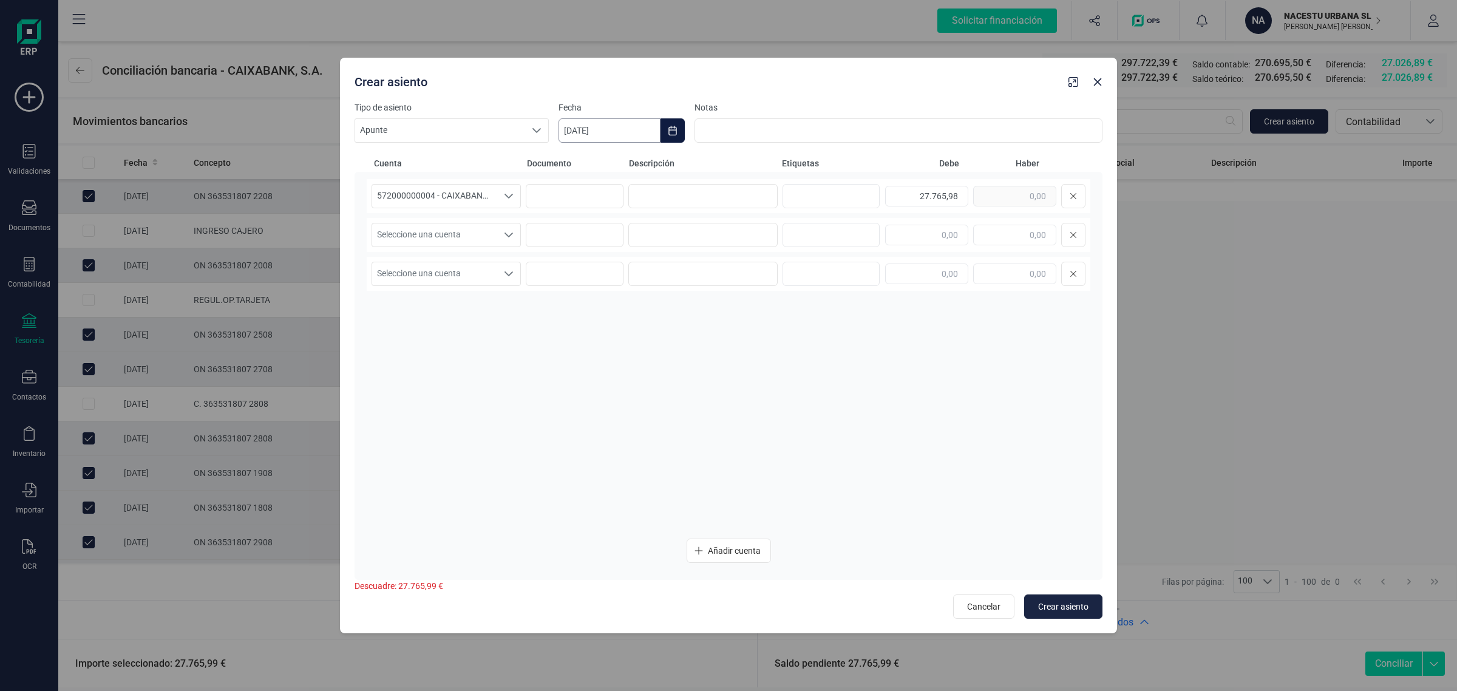
click at [647, 131] on input "[DATE]" at bounding box center [610, 130] width 102 height 24
click at [664, 135] on button "Choose Date" at bounding box center [673, 130] width 24 height 24
click at [666, 135] on button "Choose Date" at bounding box center [673, 130] width 24 height 24
click at [584, 161] on button "Previous Month" at bounding box center [582, 166] width 19 height 19
click at [879, 372] on span "31" at bounding box center [888, 374] width 24 height 24
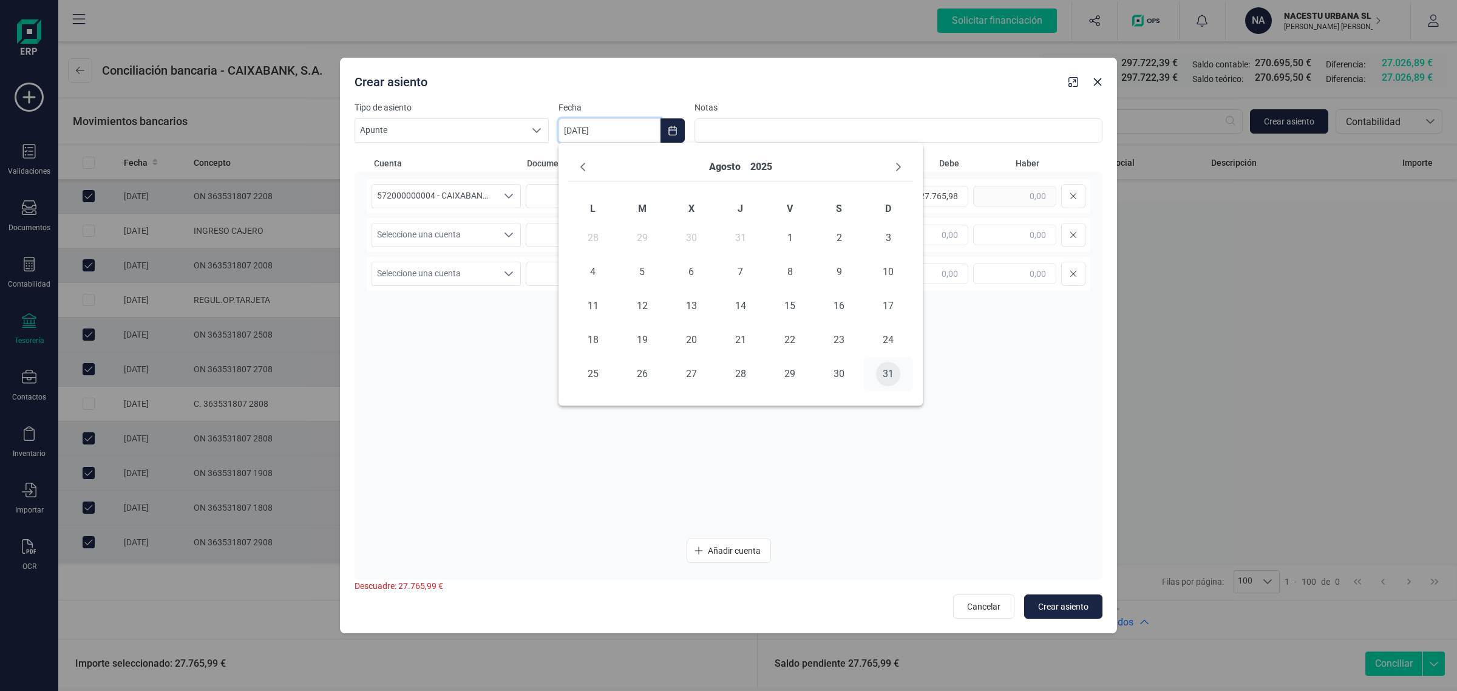
type input "[DATE]"
drag, startPoint x: 911, startPoint y: 192, endPoint x: 970, endPoint y: 192, distance: 58.9
click at [970, 192] on div "27.765,98" at bounding box center [985, 196] width 200 height 24
drag, startPoint x: 994, startPoint y: 229, endPoint x: 1072, endPoint y: 223, distance: 78.0
click at [1072, 223] on div at bounding box center [985, 235] width 200 height 24
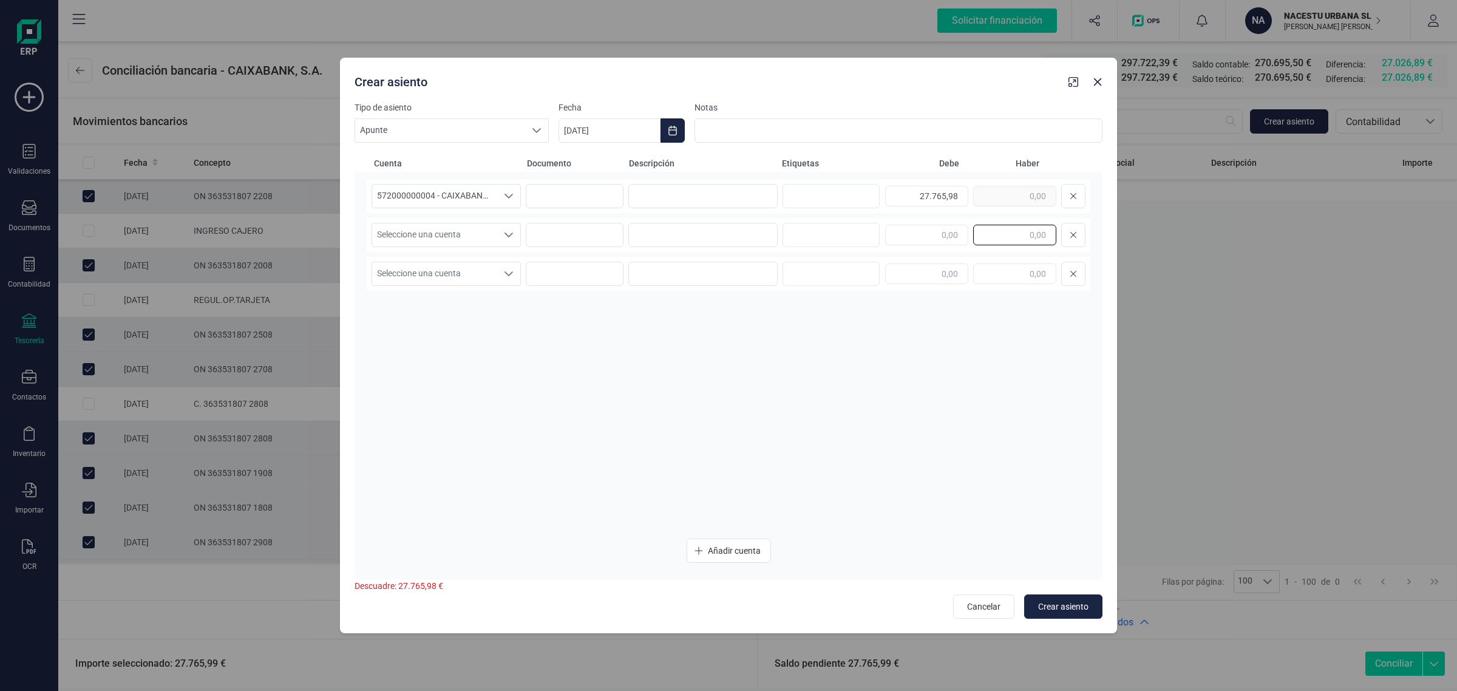
paste input "27.765,98"
type input "27.765,98"
click at [403, 223] on span "Seleccione una cuenta" at bounding box center [434, 234] width 125 height 23
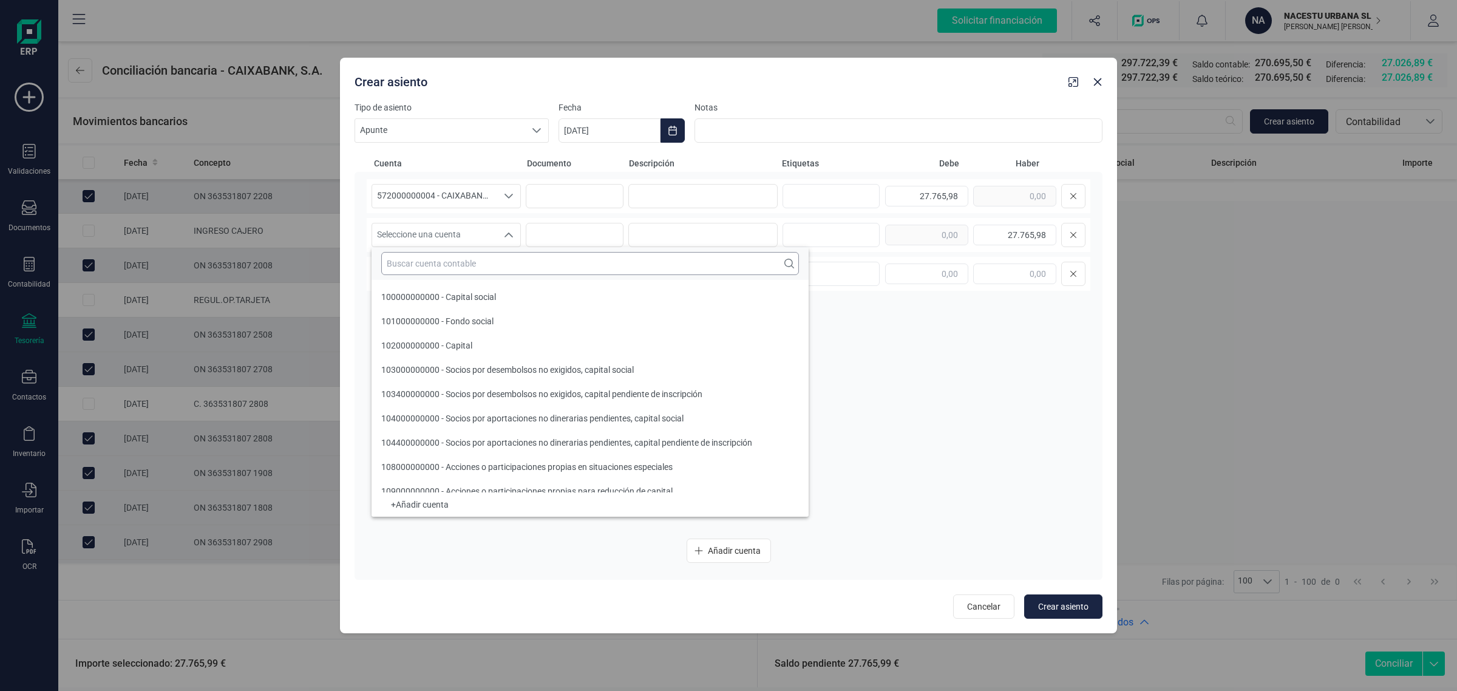
click at [412, 263] on input "text" at bounding box center [590, 263] width 418 height 23
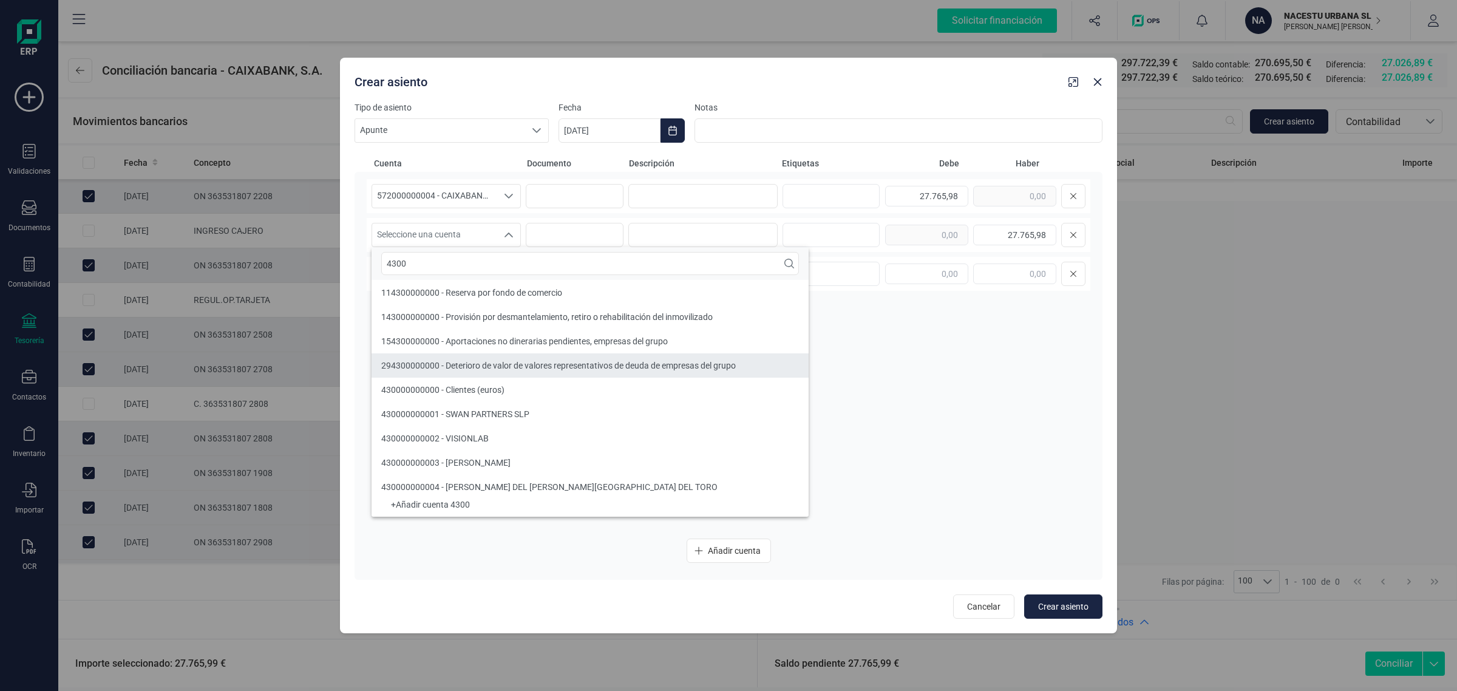
type input "4300"
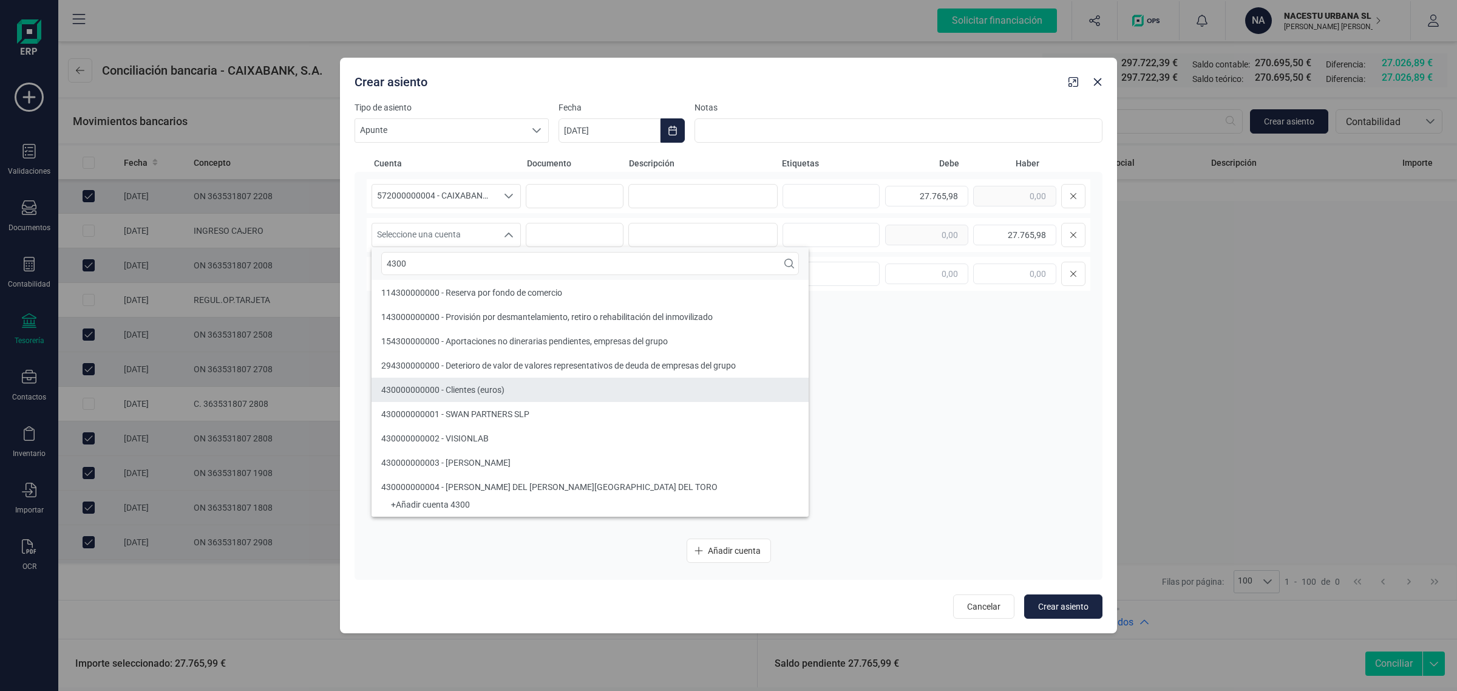
click at [451, 385] on span "430000000000 - Clientes (euros)" at bounding box center [442, 390] width 123 height 10
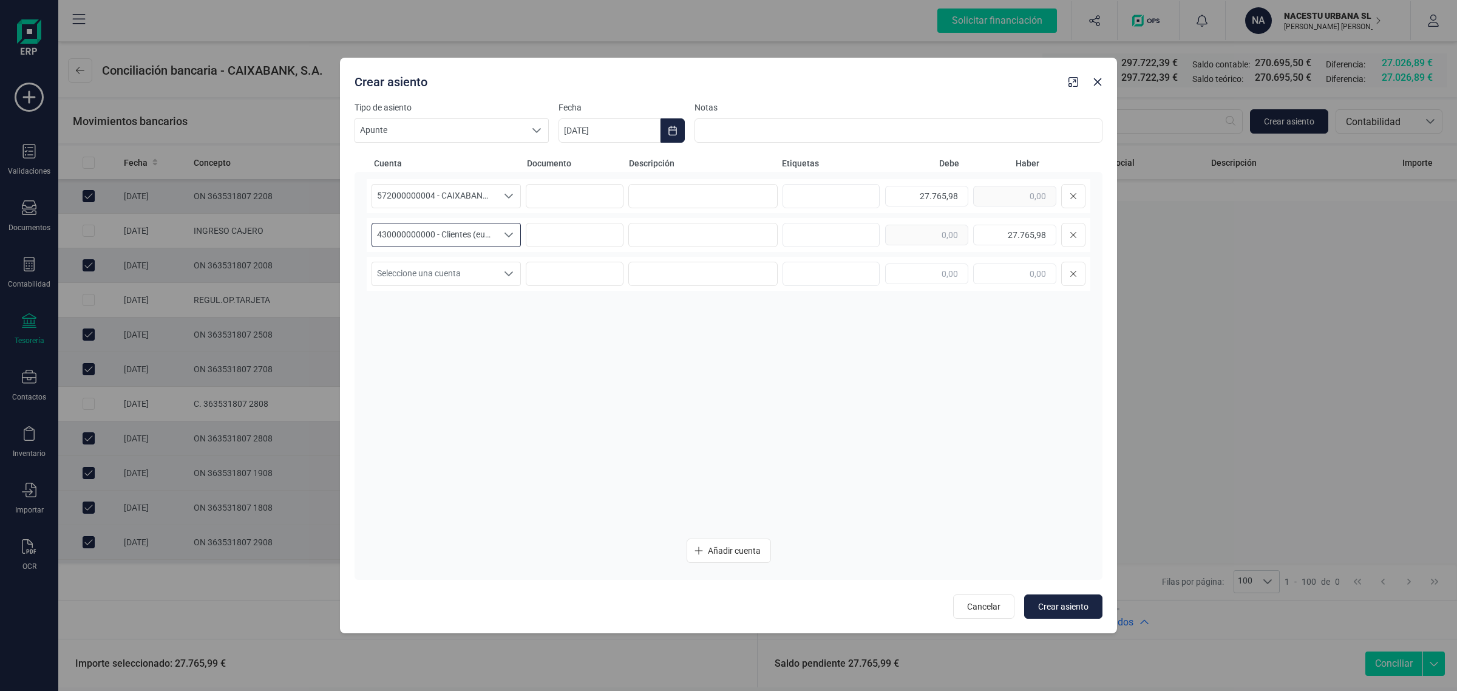
click at [736, 410] on div "572000000004 - CAIXABANK ****8220 572000000004 - CAIXABANK ****8220 27.765,98 4…" at bounding box center [729, 354] width 724 height 350
click at [1055, 606] on span "Crear asiento" at bounding box center [1063, 606] width 50 height 12
type input "[DATE]"
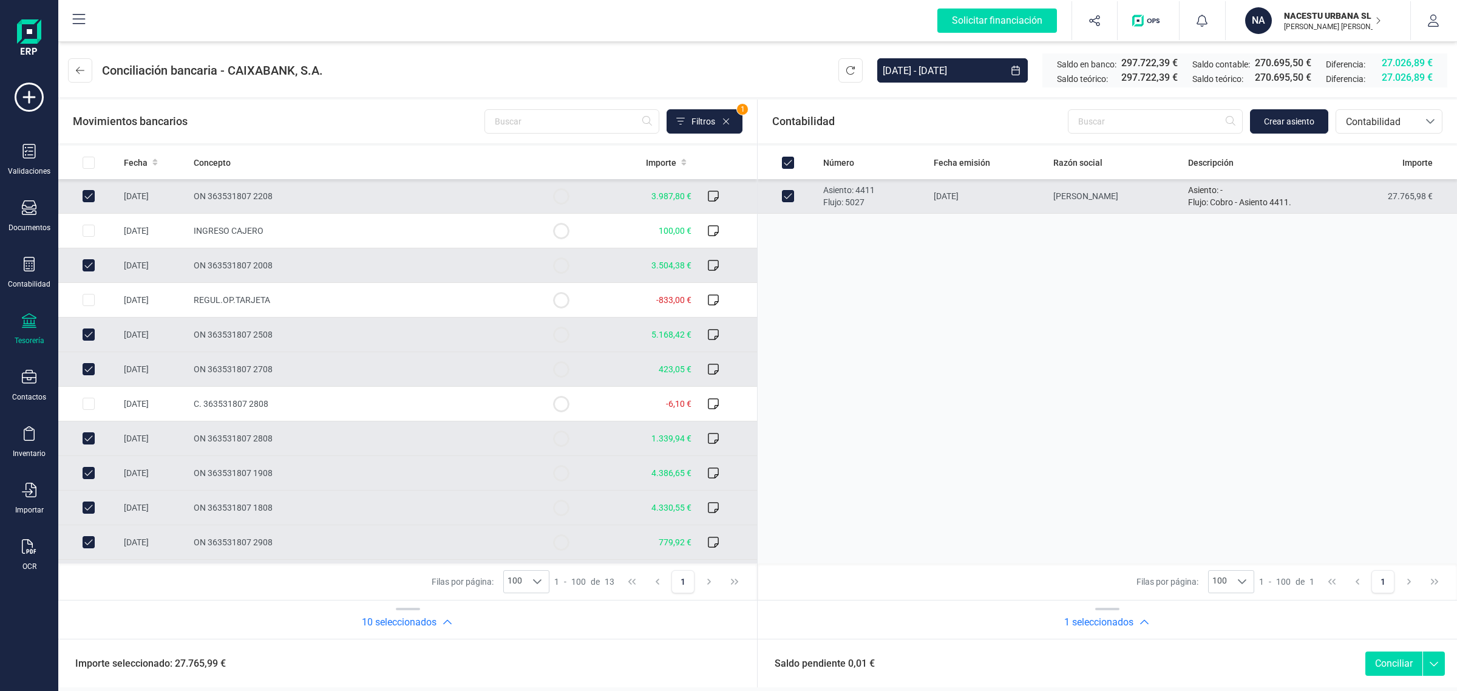
click at [1388, 659] on button "Conciliar" at bounding box center [1393, 663] width 57 height 24
checkbox input "false"
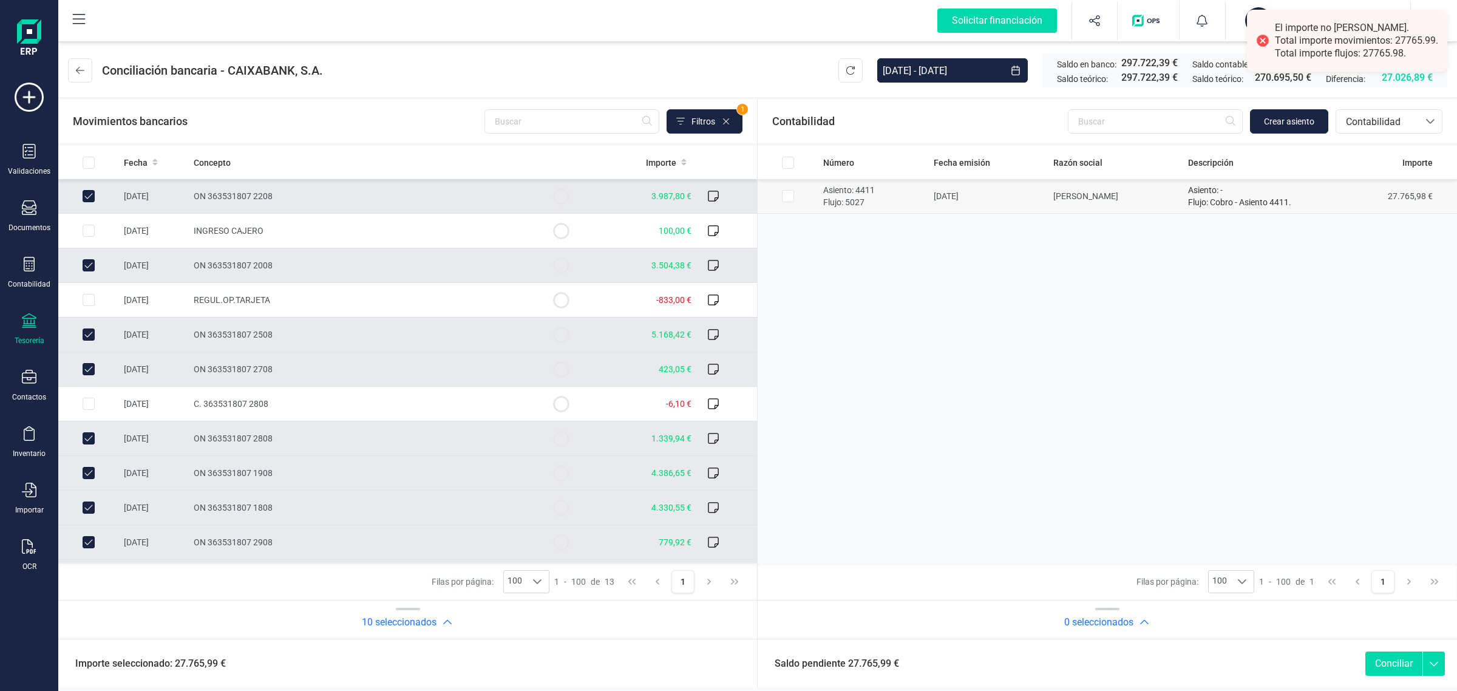
click at [788, 199] on input "Row Selected a18f6eb2-659d-4c7d-84ad-beaf7d7e9b18" at bounding box center [788, 196] width 12 height 12
checkbox input "true"
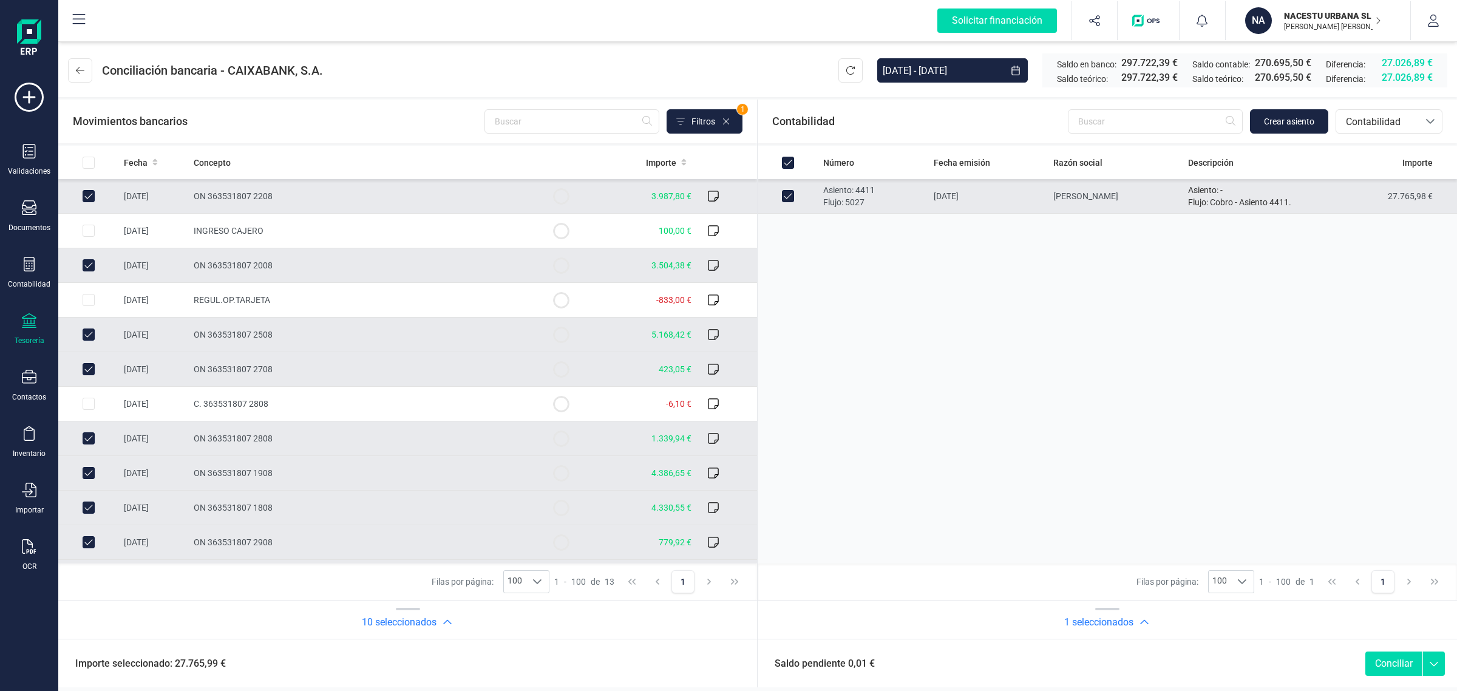
click at [1389, 665] on button "Conciliar" at bounding box center [1393, 663] width 57 height 24
checkbox input "false"
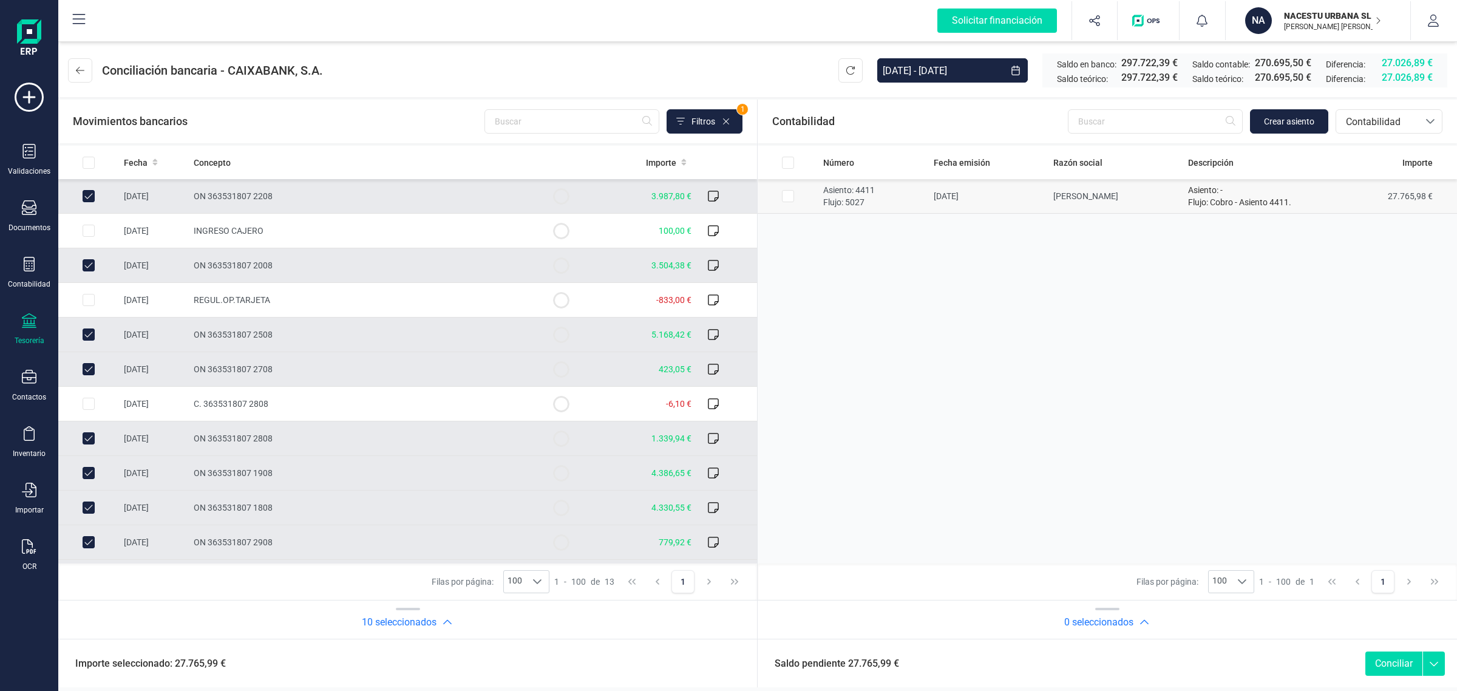
click at [786, 194] on input "Row Selected a18f6eb2-659d-4c7d-84ad-beaf7d7e9b18" at bounding box center [788, 196] width 12 height 12
checkbox input "true"
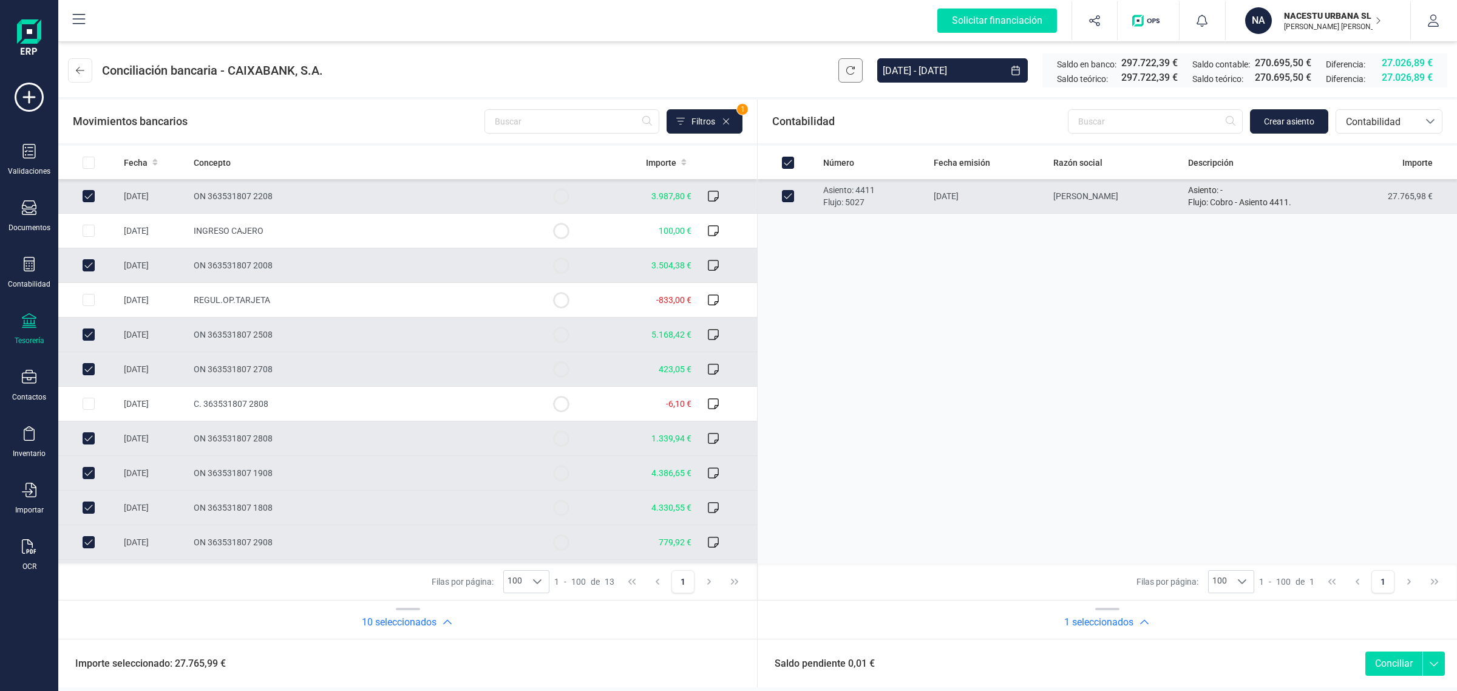
click at [846, 69] on icon at bounding box center [851, 71] width 10 height 10
click at [1398, 660] on button "Conciliar" at bounding box center [1393, 663] width 57 height 24
checkbox input "false"
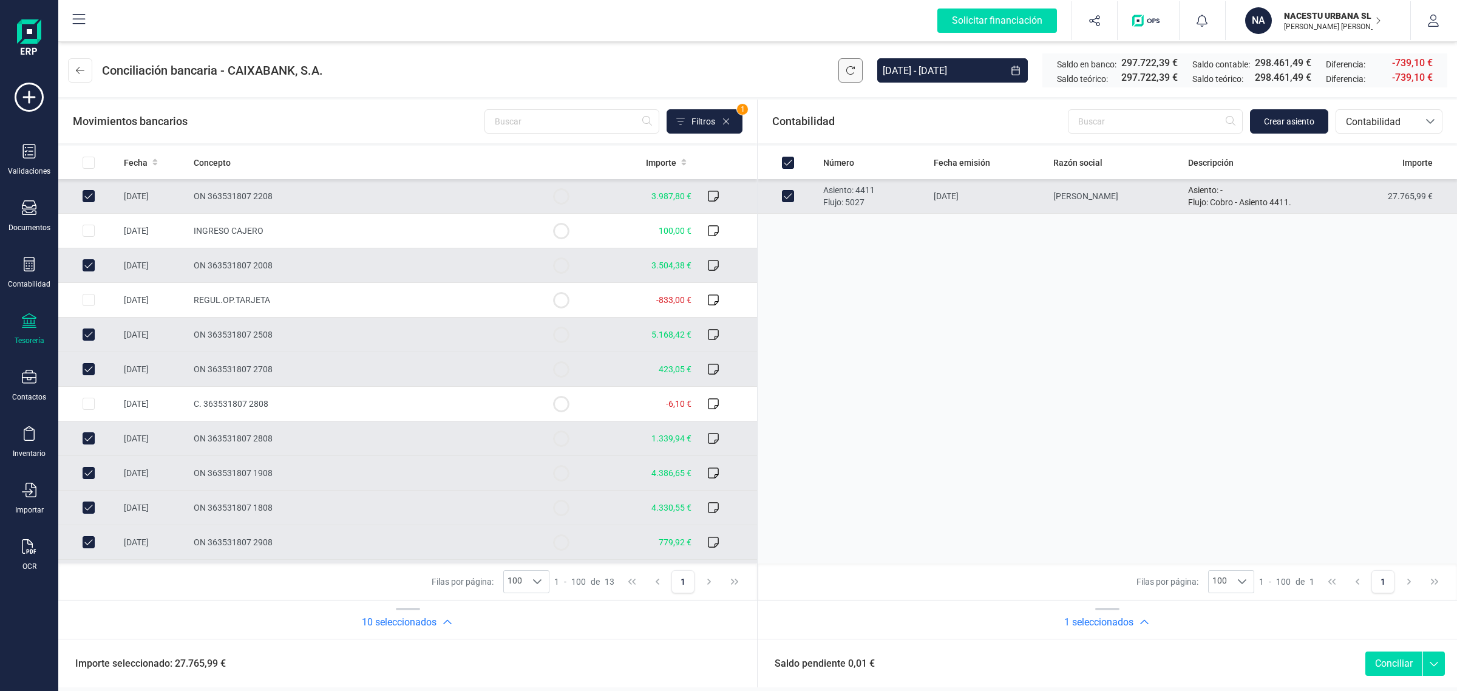
checkbox input "false"
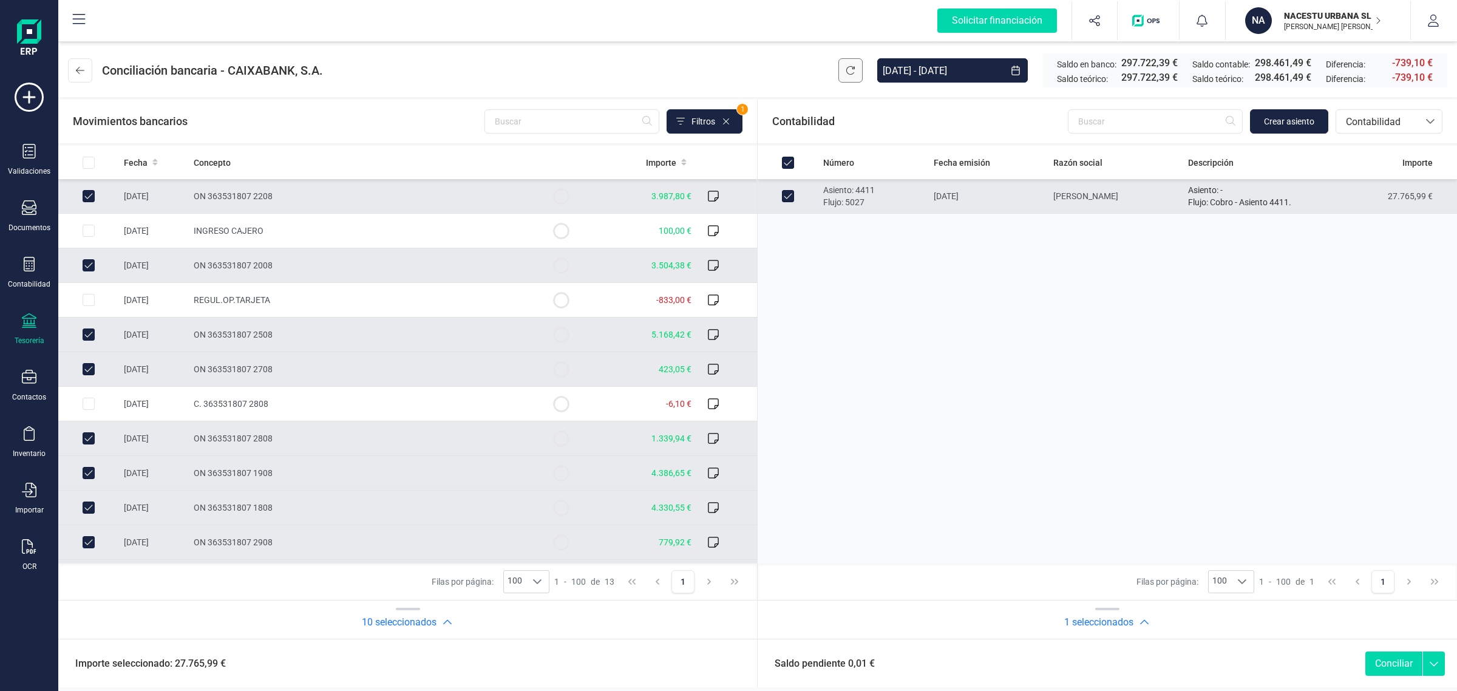
checkbox input "false"
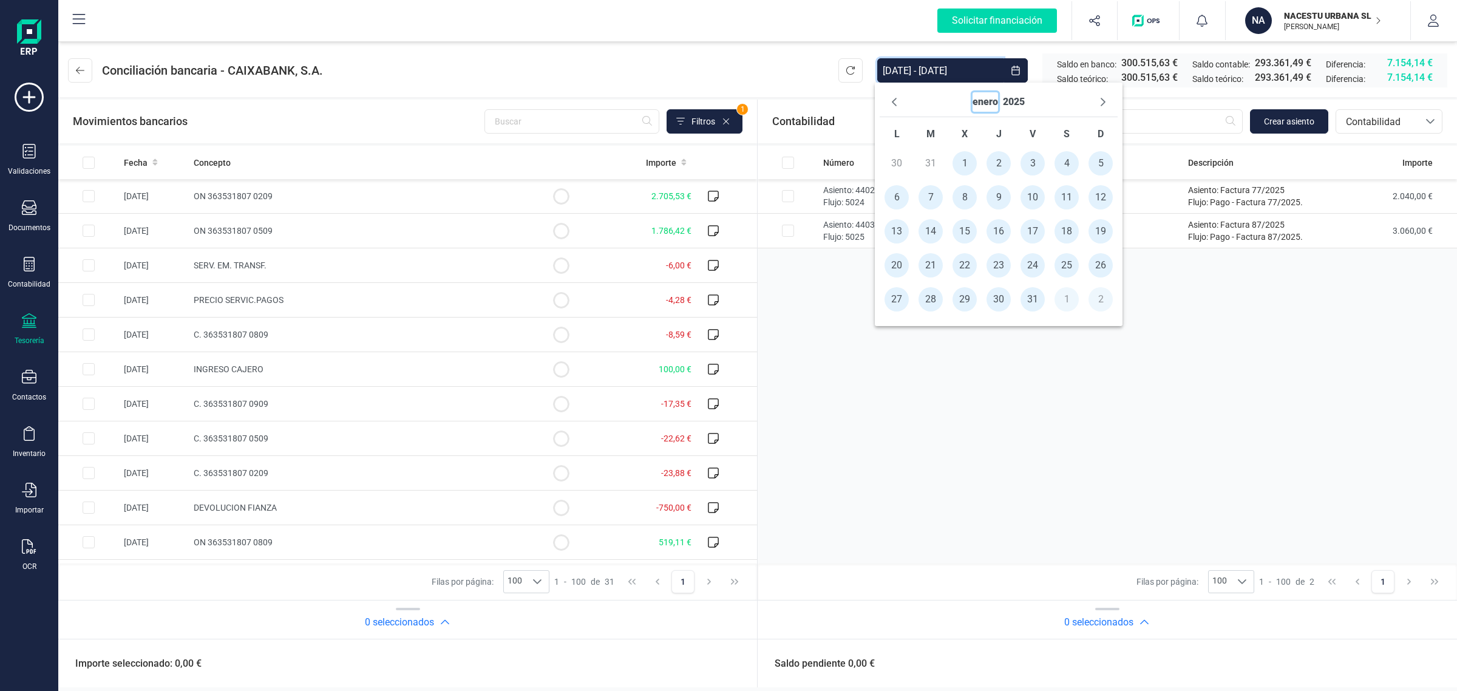
click at [976, 107] on button "enero" at bounding box center [985, 101] width 25 height 19
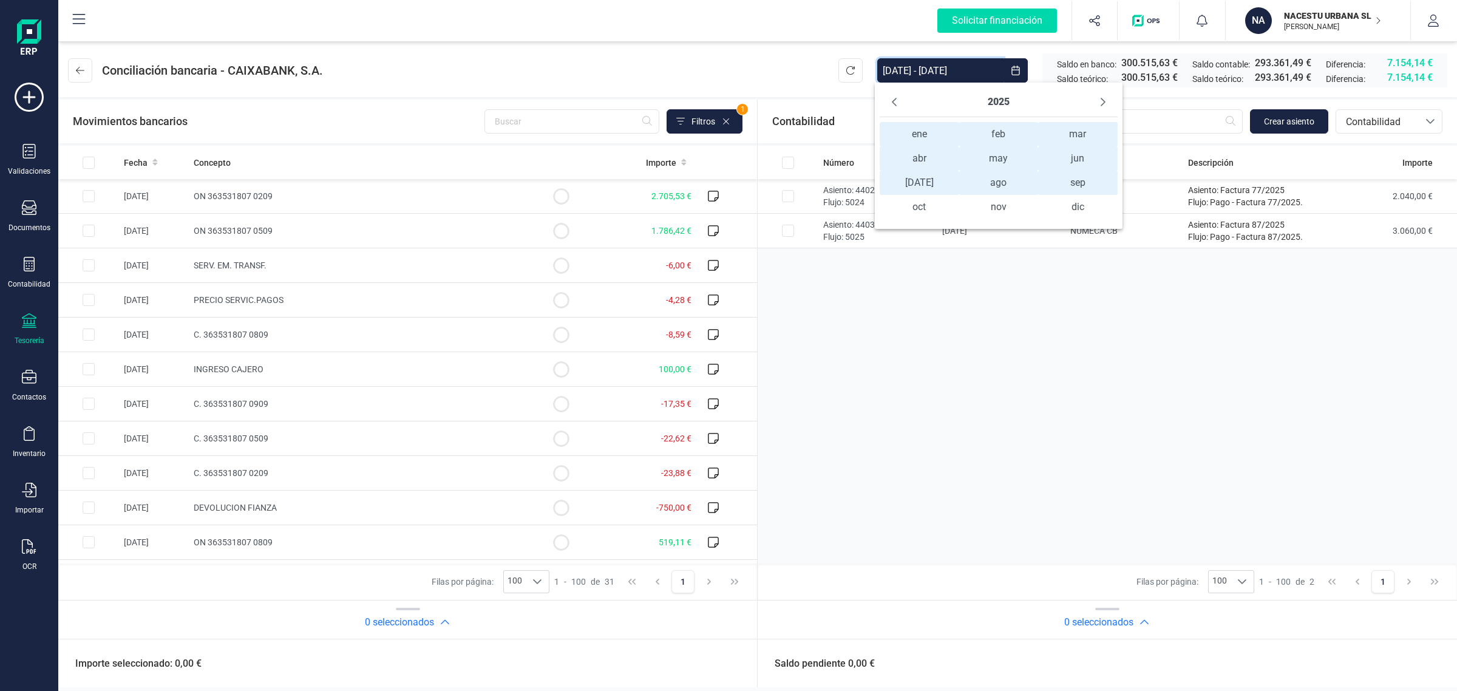
click at [917, 131] on span "ene ene" at bounding box center [919, 134] width 79 height 24
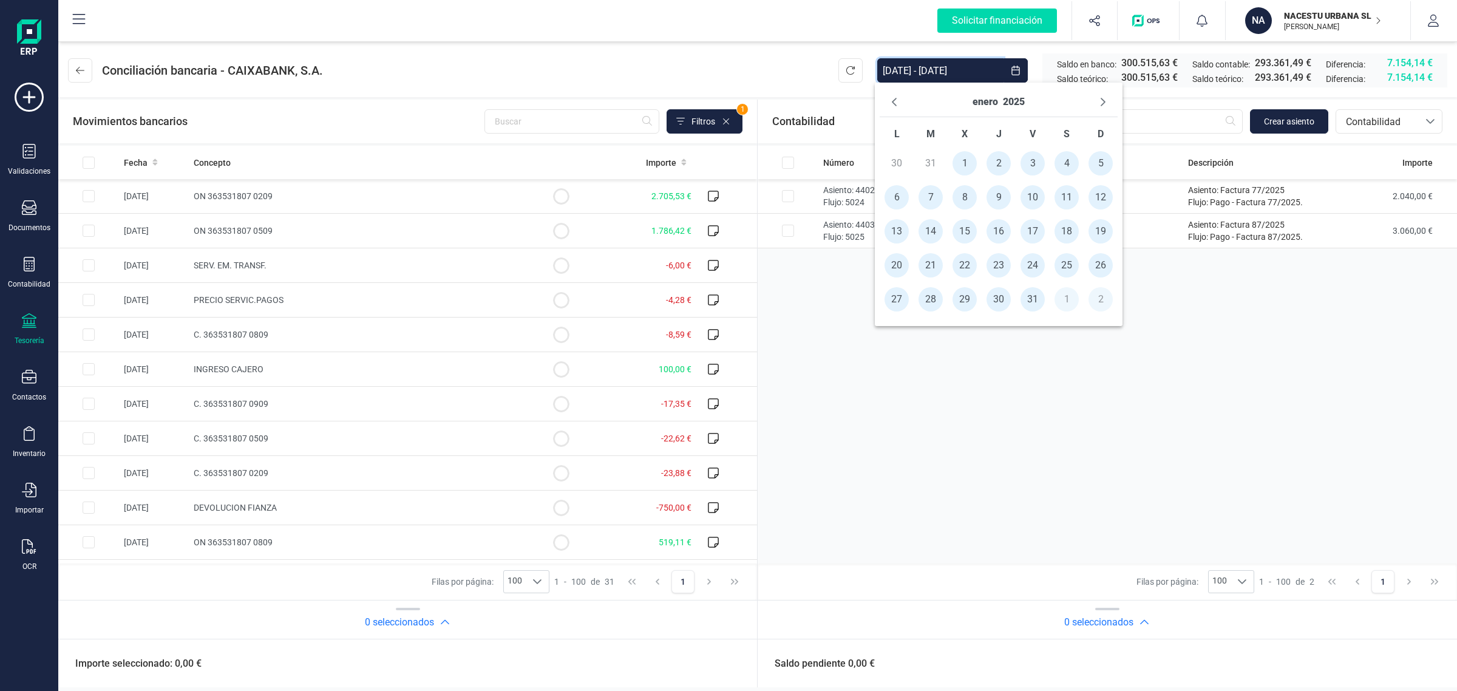
click at [959, 158] on span "1" at bounding box center [965, 163] width 24 height 24
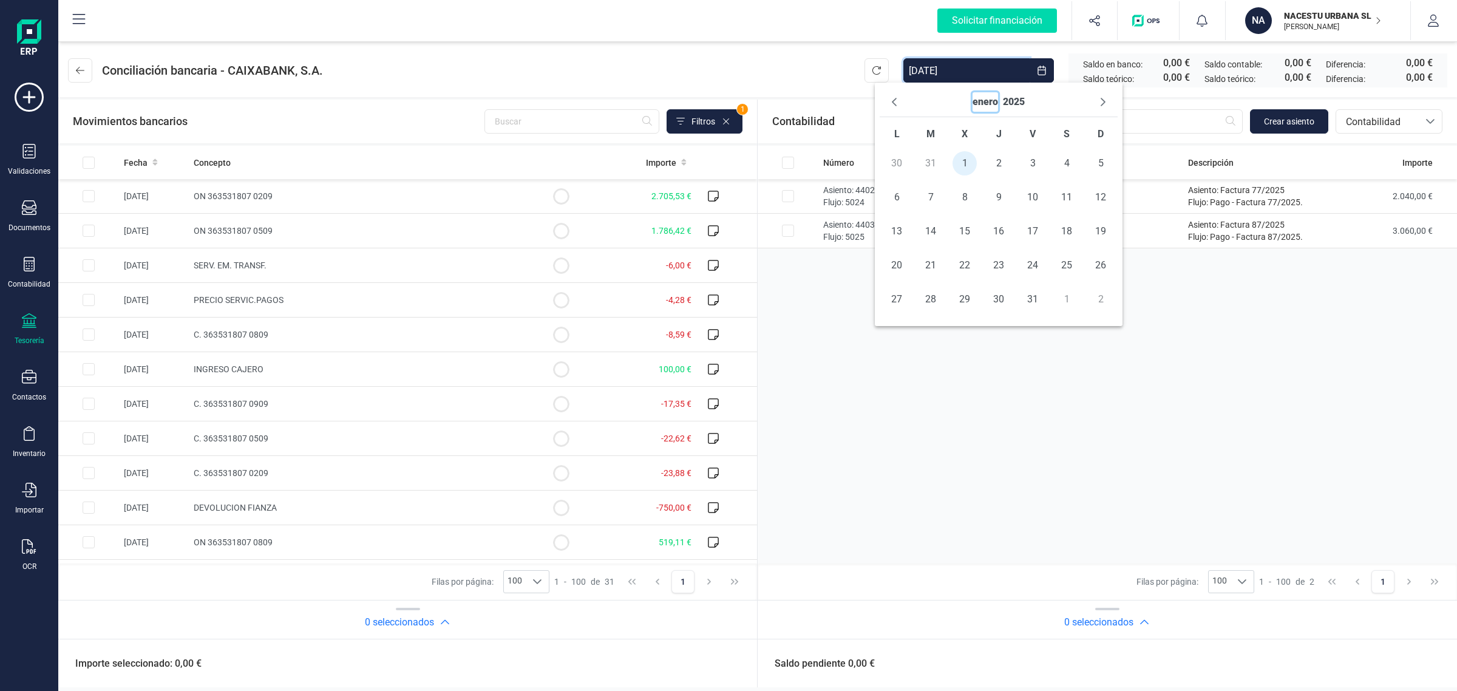
click at [988, 103] on button "enero" at bounding box center [985, 101] width 25 height 19
click at [948, 135] on span "ene ene" at bounding box center [947, 134] width 79 height 24
click at [1053, 101] on div "enero 2025" at bounding box center [1027, 102] width 238 height 30
click at [1043, 102] on button "2025" at bounding box center [1042, 101] width 22 height 19
click at [1078, 182] on span "2025 2025" at bounding box center [1086, 183] width 119 height 24
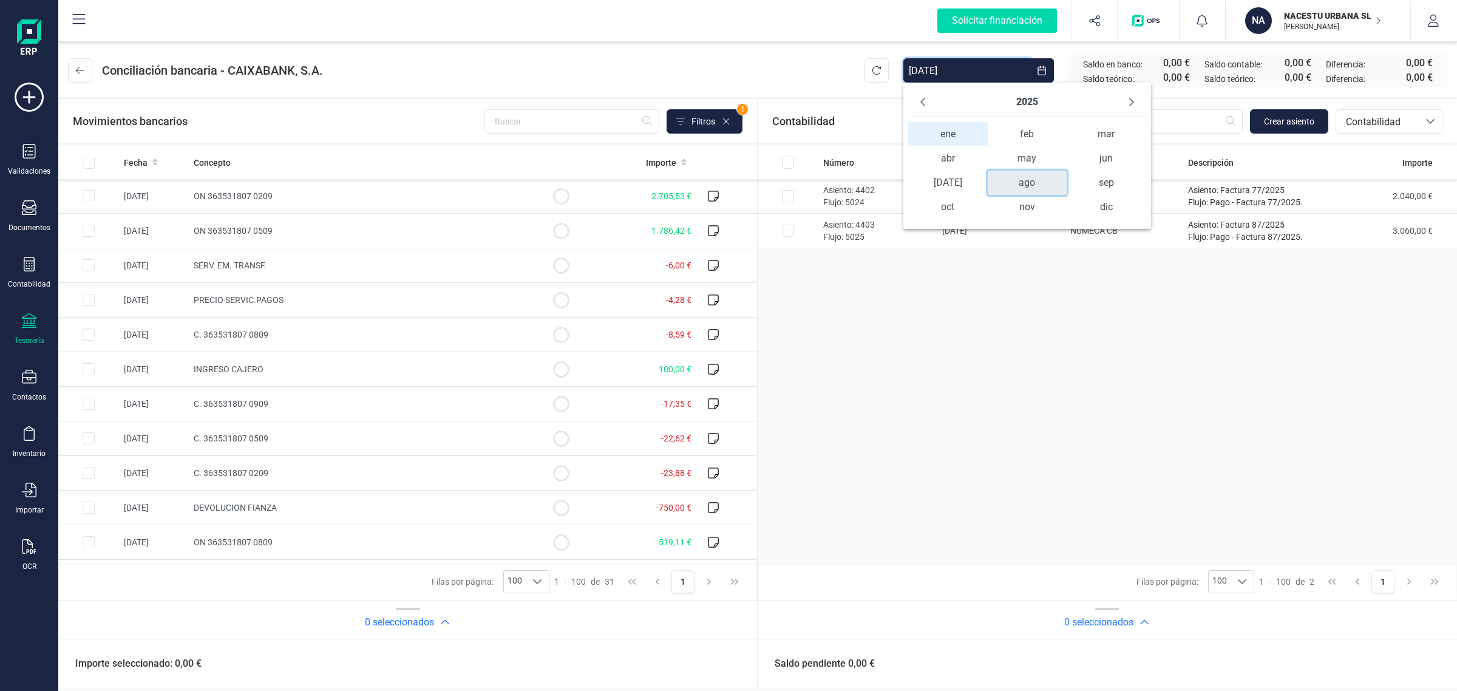
click at [1041, 186] on span "ago" at bounding box center [1027, 183] width 79 height 24
click at [1127, 299] on span "31" at bounding box center [1129, 299] width 24 height 24
type input "[DATE] - [DATE]"
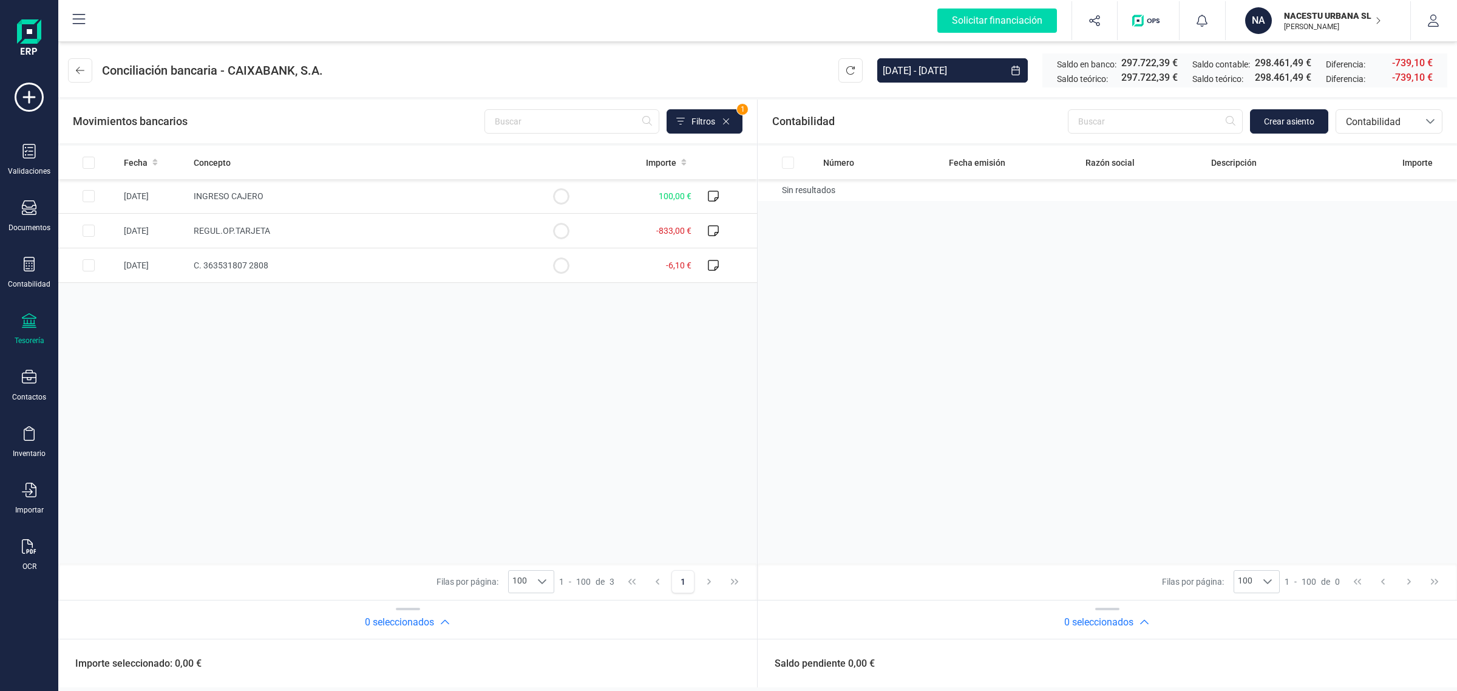
click at [943, 384] on div "Número Fecha emisión Razón social Descripción Importe Sin resultados" at bounding box center [1107, 355] width 699 height 418
click at [84, 229] on input "Row Selected cd4e2231-8685-48c9-9dc5-4c4ce63c5837" at bounding box center [89, 231] width 12 height 12
checkbox input "true"
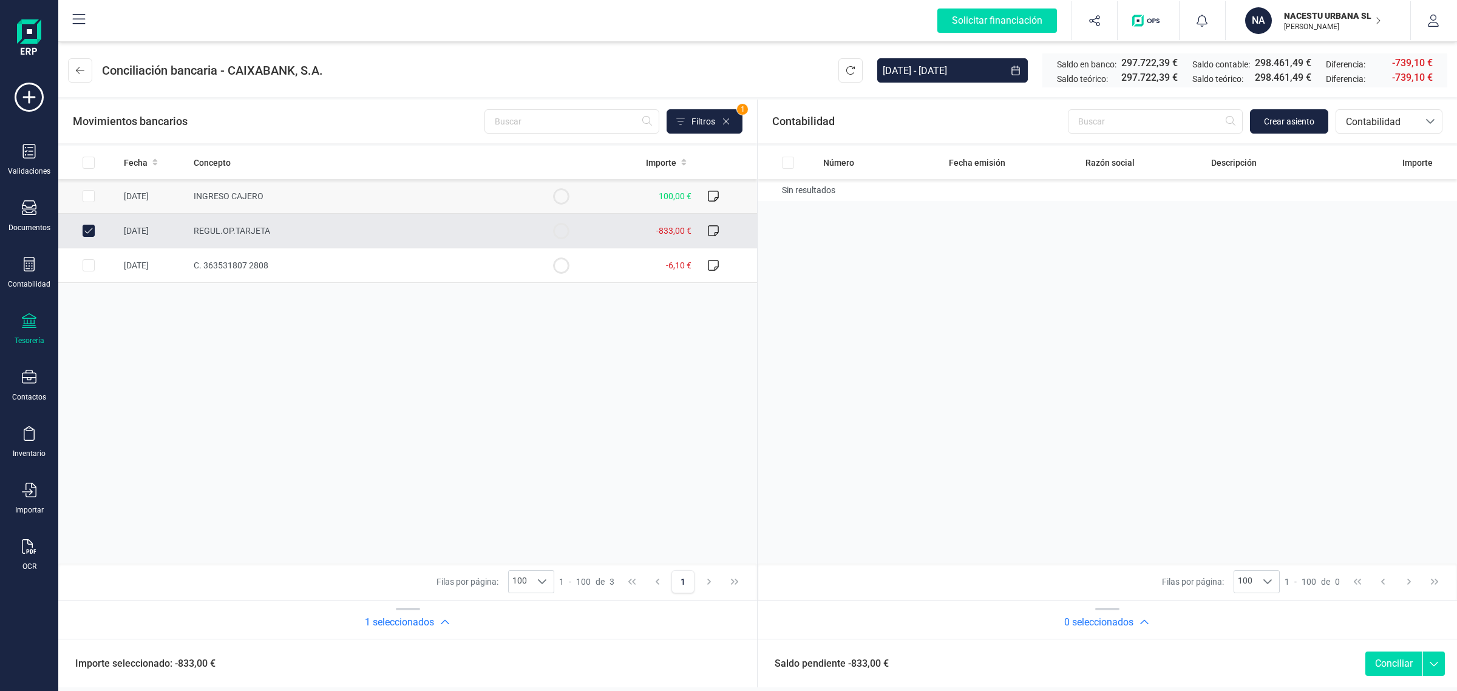
click at [88, 199] on input "Row Selected fb06f612-31ca-4fd0-84d6-29e4a9ebbf99" at bounding box center [89, 196] width 12 height 12
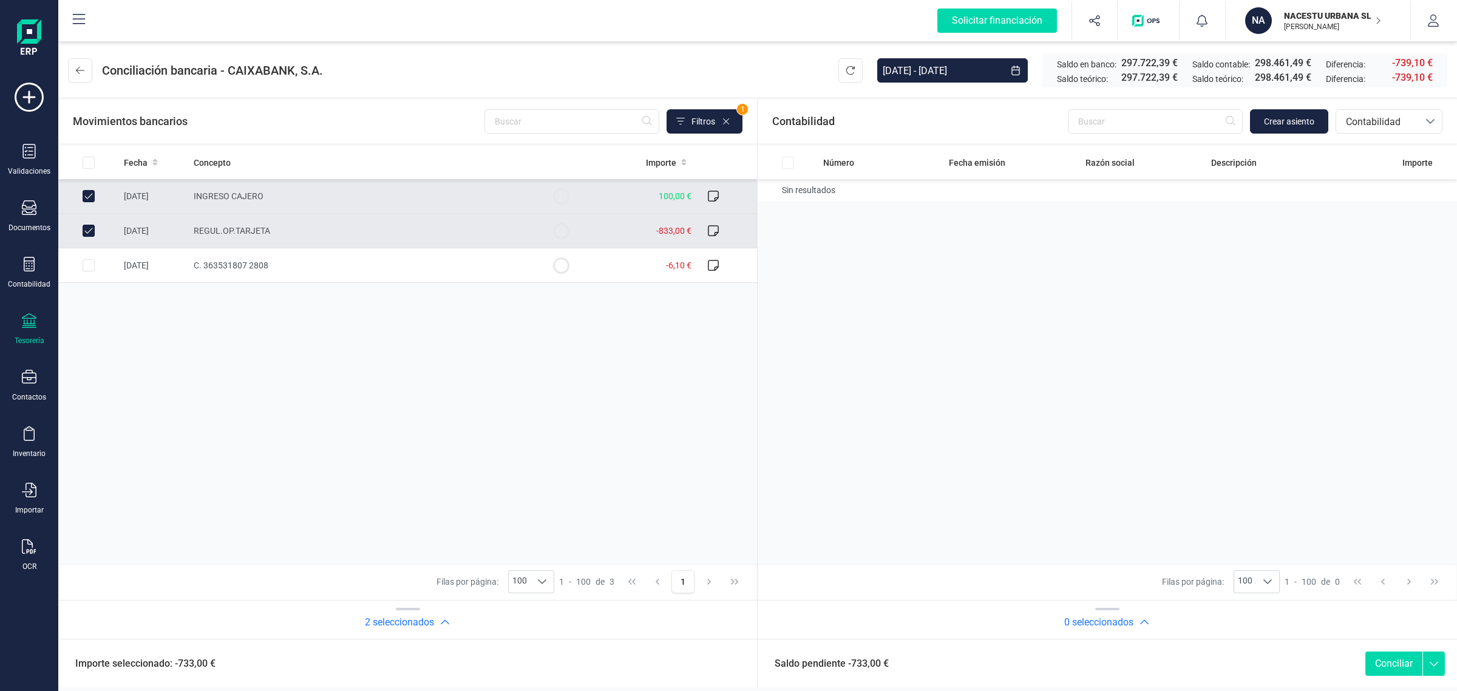
click at [94, 194] on input "Row Unselected fb06f612-31ca-4fd0-84d6-29e4a9ebbf99" at bounding box center [89, 196] width 12 height 12
checkbox input "false"
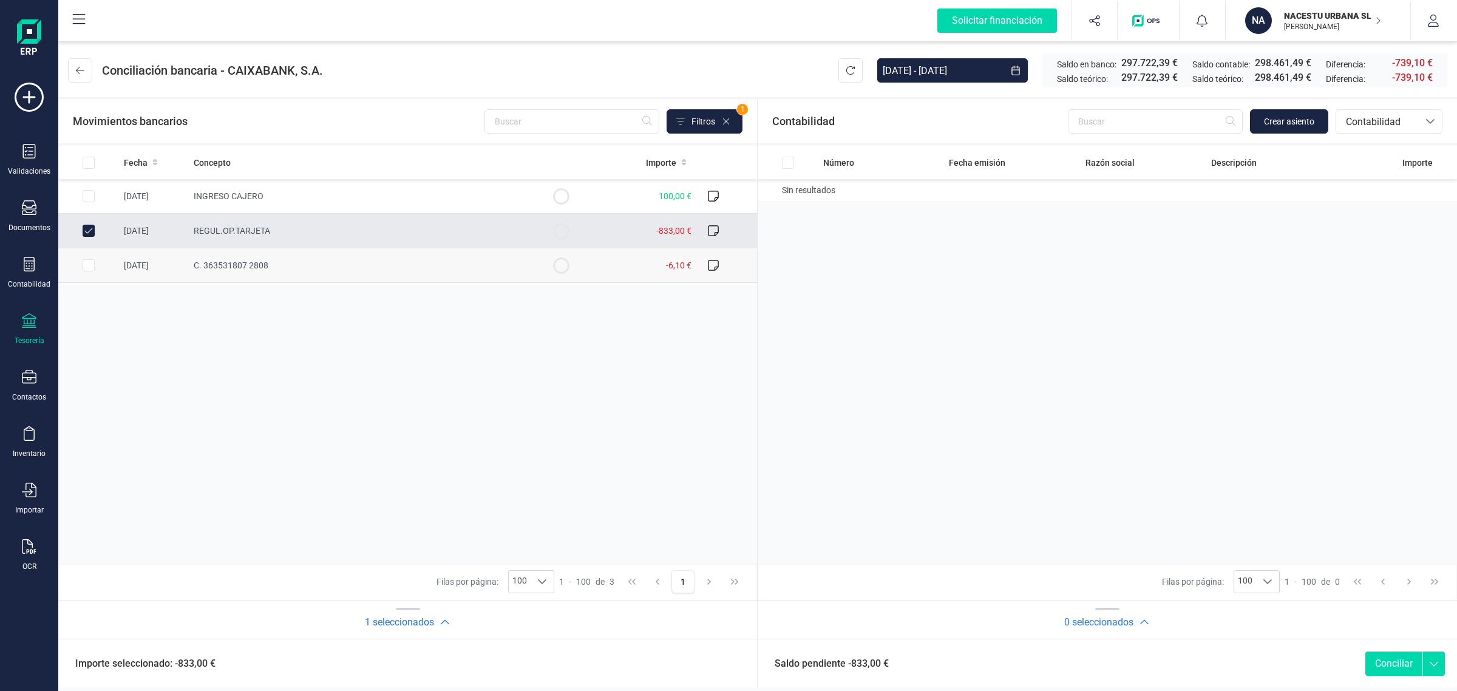
click at [89, 269] on input "Row Selected e90f5869-c8da-436b-878f-7ab33a0115d0" at bounding box center [89, 265] width 12 height 12
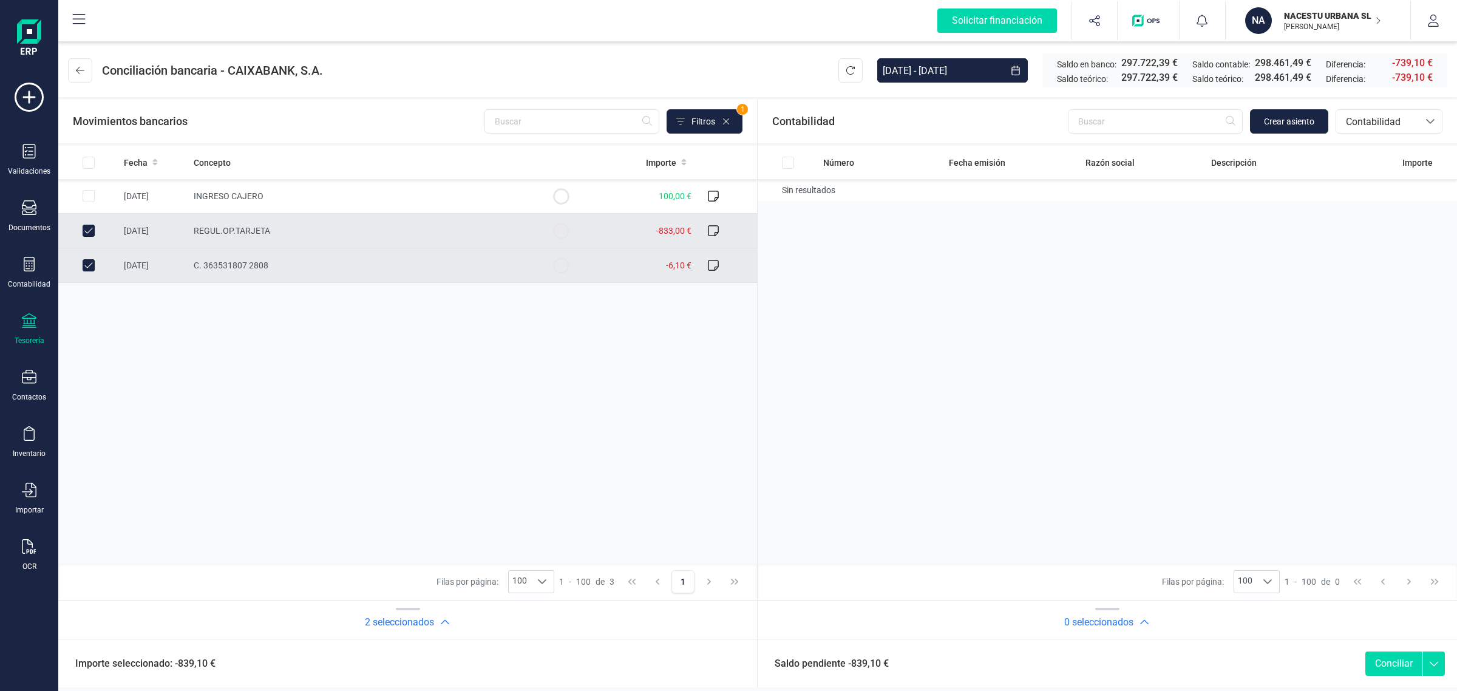
click at [89, 269] on input "Row Unselected e90f5869-c8da-436b-878f-7ab33a0115d0" at bounding box center [89, 265] width 12 height 12
checkbox input "false"
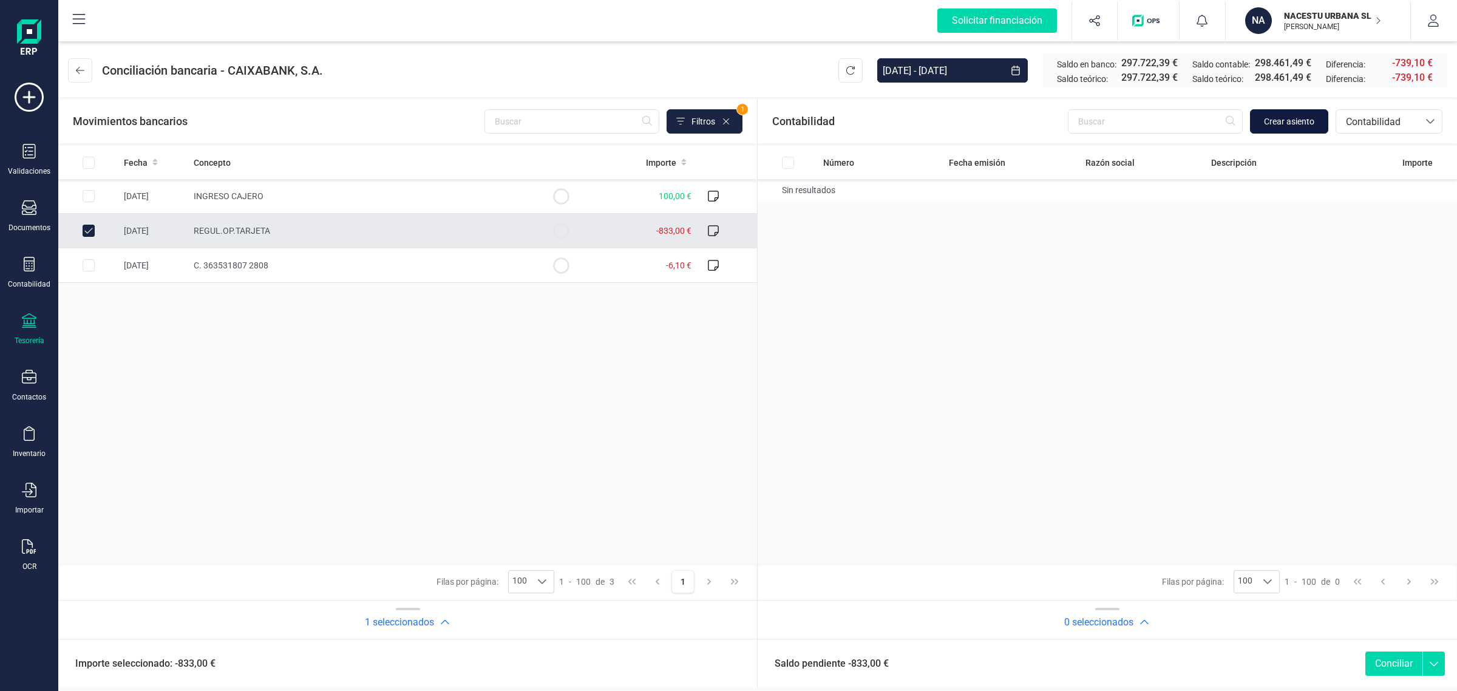
click at [1306, 120] on span "Crear asiento" at bounding box center [1289, 121] width 50 height 12
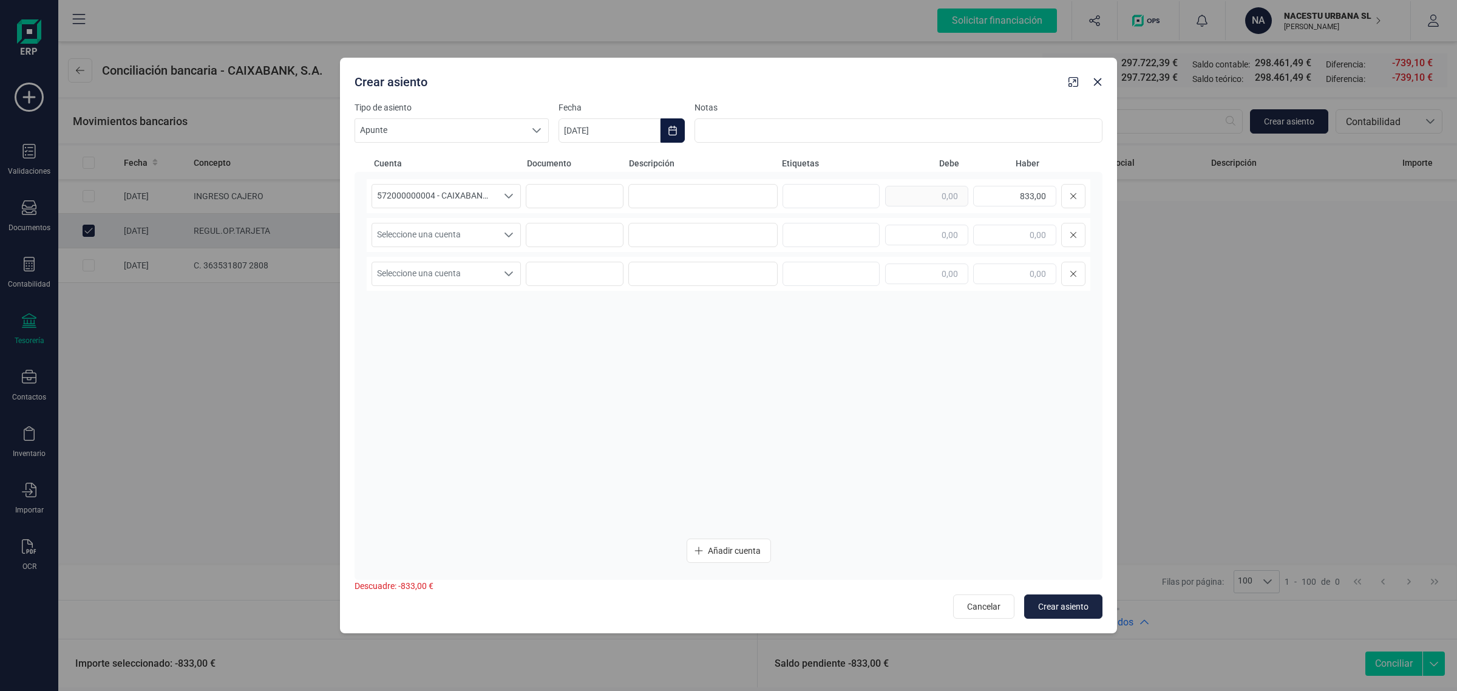
click at [679, 129] on button "Choose Date" at bounding box center [673, 130] width 24 height 24
click at [715, 166] on button "septiembre" at bounding box center [725, 166] width 52 height 19
click at [700, 262] on span "ago" at bounding box center [703, 267] width 37 height 24
click at [891, 376] on span "31" at bounding box center [888, 374] width 24 height 24
type input "[DATE]"
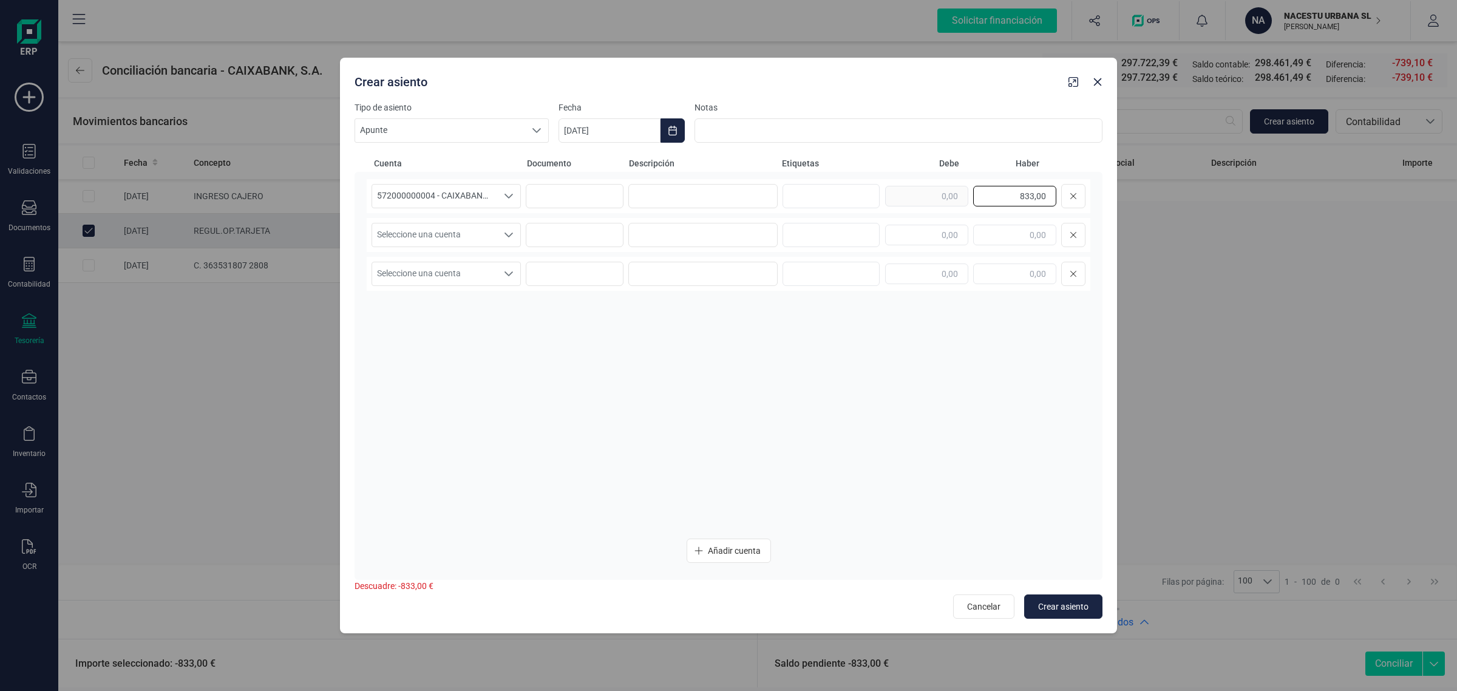
drag, startPoint x: 976, startPoint y: 194, endPoint x: 1057, endPoint y: 192, distance: 81.4
click at [1057, 192] on div "833,00" at bounding box center [985, 196] width 200 height 24
click at [914, 237] on input "text" at bounding box center [926, 235] width 83 height 21
paste input "833,00"
type input "833,00"
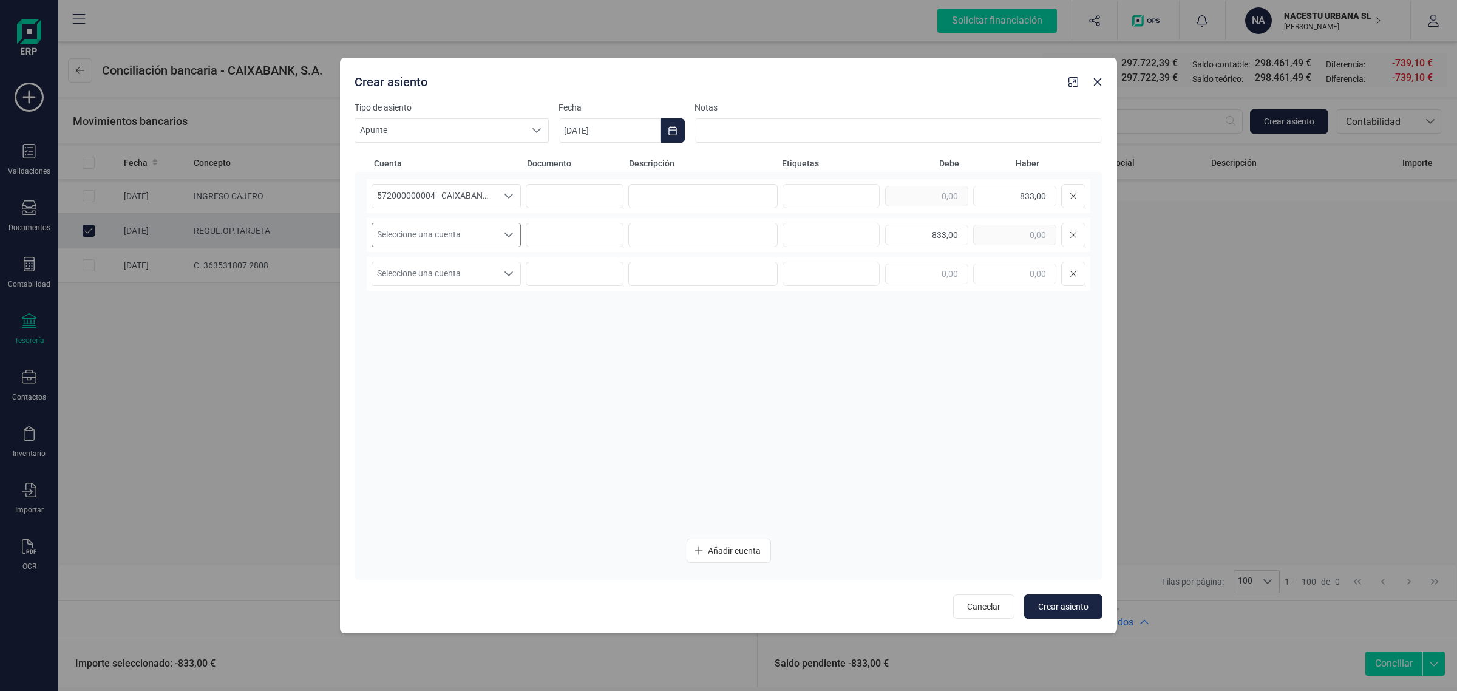
click at [489, 243] on span "Seleccione una cuenta" at bounding box center [434, 234] width 125 height 23
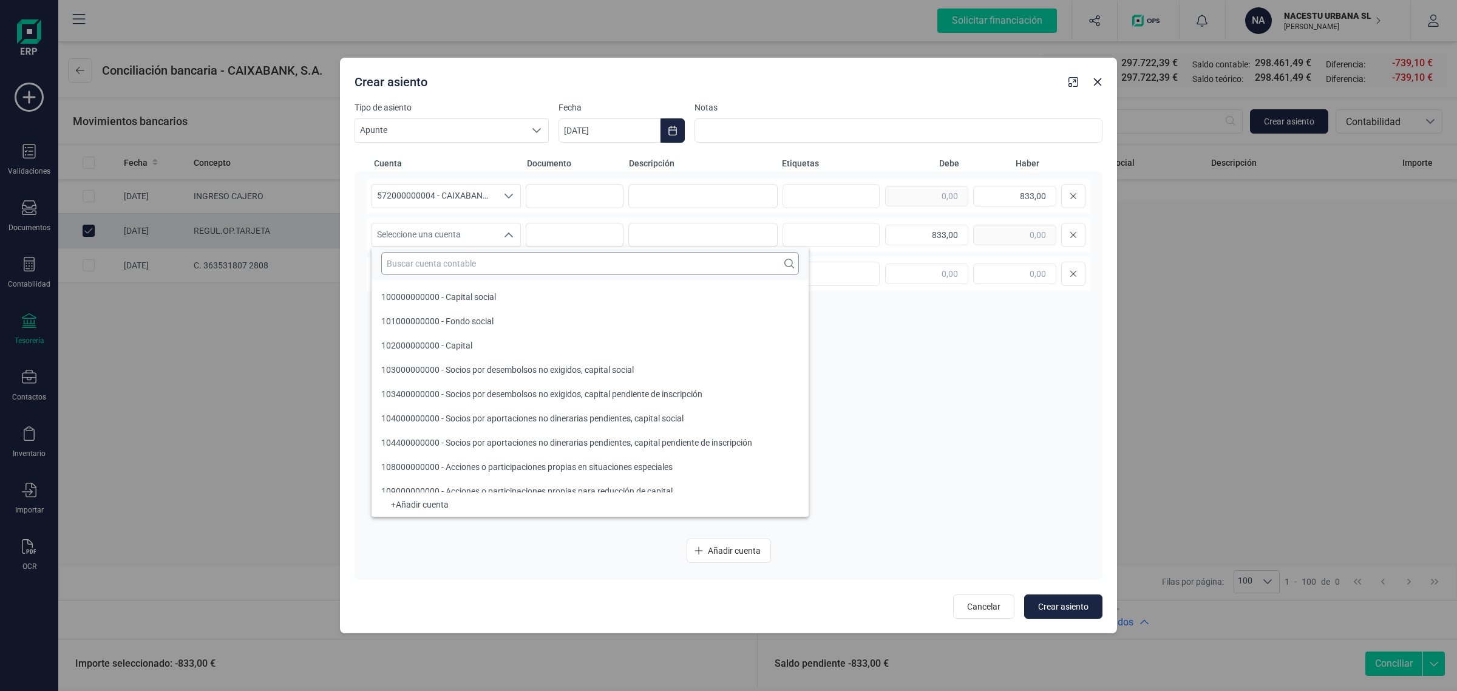
drag, startPoint x: 497, startPoint y: 280, endPoint x: 495, endPoint y: 268, distance: 12.8
click at [497, 279] on div "100000000000 - Capital social 101000000000 - Fondo social 102000000000 - Capita…" at bounding box center [590, 382] width 437 height 270
click at [495, 267] on input "text" at bounding box center [590, 263] width 418 height 23
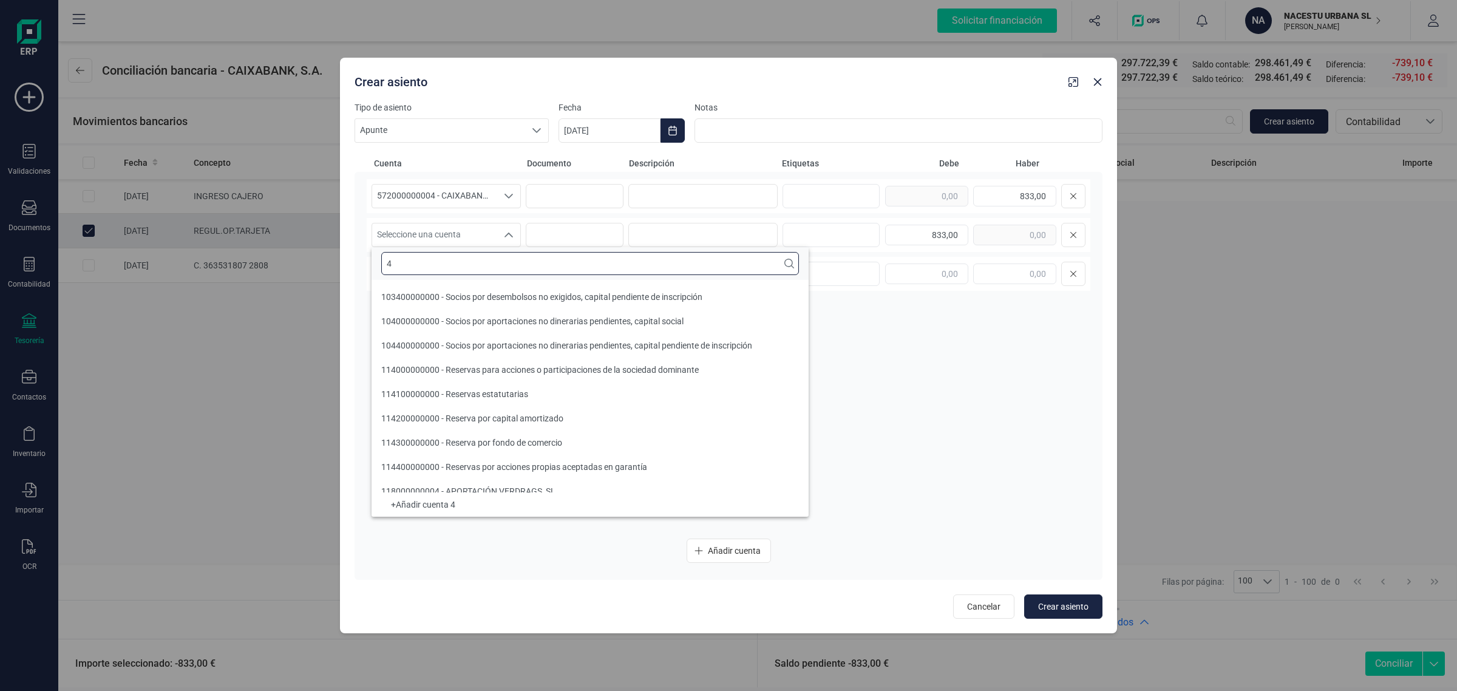
scroll to position [4, 0]
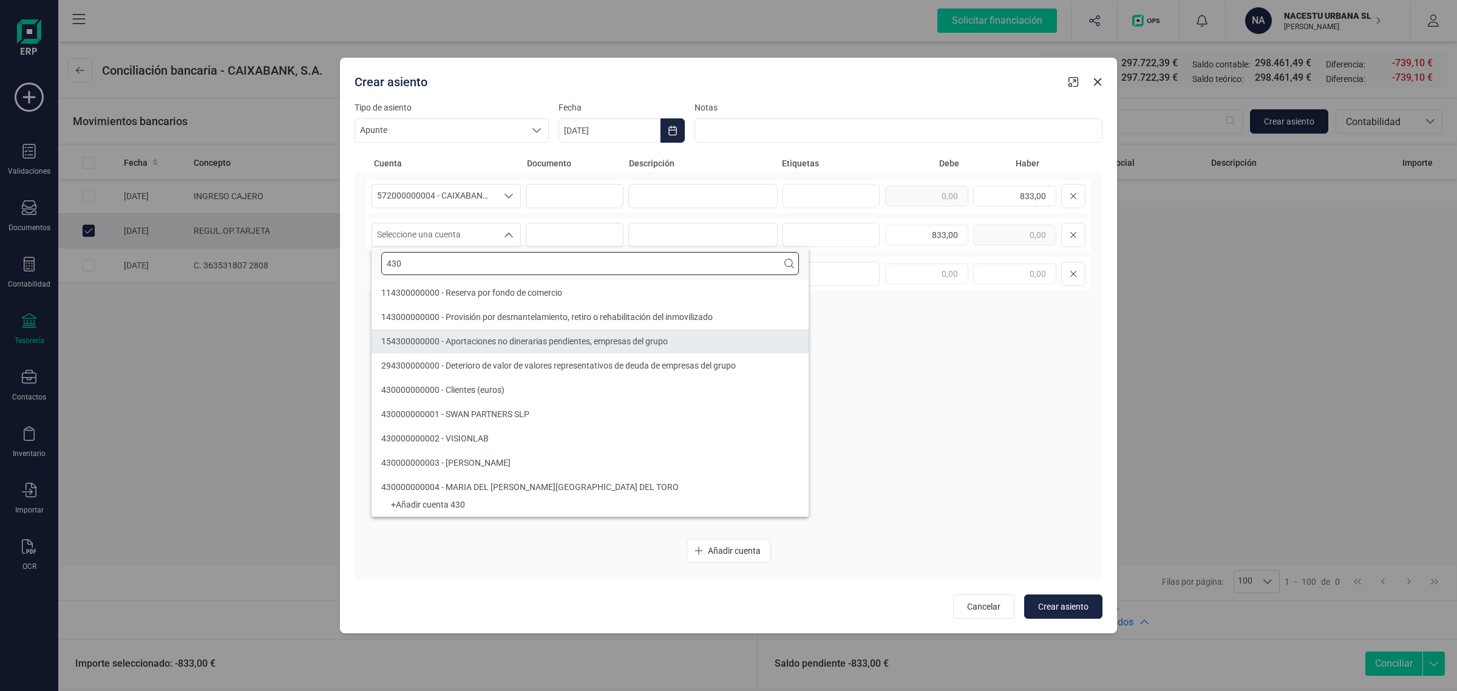
type input "430"
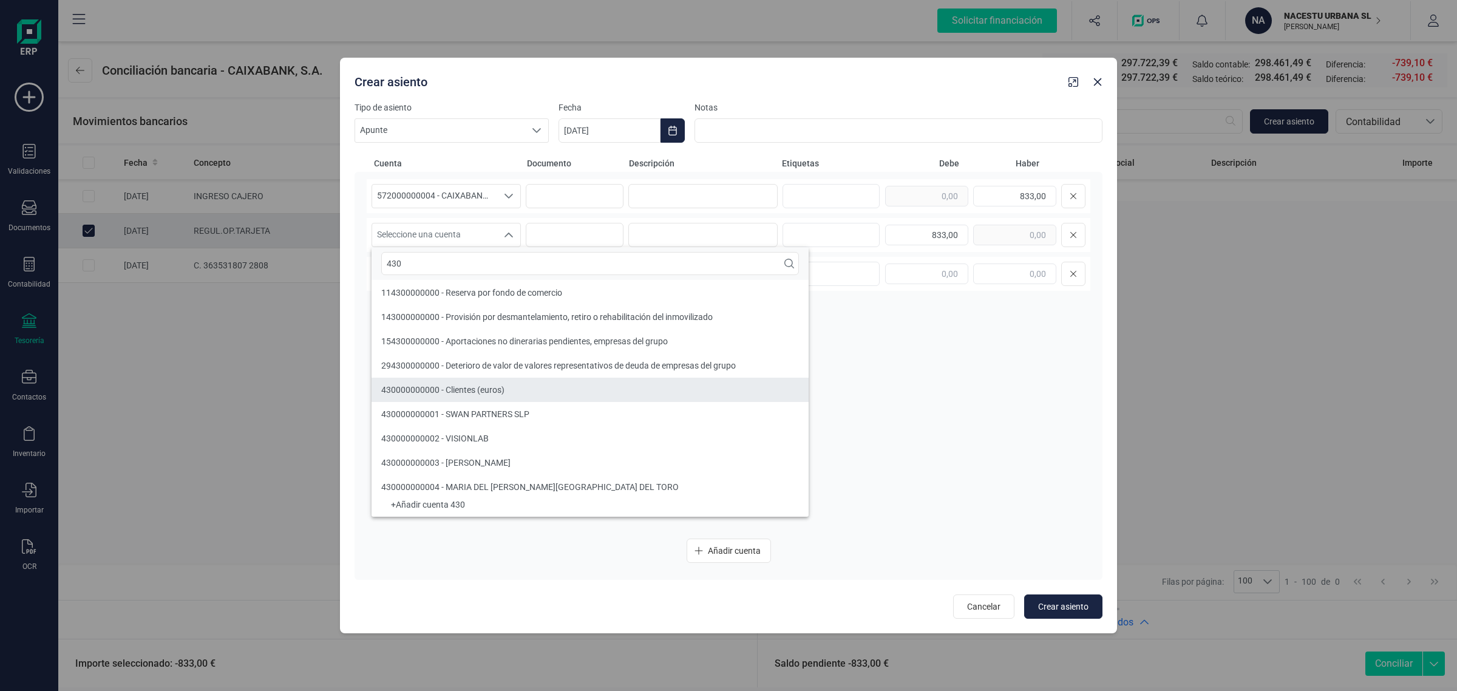
click at [504, 392] on span "430000000000 - Clientes (euros)" at bounding box center [442, 390] width 123 height 10
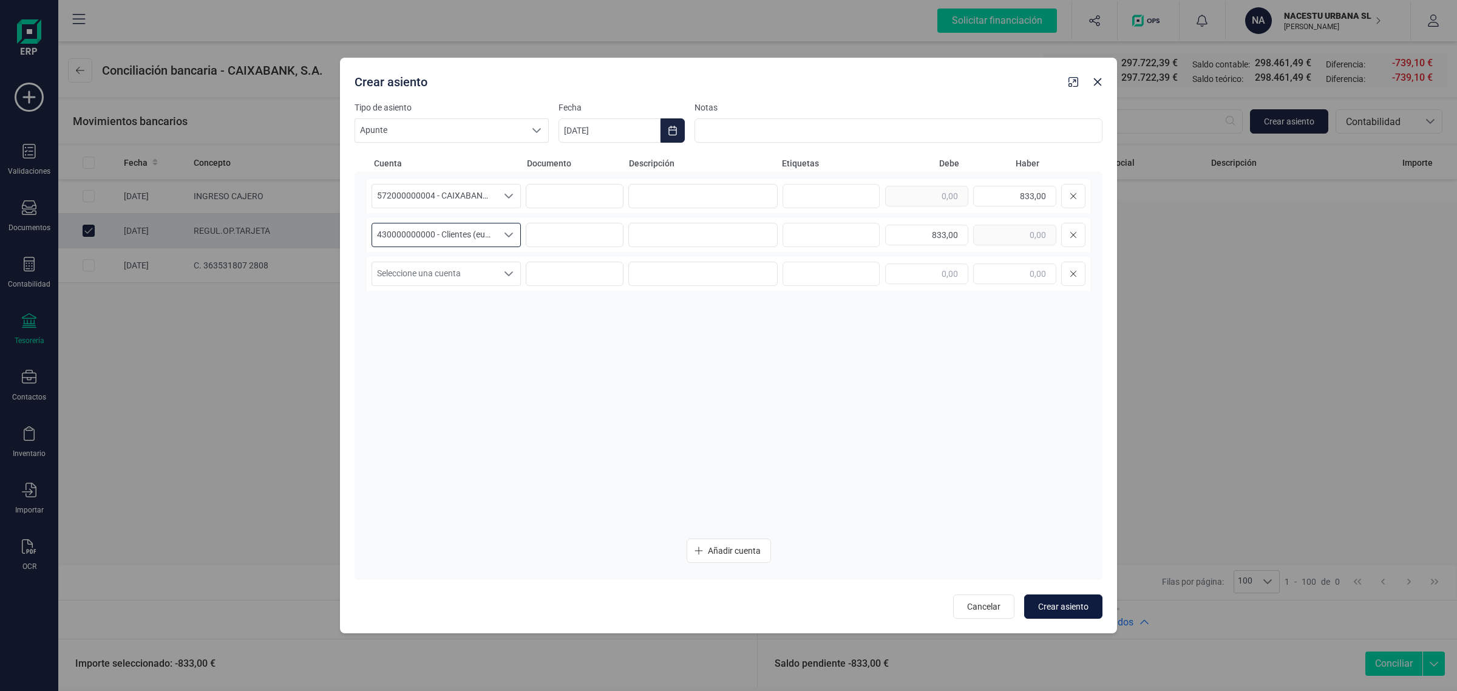
click at [1057, 603] on span "Crear asiento" at bounding box center [1063, 606] width 50 height 12
type input "[DATE]"
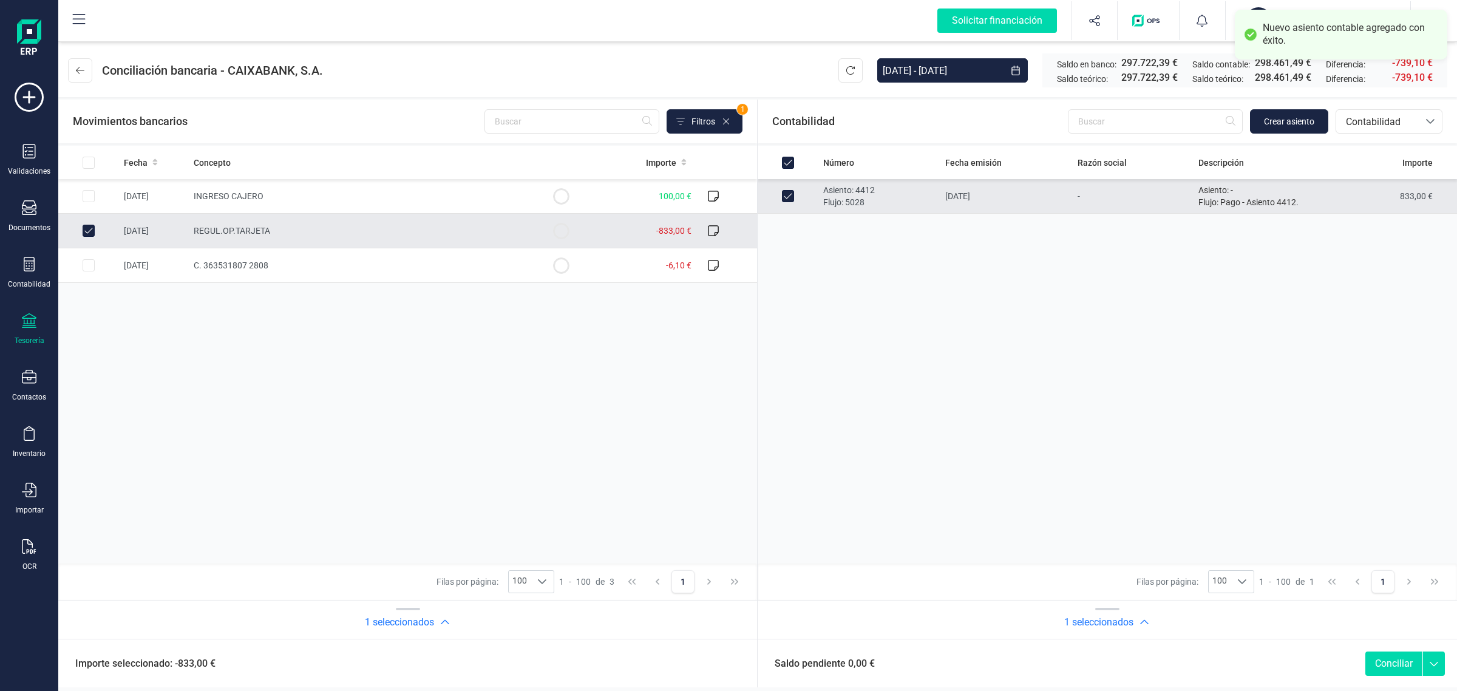
click at [1394, 661] on button "Conciliar" at bounding box center [1393, 663] width 57 height 24
checkbox input "false"
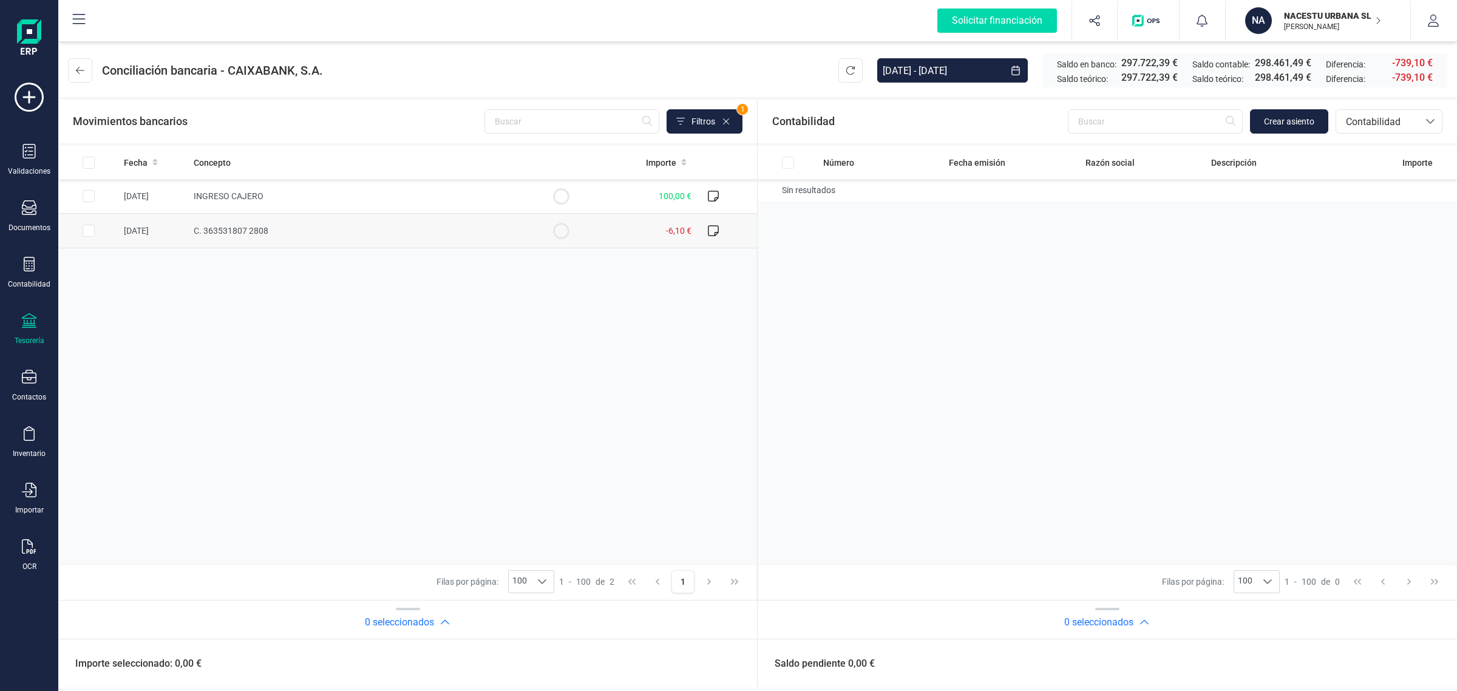
click at [83, 231] on input "Row Selected e90f5869-c8da-436b-878f-7ab33a0115d0" at bounding box center [89, 231] width 12 height 12
checkbox input "true"
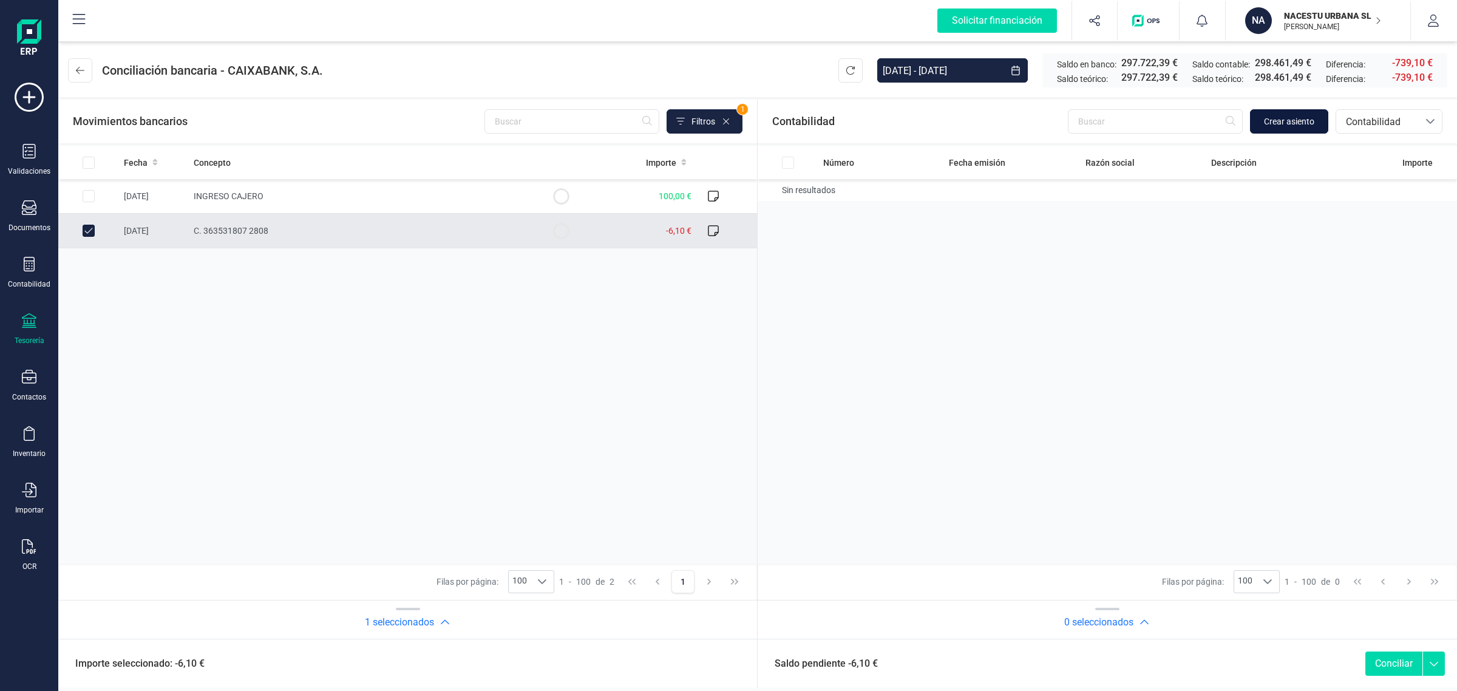
click at [1295, 121] on span "Crear asiento" at bounding box center [1289, 121] width 50 height 12
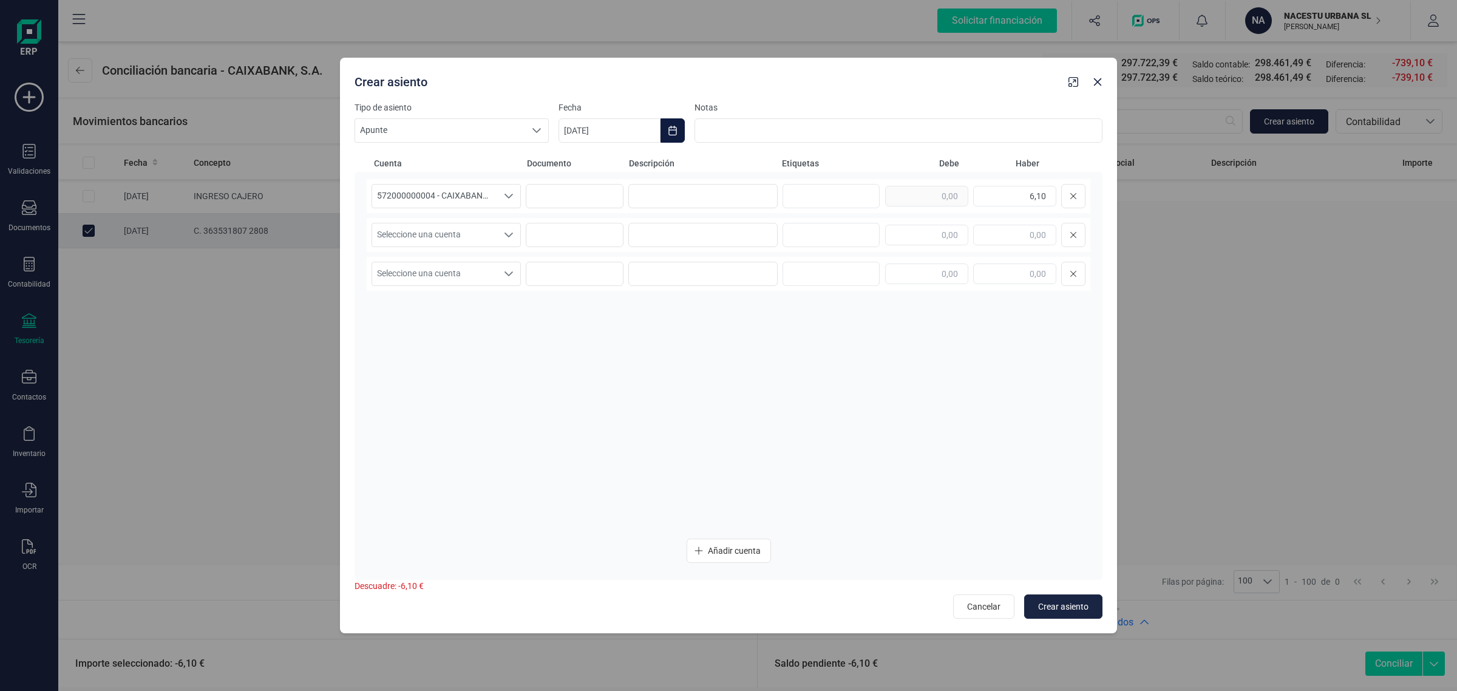
click at [671, 134] on icon "Choose Date" at bounding box center [673, 131] width 10 height 10
click at [726, 171] on button "septiembre" at bounding box center [725, 166] width 52 height 19
click at [699, 271] on span "ago" at bounding box center [703, 267] width 37 height 24
click at [885, 375] on span "31" at bounding box center [888, 374] width 24 height 24
type input "[DATE]"
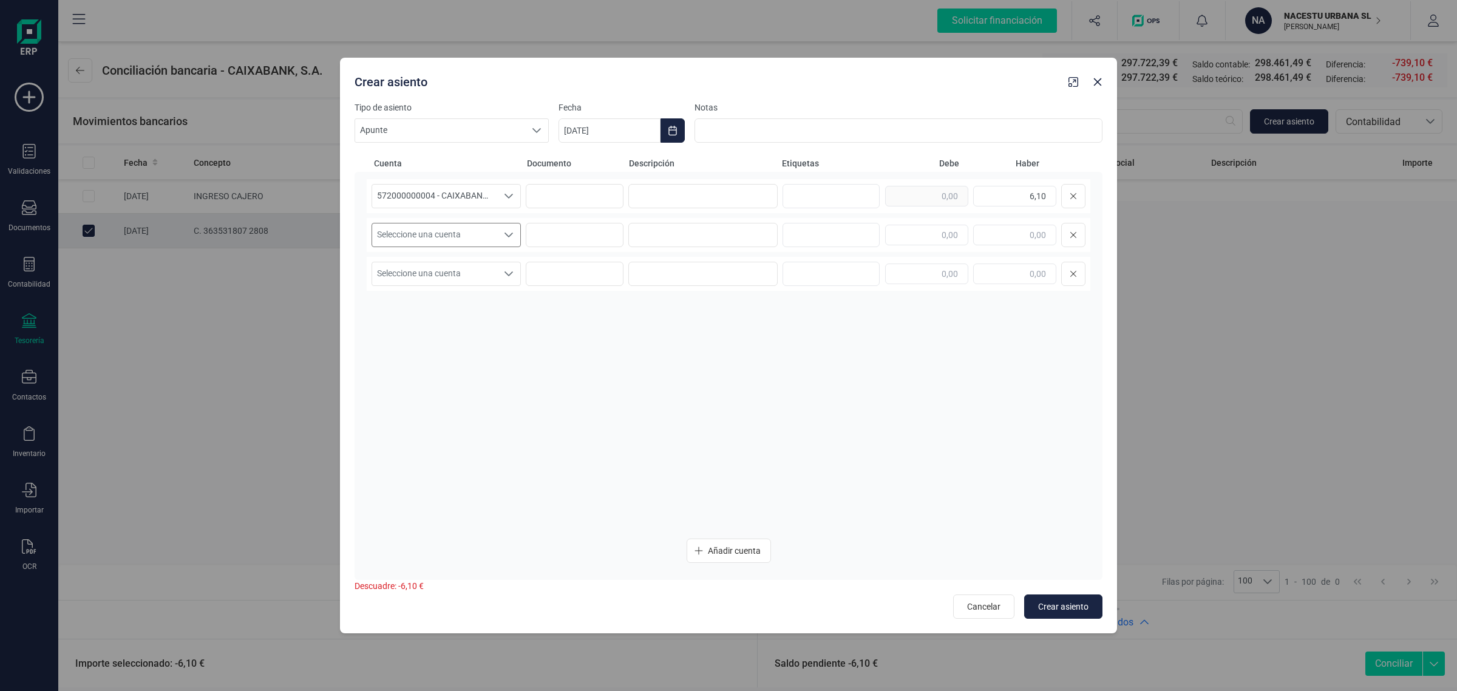
click at [484, 236] on span "Seleccione una cuenta" at bounding box center [434, 234] width 125 height 23
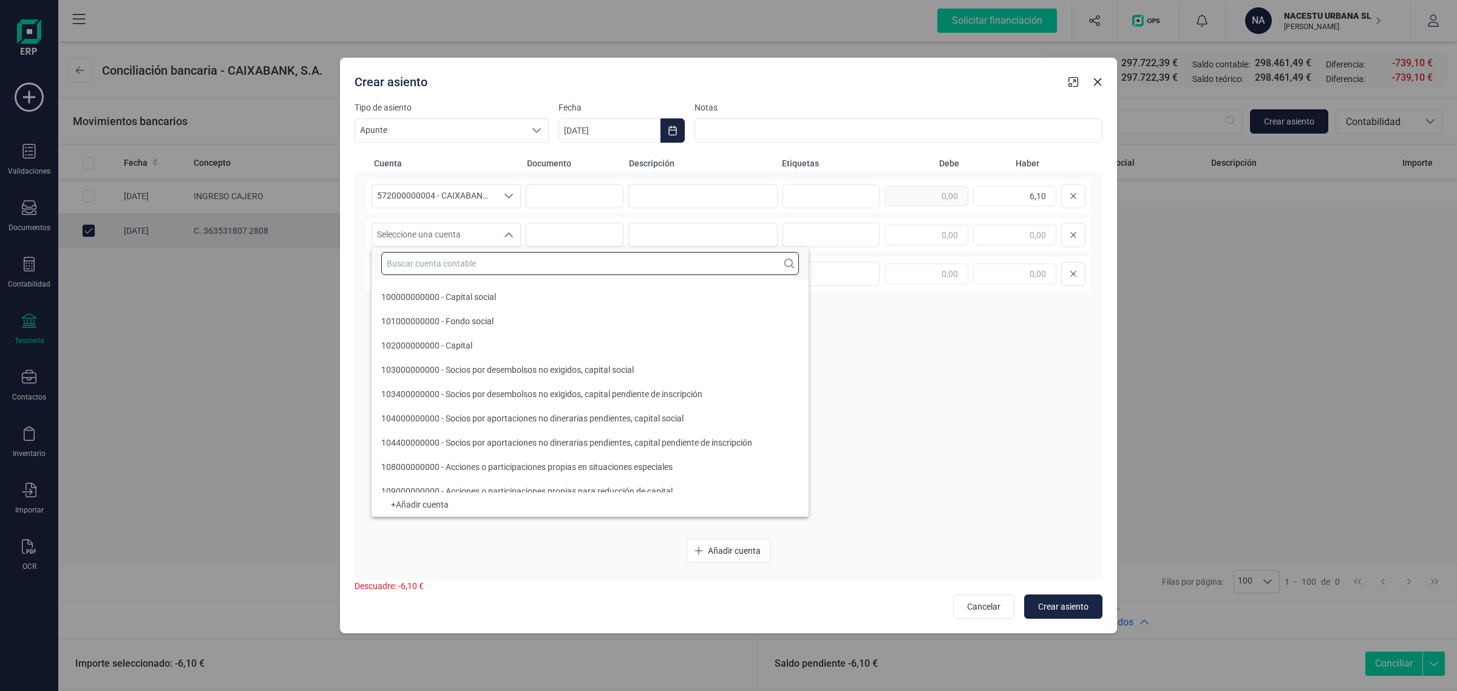
click at [450, 271] on input "text" at bounding box center [590, 263] width 418 height 23
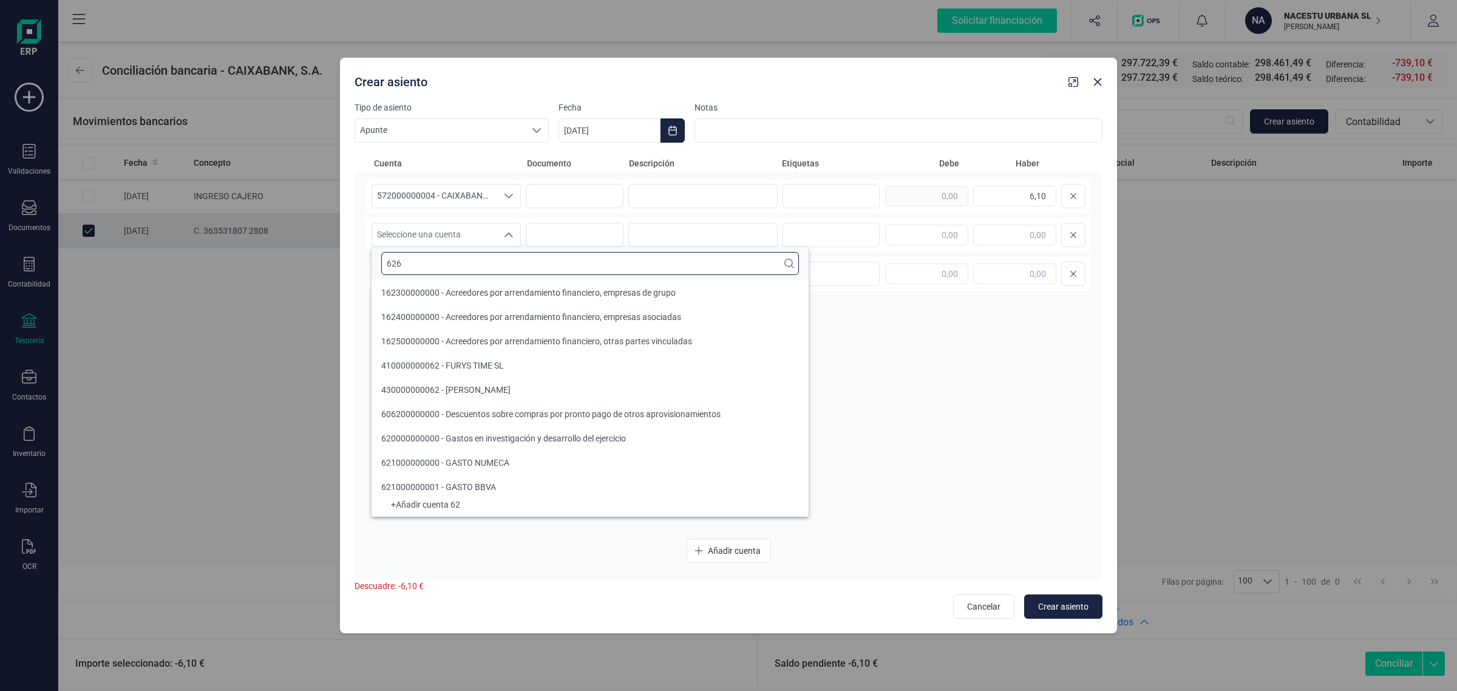
scroll to position [0, 0]
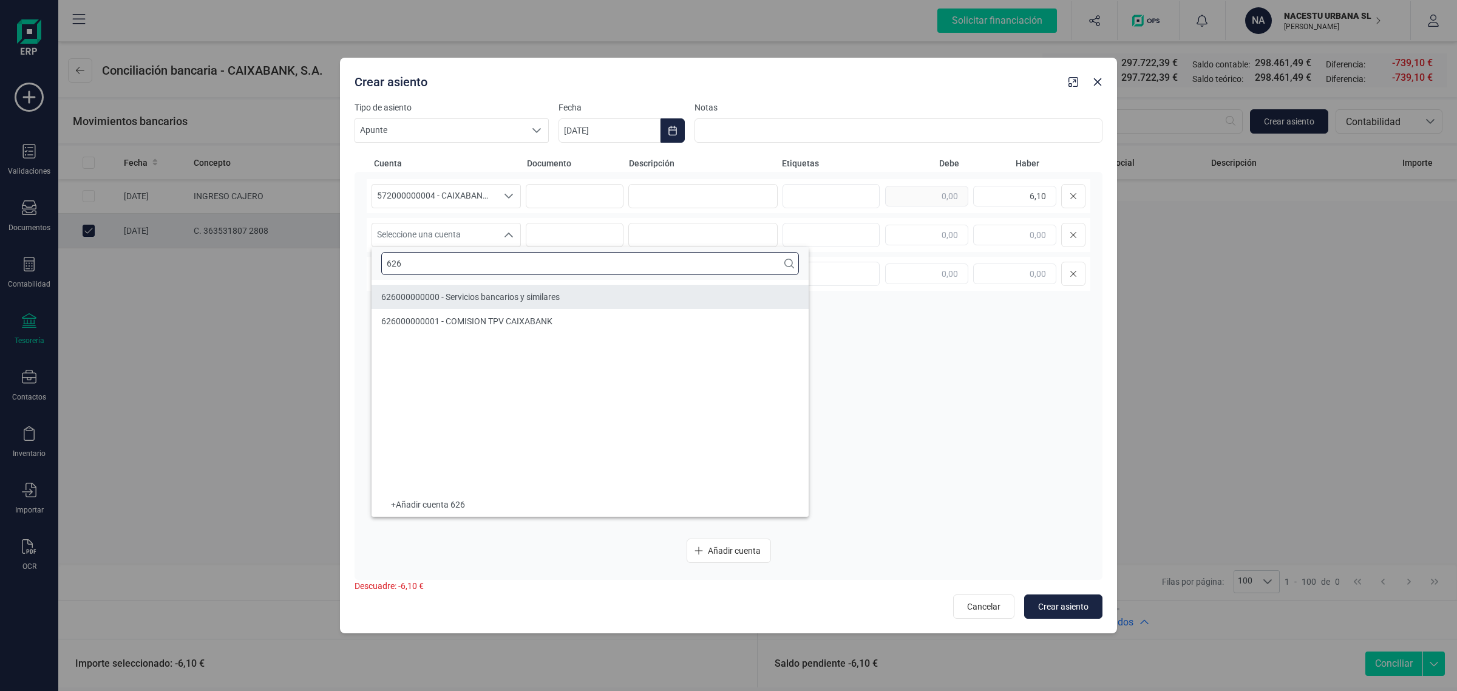
type input "626"
click at [451, 287] on li "626000000000 - Servicios bancarios y similares" at bounding box center [590, 297] width 437 height 24
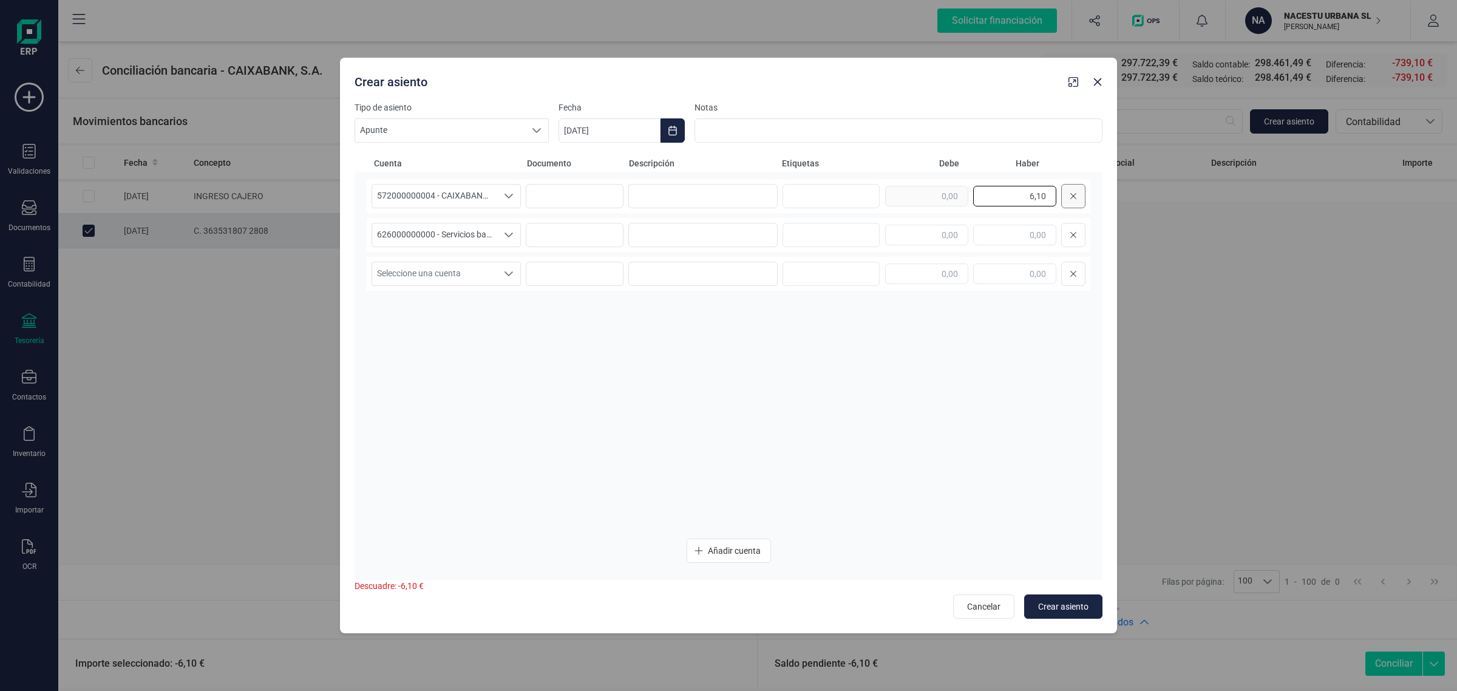
drag, startPoint x: 1018, startPoint y: 195, endPoint x: 1065, endPoint y: 186, distance: 48.2
click at [1064, 186] on div "6,10" at bounding box center [985, 196] width 200 height 24
click at [914, 234] on input "text" at bounding box center [926, 235] width 83 height 21
paste input "6,10"
type input "6,10"
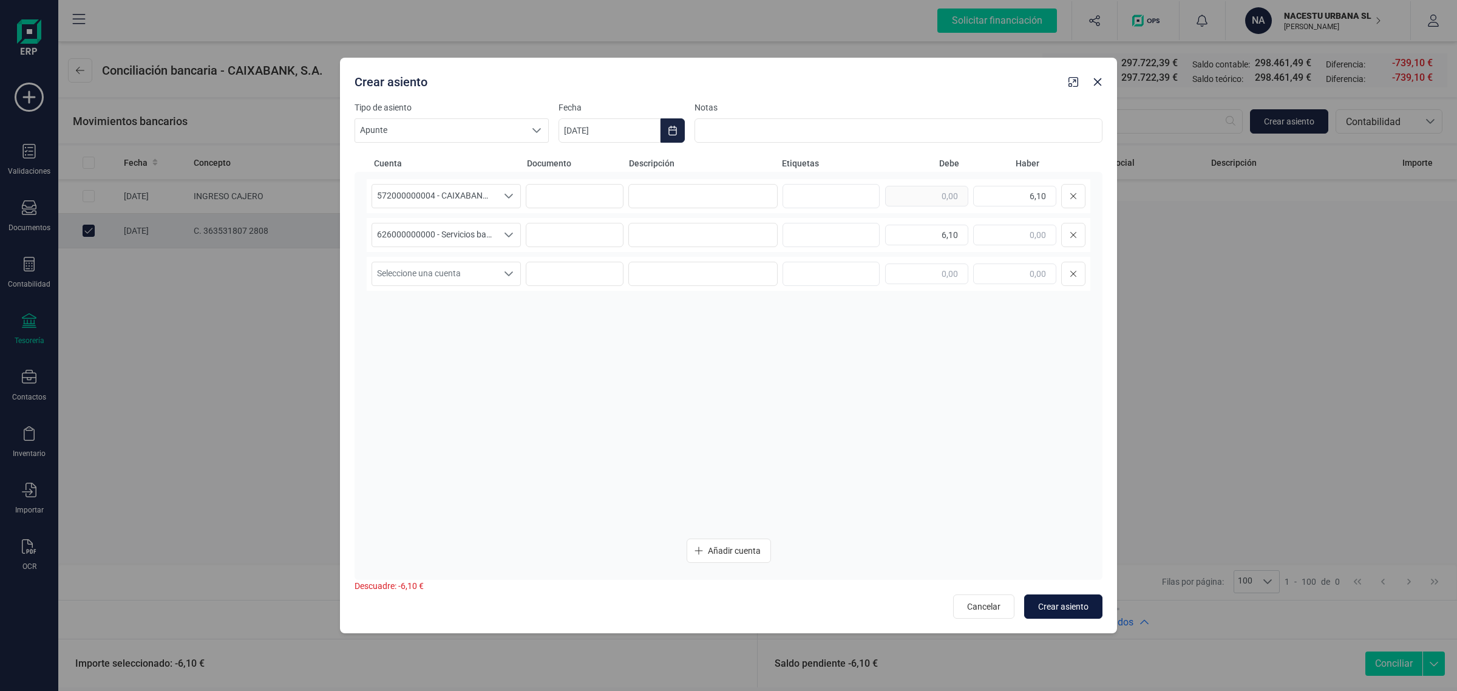
click at [1073, 601] on span "Crear asiento" at bounding box center [1063, 606] width 50 height 12
type input "[DATE]"
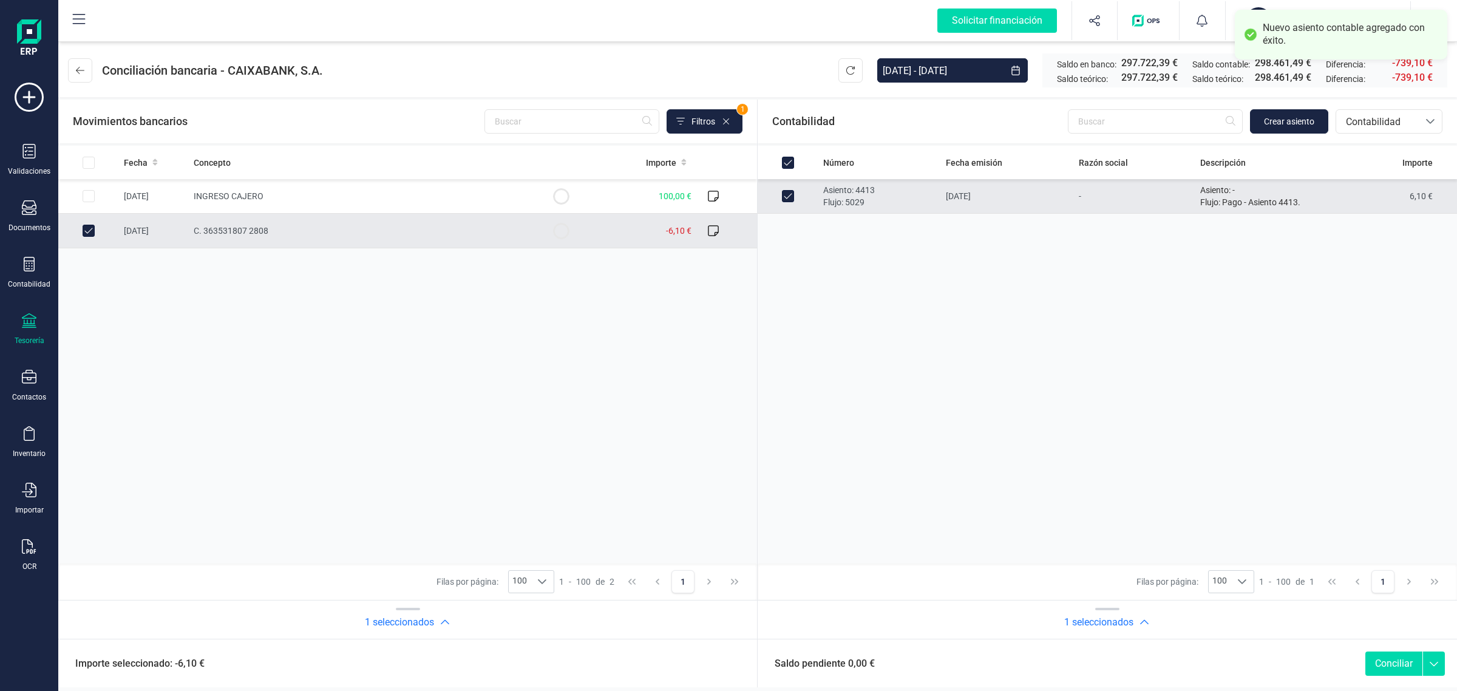
click at [1385, 662] on button "Conciliar" at bounding box center [1393, 663] width 57 height 24
checkbox input "false"
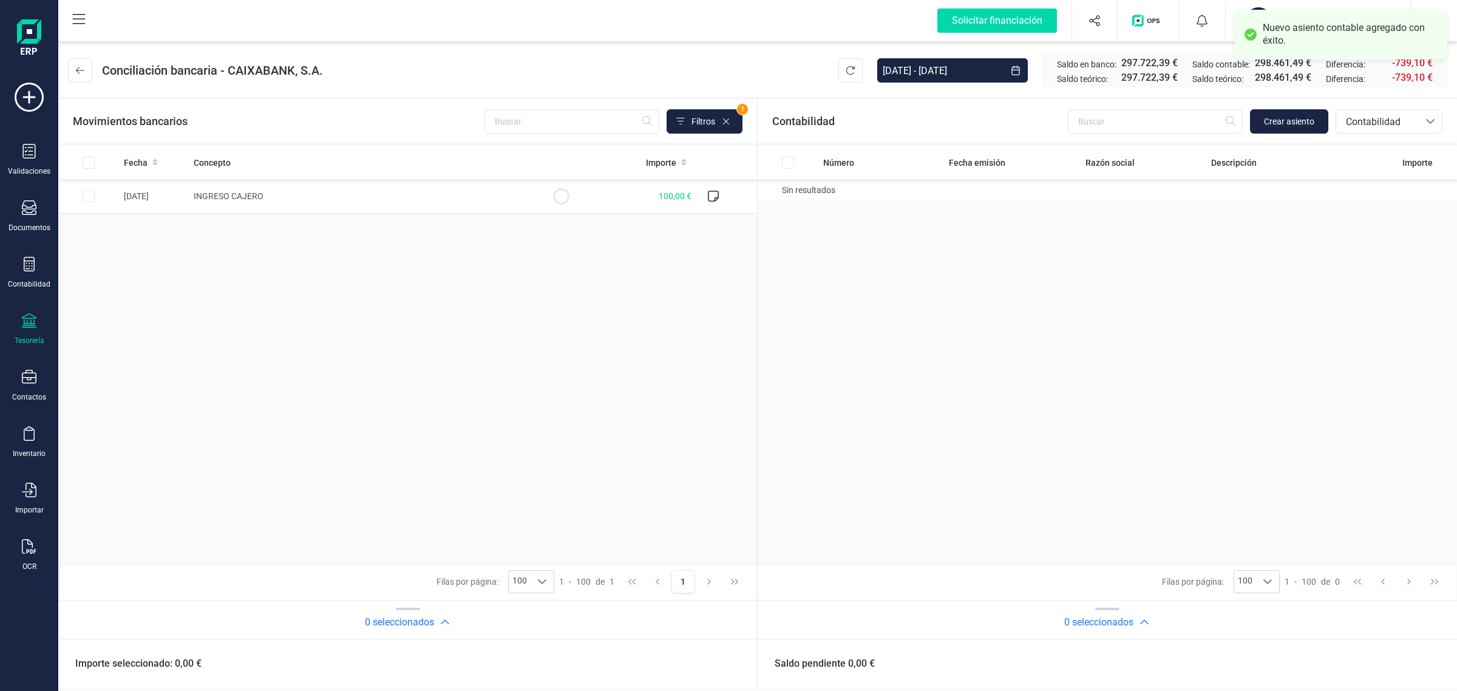
click at [545, 289] on div "Fecha Concepto Importe [DATE] INGRESO CAJERO 100,00 €" at bounding box center [407, 355] width 699 height 418
click at [78, 72] on icon at bounding box center [80, 70] width 8 height 7
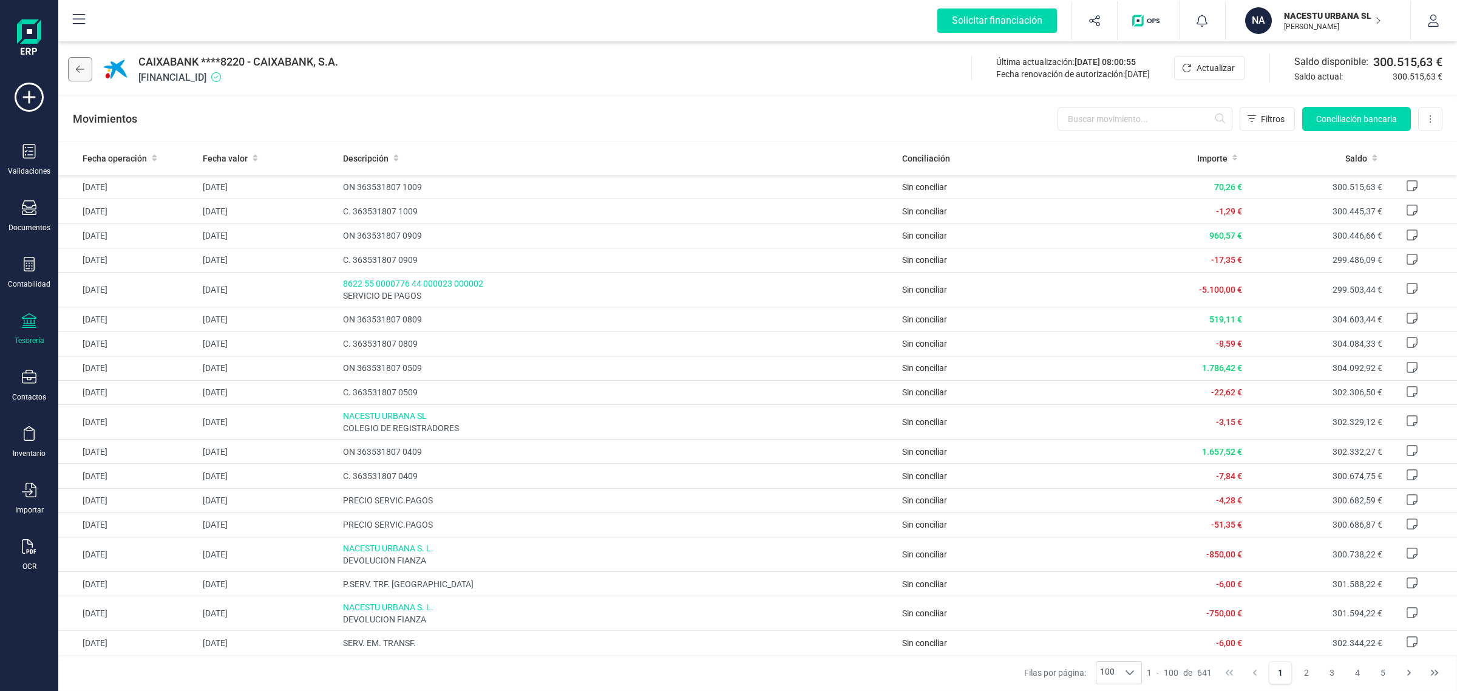
click at [83, 70] on icon at bounding box center [80, 69] width 8 height 10
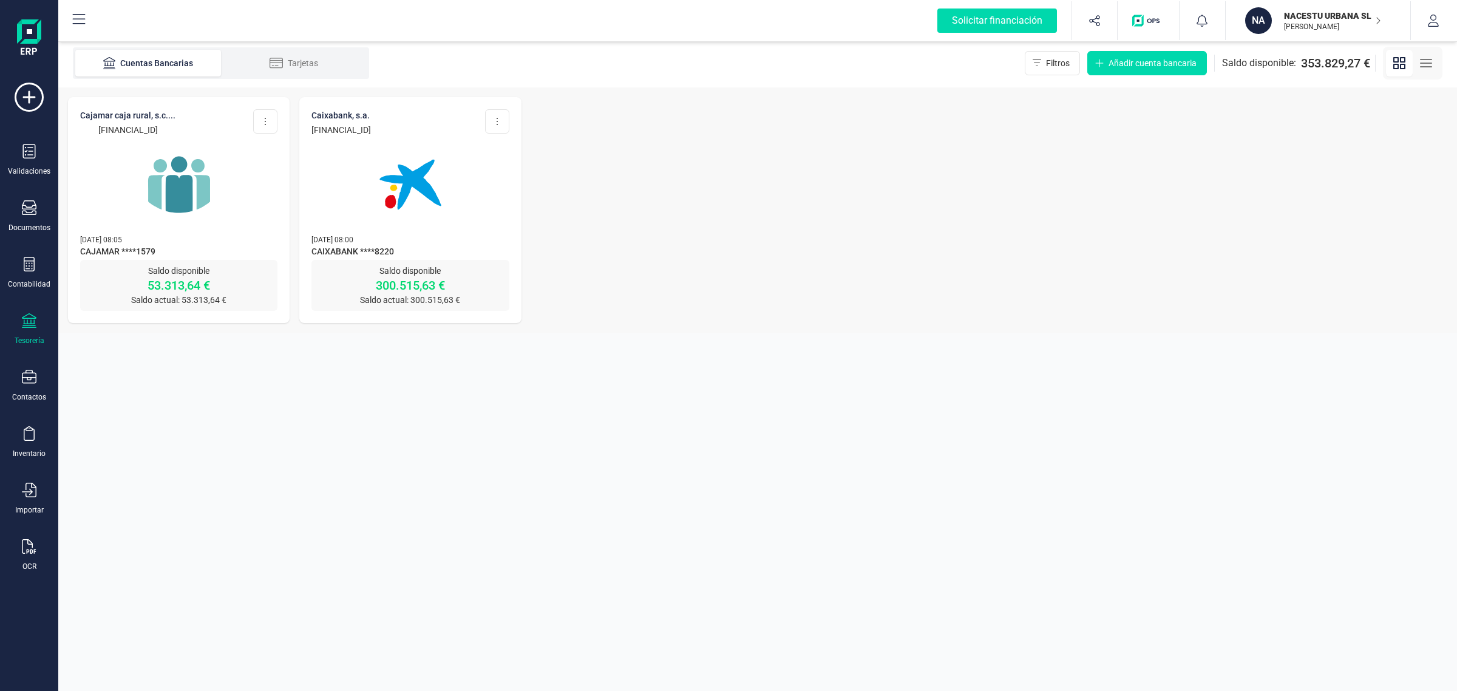
click at [206, 189] on img at bounding box center [179, 185] width 102 height 102
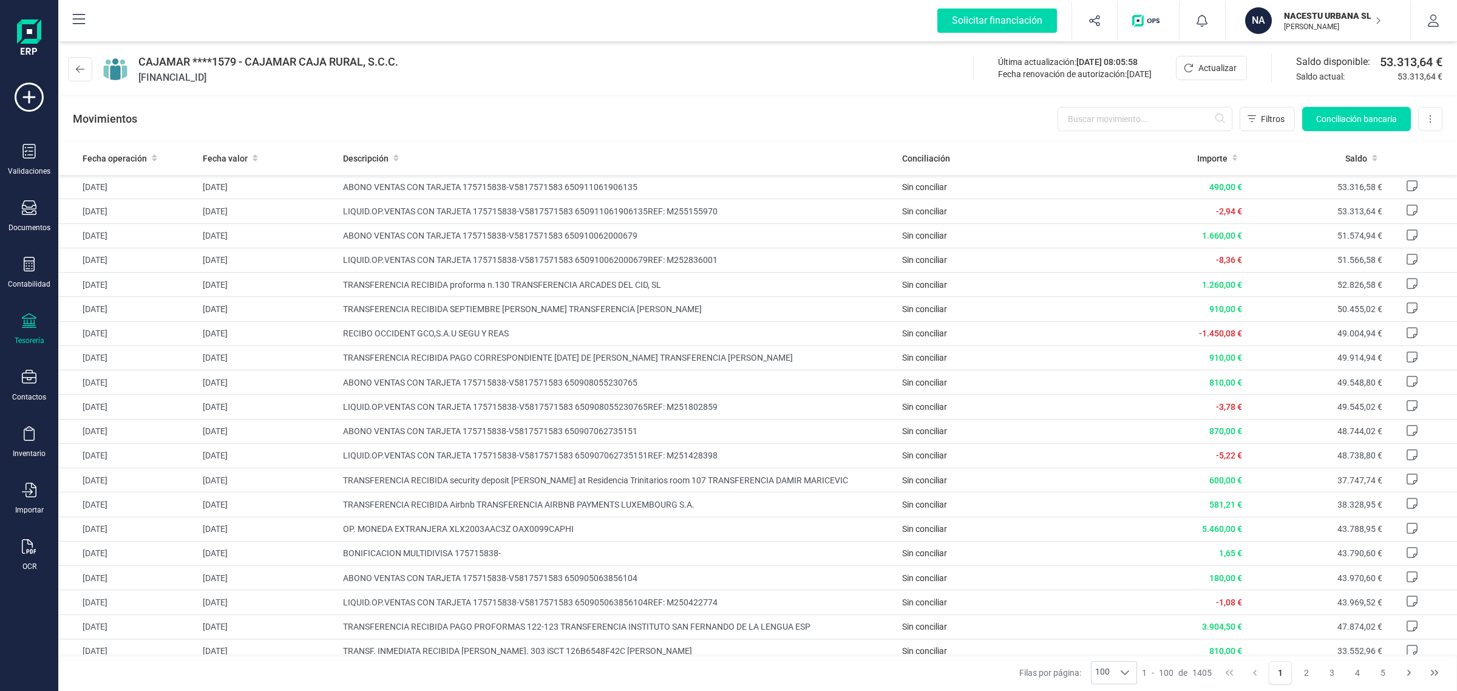
click at [1373, 101] on div "Movimientos Filtros Conciliación bancaria Descargar Excel Eliminar cuenta" at bounding box center [757, 119] width 1399 height 44
click at [1365, 127] on button "Conciliación bancaria" at bounding box center [1356, 119] width 109 height 24
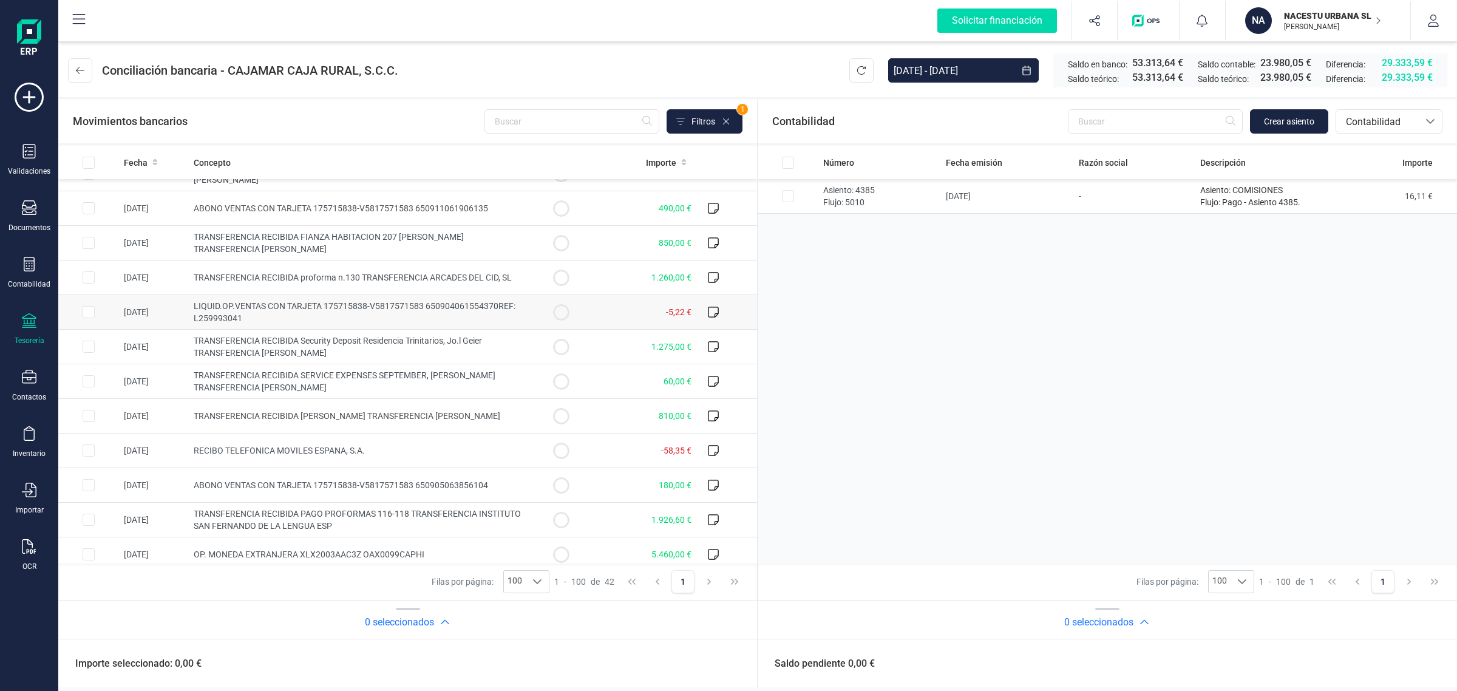
scroll to position [228, 0]
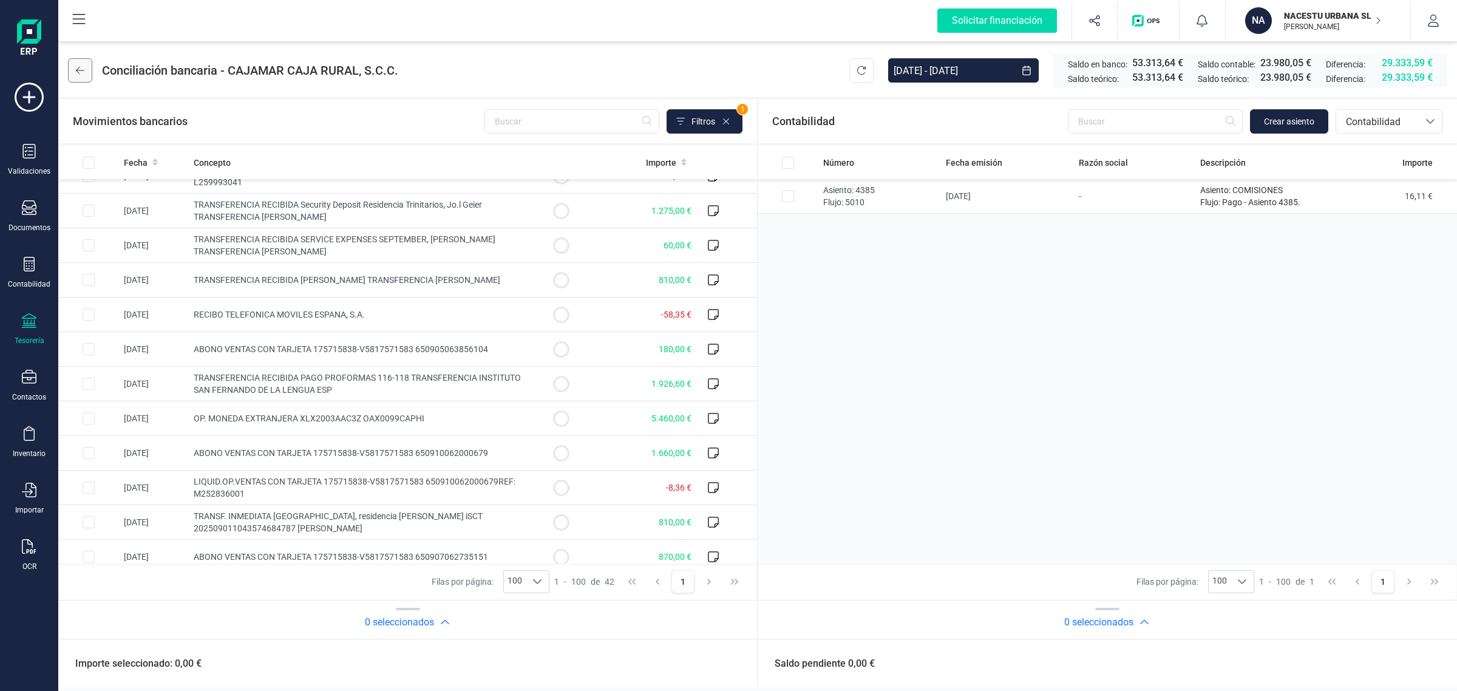
click at [92, 71] on button at bounding box center [80, 70] width 24 height 24
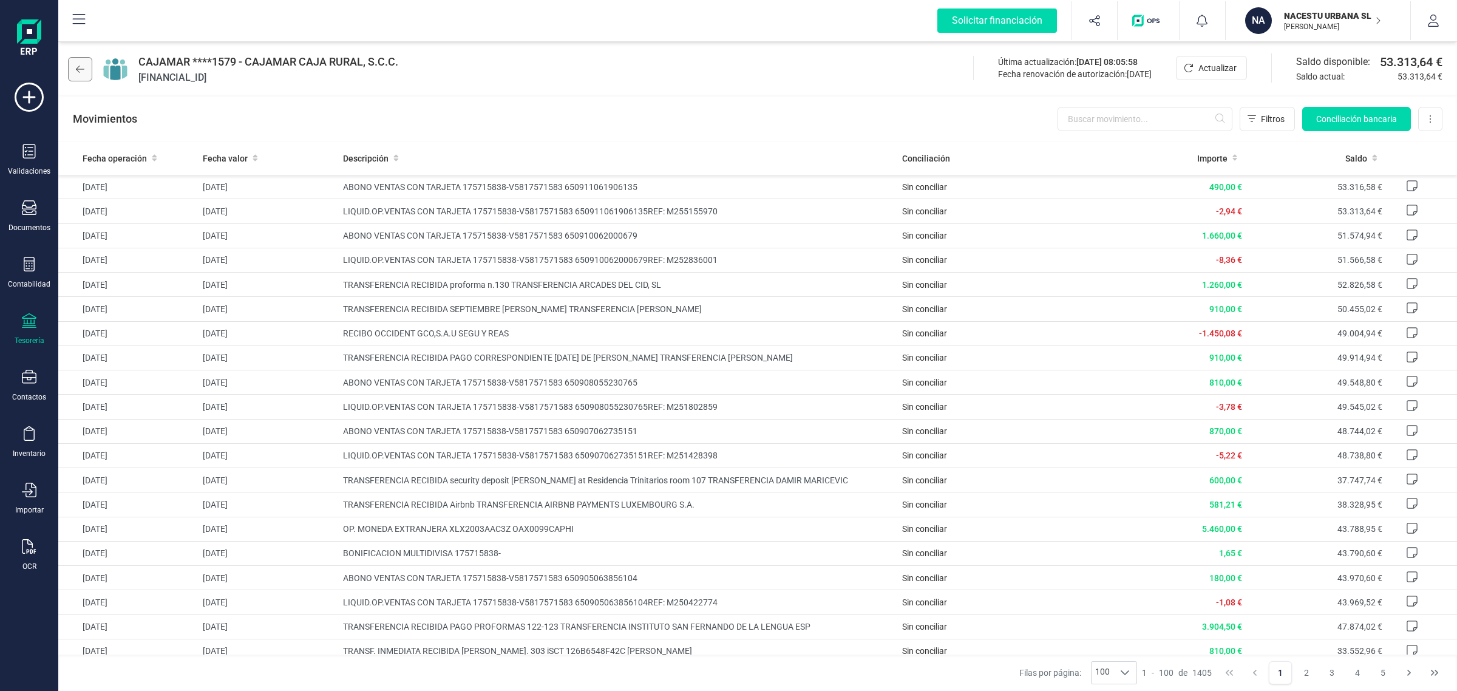
click at [84, 75] on button at bounding box center [80, 69] width 24 height 24
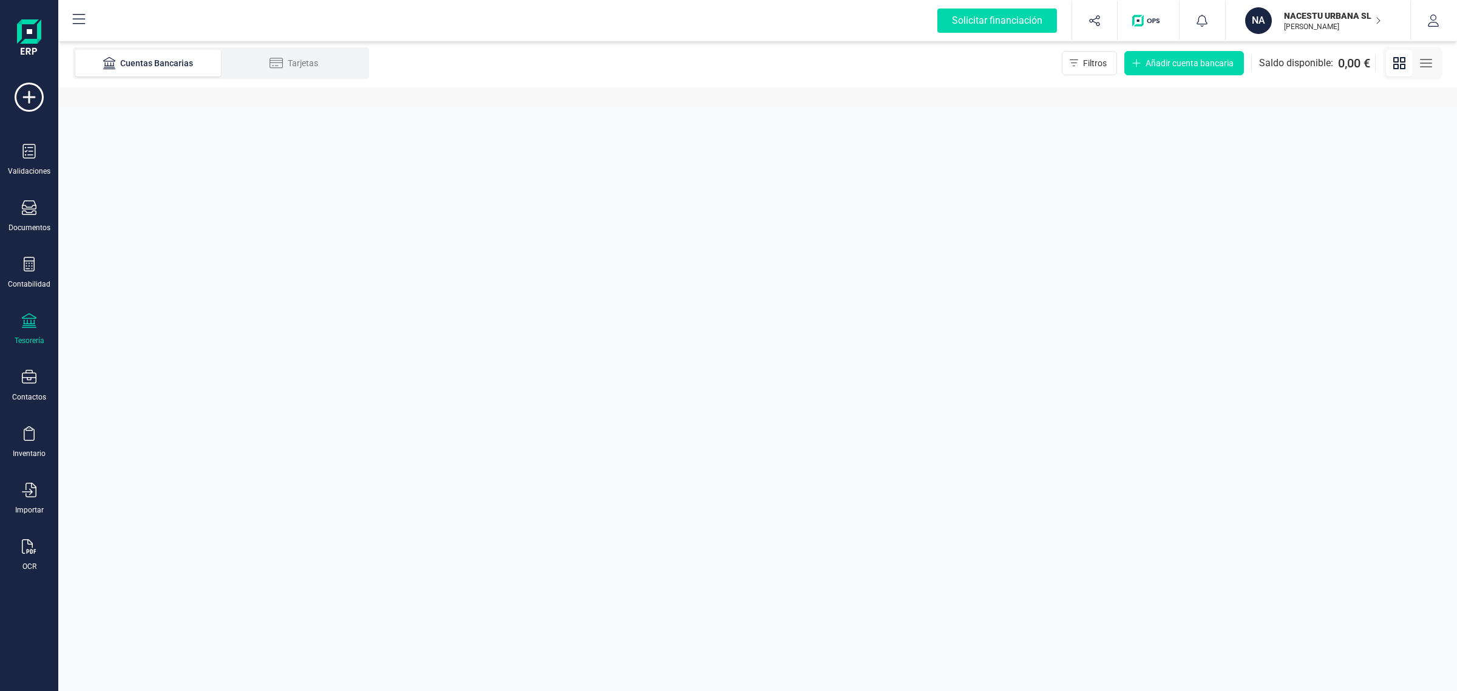
click at [37, 316] on div "Tesorería" at bounding box center [29, 329] width 49 height 32
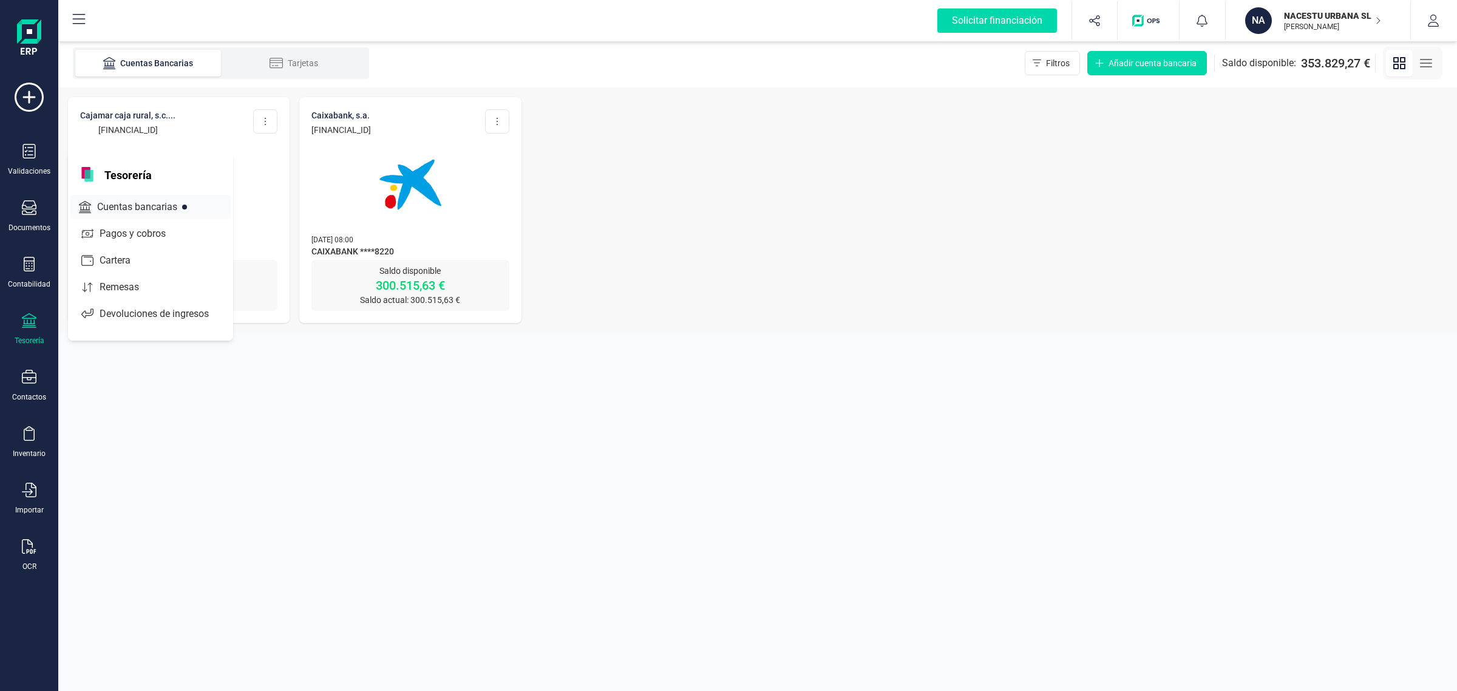
click at [127, 205] on span "Cuentas bancarias" at bounding box center [145, 207] width 107 height 15
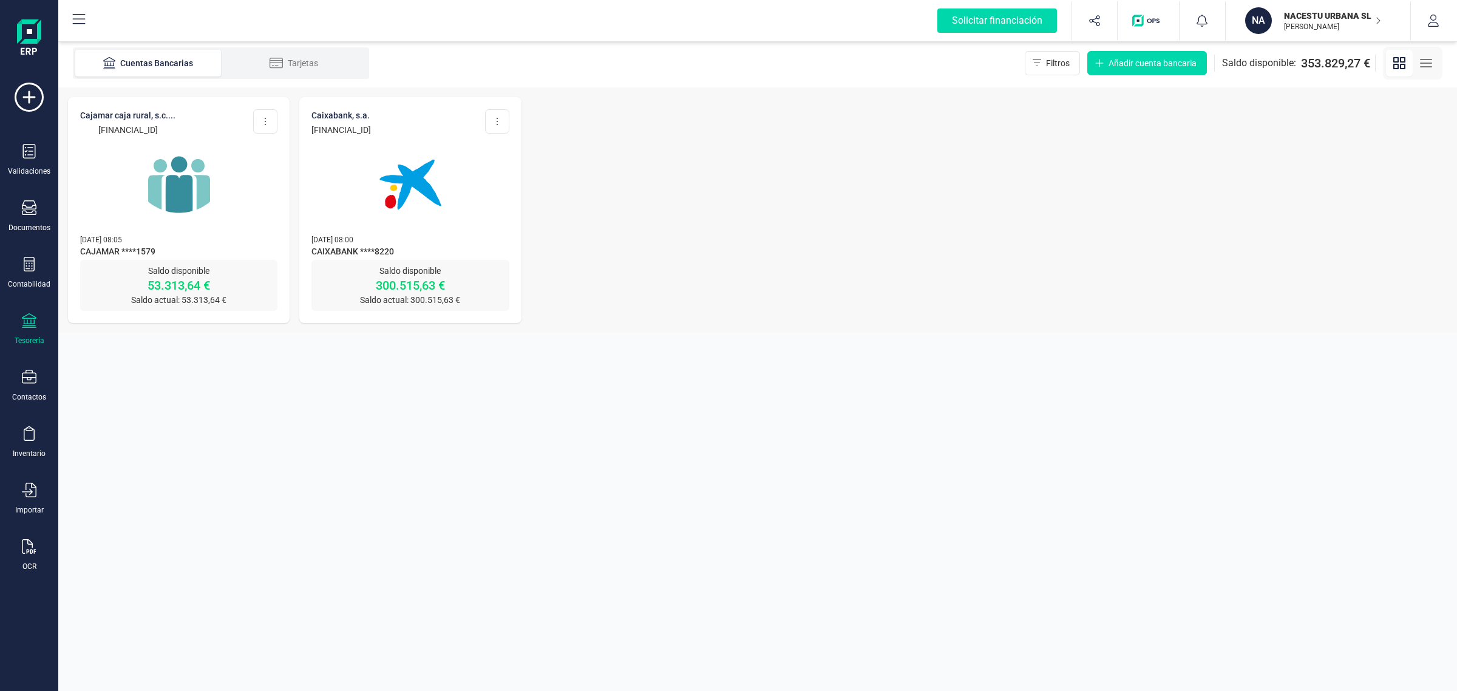
click at [416, 168] on img at bounding box center [410, 185] width 102 height 102
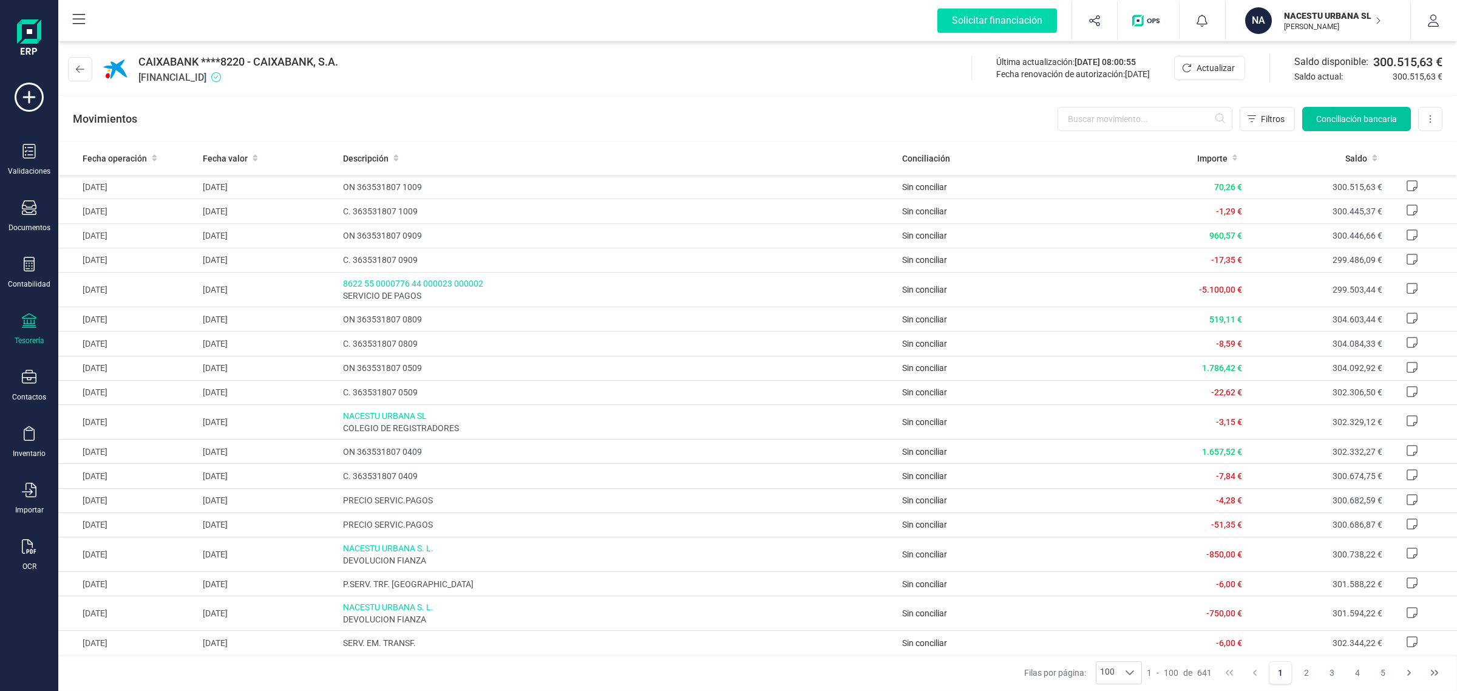
click at [1333, 121] on span "Conciliación bancaria" at bounding box center [1356, 119] width 81 height 12
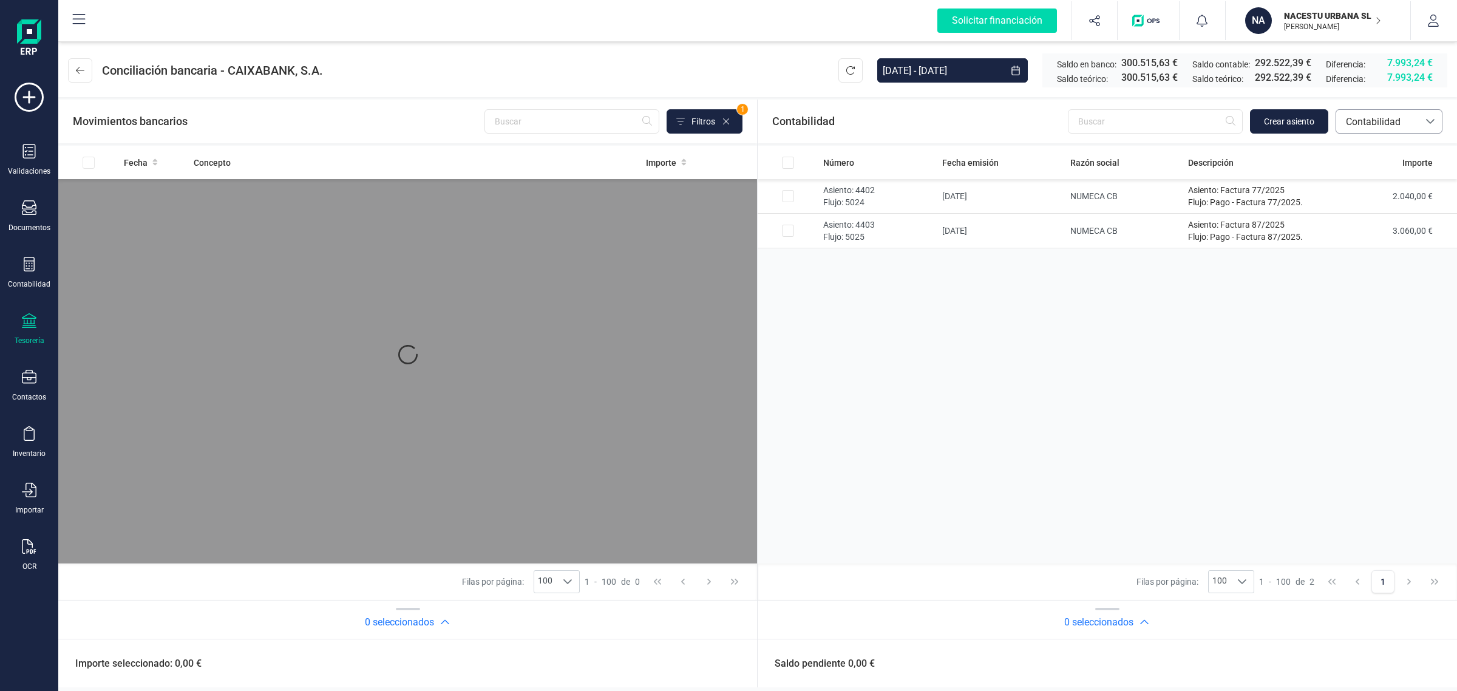
click at [1376, 124] on span "Contabilidad" at bounding box center [1377, 122] width 73 height 15
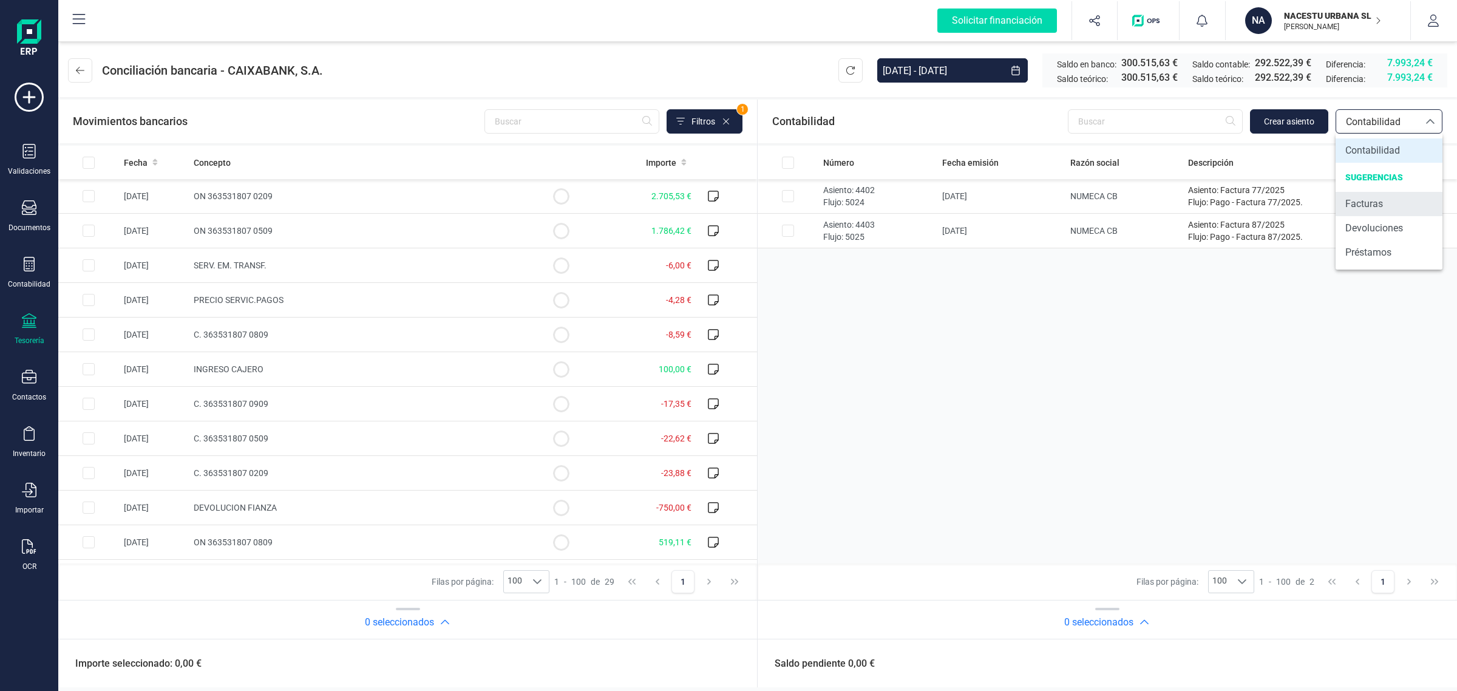
click at [1388, 208] on li "Facturas" at bounding box center [1389, 204] width 107 height 24
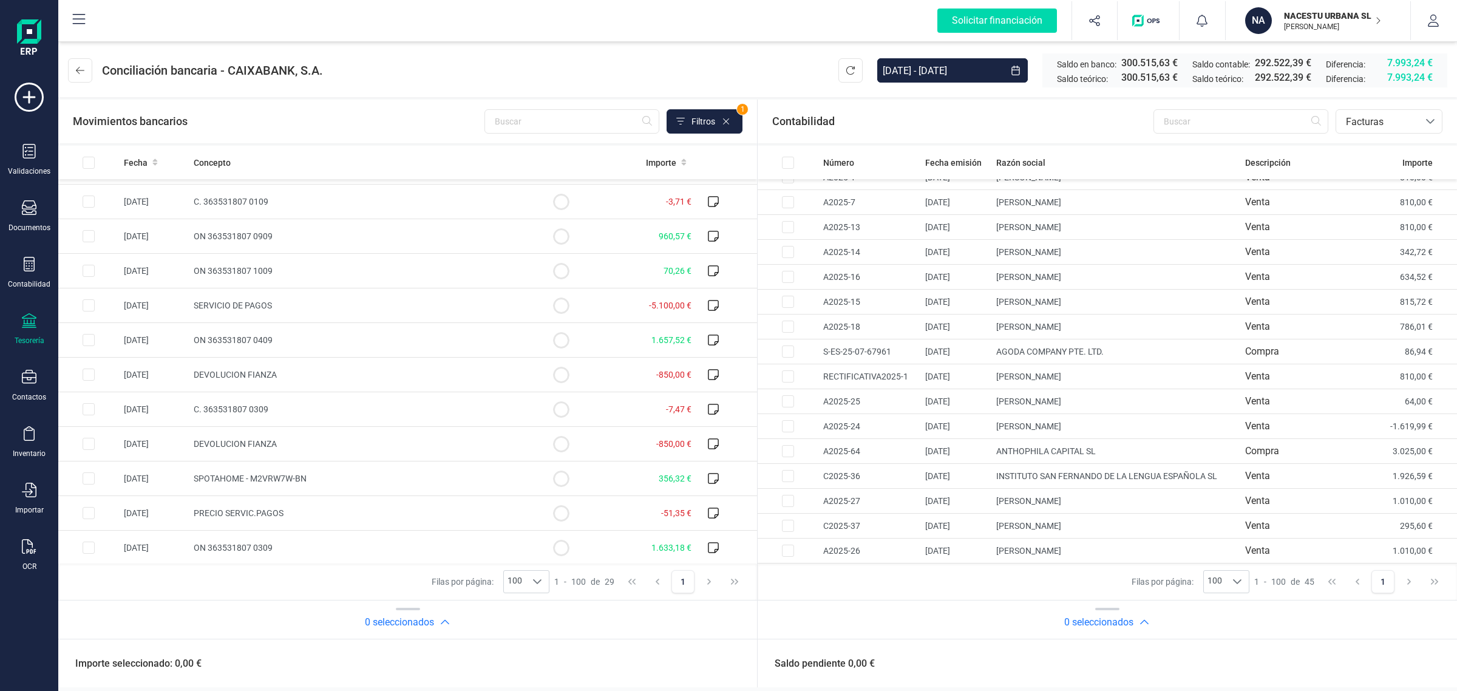
scroll to position [623, 0]
